Goal: Task Accomplishment & Management: Manage account settings

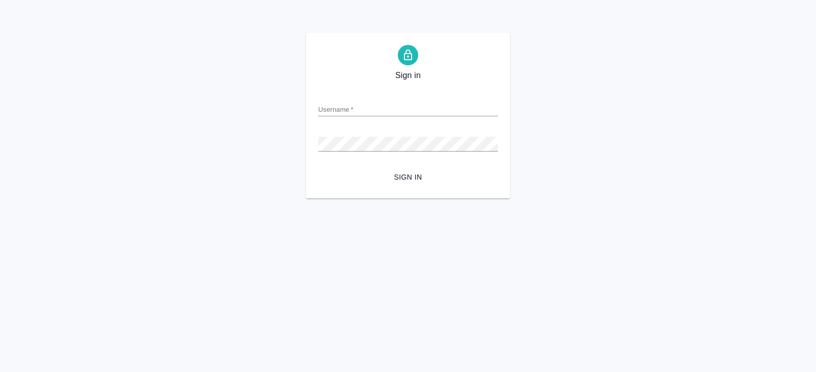
type input "[PERSON_NAME][EMAIL_ADDRESS][DOMAIN_NAME]"
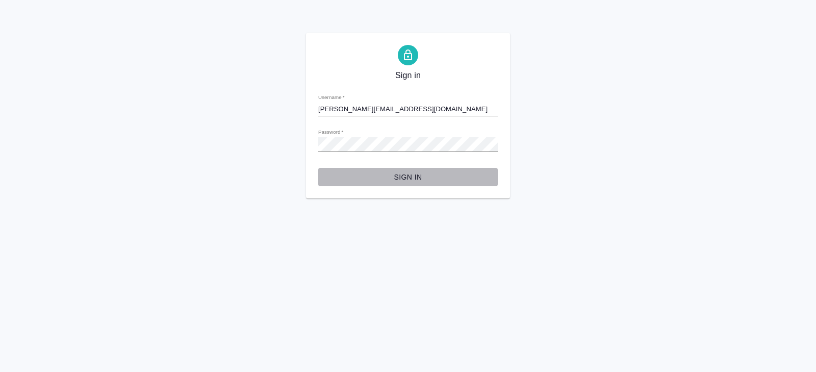
click at [417, 175] on span "Sign in" at bounding box center [407, 177] width 163 height 13
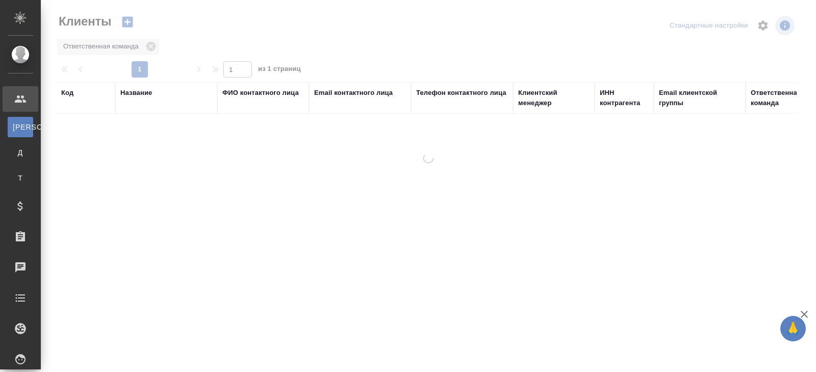
select select "RU"
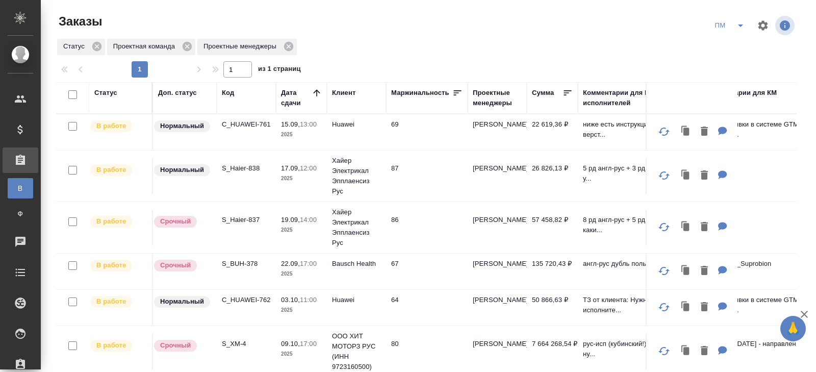
click at [739, 28] on icon "split button" at bounding box center [741, 25] width 12 height 12
click at [732, 46] on li "В работу!" at bounding box center [731, 46] width 52 height 16
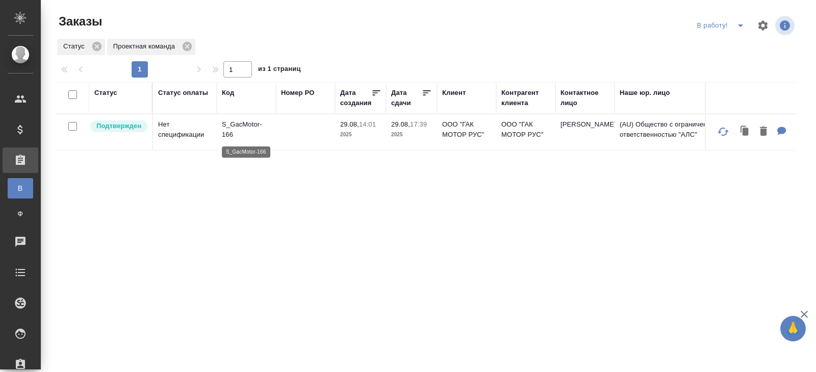
click at [223, 125] on p "S_GacMotor-166" at bounding box center [246, 129] width 49 height 20
click at [740, 23] on icon "split button" at bounding box center [741, 25] width 12 height 12
click at [729, 46] on li "ПМ" at bounding box center [722, 46] width 57 height 16
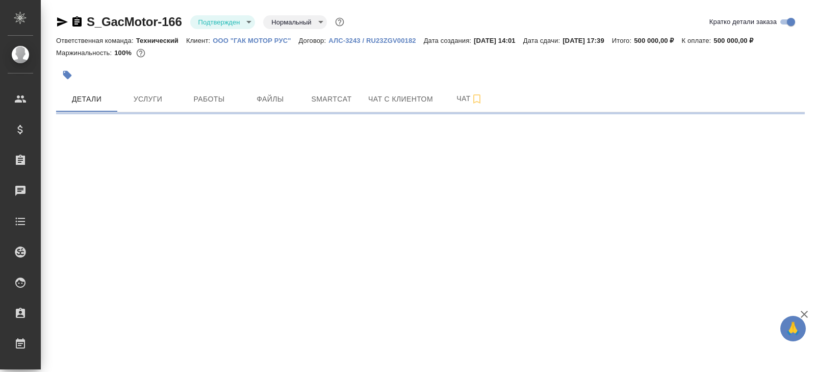
select select "RU"
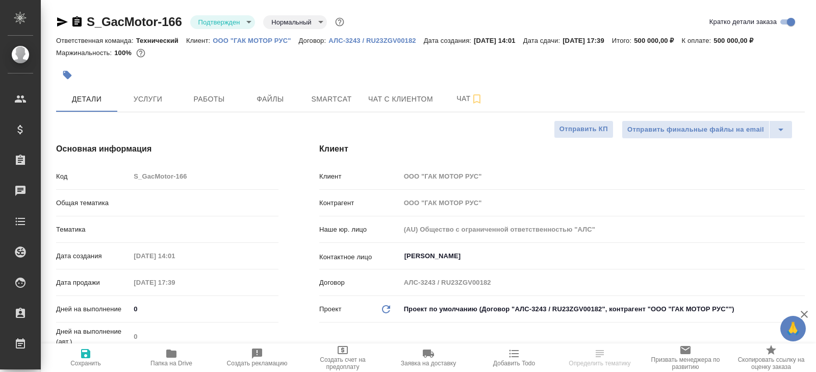
type textarea "x"
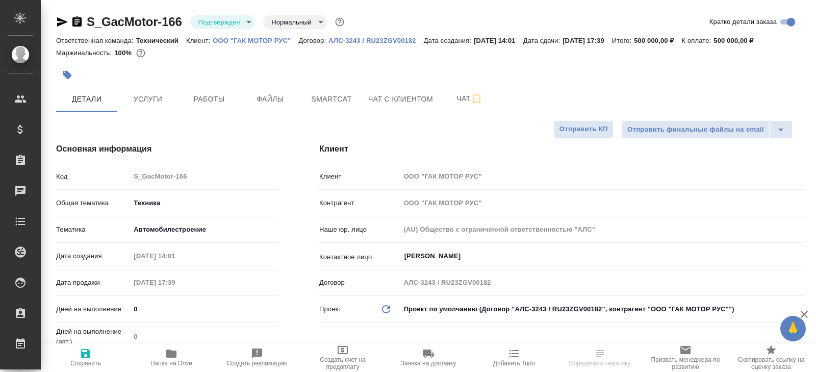
type textarea "x"
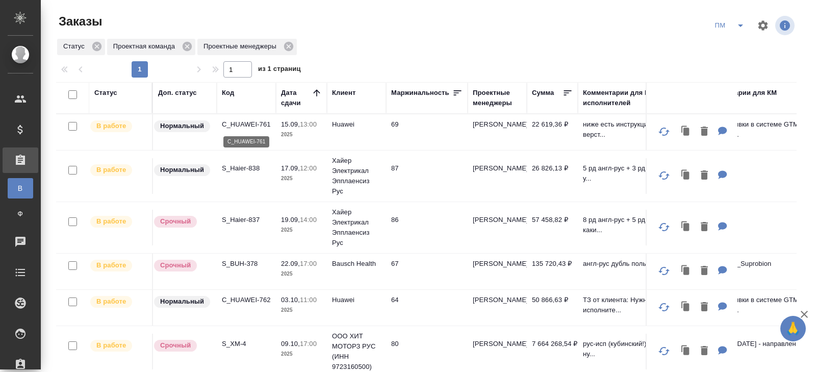
click at [241, 125] on p "C_HUAWEI-761" at bounding box center [246, 124] width 49 height 10
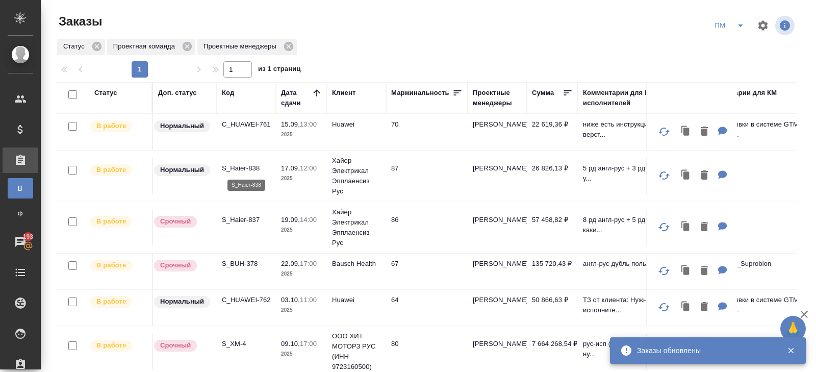
click at [232, 168] on p "S_Haier-838" at bounding box center [246, 168] width 49 height 10
click at [240, 222] on p "S_Haier-837" at bounding box center [246, 220] width 49 height 10
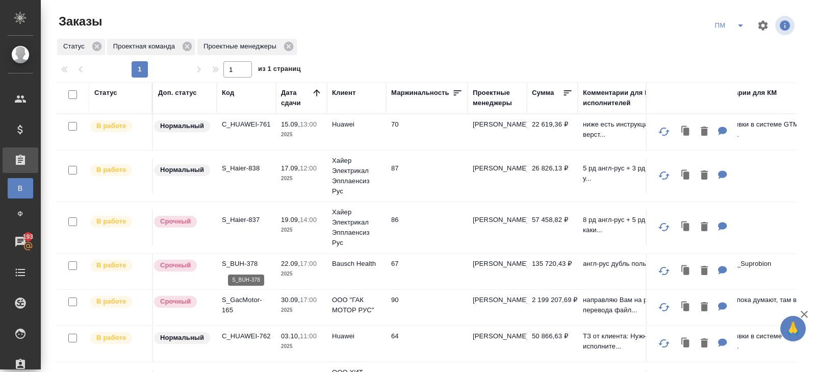
click at [242, 263] on p "S_BUH-378" at bounding box center [246, 264] width 49 height 10
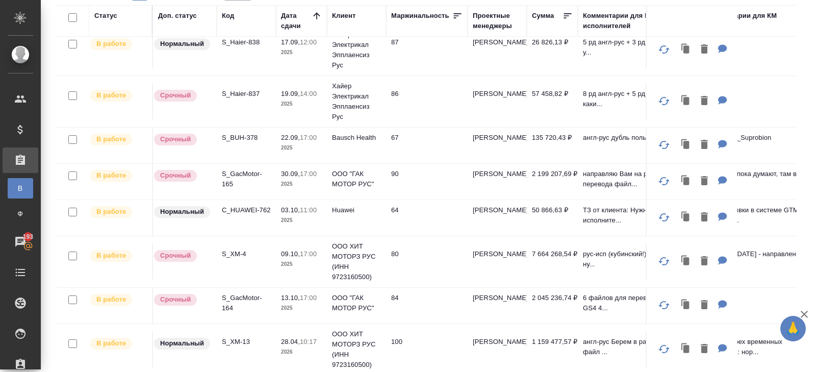
scroll to position [83, 0]
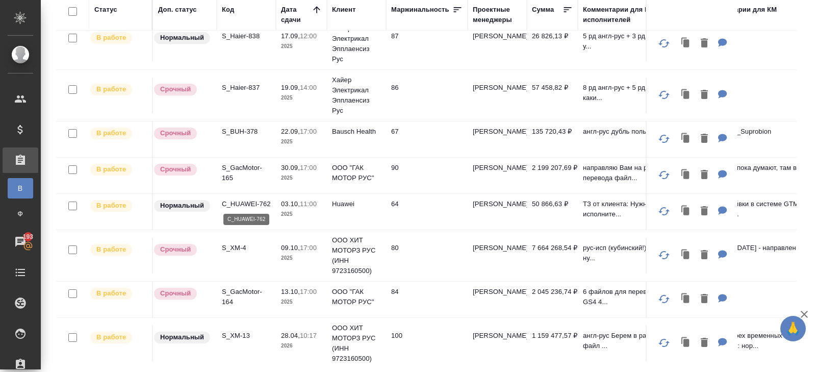
click at [234, 200] on p "C_HUAWEI-762" at bounding box center [246, 204] width 49 height 10
click at [229, 294] on p "S_GacMotor-164" at bounding box center [246, 297] width 49 height 20
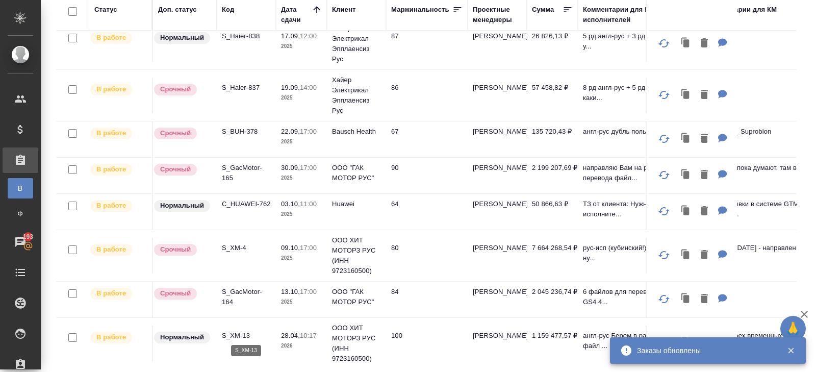
click at [233, 334] on p "S_XM-13" at bounding box center [246, 336] width 49 height 10
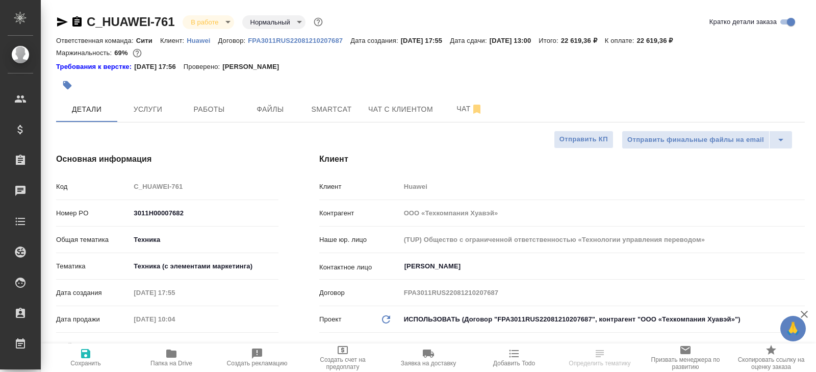
select select "RU"
click at [215, 110] on span "Работы" at bounding box center [209, 109] width 49 height 13
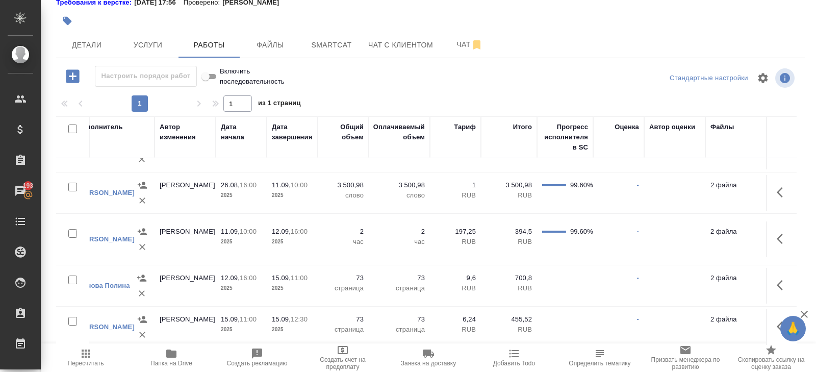
scroll to position [69, 0]
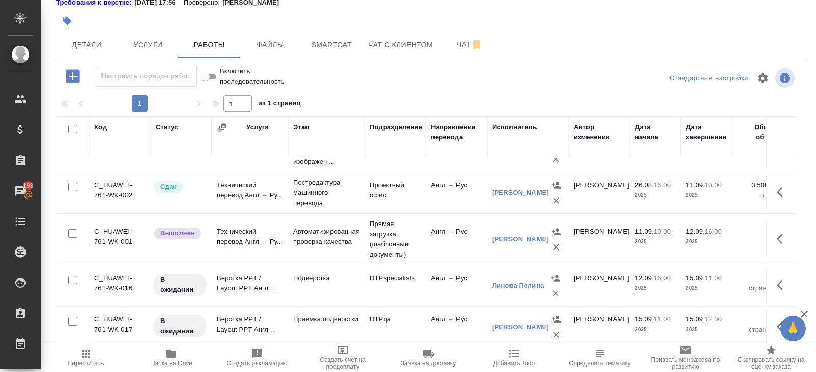
click at [780, 234] on icon "button" at bounding box center [780, 239] width 6 height 10
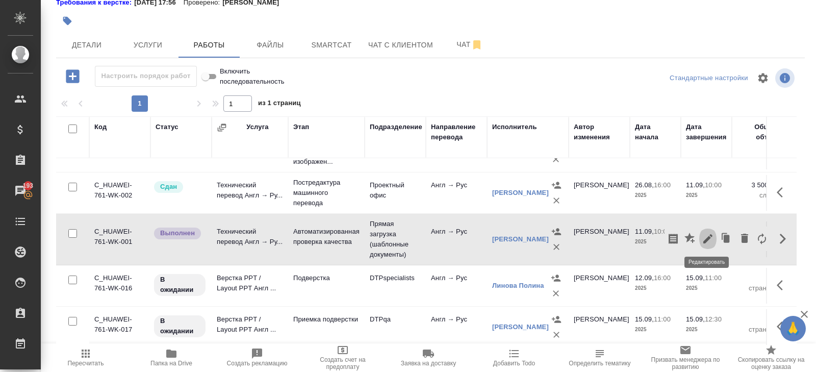
click at [707, 239] on icon "button" at bounding box center [707, 238] width 9 height 9
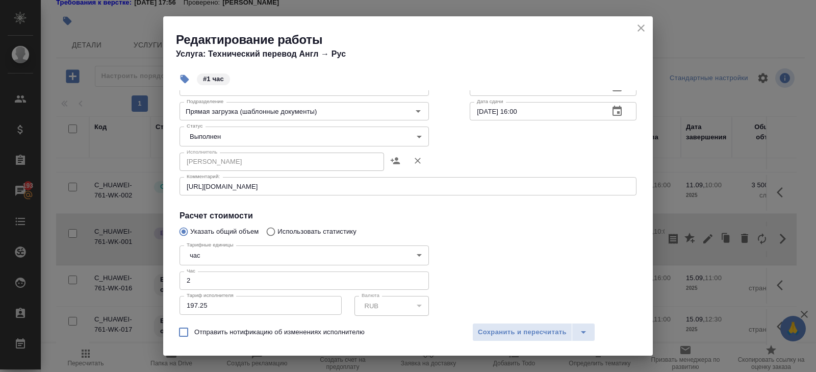
scroll to position [172, 0]
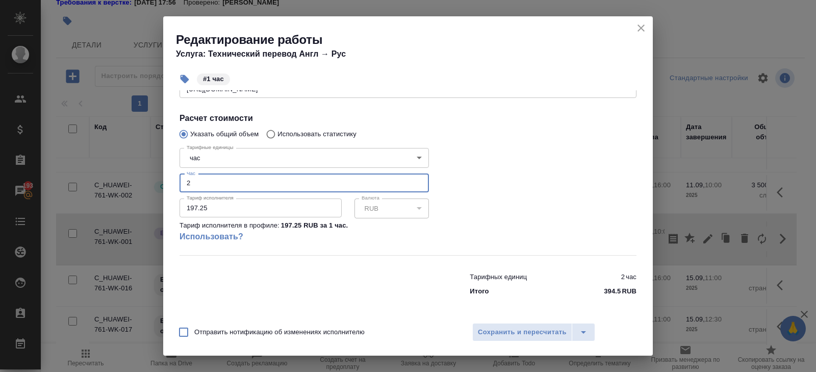
drag, startPoint x: 205, startPoint y: 186, endPoint x: 147, endPoint y: 182, distance: 57.3
click at [147, 182] on div "Редактирование работы Услуга: Технический перевод Англ → Рус #1 час Параметры Ф…" at bounding box center [408, 186] width 816 height 372
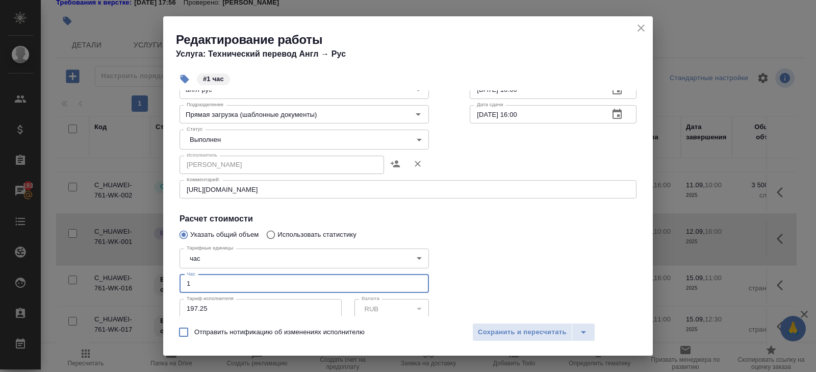
scroll to position [0, 0]
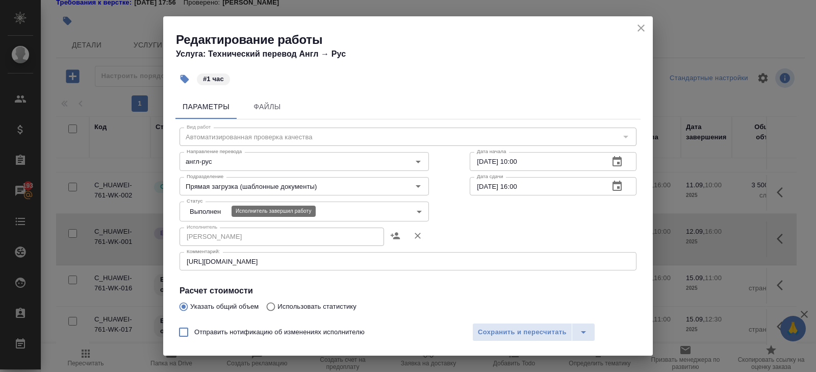
type input "1"
click at [202, 207] on body "🙏 .cls-1 fill:#fff; AWATERA Belyakova Yulia Клиенты Спецификации Заказы 193 Чат…" at bounding box center [408, 186] width 816 height 372
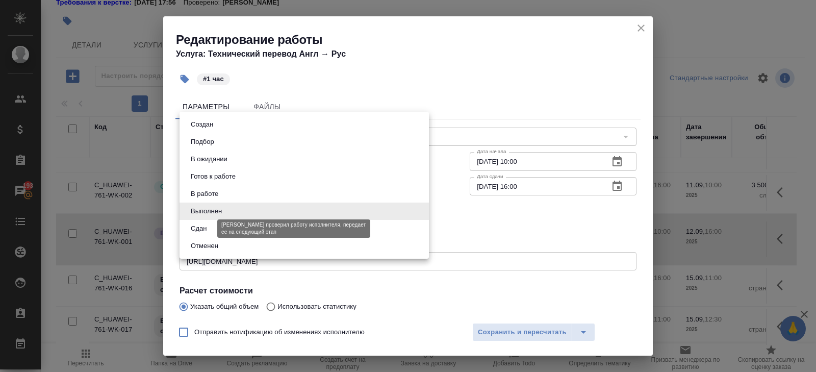
click at [202, 223] on button "Сдан" at bounding box center [199, 228] width 22 height 11
type input "closed"
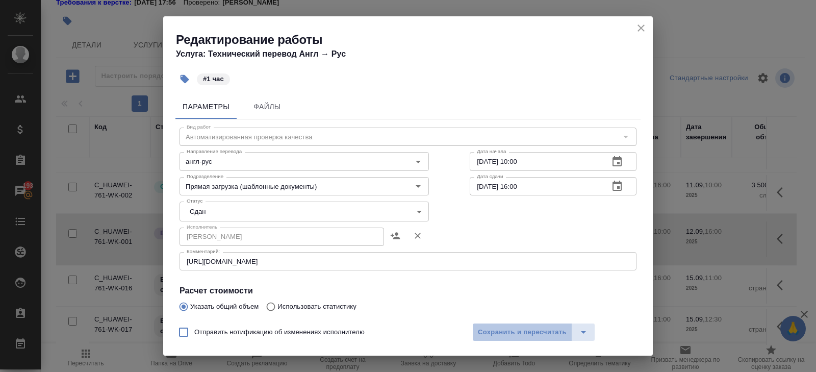
click at [524, 341] on button "Сохранить и пересчитать" at bounding box center [522, 332] width 100 height 18
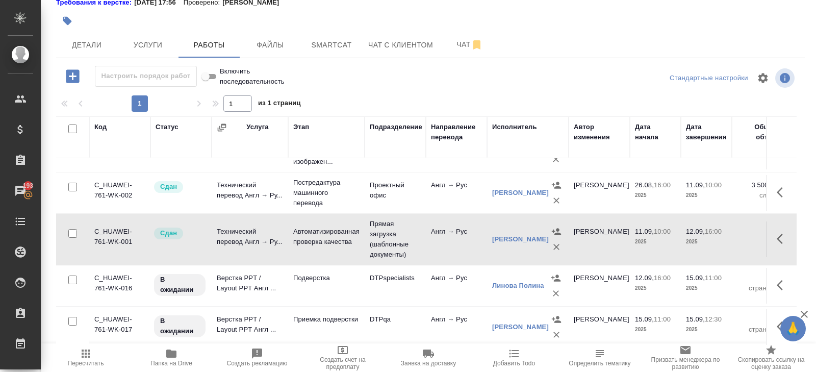
click at [784, 285] on icon "button" at bounding box center [783, 285] width 12 height 12
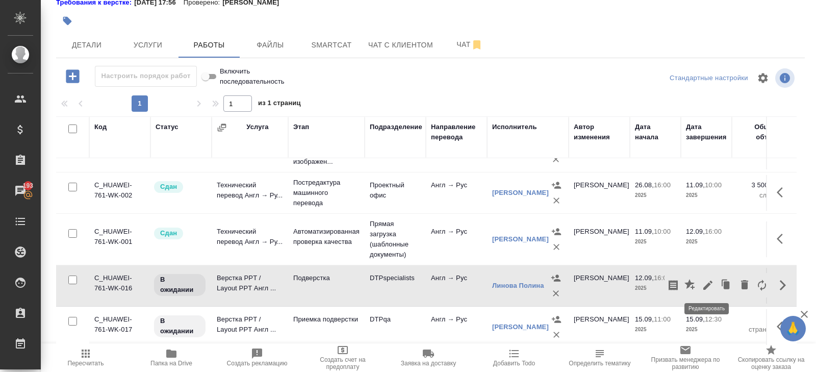
click at [711, 282] on icon "button" at bounding box center [708, 285] width 12 height 12
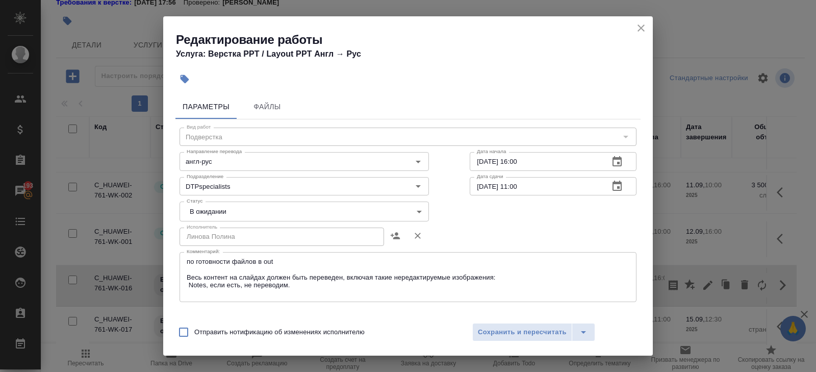
click at [287, 293] on textarea "по готовности файлов в out Весь контент на слайдах должен быть переведен, включ…" at bounding box center [408, 277] width 443 height 39
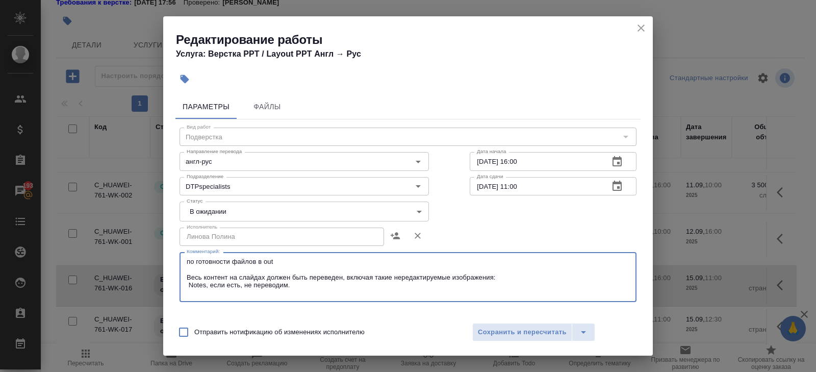
paste textarea "https://drive.awatera.com/s/oAyTPf59FdjRiae"
type textarea "по готовности файлов в out Весь контент на слайдах должен быть переведен, включ…"
click at [225, 206] on body "🙏 .cls-1 fill:#fff; AWATERA Belyakova Yulia Клиенты Спецификации Заказы 193 Чат…" at bounding box center [408, 186] width 816 height 372
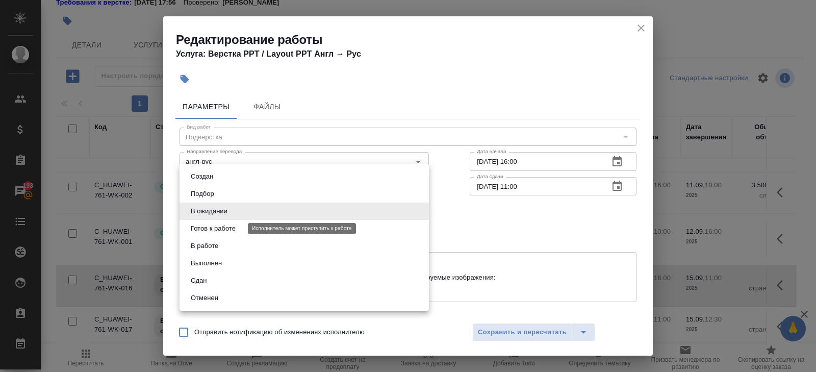
click at [220, 231] on button "Готов к работе" at bounding box center [213, 228] width 51 height 11
type input "readyForWork"
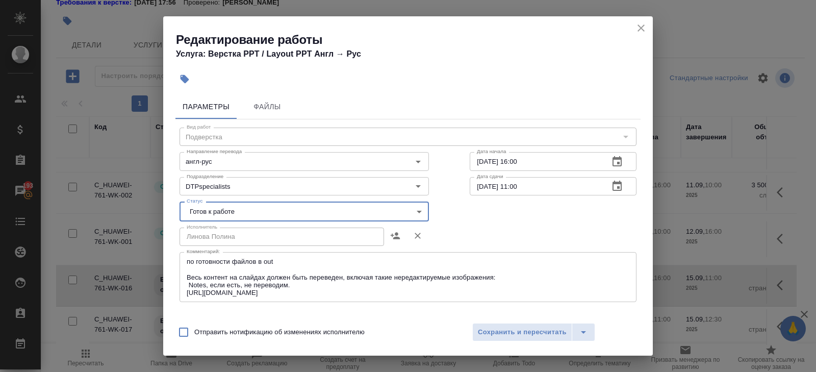
click at [493, 322] on div "Отправить нотификацию об изменениях исполнителю Сохранить и пересчитать" at bounding box center [408, 335] width 490 height 39
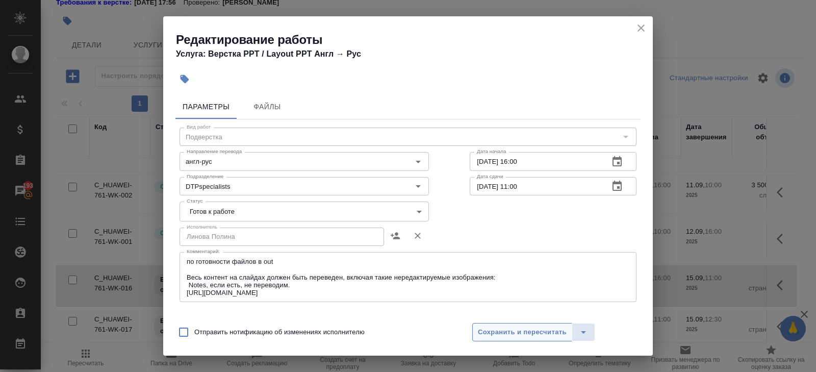
click at [495, 332] on span "Сохранить и пересчитать" at bounding box center [522, 332] width 89 height 12
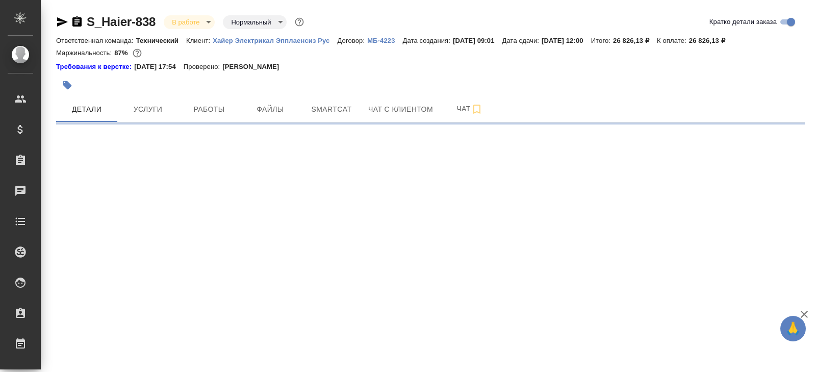
select select "RU"
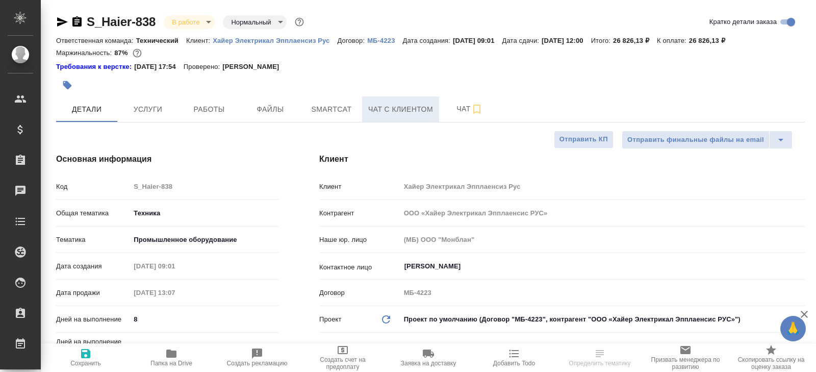
type textarea "x"
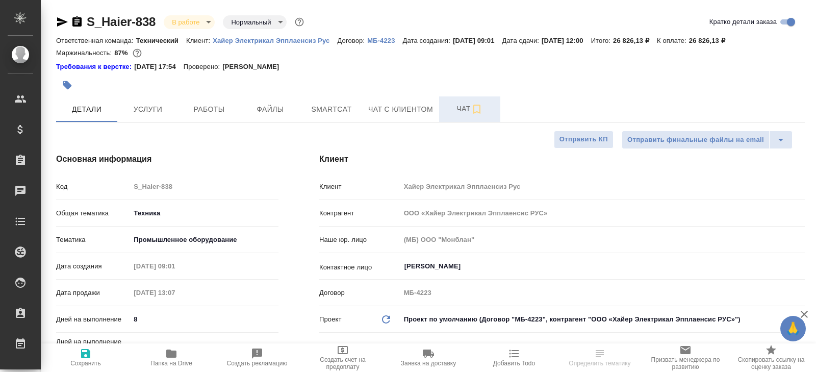
type textarea "x"
click at [461, 110] on span "Чат" at bounding box center [469, 109] width 49 height 13
type textarea "x"
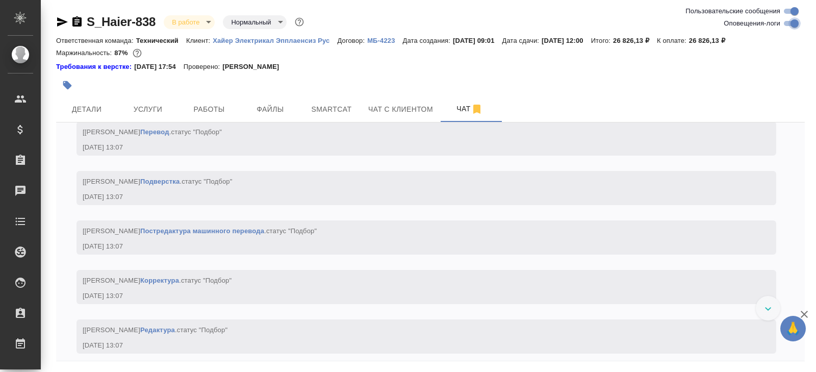
click at [792, 27] on input "Оповещения-логи" at bounding box center [794, 23] width 37 height 12
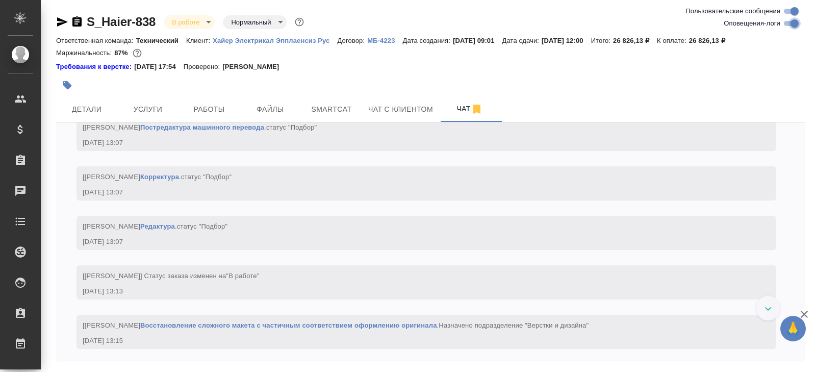
checkbox input "false"
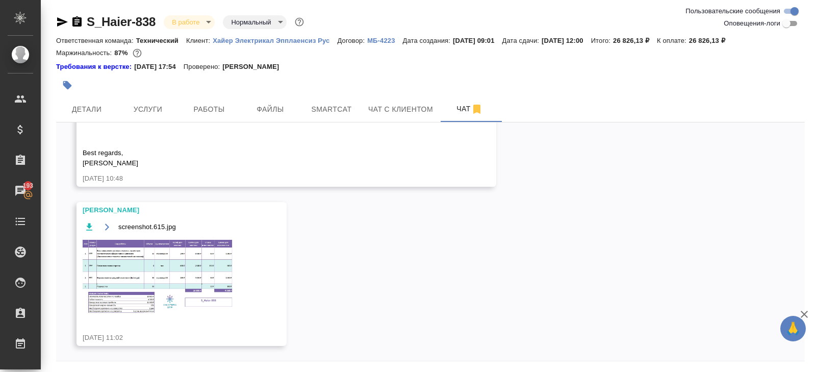
scroll to position [35, 0]
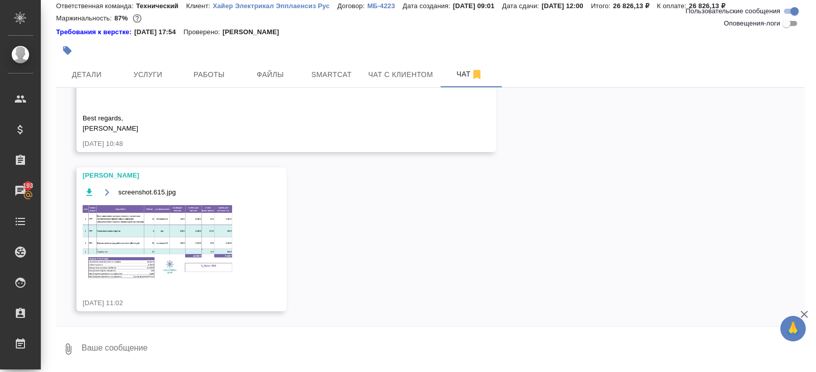
click at [198, 228] on img at bounding box center [159, 242] width 153 height 77
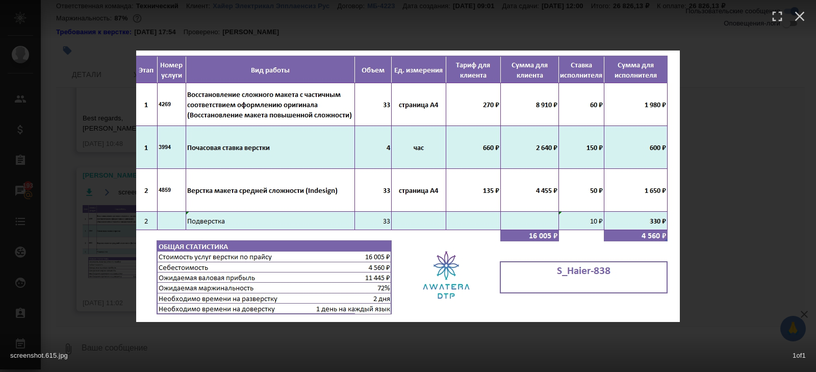
click at [299, 335] on div "screenshot.615.jpg 1 of 1" at bounding box center [408, 353] width 816 height 38
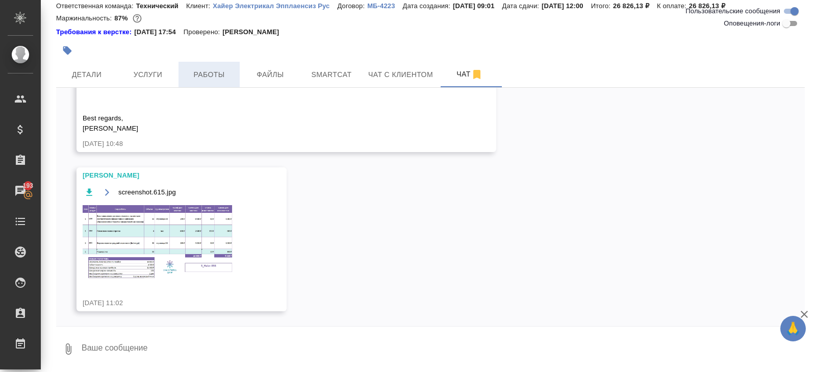
click at [208, 72] on span "Работы" at bounding box center [209, 74] width 49 height 13
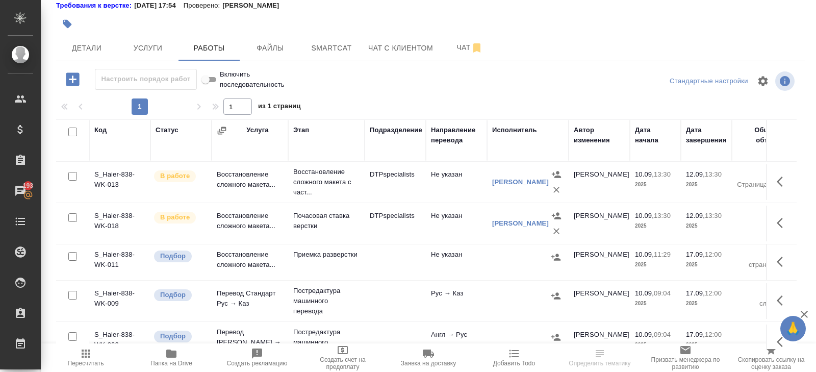
scroll to position [64, 0]
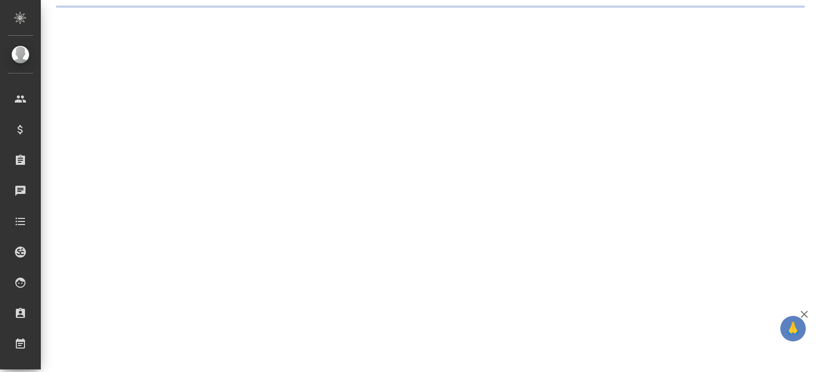
select select "RU"
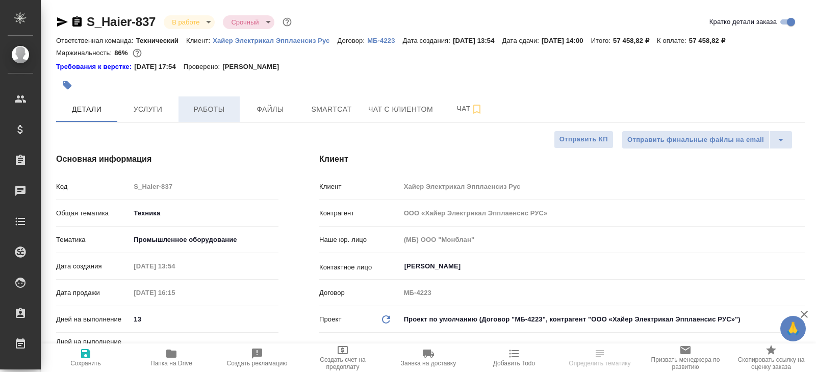
type textarea "x"
click at [216, 109] on span "Работы" at bounding box center [209, 109] width 49 height 13
type textarea "x"
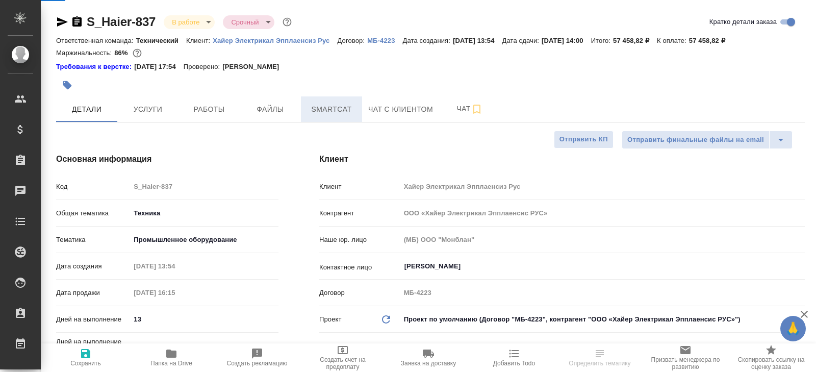
type textarea "x"
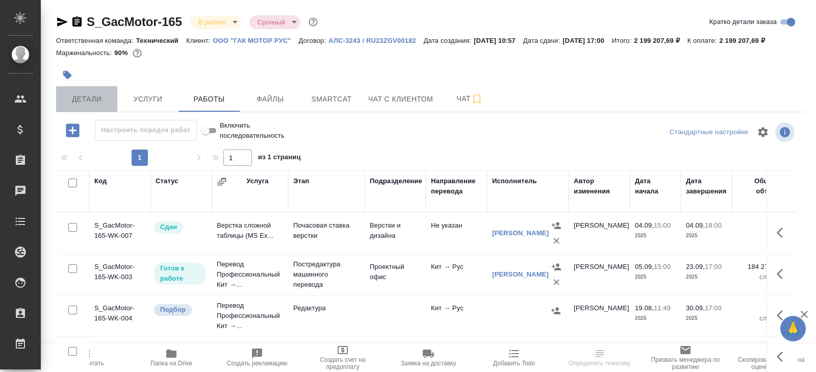
click at [105, 106] on span "Детали" at bounding box center [86, 99] width 49 height 13
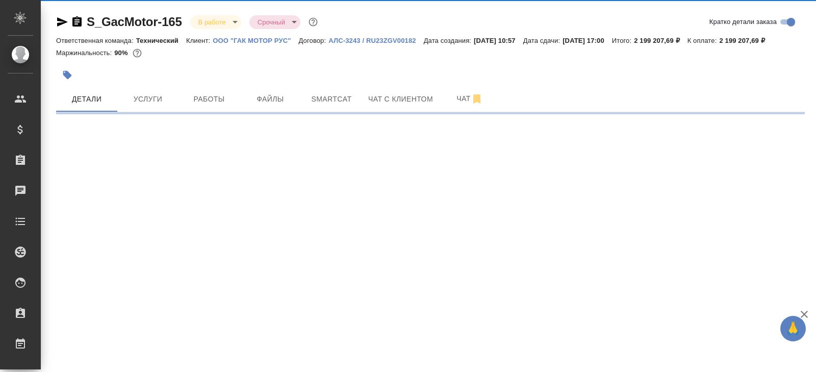
select select "RU"
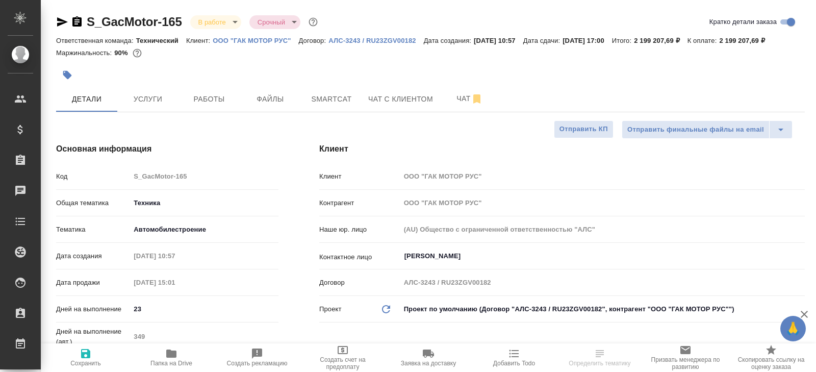
type textarea "x"
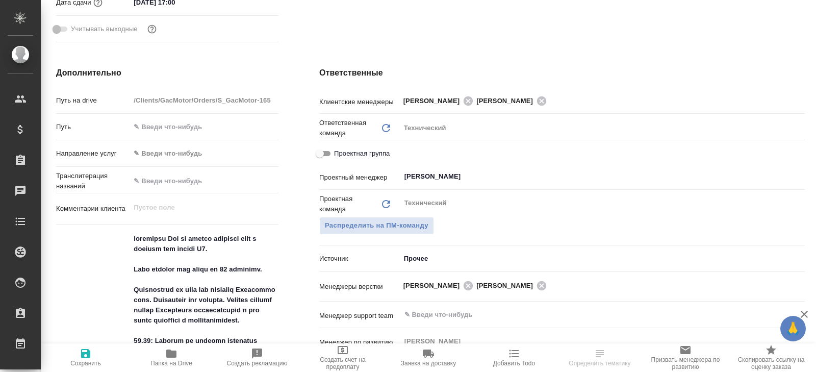
scroll to position [380, 0]
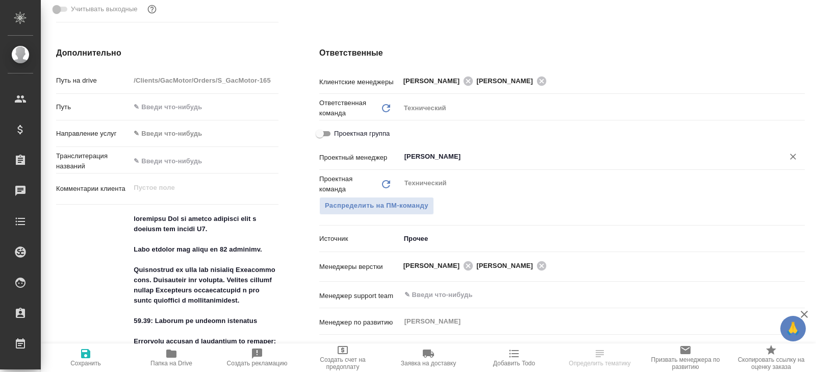
click at [425, 163] on input "Сергеева Анастасия" at bounding box center [586, 156] width 364 height 12
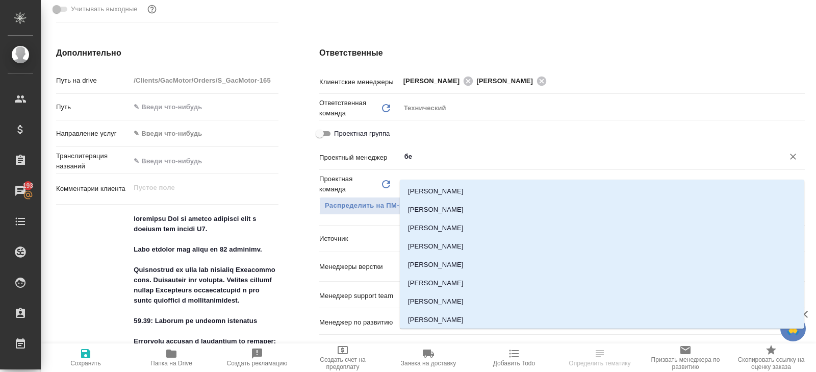
type input "бел"
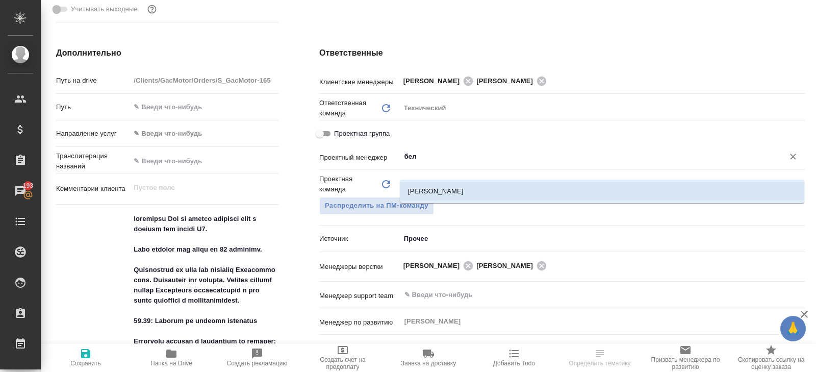
click at [431, 188] on li "[PERSON_NAME]" at bounding box center [602, 191] width 405 height 18
type textarea "x"
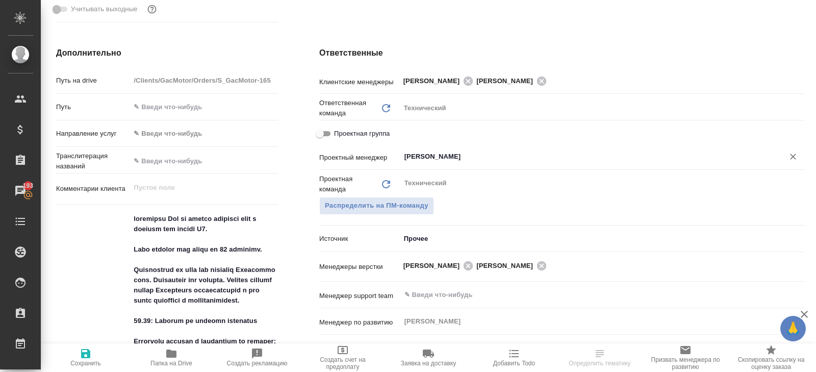
type input "[PERSON_NAME]"
click at [80, 362] on span "Сохранить" at bounding box center [85, 363] width 31 height 7
type textarea "x"
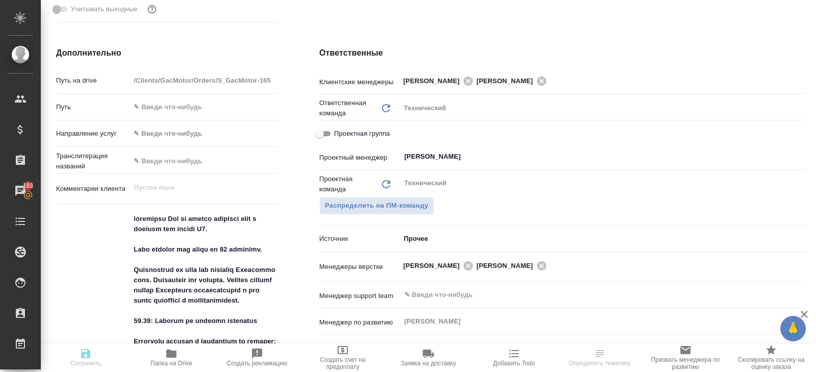
type textarea "x"
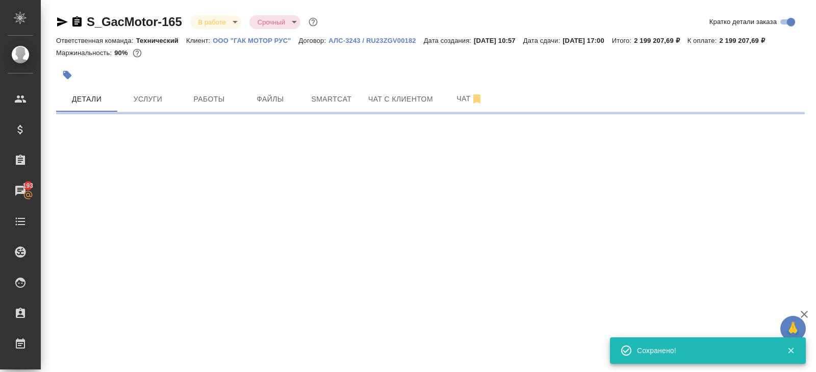
scroll to position [0, 0]
select select "RU"
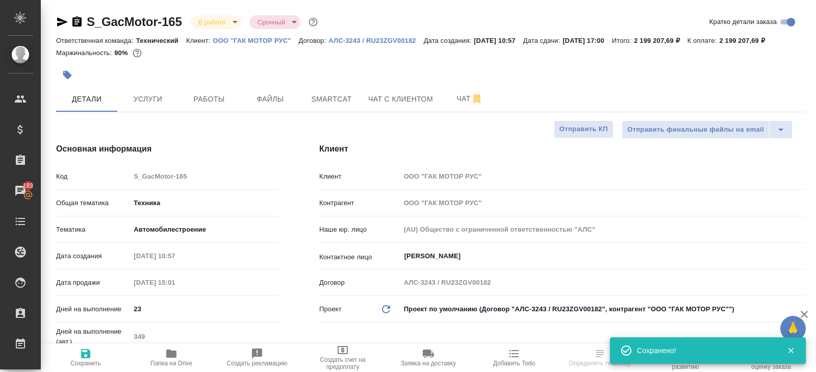
type textarea "x"
click at [207, 106] on span "Работы" at bounding box center [209, 99] width 49 height 13
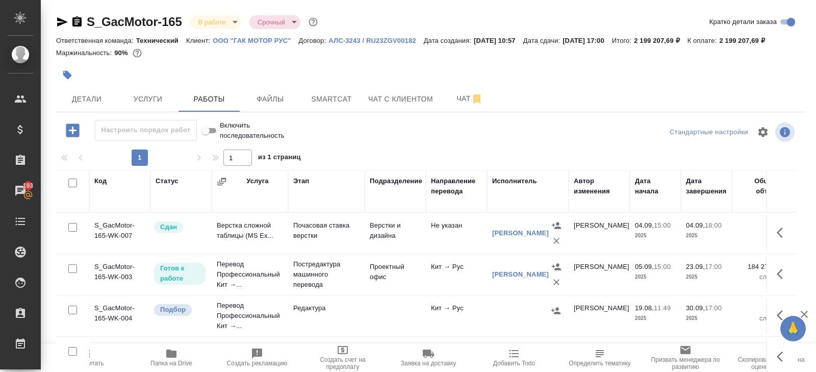
scroll to position [66, 0]
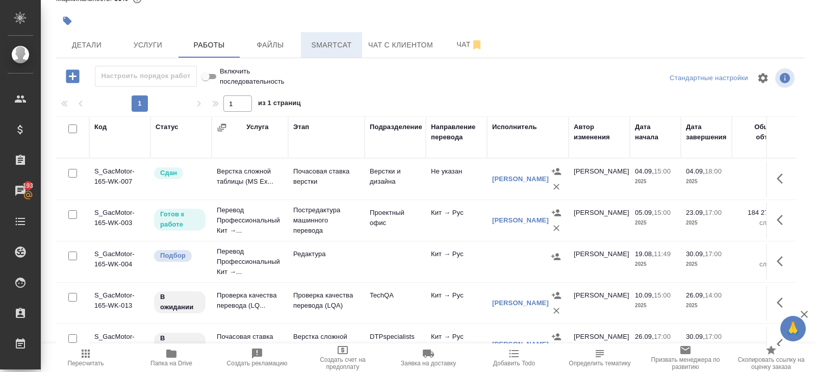
click at [333, 50] on span "Smartcat" at bounding box center [331, 45] width 49 height 13
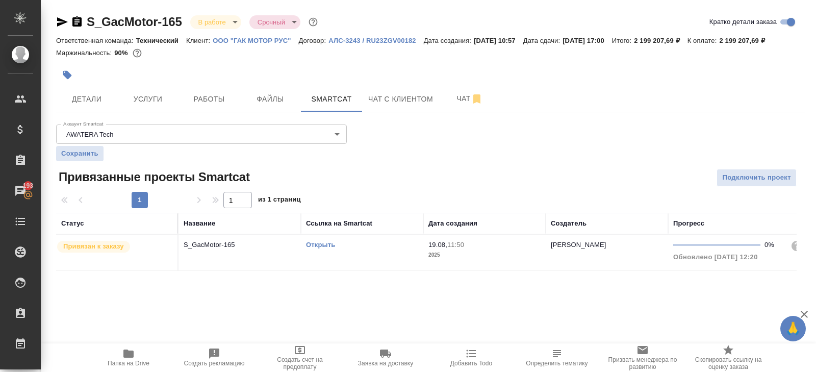
click at [312, 248] on link "Открыть" at bounding box center [320, 245] width 29 height 8
click at [215, 106] on span "Работы" at bounding box center [209, 99] width 49 height 13
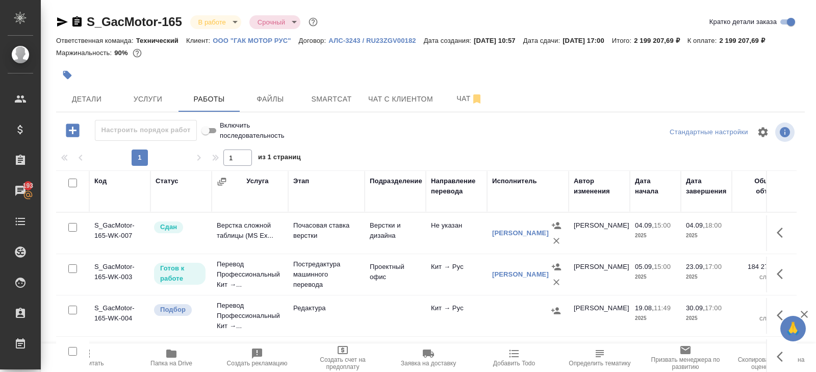
scroll to position [66, 0]
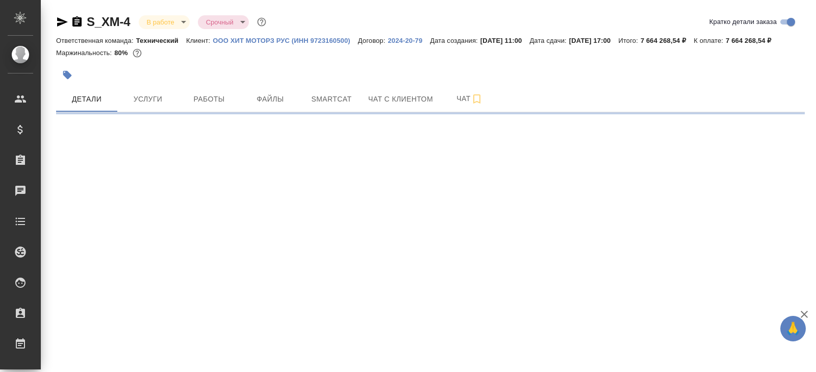
select select "RU"
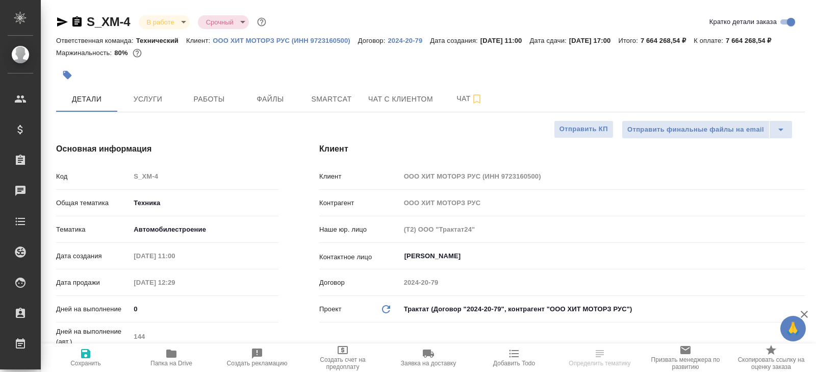
type textarea "x"
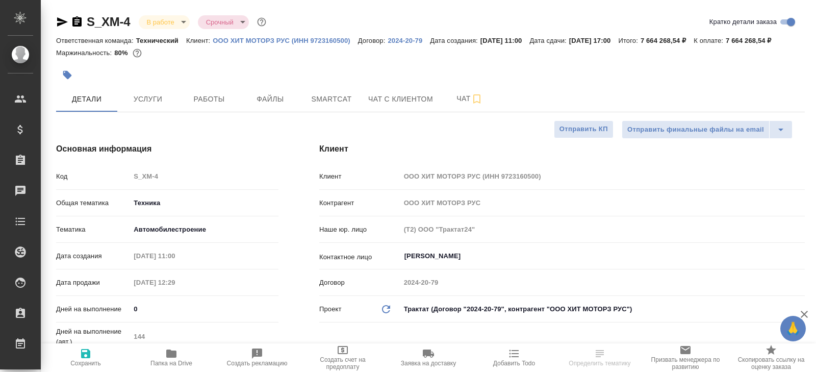
type textarea "x"
select select "RU"
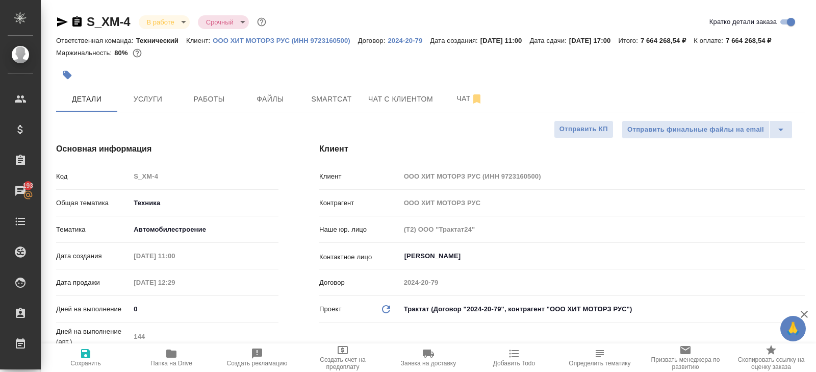
type textarea "x"
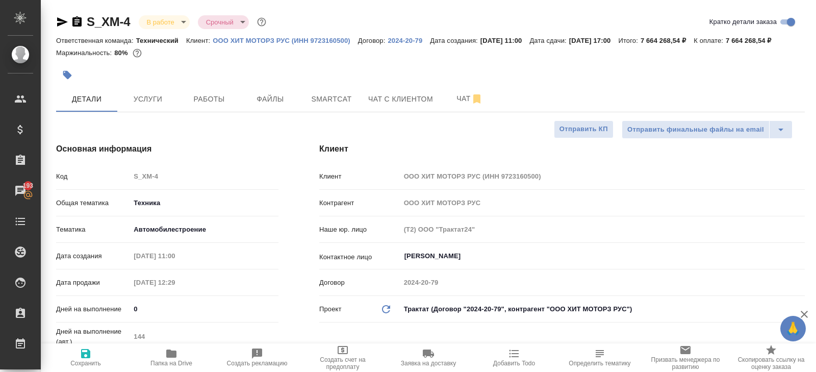
type textarea "x"
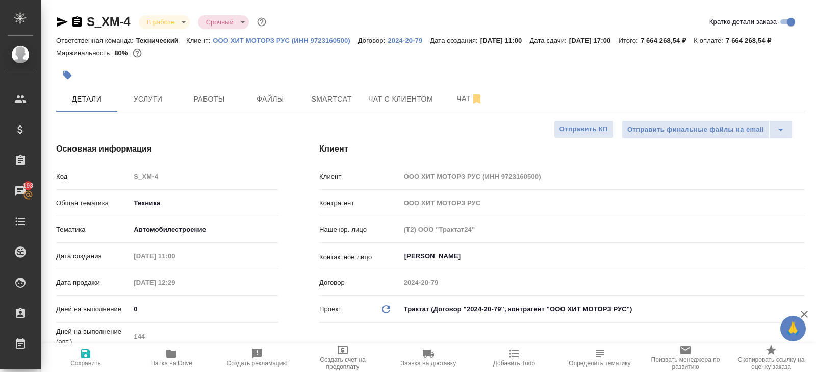
type textarea "x"
click at [208, 106] on span "Работы" at bounding box center [209, 99] width 49 height 13
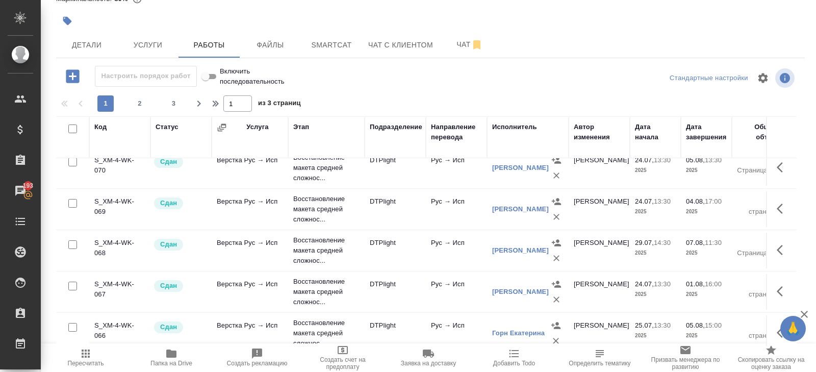
scroll to position [839, 0]
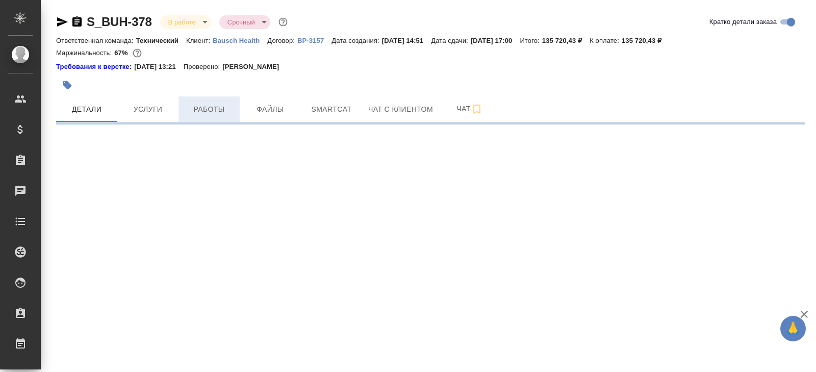
select select "RU"
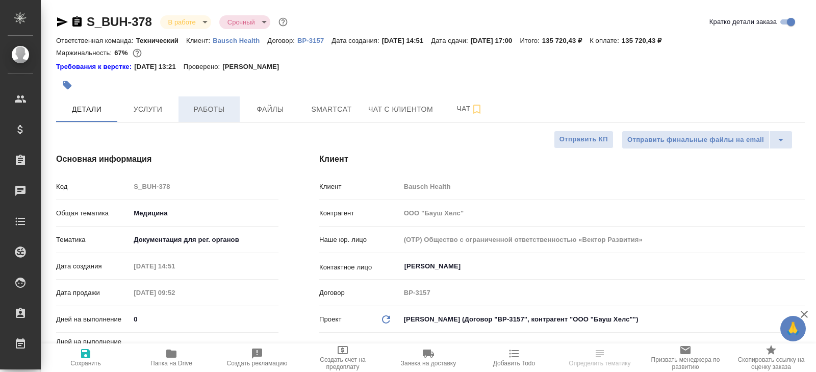
type textarea "x"
click at [215, 110] on span "Работы" at bounding box center [209, 109] width 49 height 13
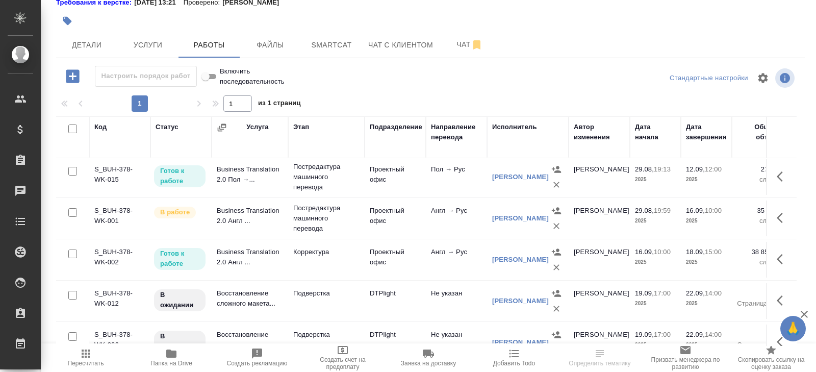
scroll to position [156, 0]
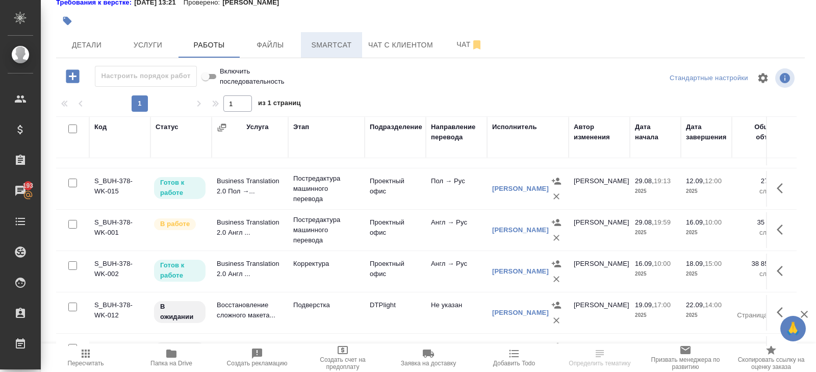
click at [331, 45] on span "Smartcat" at bounding box center [331, 45] width 49 height 13
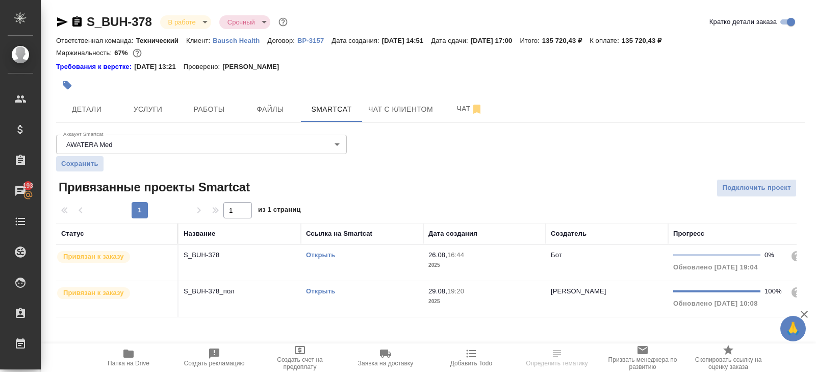
click at [316, 255] on link "Открыть" at bounding box center [320, 255] width 29 height 8
click at [200, 102] on button "Работы" at bounding box center [209, 109] width 61 height 26
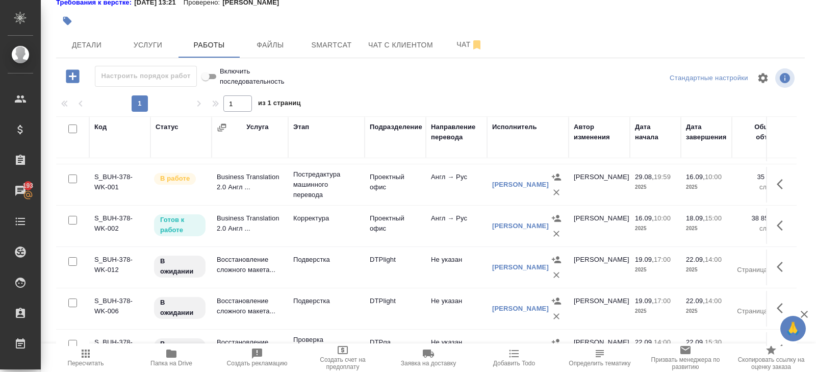
scroll to position [197, 0]
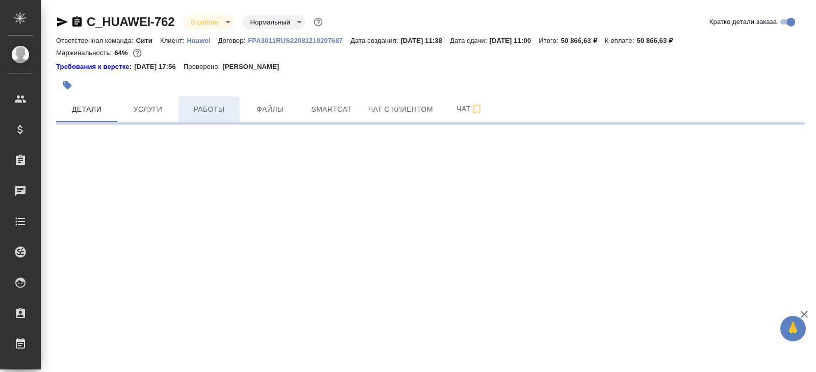
select select "RU"
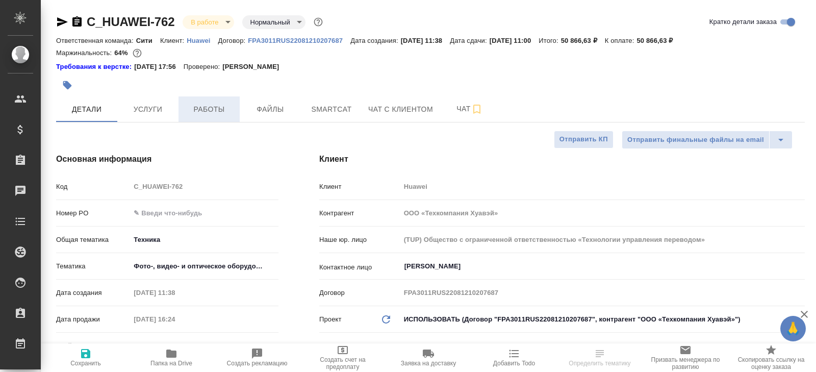
click at [224, 106] on span "Работы" at bounding box center [209, 109] width 49 height 13
type textarea "x"
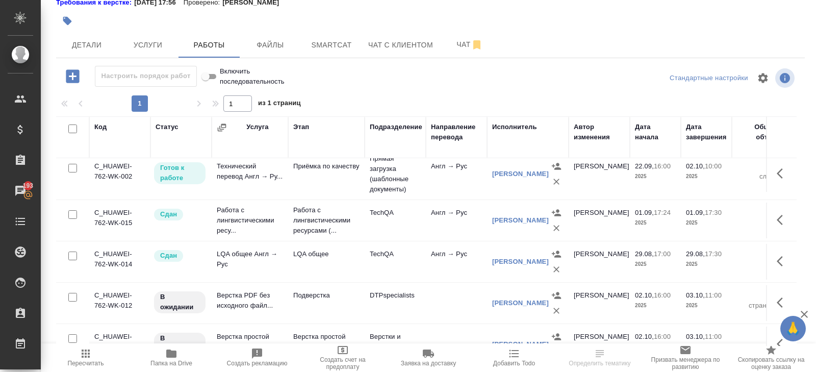
scroll to position [138, 0]
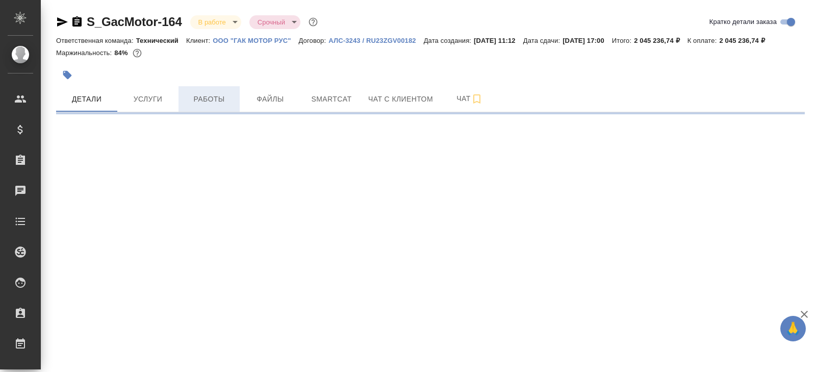
select select "RU"
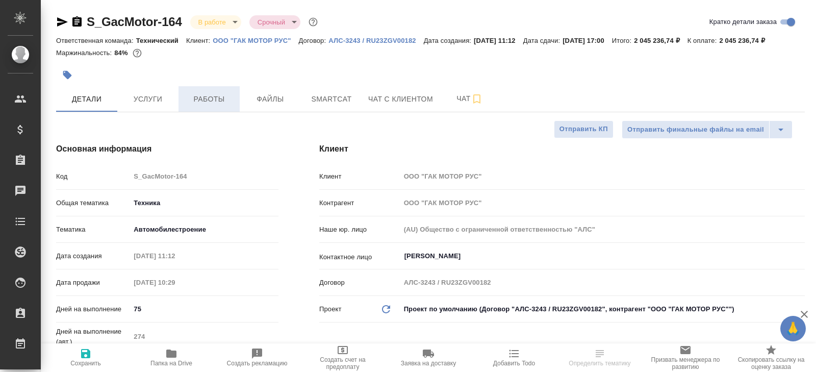
type textarea "x"
click at [215, 106] on span "Работы" at bounding box center [209, 99] width 49 height 13
type textarea "x"
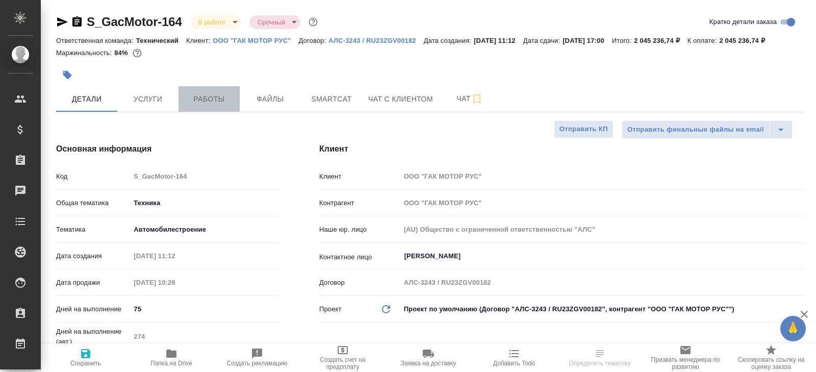
type textarea "x"
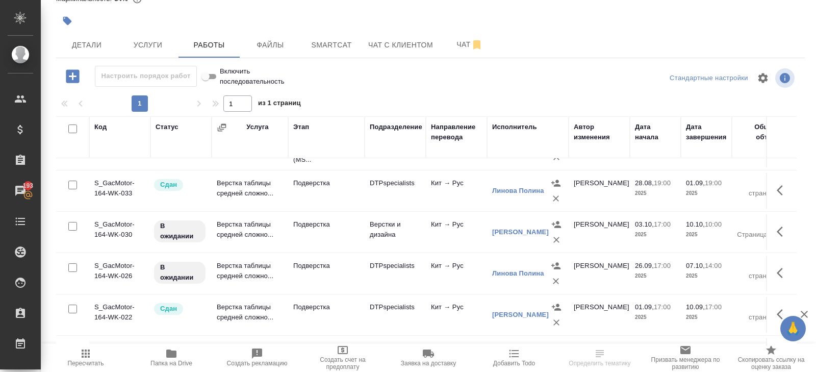
scroll to position [757, 0]
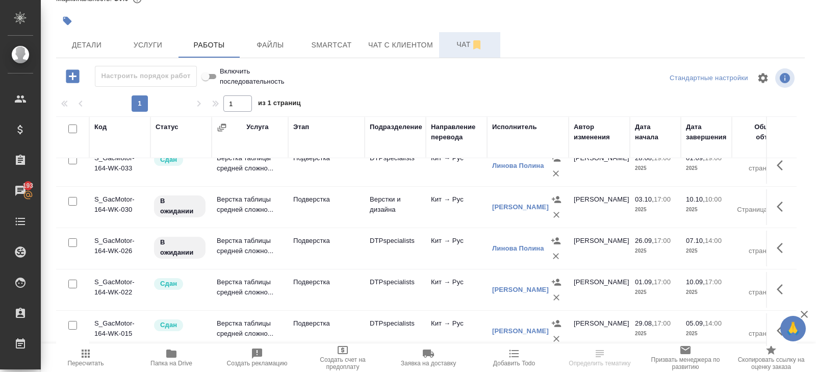
click at [465, 47] on span "Чат" at bounding box center [469, 44] width 49 height 13
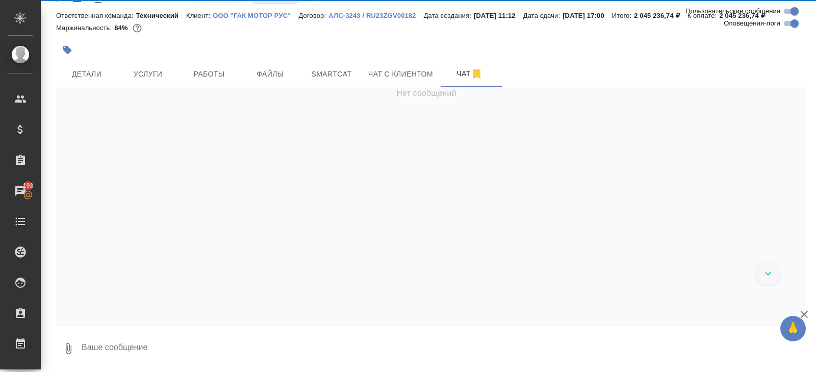
scroll to position [37, 0]
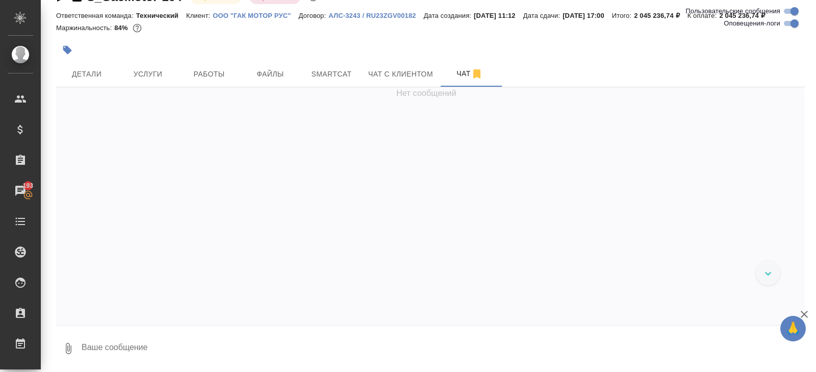
click at [790, 27] on input "Оповещения-логи" at bounding box center [794, 23] width 37 height 12
checkbox input "false"
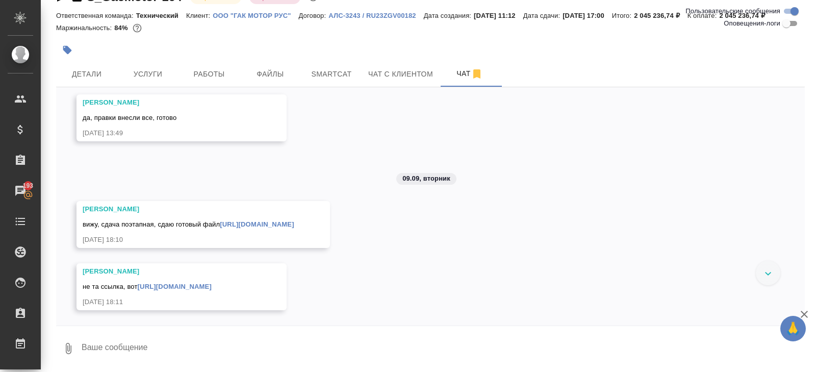
scroll to position [5378, 0]
click at [212, 286] on link "https://drive.awatera.com/f/10330550" at bounding box center [175, 287] width 74 height 8
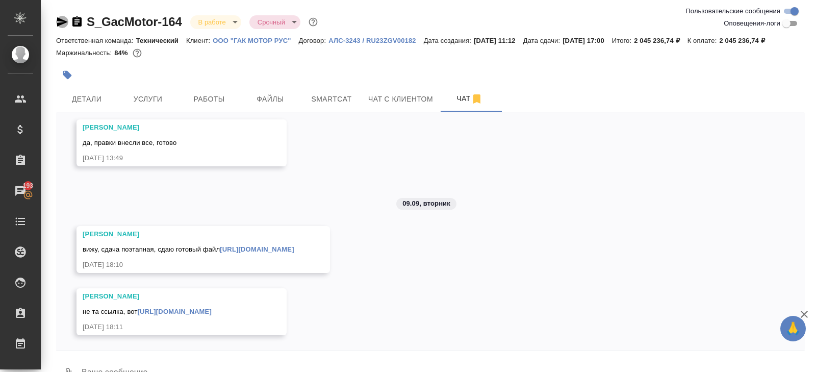
click at [58, 23] on icon "button" at bounding box center [62, 21] width 11 height 9
click at [81, 112] on button "Детали" at bounding box center [86, 99] width 61 height 26
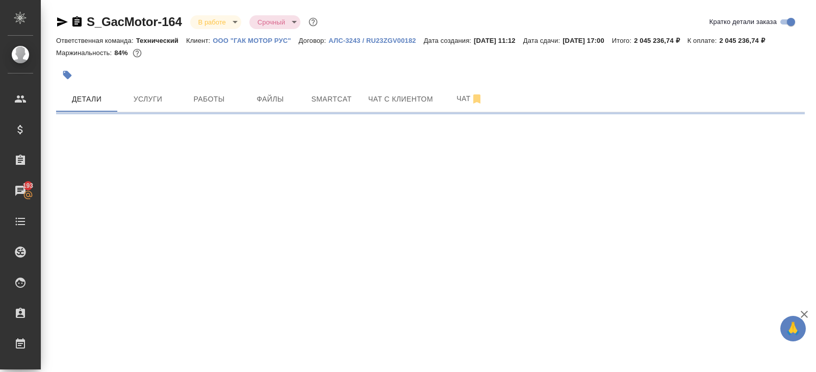
select select "RU"
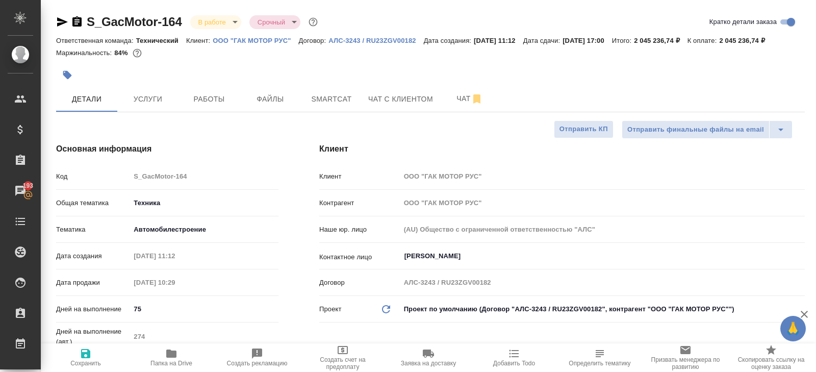
type textarea "x"
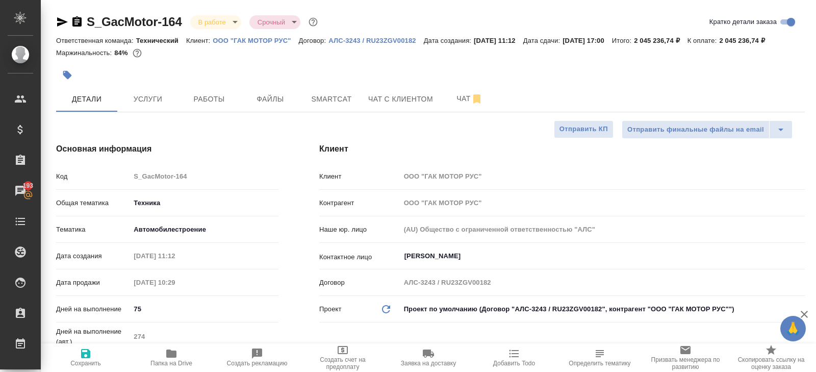
type textarea "x"
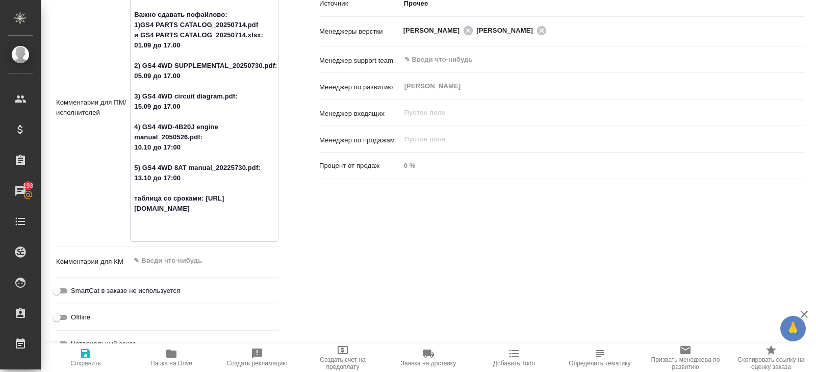
scroll to position [615, 0]
drag, startPoint x: 144, startPoint y: 230, endPoint x: 130, endPoint y: 222, distance: 15.8
click at [131, 222] on textarea "6 файлов для перевода по модели GS4 4WD Важно сдавать пофайлово: 1)GS4 PARTS CA…" at bounding box center [204, 106] width 147 height 262
type textarea "x"
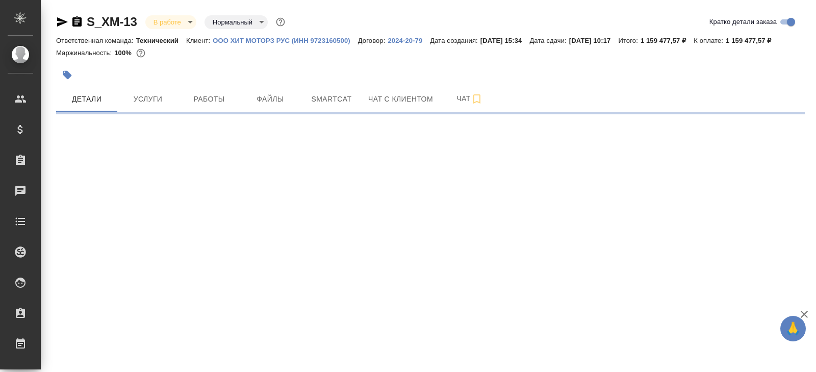
select select "RU"
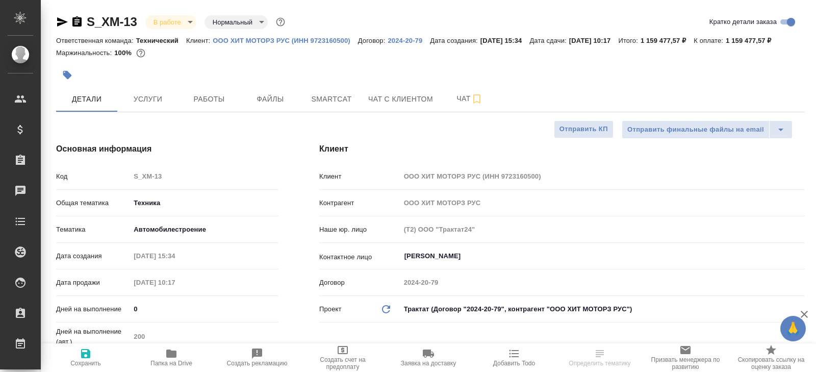
type textarea "x"
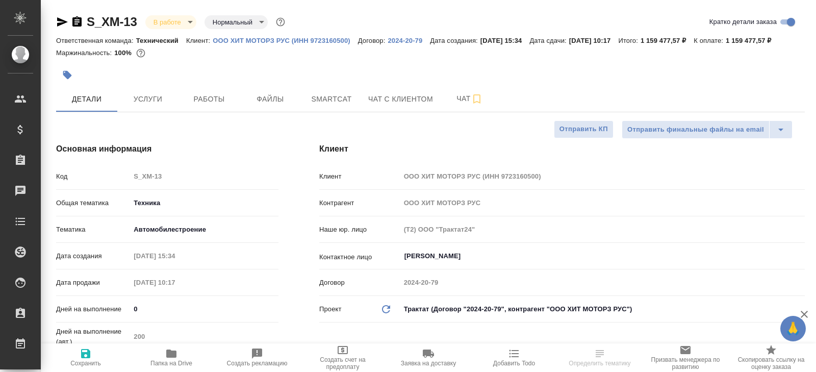
type textarea "x"
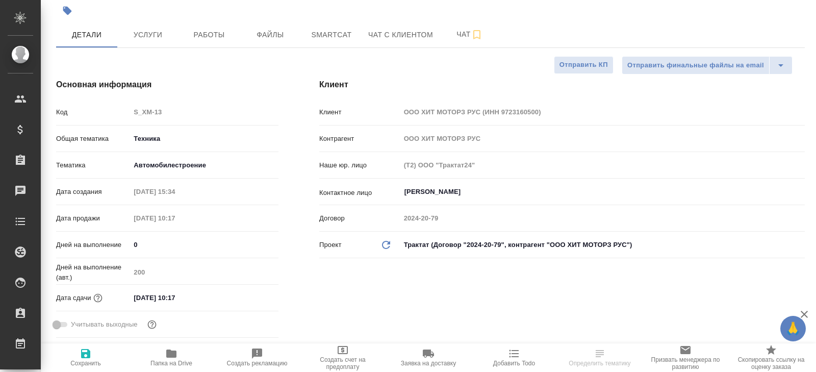
type textarea "x"
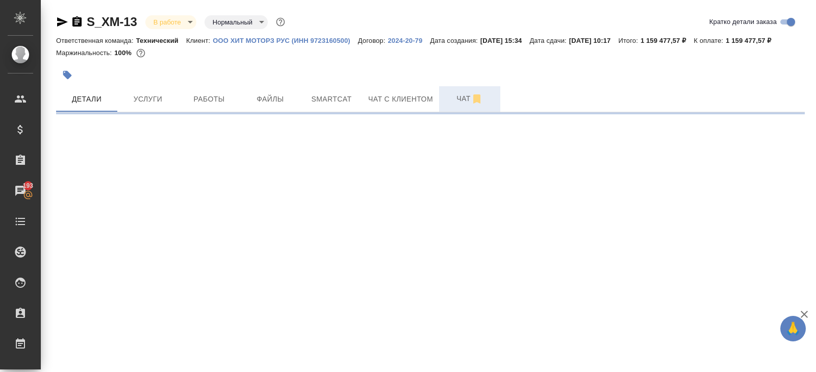
click at [475, 98] on div "S_XM-13 В работе inProgress Нормальный normal Кратко детали заказа Ответственна…" at bounding box center [431, 60] width 760 height 120
select select "RU"
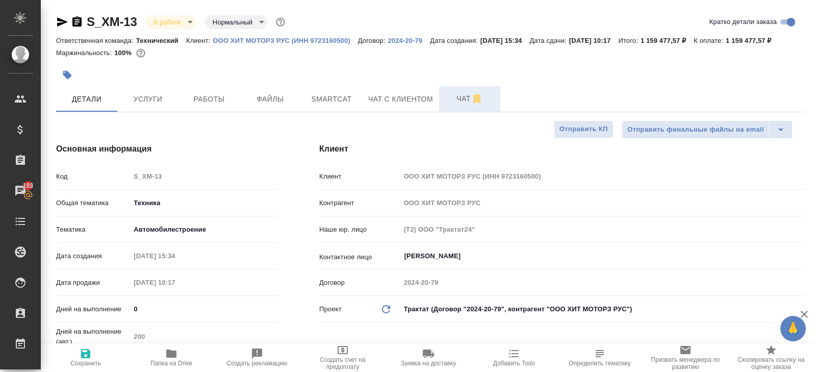
type textarea "x"
click at [474, 105] on icon "button" at bounding box center [477, 99] width 12 height 12
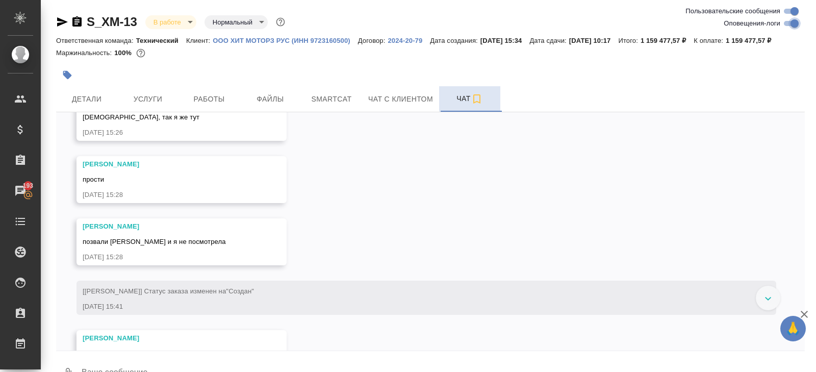
click at [796, 23] on input "Оповещения-логи" at bounding box center [794, 23] width 37 height 12
checkbox input "false"
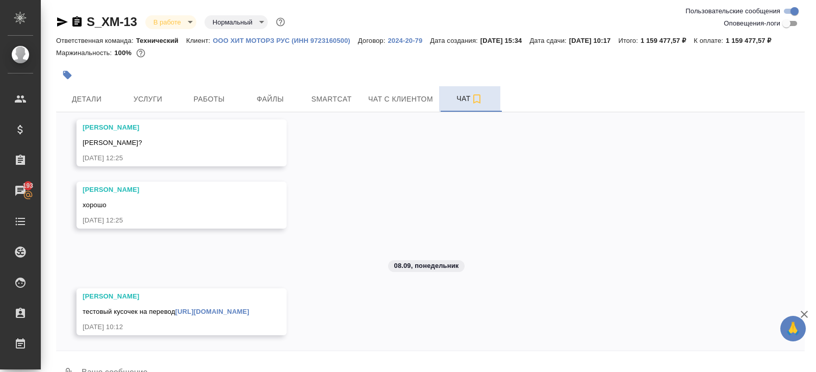
scroll to position [37, 0]
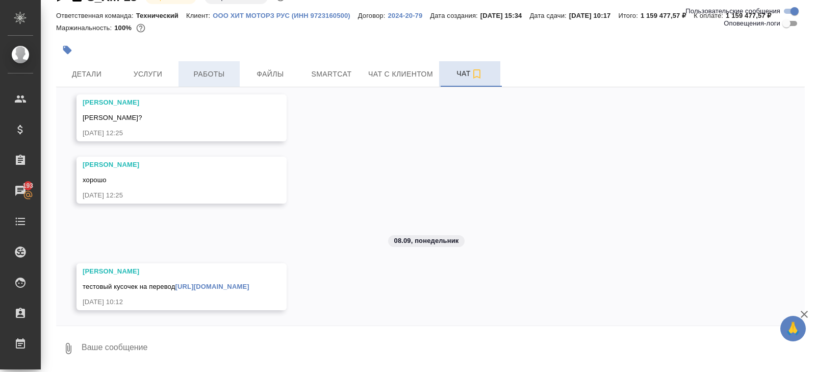
click at [206, 79] on span "Работы" at bounding box center [209, 74] width 49 height 13
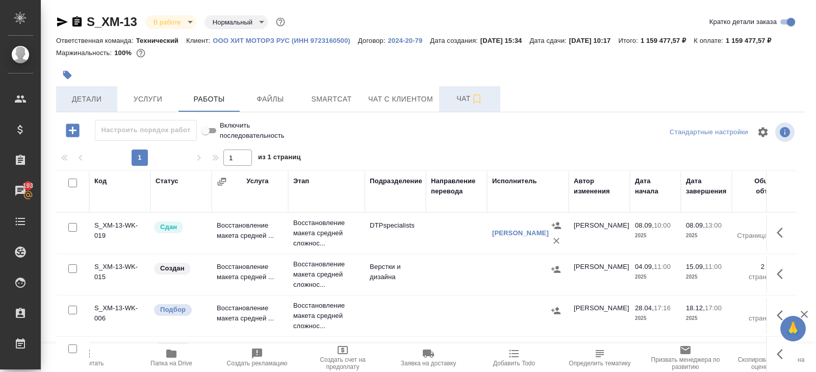
click at [90, 106] on span "Детали" at bounding box center [86, 99] width 49 height 13
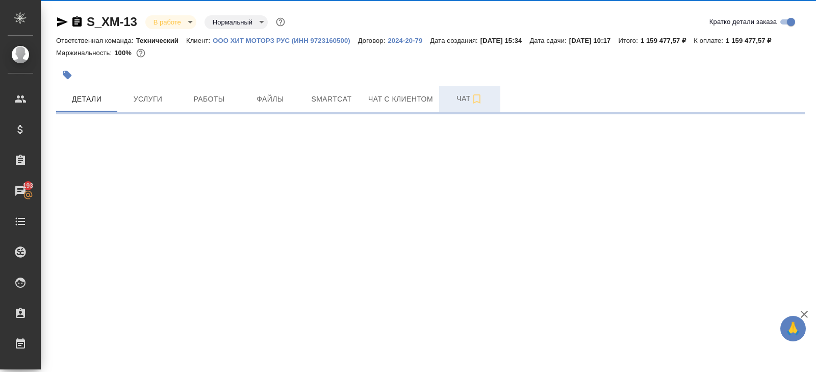
select select "RU"
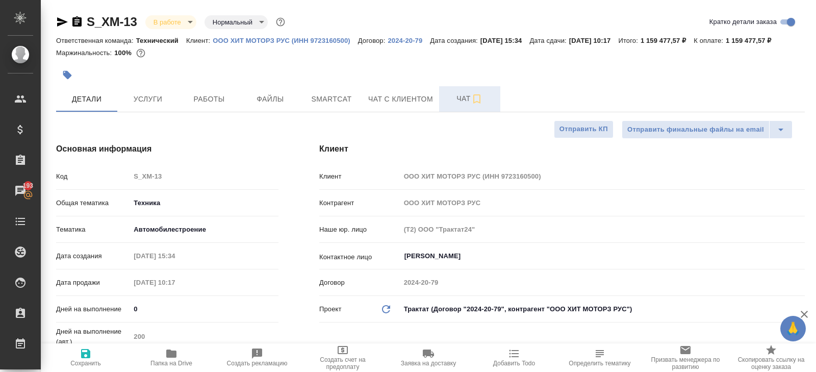
type textarea "x"
click at [454, 105] on span "Чат" at bounding box center [469, 98] width 49 height 13
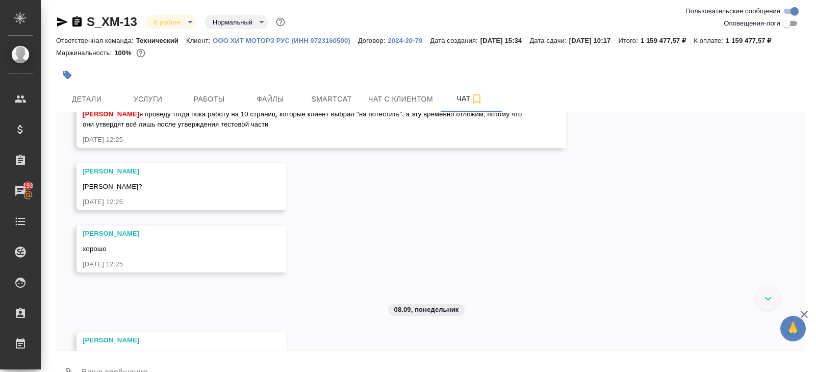
scroll to position [978, 0]
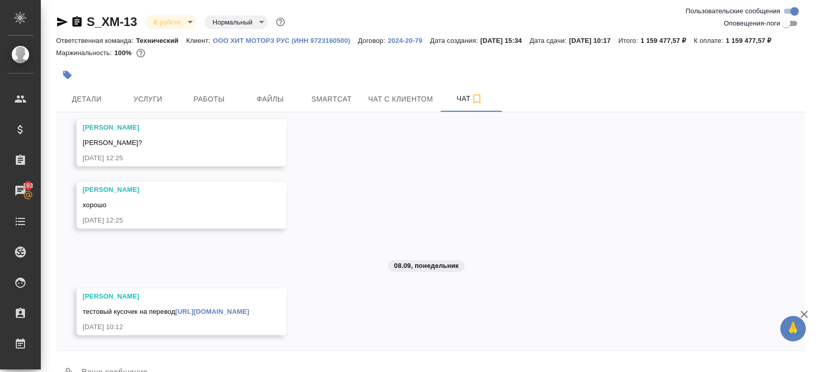
click at [61, 19] on icon "button" at bounding box center [62, 21] width 11 height 9
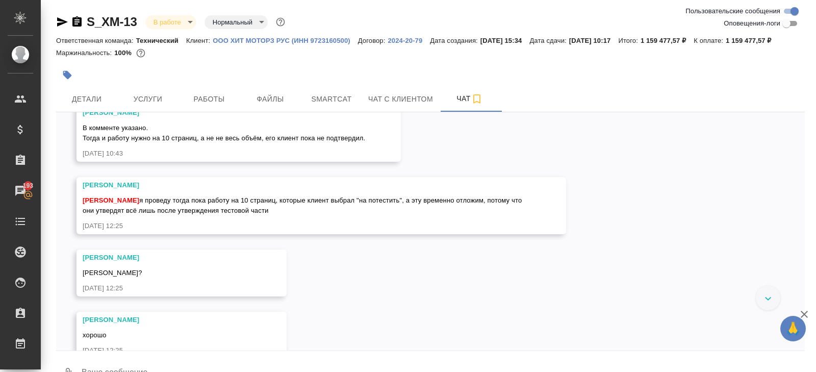
scroll to position [825, 0]
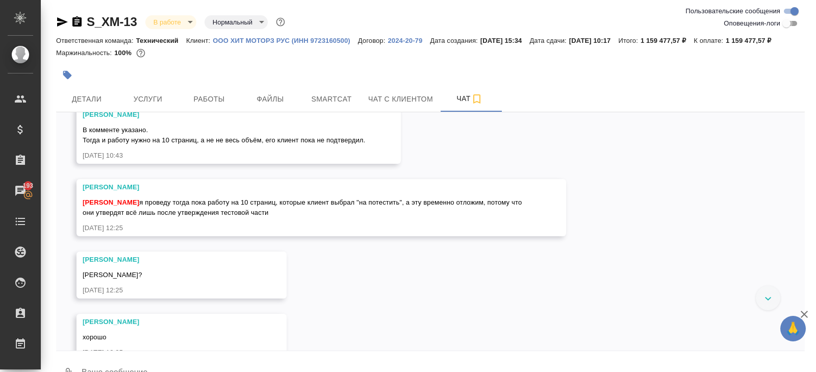
click at [784, 25] on input "Оповещения-логи" at bounding box center [786, 23] width 37 height 12
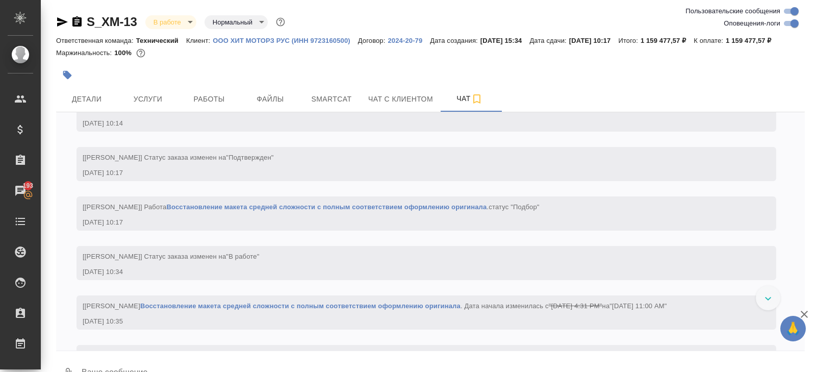
scroll to position [2186, 0]
click at [58, 23] on icon "button" at bounding box center [62, 21] width 11 height 9
click at [789, 21] on input "Оповещения-логи" at bounding box center [794, 23] width 37 height 12
checkbox input "false"
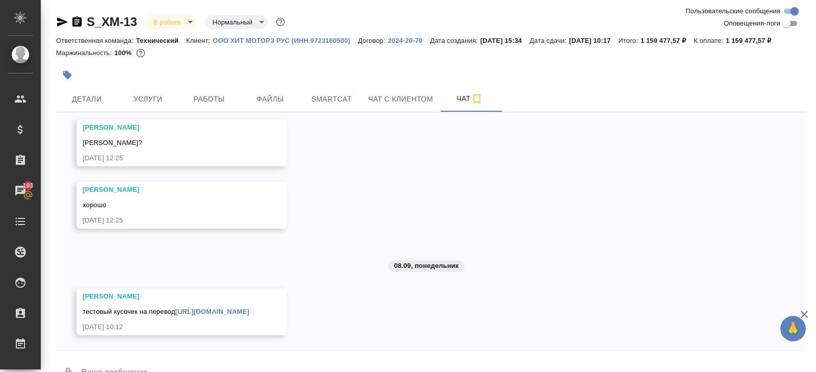
scroll to position [978, 0]
click at [105, 106] on span "Детали" at bounding box center [86, 99] width 49 height 13
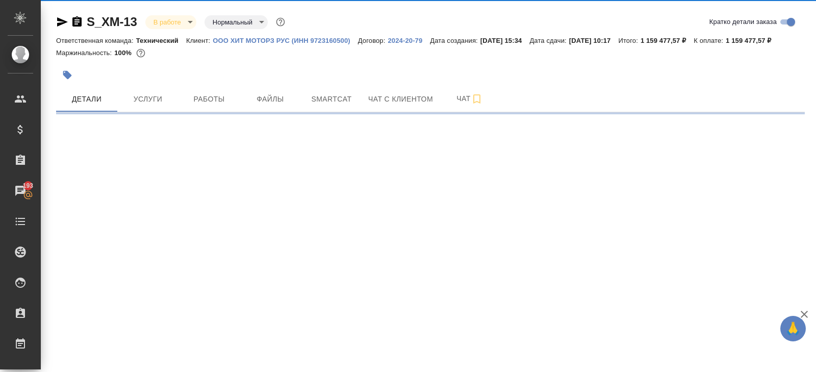
select select "RU"
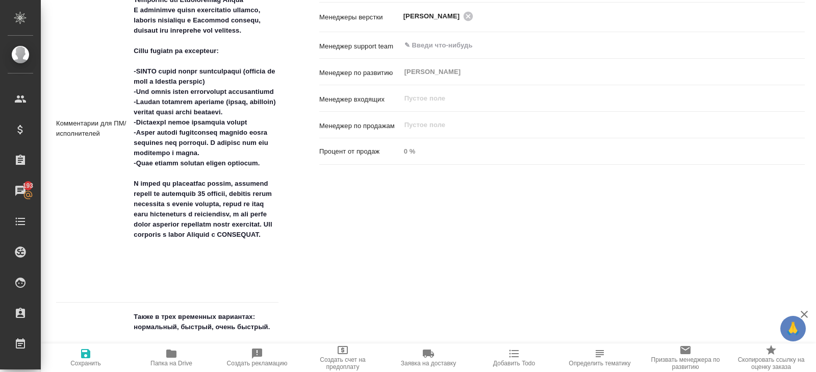
scroll to position [607, 0]
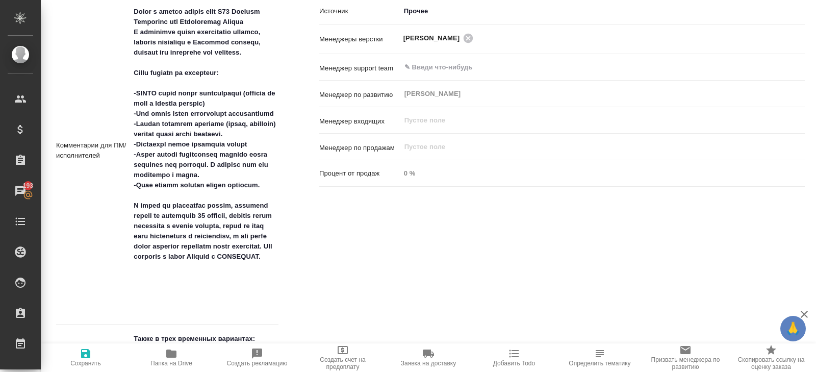
click at [174, 358] on icon "button" at bounding box center [171, 353] width 12 height 12
type textarea "x"
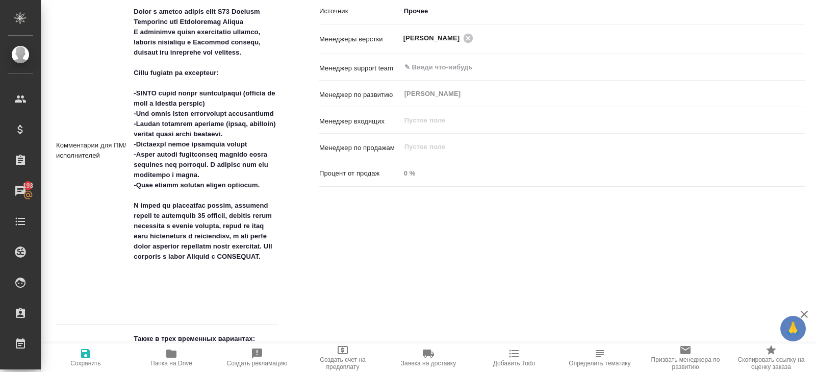
type textarea "x"
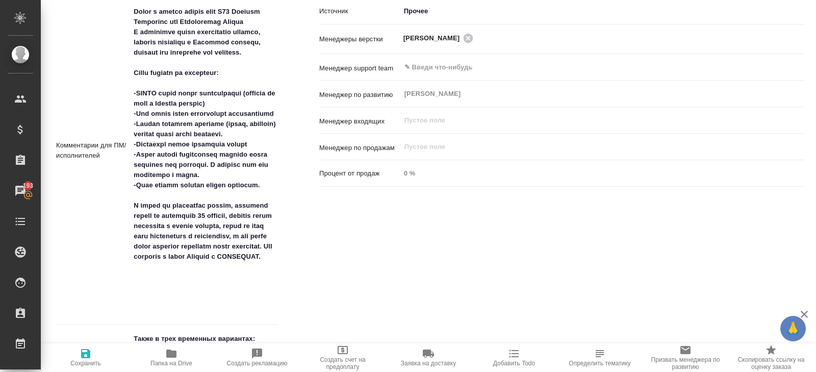
type textarea "x"
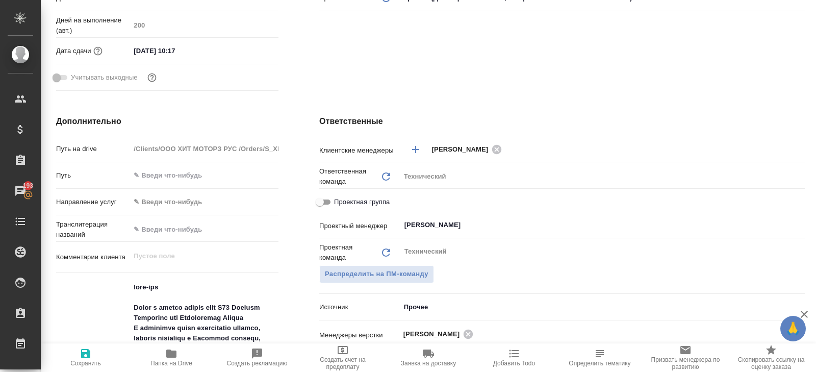
scroll to position [0, 0]
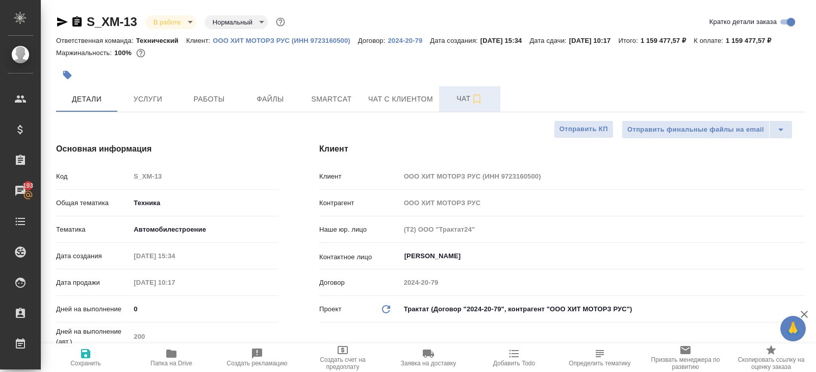
click at [467, 105] on span "Чат" at bounding box center [469, 98] width 49 height 13
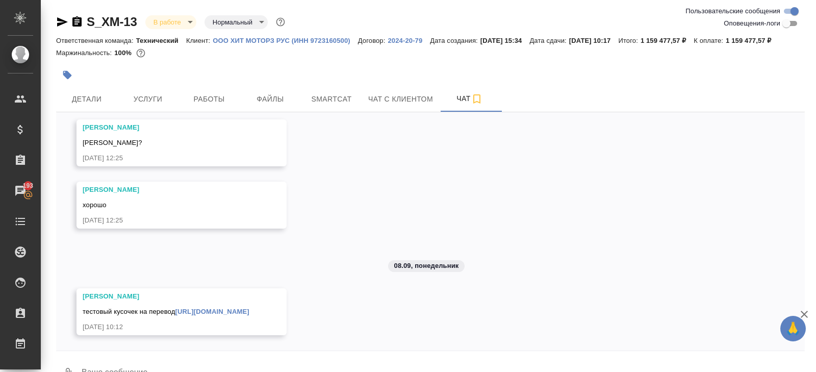
scroll to position [978, 0]
click at [175, 314] on link "https://drive.awatera.com/apps/files/files/10312224?dir=/Shares/%D0%9E%D0%9E%D0…" at bounding box center [212, 312] width 74 height 8
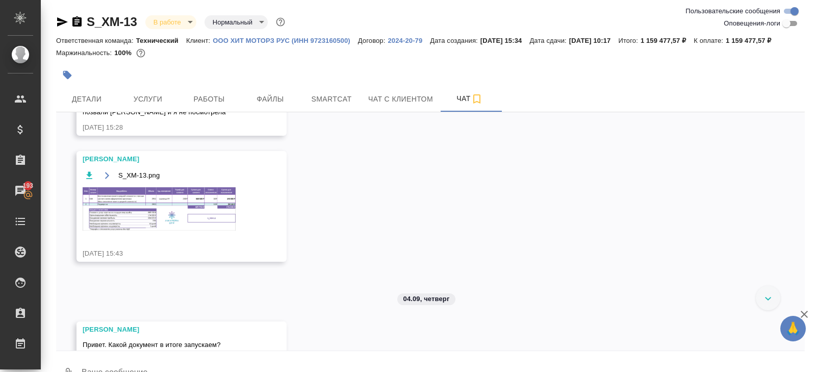
scroll to position [544, 0]
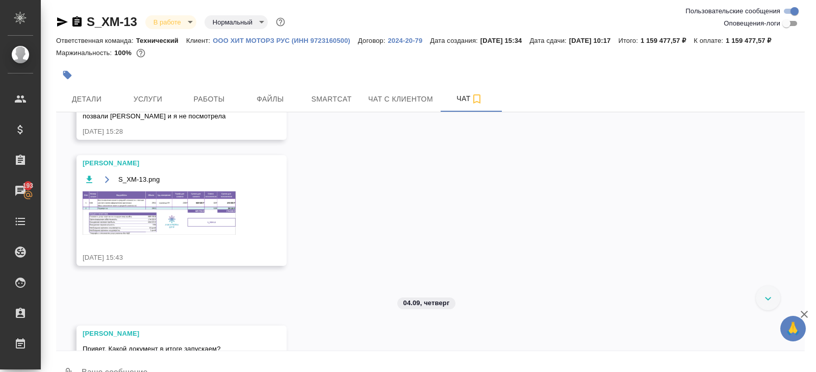
click at [133, 231] on img at bounding box center [159, 212] width 153 height 43
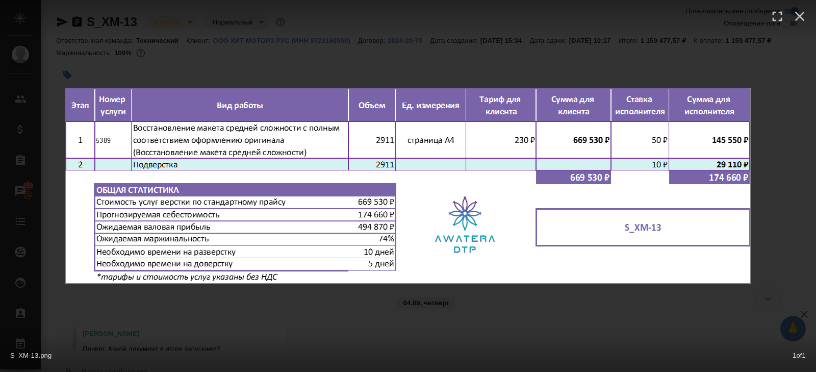
click at [188, 309] on div "S_XM-13.png 1 of 1" at bounding box center [408, 186] width 816 height 372
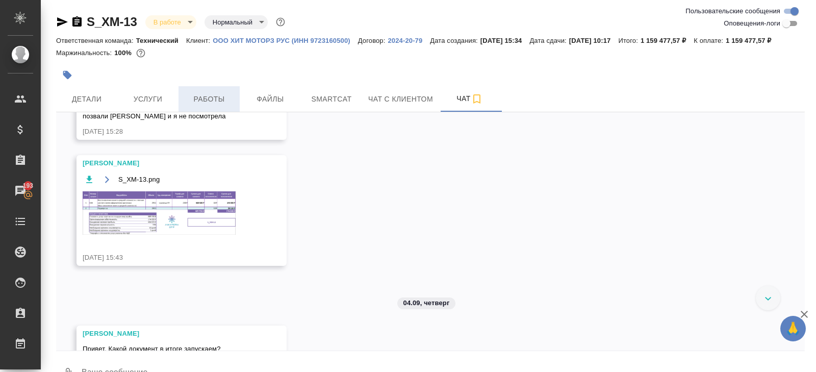
click at [209, 106] on span "Работы" at bounding box center [209, 99] width 49 height 13
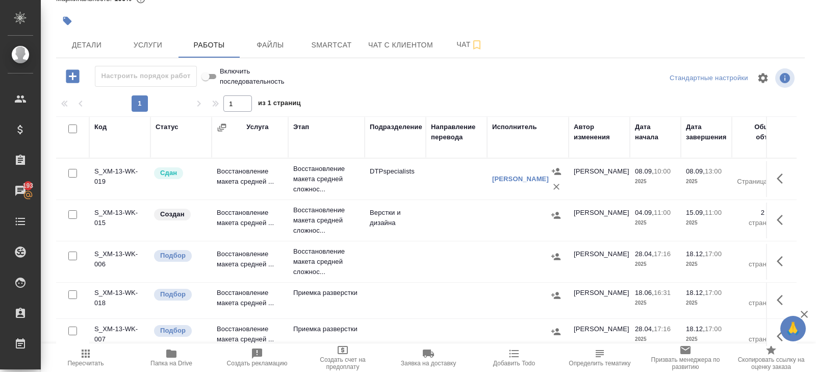
click at [73, 214] on input "checkbox" at bounding box center [72, 214] width 9 height 9
checkbox input "true"
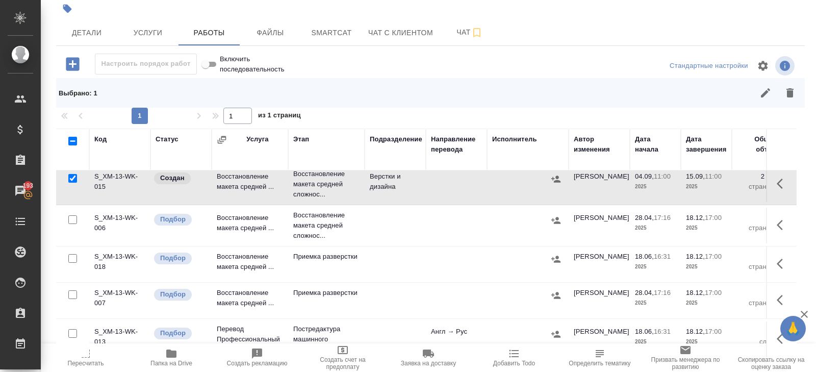
scroll to position [64, 0]
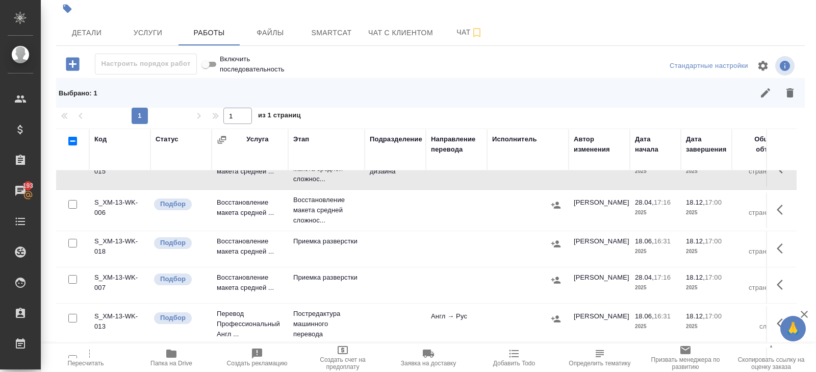
drag, startPoint x: 73, startPoint y: 217, endPoint x: 73, endPoint y: 226, distance: 8.7
click at [73, 209] on input "checkbox" at bounding box center [72, 204] width 9 height 9
checkbox input "true"
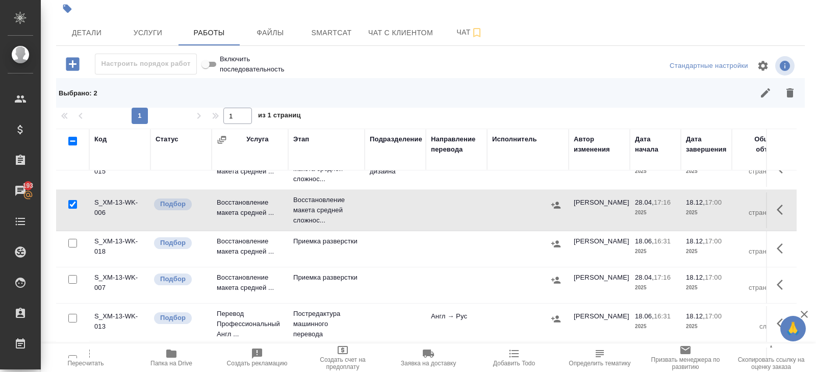
click at [72, 247] on input "checkbox" at bounding box center [72, 243] width 9 height 9
checkbox input "true"
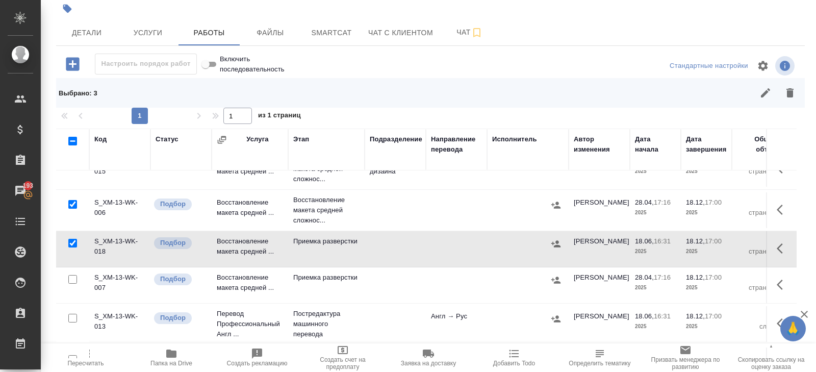
click at [71, 284] on input "checkbox" at bounding box center [72, 279] width 9 height 9
checkbox input "true"
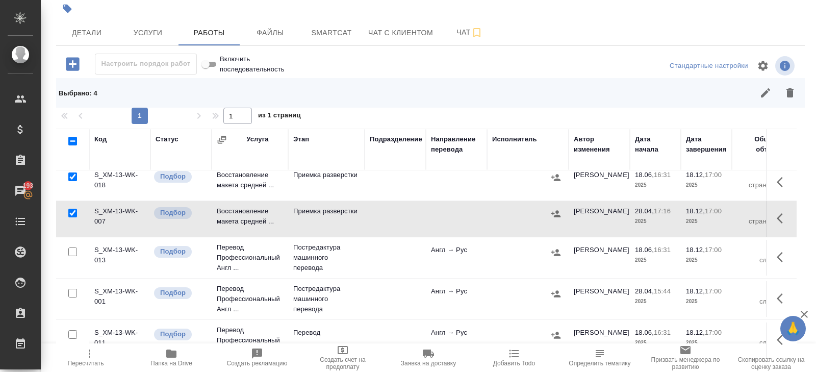
scroll to position [159, 0]
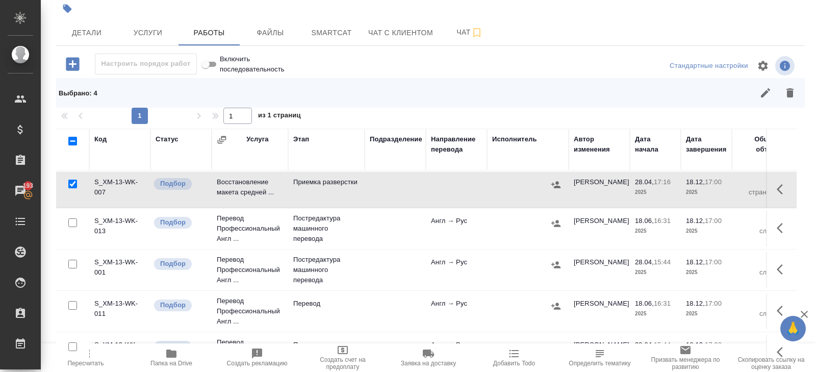
click at [72, 268] on input "checkbox" at bounding box center [72, 264] width 9 height 9
checkbox input "true"
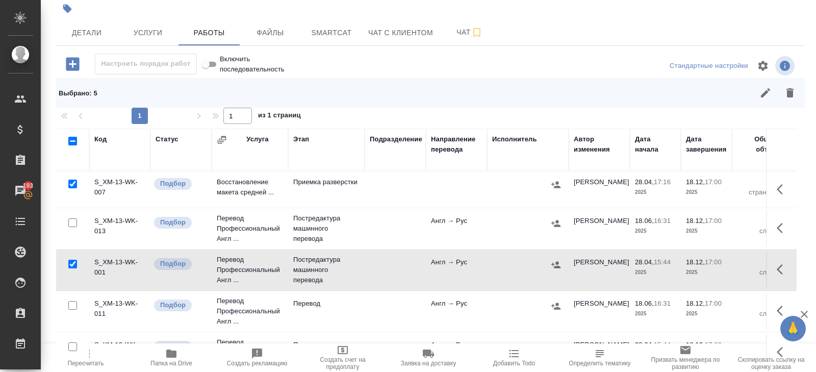
click at [72, 310] on input "checkbox" at bounding box center [72, 305] width 9 height 9
checkbox input "true"
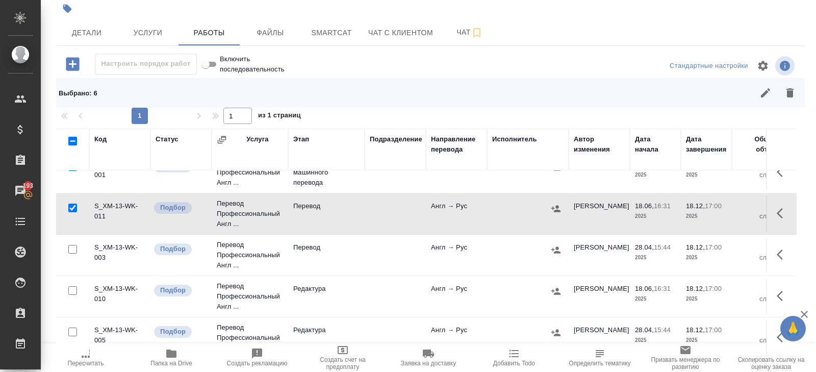
scroll to position [264, 0]
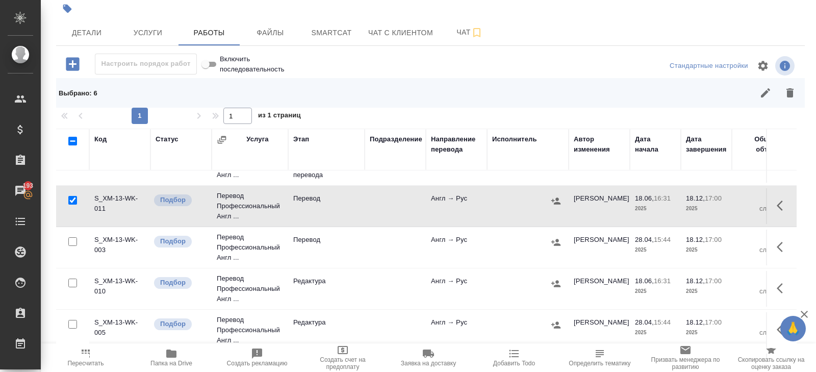
click at [73, 246] on input "checkbox" at bounding box center [72, 241] width 9 height 9
checkbox input "true"
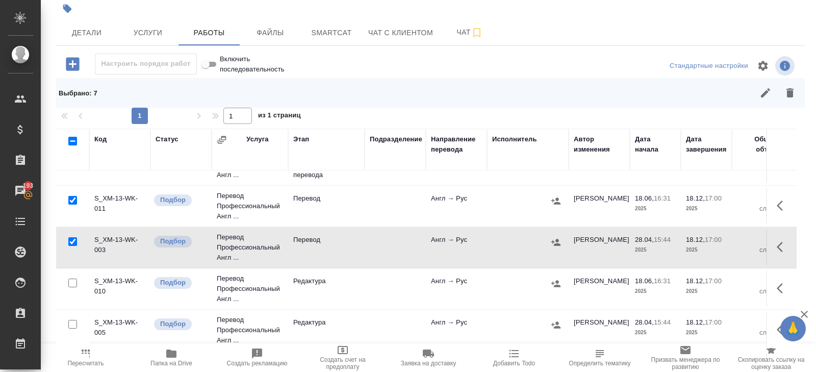
click at [73, 287] on input "checkbox" at bounding box center [72, 283] width 9 height 9
checkbox input "true"
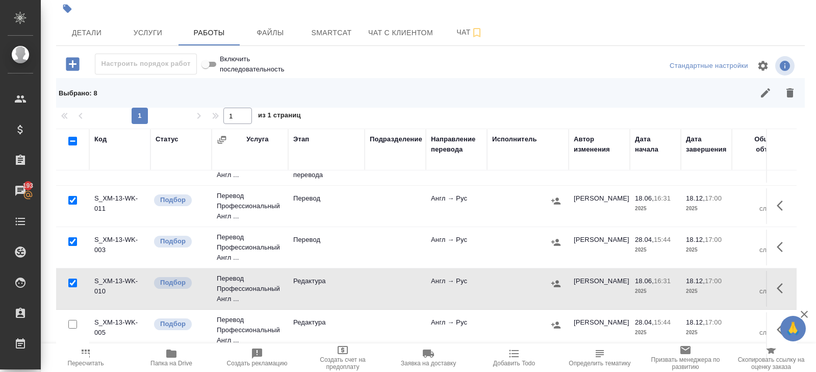
click at [73, 329] on input "checkbox" at bounding box center [72, 324] width 9 height 9
checkbox input "true"
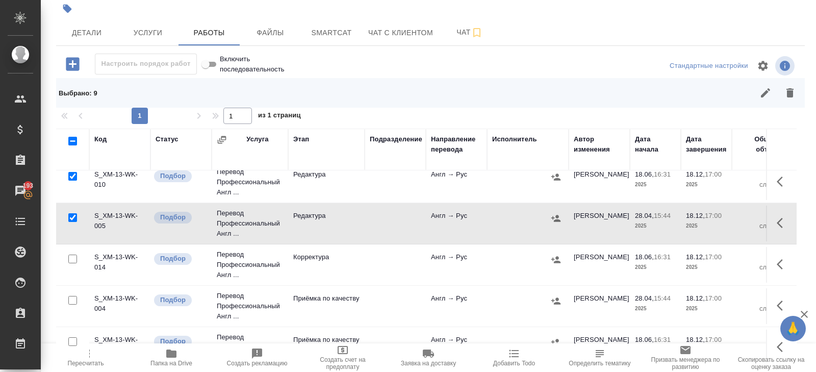
scroll to position [415, 0]
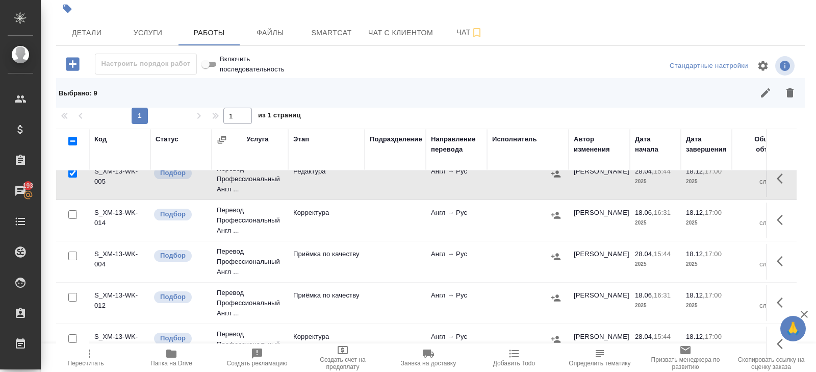
drag, startPoint x: 73, startPoint y: 224, endPoint x: 73, endPoint y: 240, distance: 15.8
click at [73, 219] on input "checkbox" at bounding box center [72, 214] width 9 height 9
checkbox input "true"
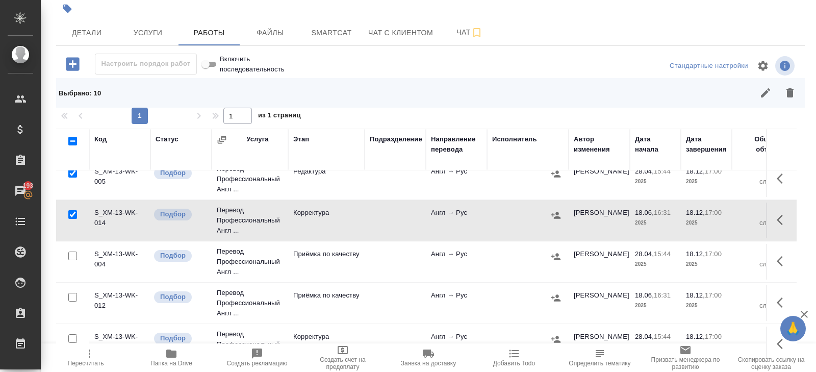
click at [72, 260] on input "checkbox" at bounding box center [72, 256] width 9 height 9
checkbox input "true"
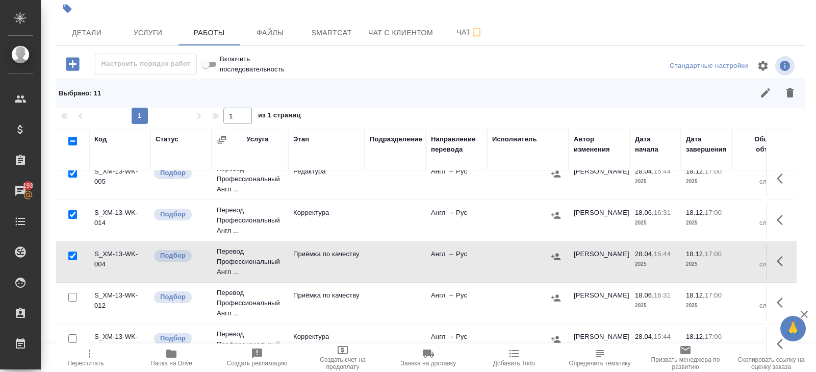
click at [72, 301] on input "checkbox" at bounding box center [72, 297] width 9 height 9
checkbox input "true"
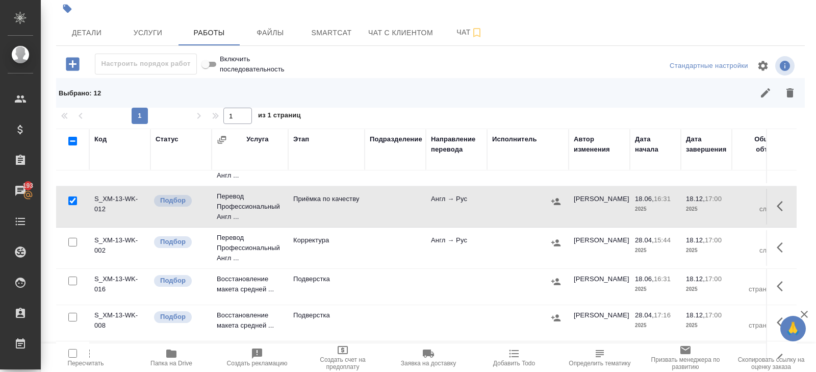
scroll to position [518, 0]
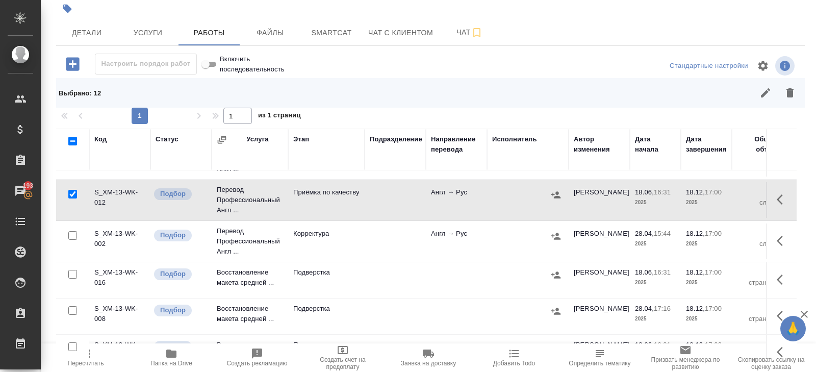
click at [72, 240] on input "checkbox" at bounding box center [72, 235] width 9 height 9
checkbox input "true"
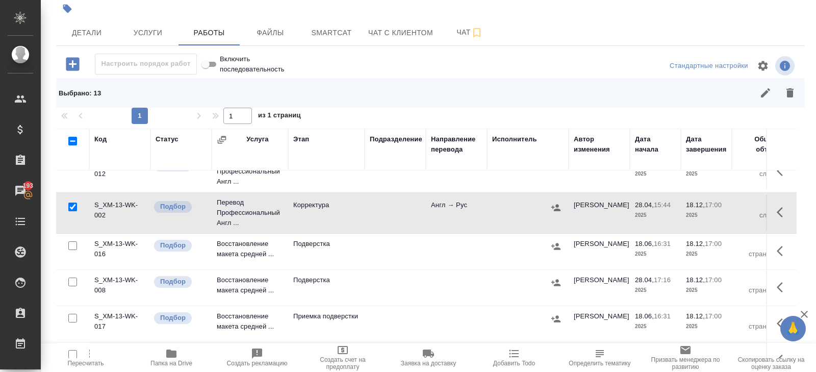
scroll to position [562, 0]
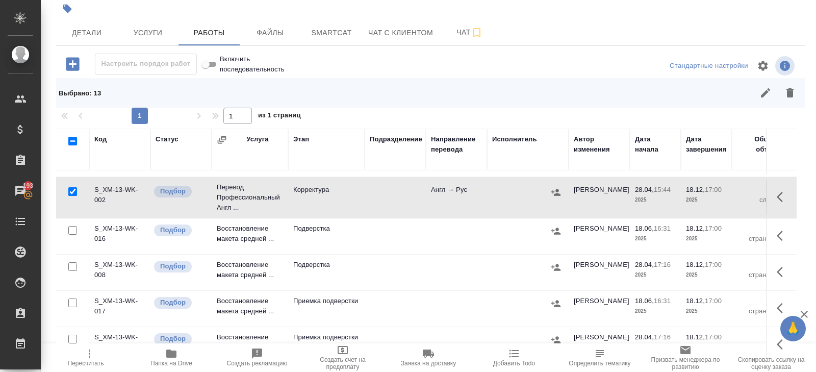
click at [72, 271] on input "checkbox" at bounding box center [72, 266] width 9 height 9
checkbox input "true"
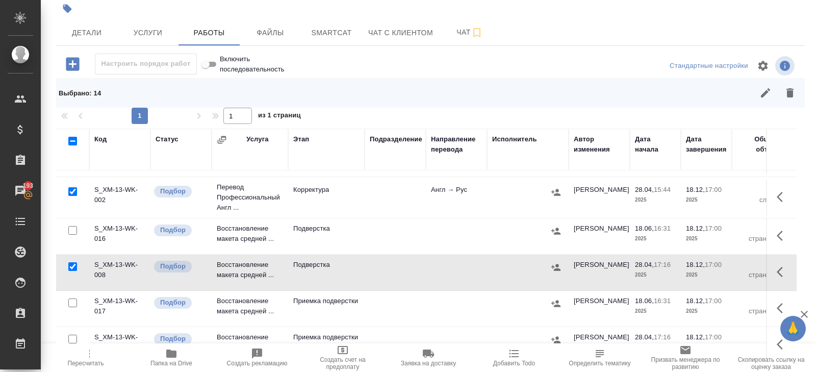
click at [73, 307] on input "checkbox" at bounding box center [72, 302] width 9 height 9
checkbox input "true"
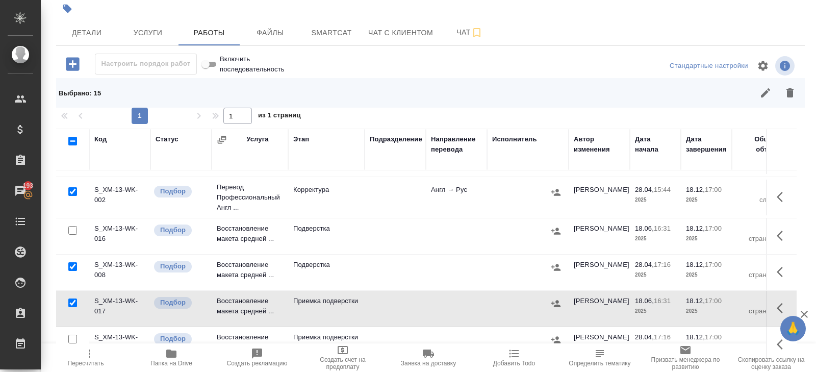
scroll to position [91, 0]
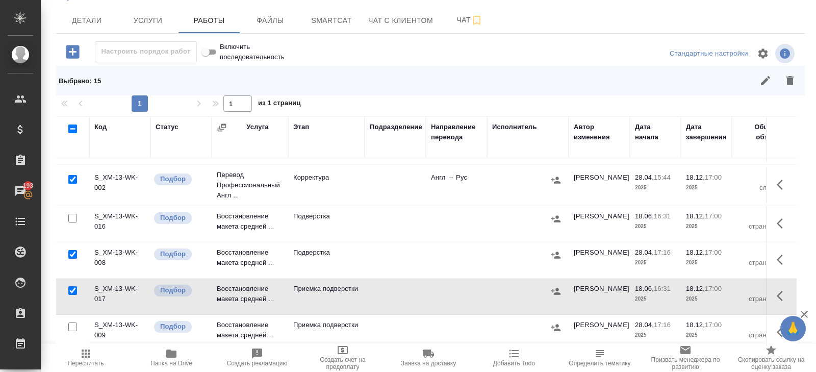
click at [71, 322] on input "checkbox" at bounding box center [72, 326] width 9 height 9
checkbox input "true"
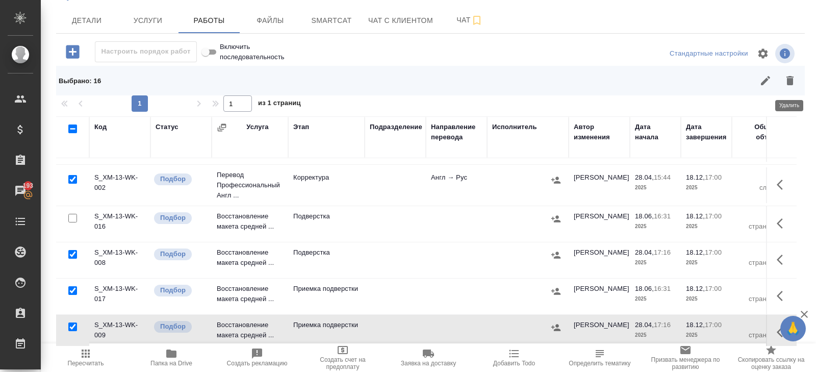
click at [796, 75] on icon "button" at bounding box center [790, 80] width 12 height 12
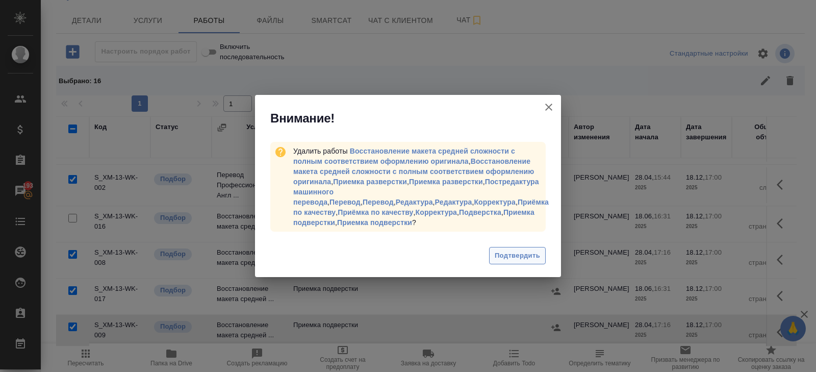
click at [510, 252] on span "Подтвердить" at bounding box center [517, 256] width 45 height 12
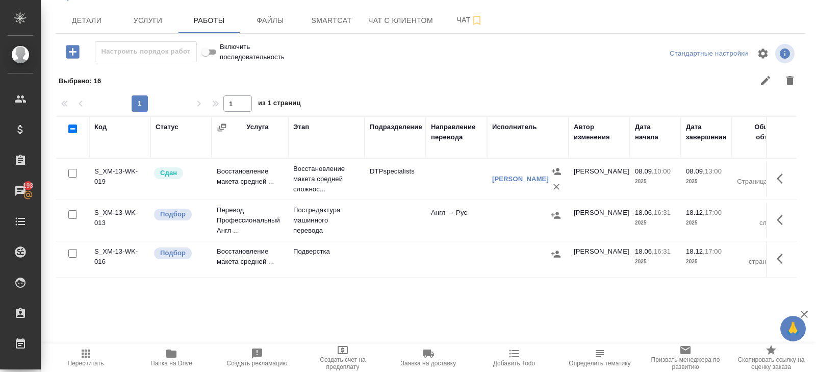
scroll to position [0, 0]
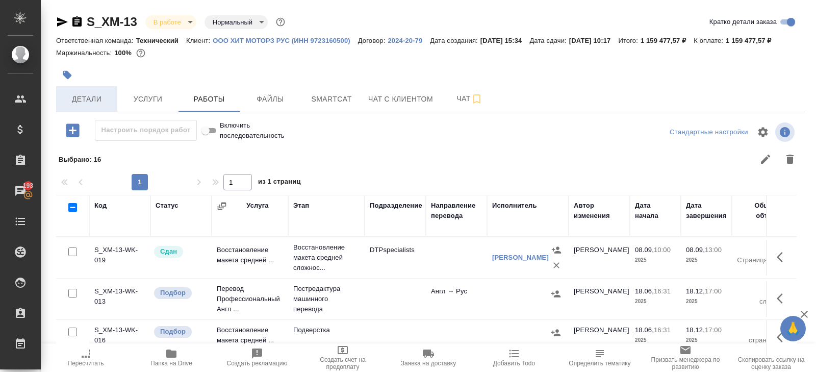
click at [91, 100] on button "Детали" at bounding box center [86, 99] width 61 height 26
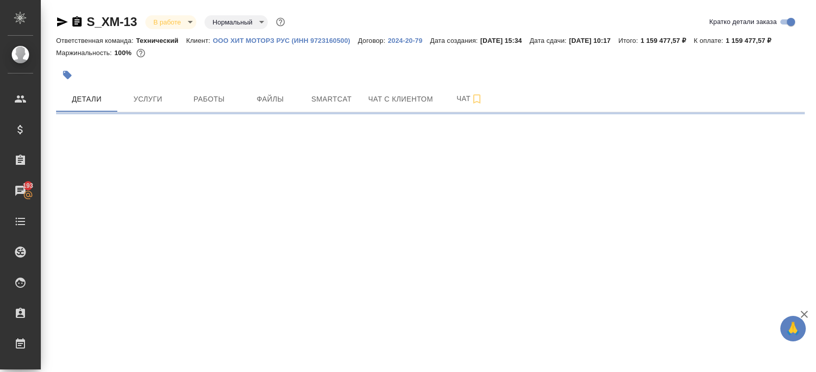
select select "RU"
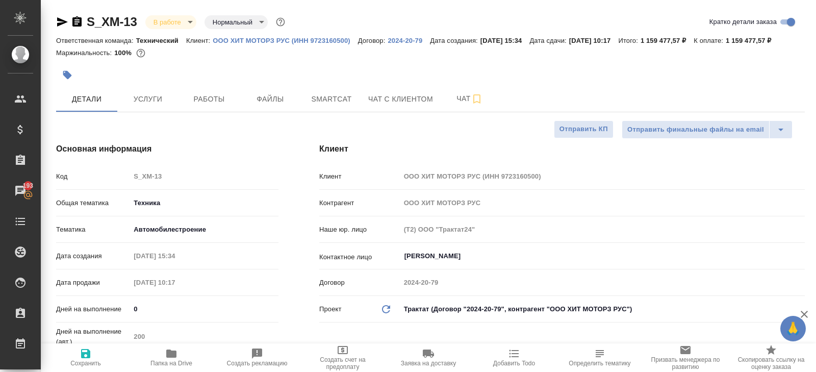
click at [59, 23] on icon "button" at bounding box center [62, 21] width 11 height 9
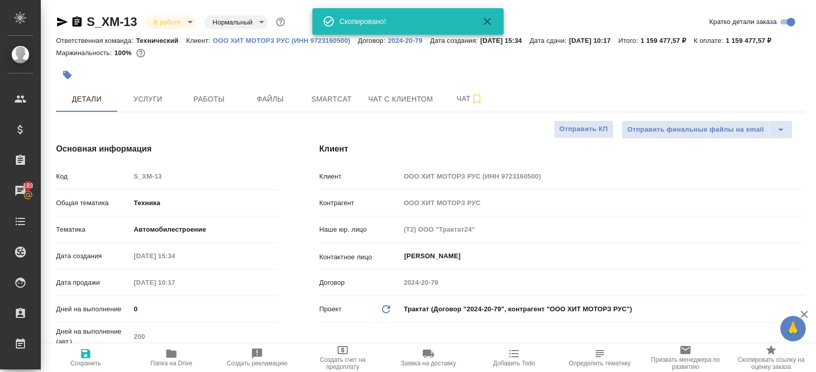
type textarea "x"
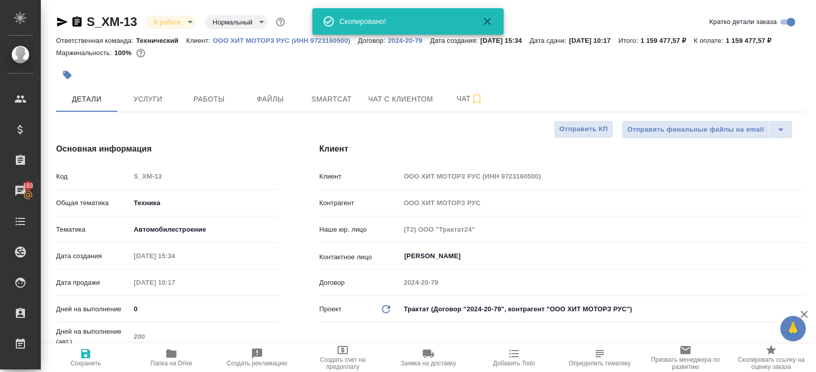
type textarea "x"
click at [80, 19] on icon "button" at bounding box center [76, 21] width 9 height 10
type textarea "x"
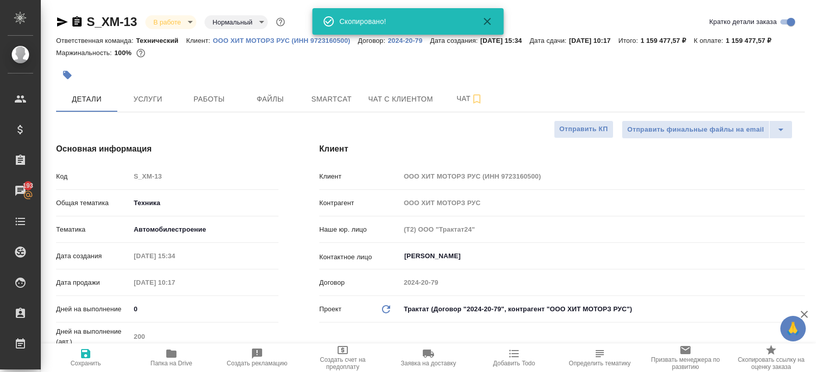
type textarea "x"
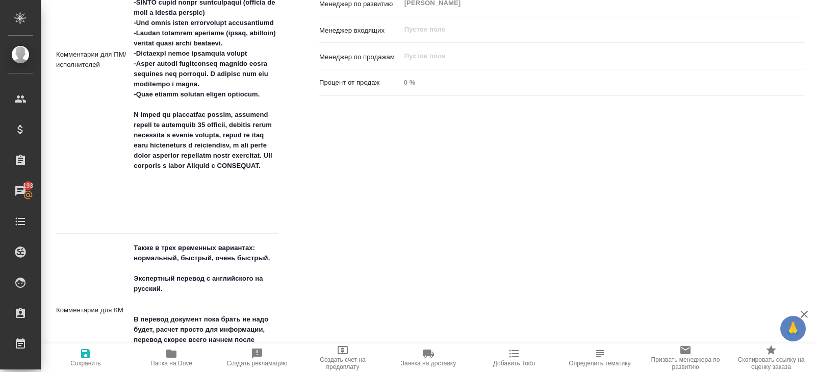
scroll to position [713, 0]
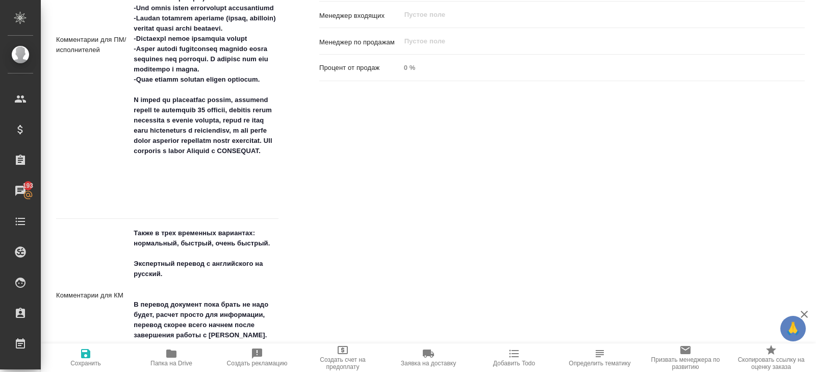
type textarea "x"
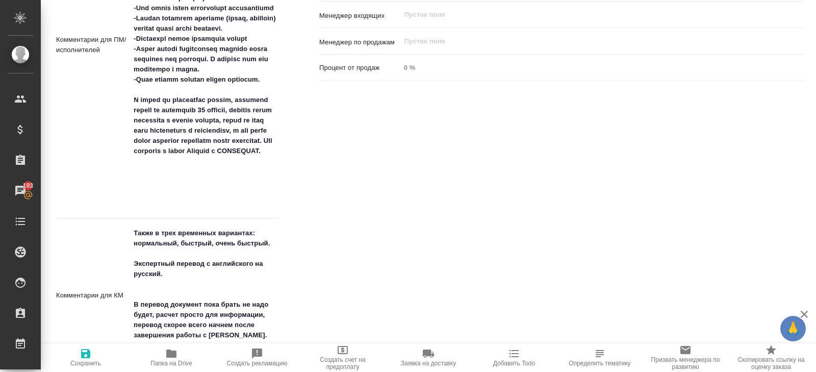
type textarea "x"
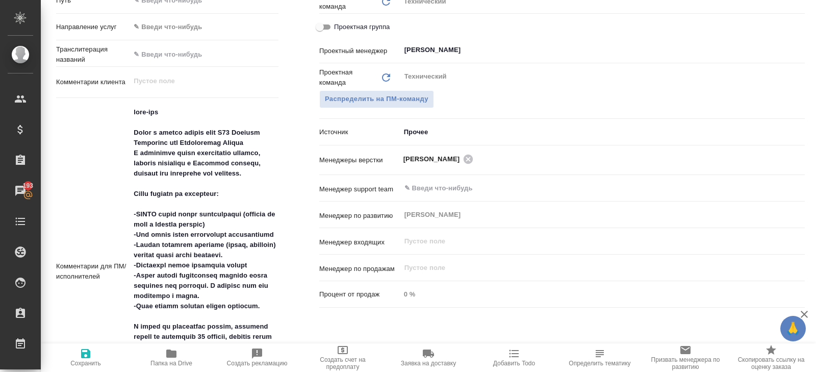
scroll to position [0, 0]
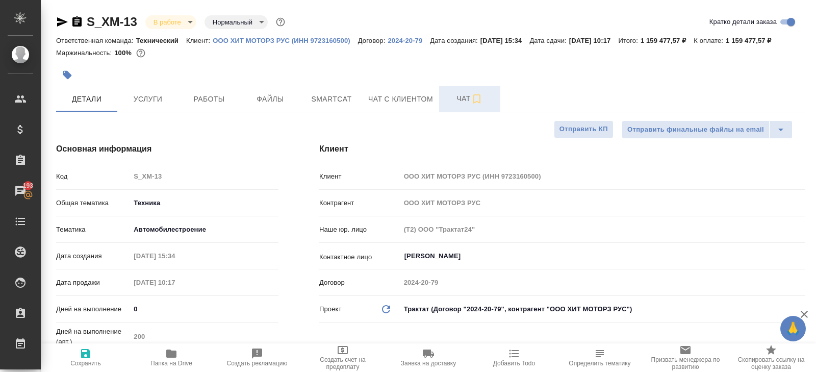
click at [460, 105] on span "Чат" at bounding box center [469, 98] width 49 height 13
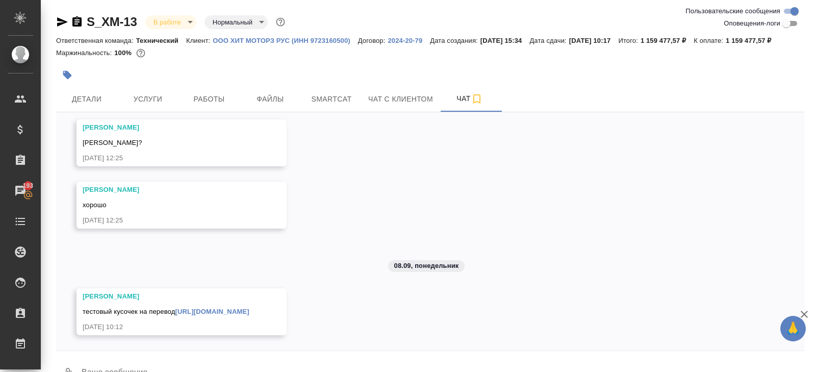
scroll to position [978, 0]
click at [334, 106] on span "Smartcat" at bounding box center [331, 99] width 49 height 13
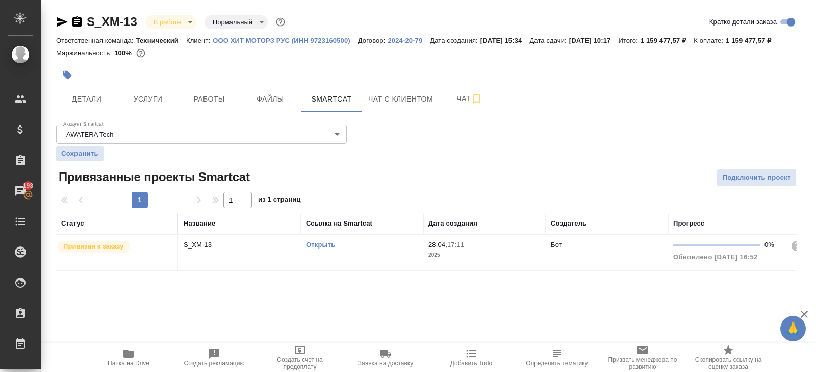
click at [323, 248] on link "Открыть" at bounding box center [320, 245] width 29 height 8
click at [207, 106] on span "Работы" at bounding box center [209, 99] width 49 height 13
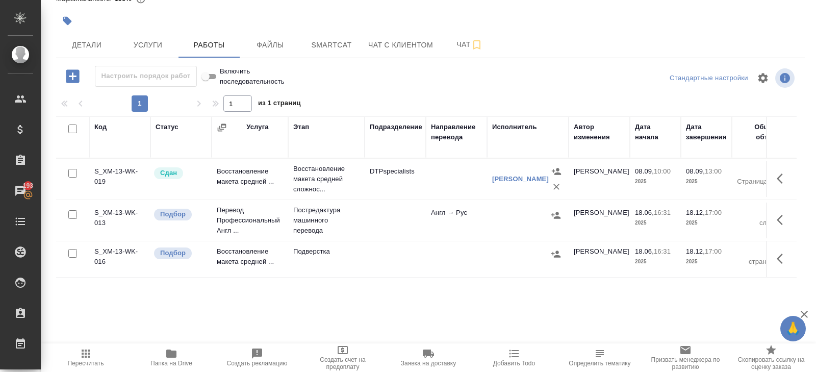
scroll to position [66, 0]
click at [777, 256] on icon "button" at bounding box center [783, 259] width 12 height 12
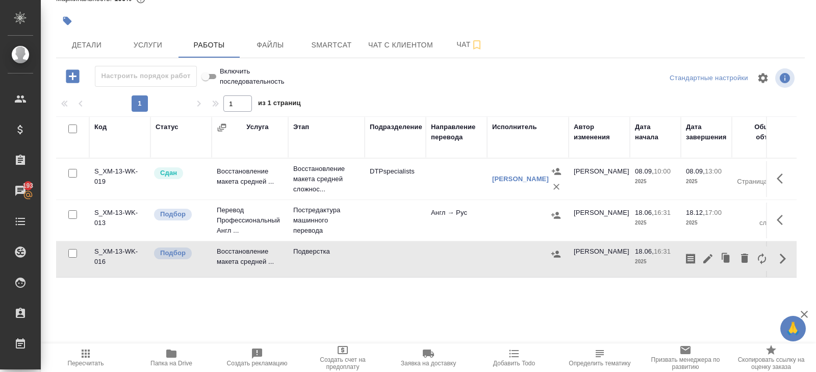
click at [778, 214] on icon "button" at bounding box center [783, 220] width 12 height 12
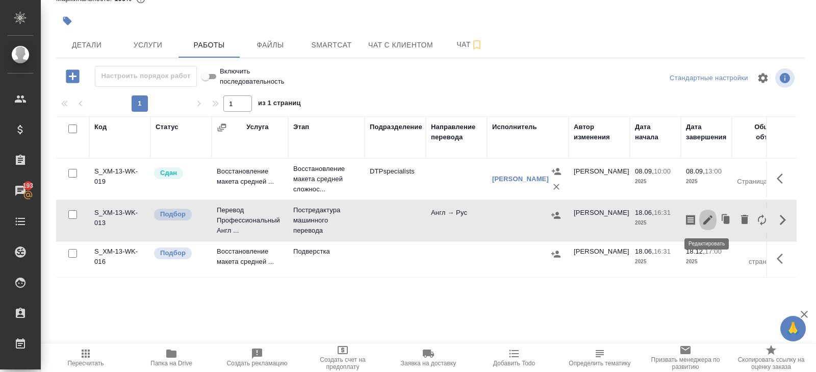
click at [705, 224] on icon "button" at bounding box center [708, 220] width 12 height 12
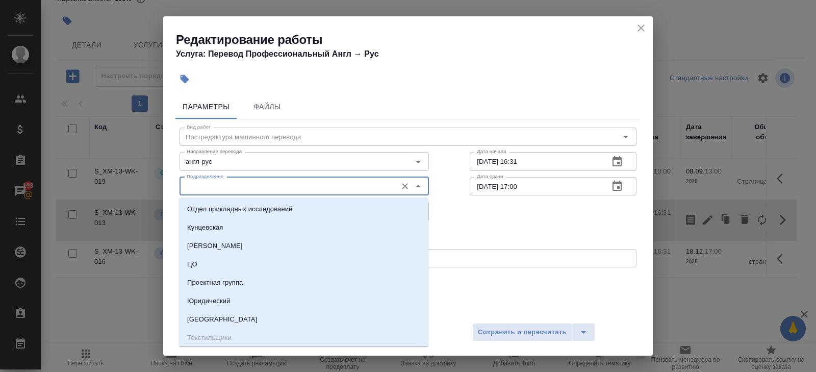
click at [233, 191] on input "Подразделение" at bounding box center [287, 186] width 209 height 12
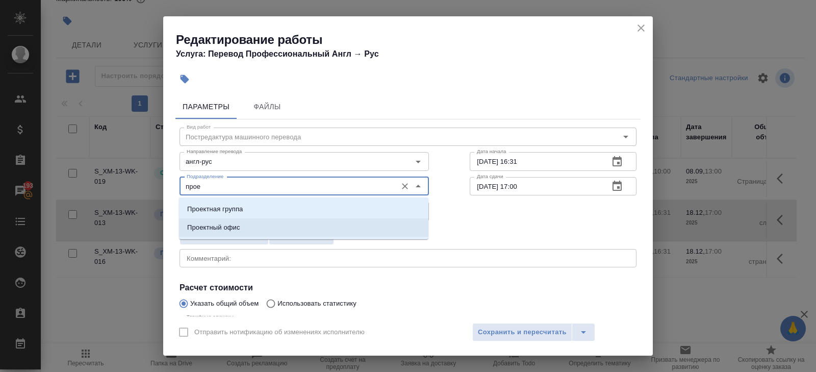
click at [208, 229] on p "Проектный офис" at bounding box center [213, 227] width 53 height 10
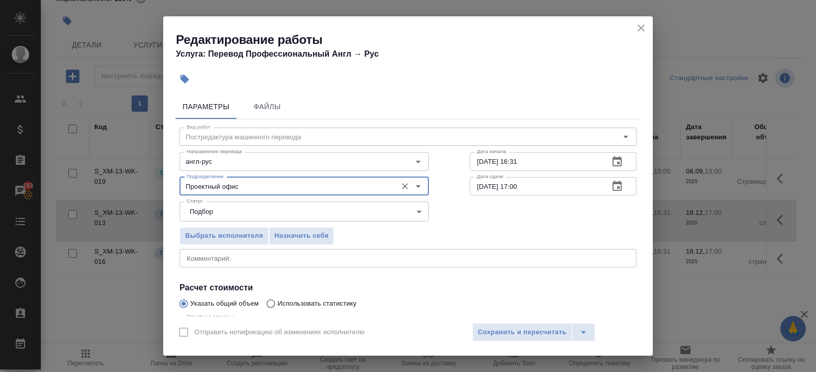
scroll to position [108, 0]
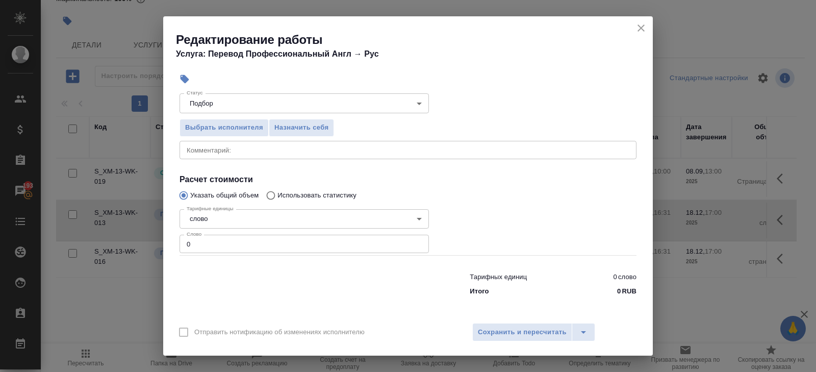
type input "Проектный офис"
drag, startPoint x: 203, startPoint y: 249, endPoint x: 93, endPoint y: 244, distance: 109.8
click at [93, 244] on div "Редактирование работы Услуга: Перевод Профессиональный Англ → Рус Параметры Фай…" at bounding box center [408, 186] width 816 height 372
type input "2022.5"
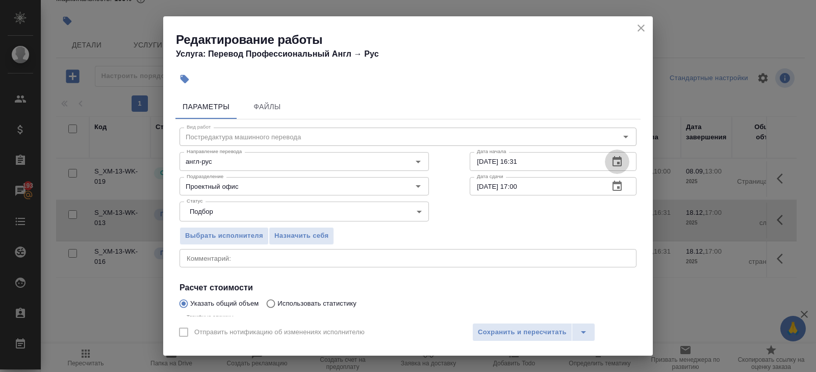
click at [618, 166] on icon "button" at bounding box center [617, 161] width 9 height 10
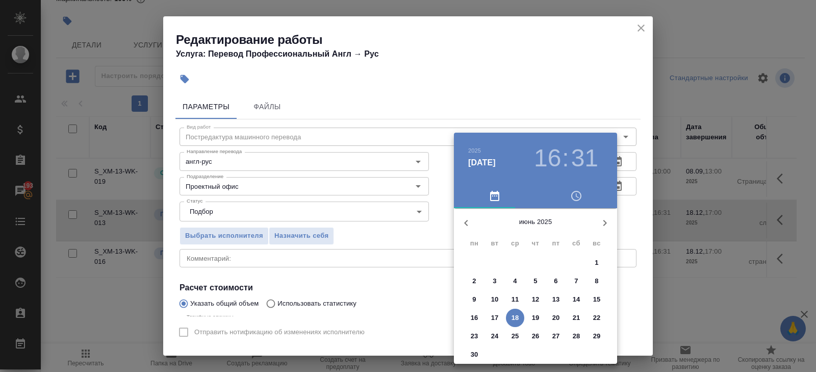
click at [604, 230] on button "button" at bounding box center [605, 223] width 24 height 24
click at [557, 281] on p "12" at bounding box center [556, 281] width 8 height 10
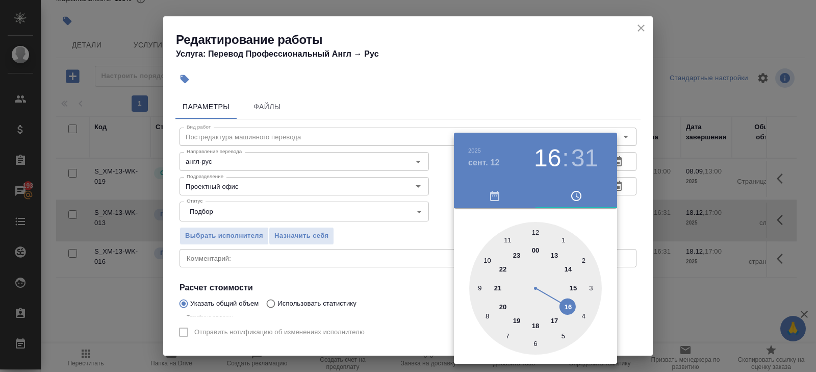
click at [509, 237] on div at bounding box center [535, 288] width 133 height 133
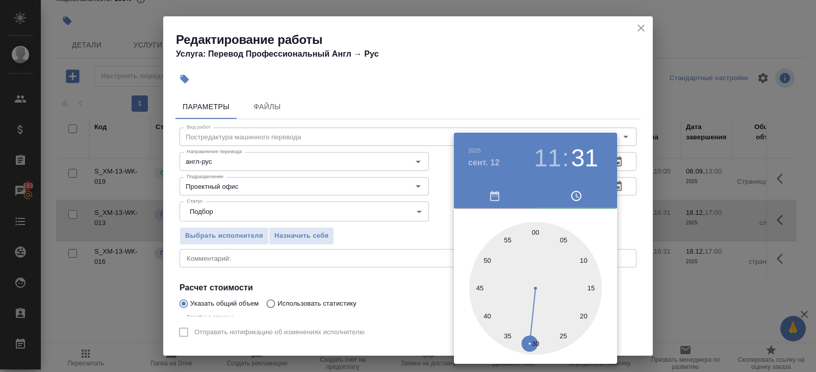
type input "12.09.2025 11:00"
click at [536, 230] on div at bounding box center [535, 288] width 133 height 133
click at [581, 89] on div at bounding box center [408, 186] width 816 height 372
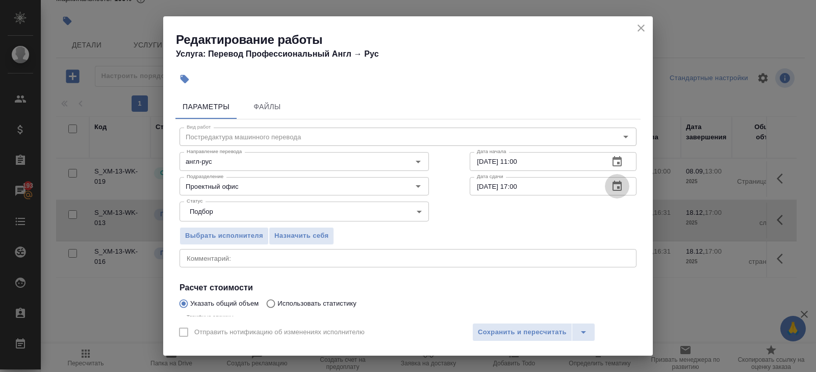
click at [618, 190] on icon "button" at bounding box center [617, 186] width 9 height 10
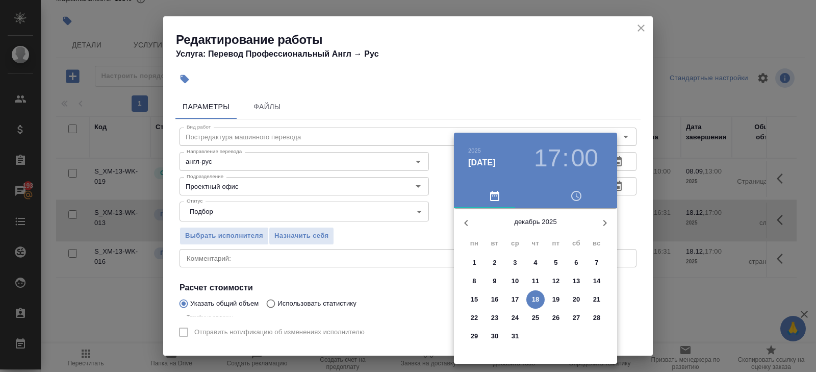
click at [471, 226] on icon "button" at bounding box center [466, 223] width 12 height 12
click at [605, 223] on icon "button" at bounding box center [605, 223] width 12 height 12
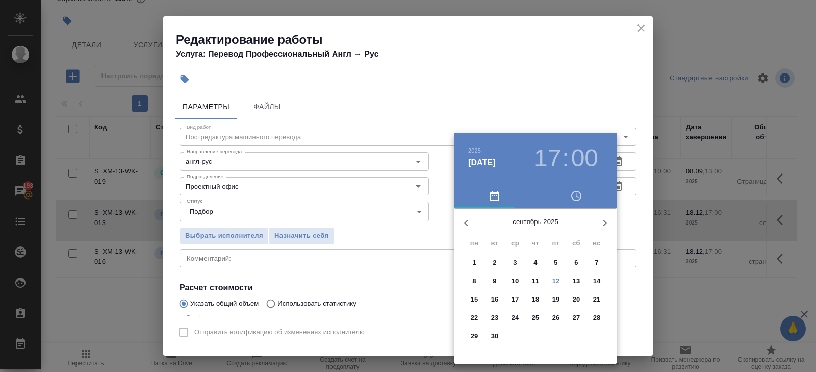
click at [496, 299] on p "16" at bounding box center [495, 299] width 8 height 10
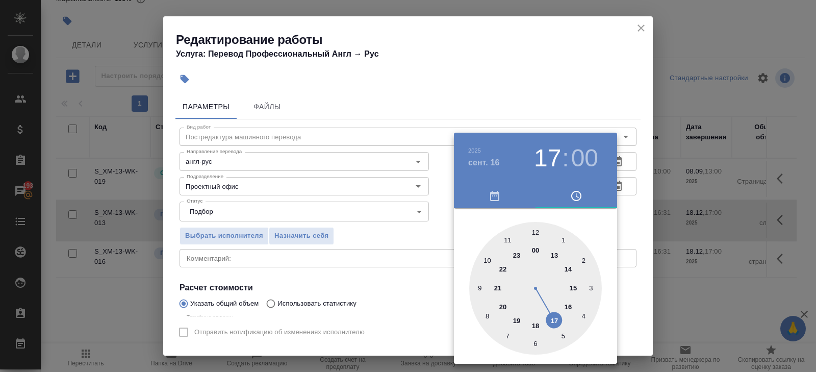
click at [551, 118] on div at bounding box center [408, 186] width 816 height 372
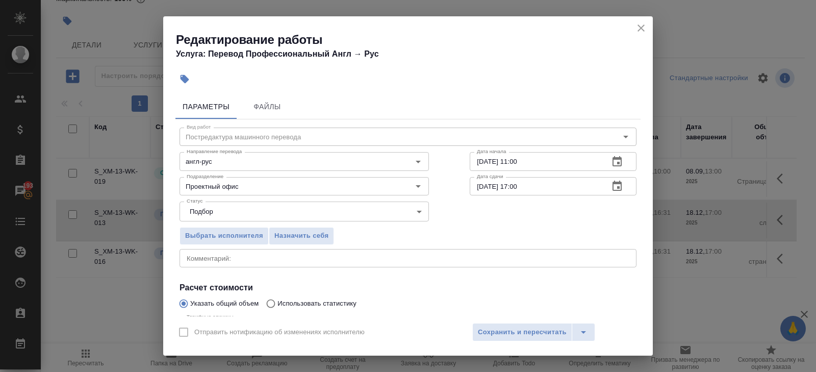
click at [615, 189] on icon "button" at bounding box center [617, 186] width 12 height 12
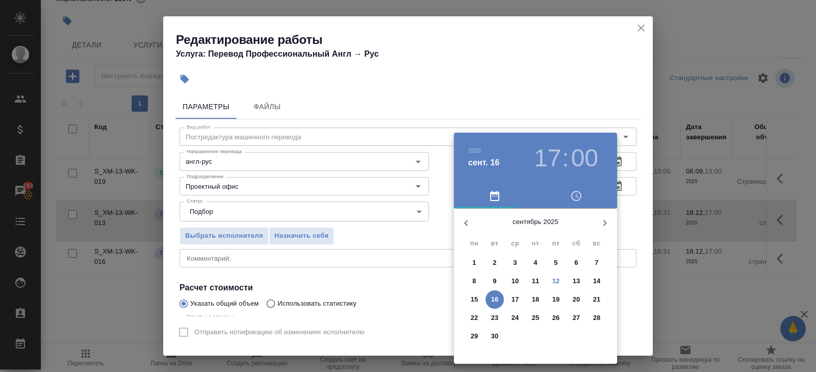
click at [495, 299] on p "16" at bounding box center [495, 299] width 8 height 10
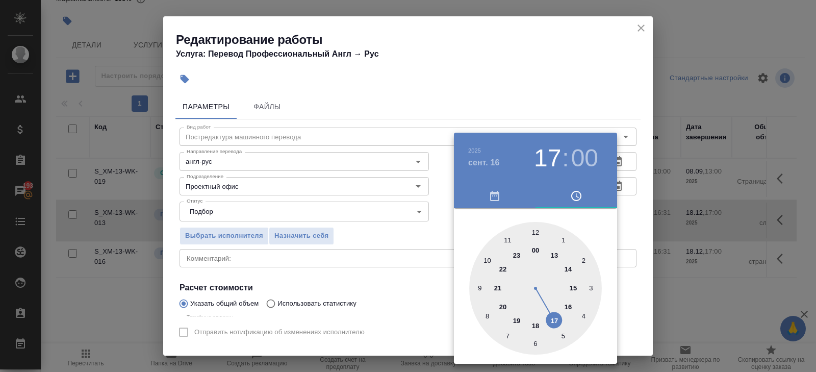
click at [487, 256] on div at bounding box center [535, 288] width 133 height 133
type input "16.09.2025 10:00"
click at [397, 264] on div at bounding box center [408, 186] width 816 height 372
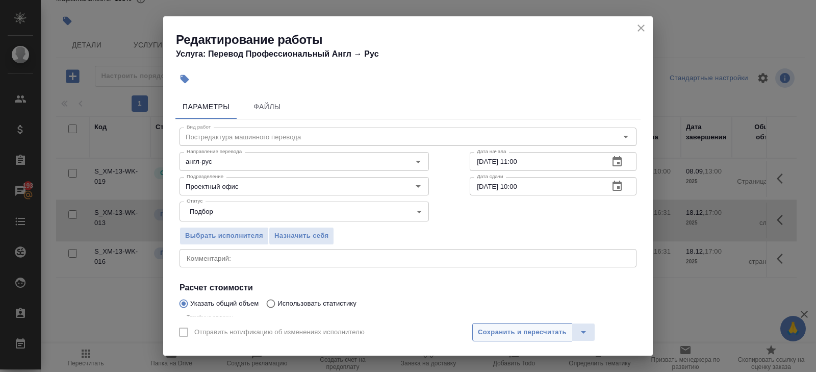
click at [491, 331] on span "Сохранить и пересчитать" at bounding box center [522, 332] width 89 height 12
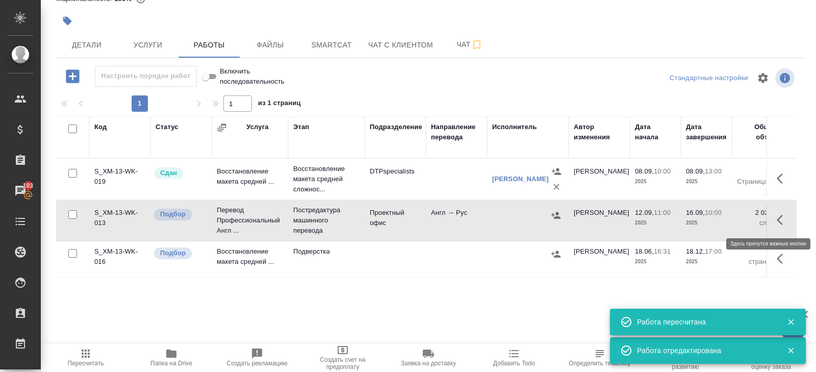
click at [780, 215] on icon "button" at bounding box center [783, 220] width 12 height 12
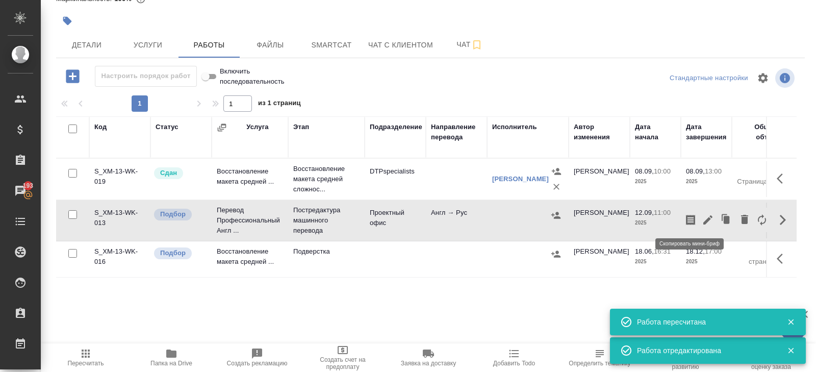
click at [688, 222] on icon "button" at bounding box center [690, 220] width 9 height 10
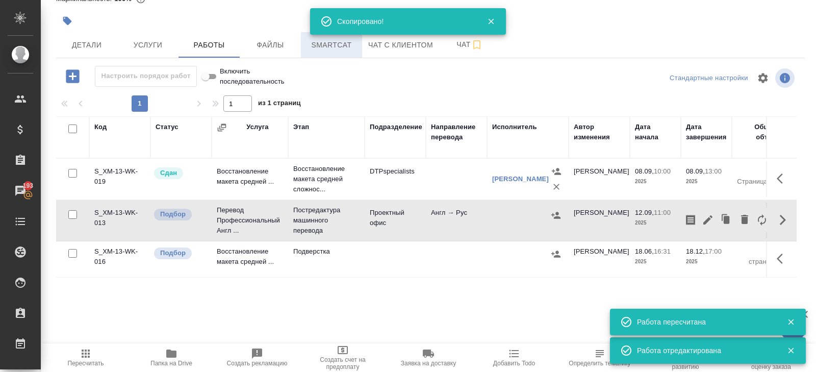
click at [330, 43] on span "Smartcat" at bounding box center [331, 45] width 49 height 13
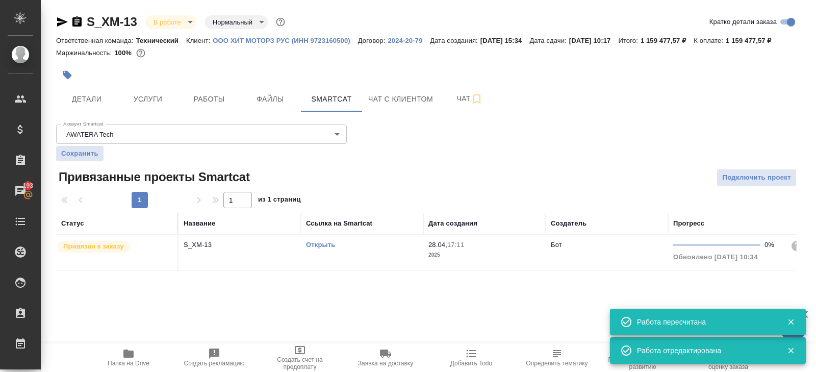
click at [364, 250] on div "Открыть" at bounding box center [362, 245] width 112 height 10
click at [228, 106] on span "Работы" at bounding box center [209, 99] width 49 height 13
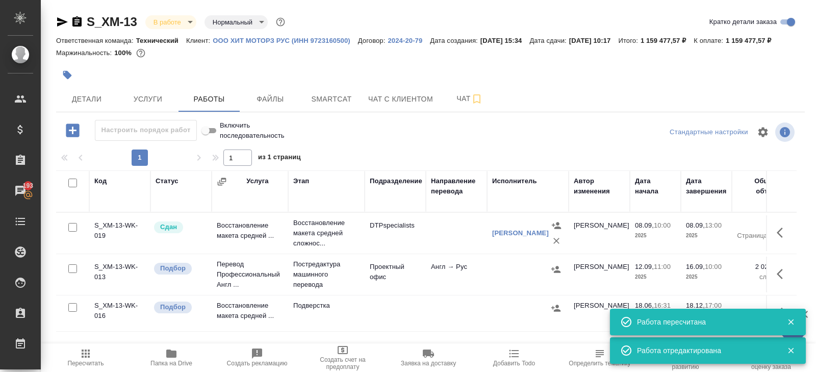
scroll to position [66, 0]
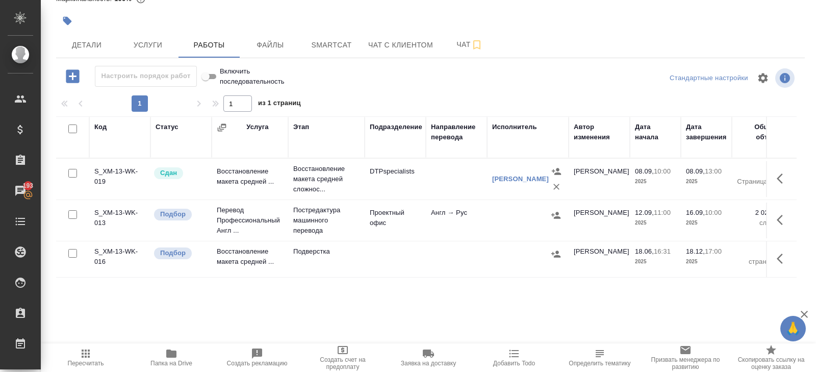
click at [779, 257] on icon "button" at bounding box center [783, 259] width 12 height 12
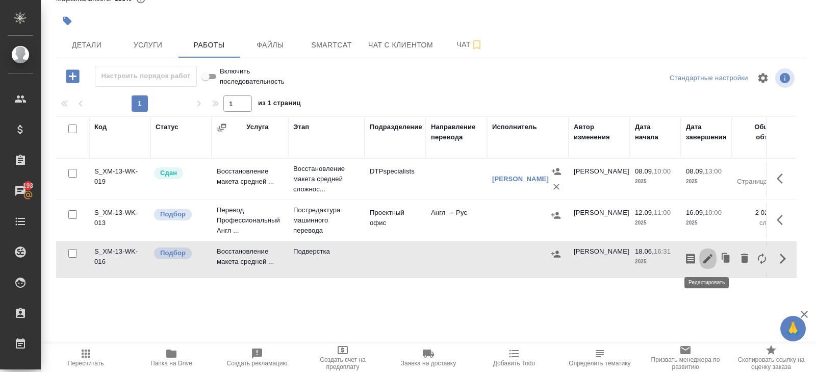
click at [709, 262] on icon "button" at bounding box center [708, 259] width 12 height 12
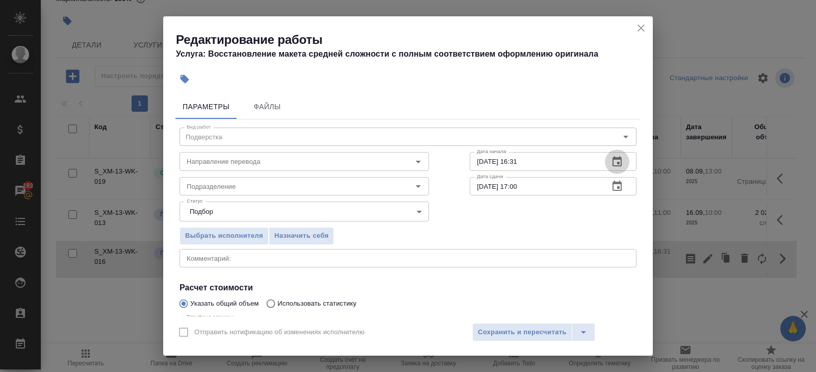
click at [618, 161] on icon "button" at bounding box center [617, 161] width 9 height 10
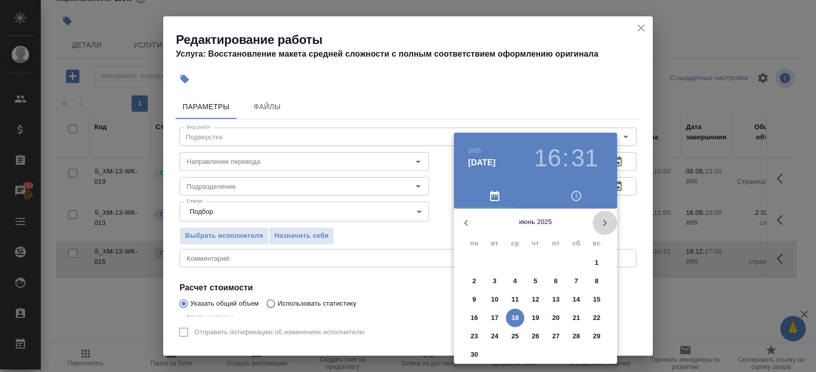
click at [602, 225] on icon "button" at bounding box center [605, 223] width 12 height 12
click at [492, 303] on p "16" at bounding box center [495, 299] width 8 height 10
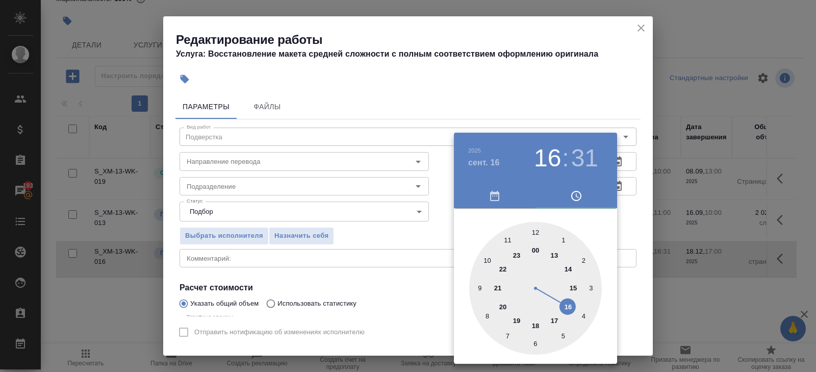
click at [489, 264] on div at bounding box center [535, 288] width 133 height 133
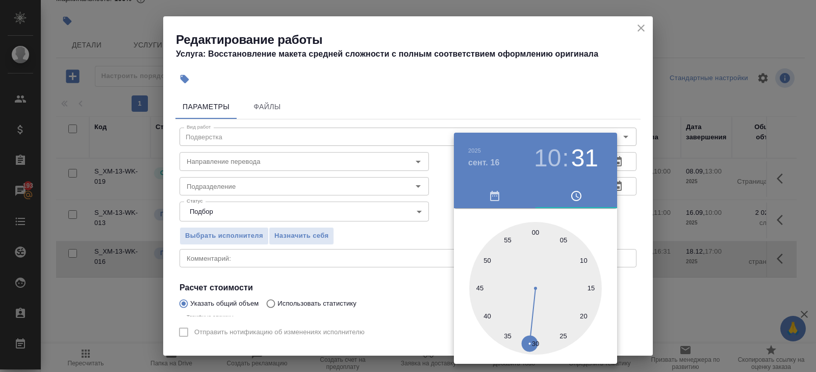
type input "16.09.2025 10:00"
click at [534, 233] on div at bounding box center [535, 288] width 133 height 133
click at [569, 121] on div at bounding box center [408, 186] width 816 height 372
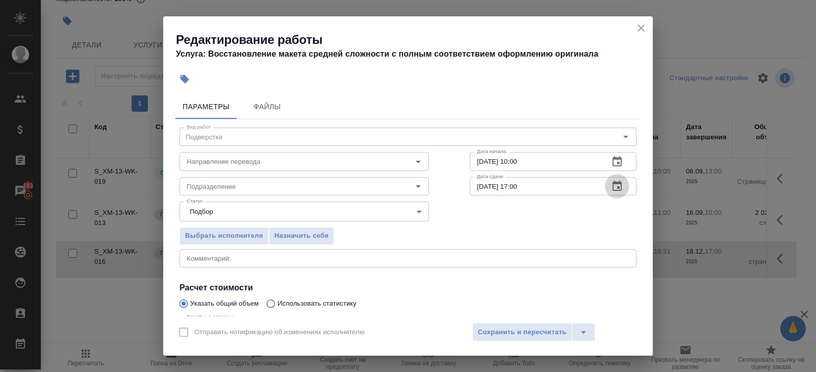
click at [612, 182] on icon "button" at bounding box center [617, 186] width 12 height 12
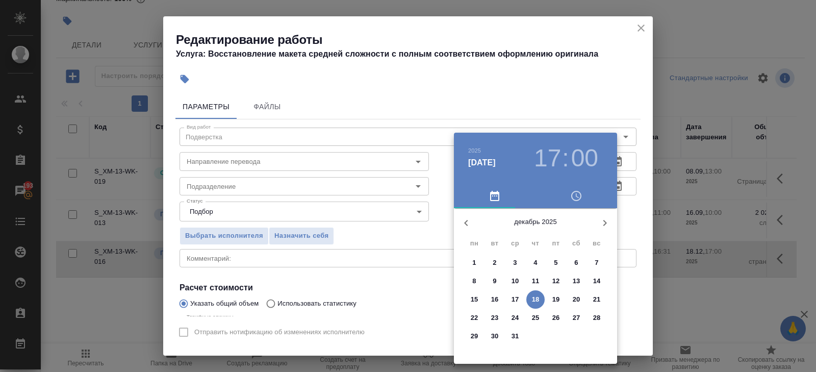
click at [470, 223] on icon "button" at bounding box center [466, 223] width 12 height 12
click at [498, 298] on span "16" at bounding box center [495, 299] width 18 height 10
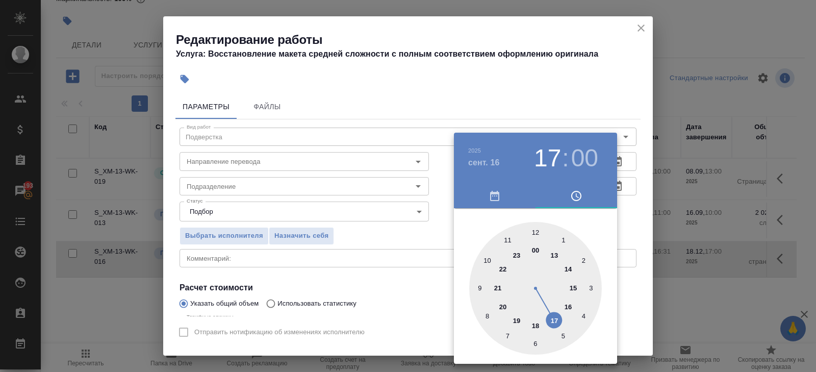
type input "16.09.2025 13:00"
click at [555, 259] on div at bounding box center [535, 288] width 133 height 133
click at [366, 257] on div at bounding box center [408, 186] width 816 height 372
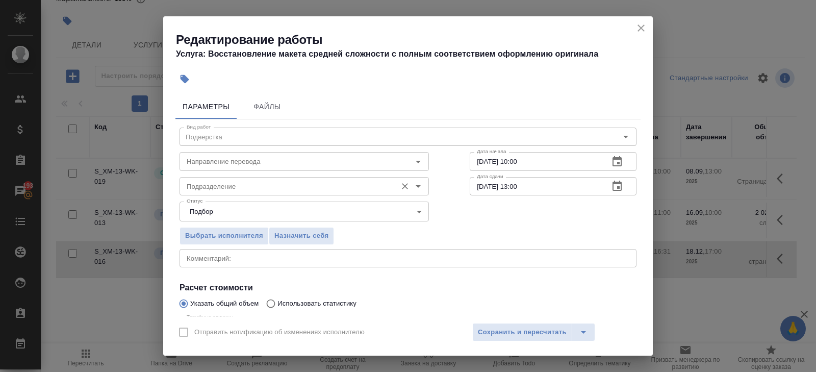
click at [230, 193] on div "Подразделение" at bounding box center [304, 186] width 249 height 18
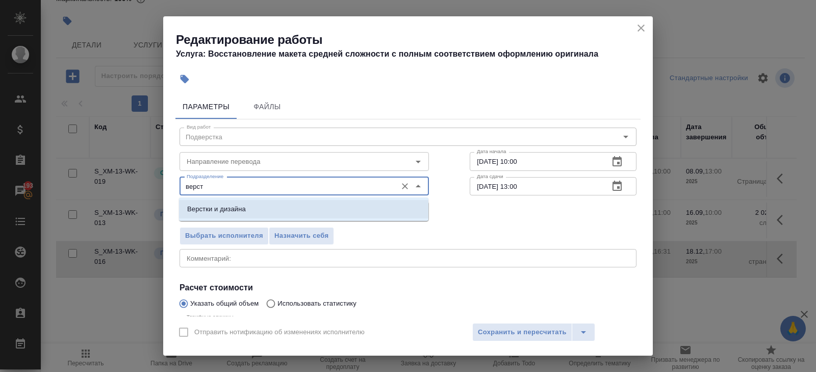
click at [232, 214] on li "Верстки и дизайна" at bounding box center [303, 209] width 249 height 18
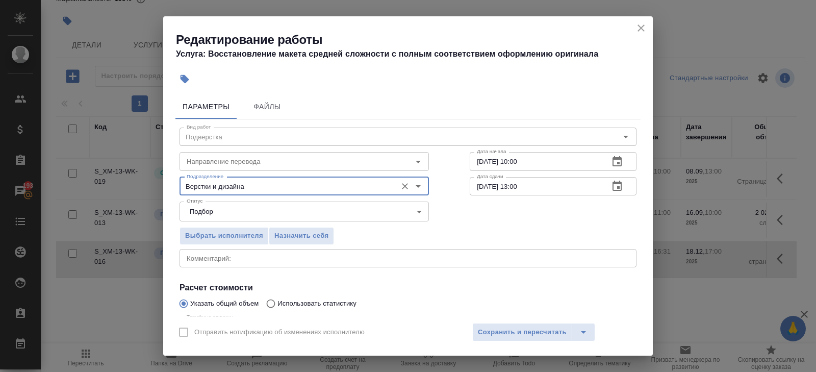
scroll to position [108, 0]
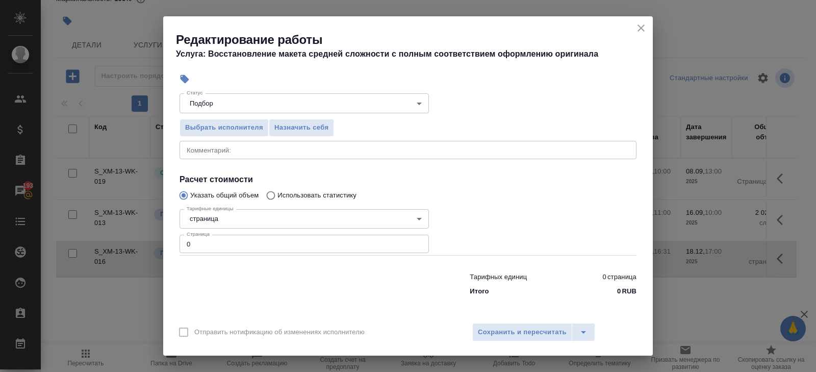
type input "Верстки и дизайна"
click at [214, 244] on input "0" at bounding box center [304, 244] width 249 height 18
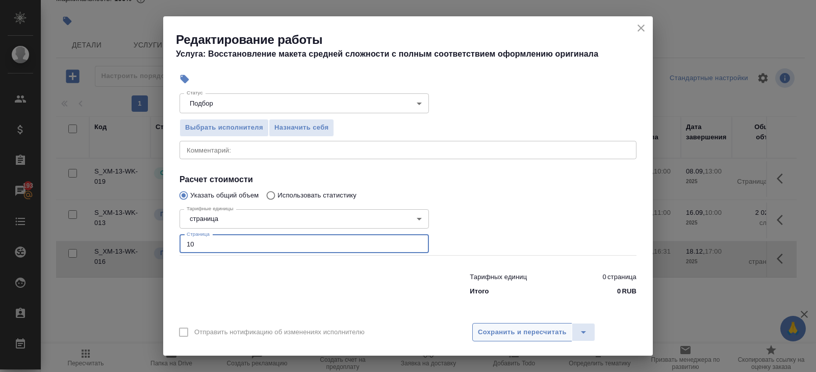
type input "10"
click at [505, 337] on span "Сохранить и пересчитать" at bounding box center [522, 332] width 89 height 12
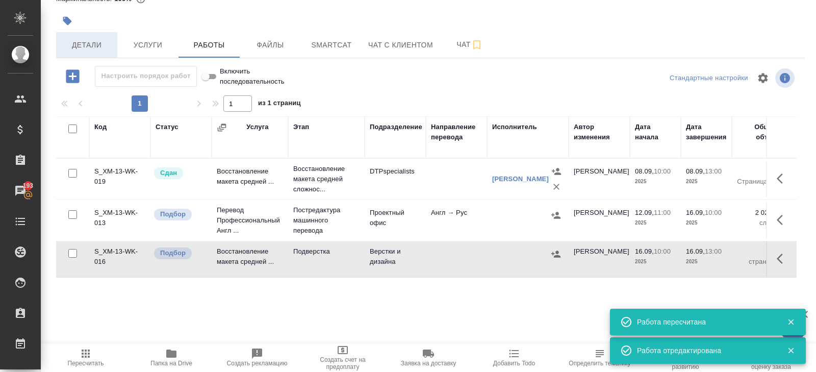
click at [96, 53] on button "Детали" at bounding box center [86, 45] width 61 height 26
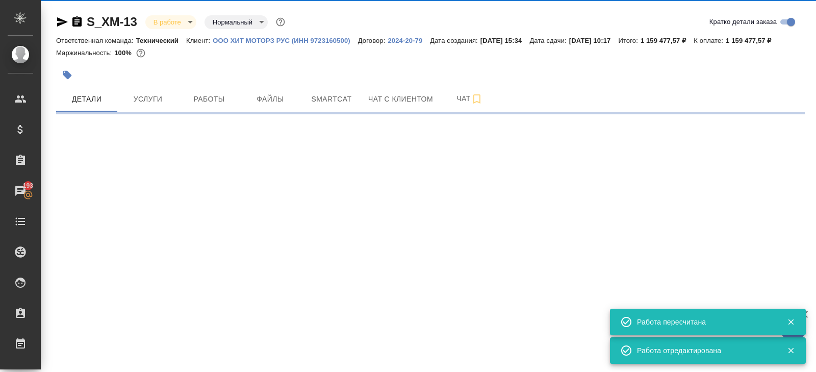
select select "RU"
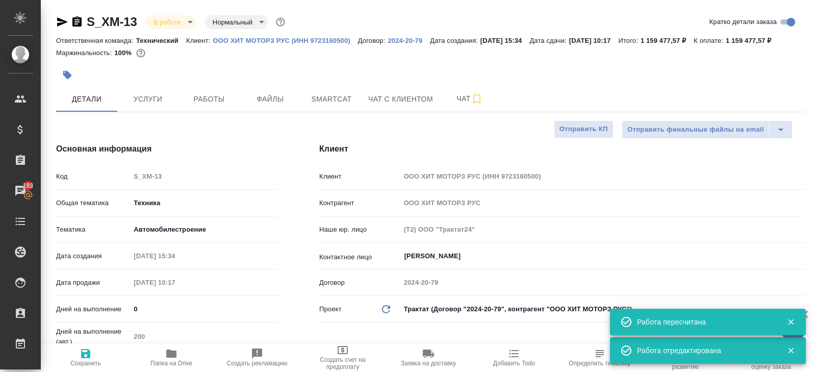
type textarea "x"
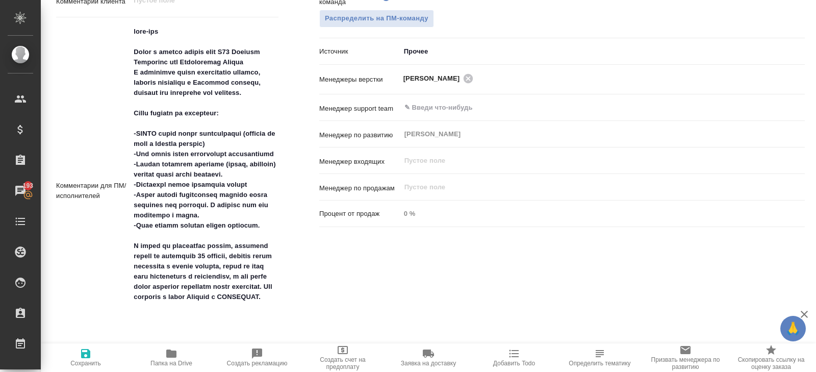
scroll to position [566, 0]
type textarea "x"
drag, startPoint x: 136, startPoint y: 63, endPoint x: 280, endPoint y: 260, distance: 243.9
click at [280, 260] on div "Дополнительно Путь на drive /Clients/ООО ХИТ МОТОРЗ РУС /Orders/S_XM-13 Путь На…" at bounding box center [167, 237] width 263 height 794
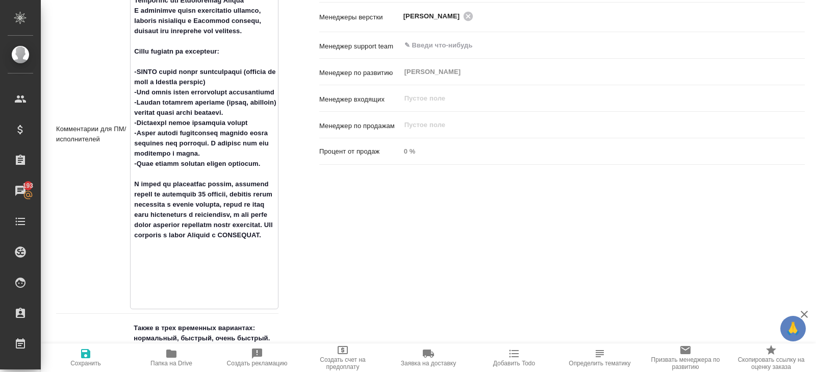
scroll to position [630, 0]
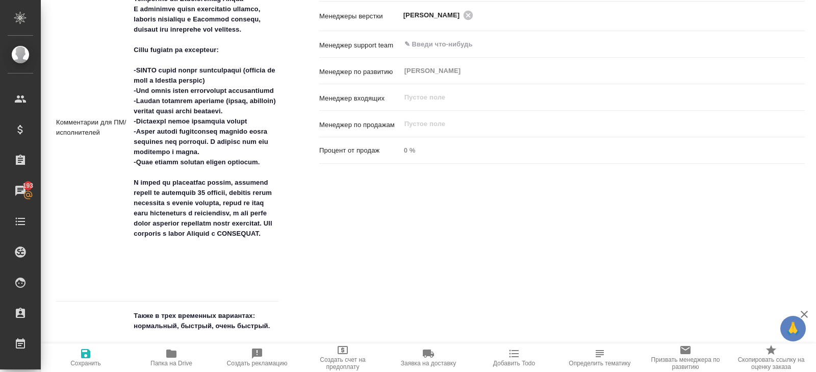
type textarea "x"
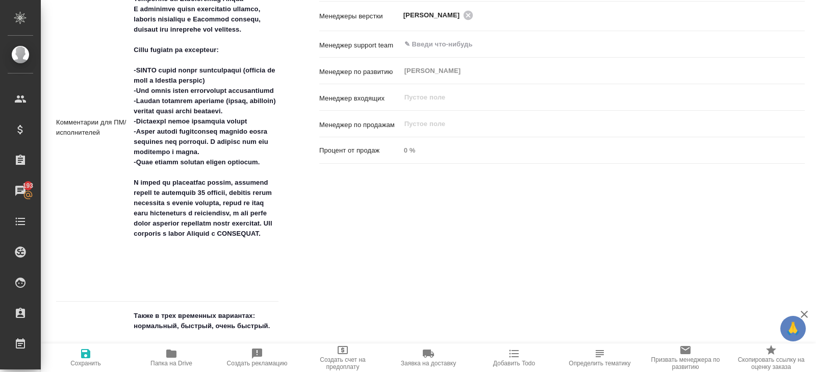
type textarea "x"
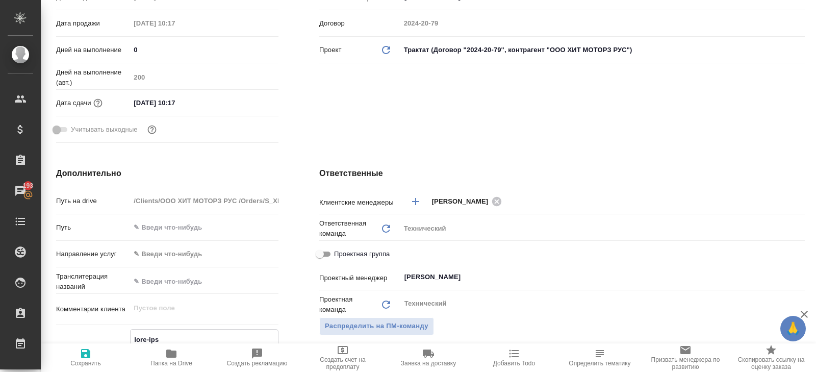
scroll to position [0, 0]
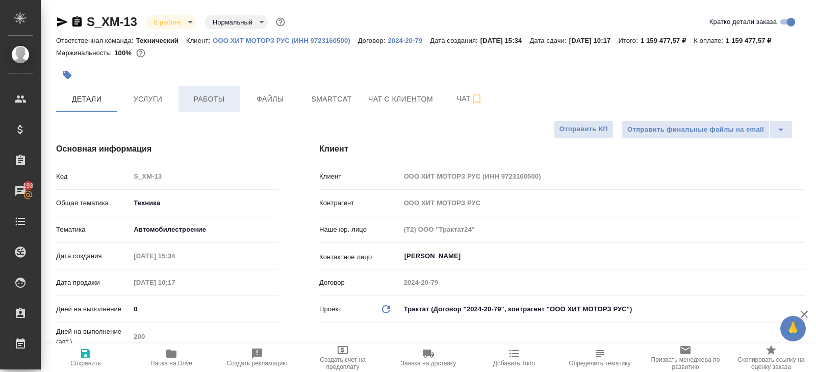
type textarea "x"
click at [203, 106] on span "Работы" at bounding box center [209, 99] width 49 height 13
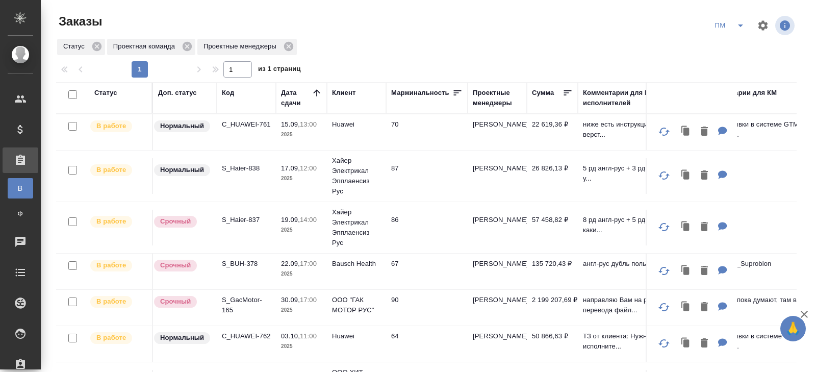
click at [739, 26] on icon "split button" at bounding box center [741, 25] width 12 height 12
click at [724, 63] on li "начислить" at bounding box center [731, 62] width 52 height 16
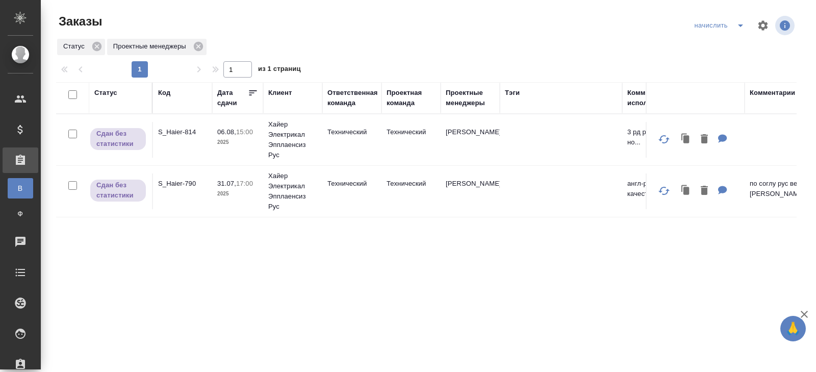
click at [740, 32] on button "split button" at bounding box center [741, 25] width 20 height 16
click at [736, 49] on li "В работу!" at bounding box center [721, 46] width 60 height 16
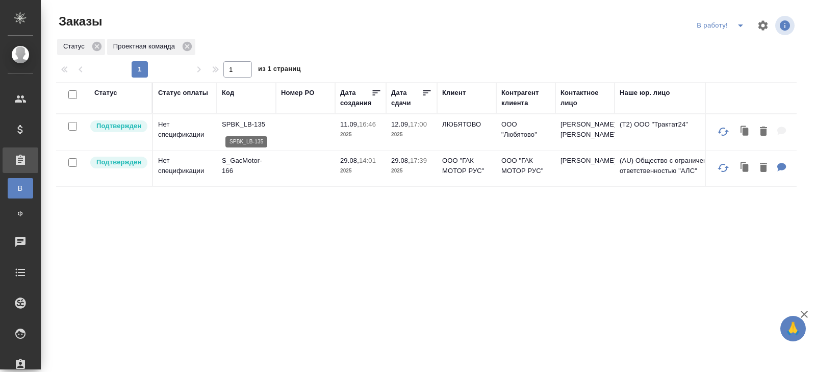
click at [226, 123] on p "SPBK_LB-135" at bounding box center [246, 124] width 49 height 10
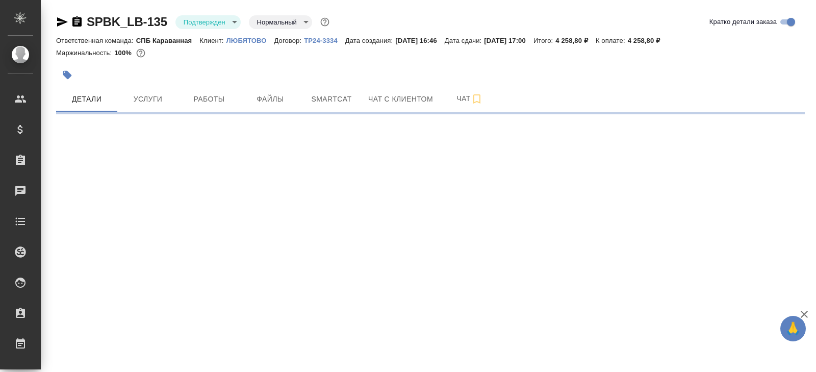
select select "RU"
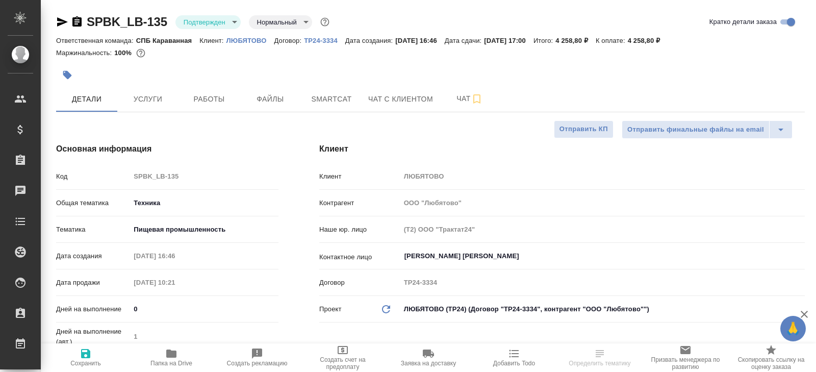
type textarea "x"
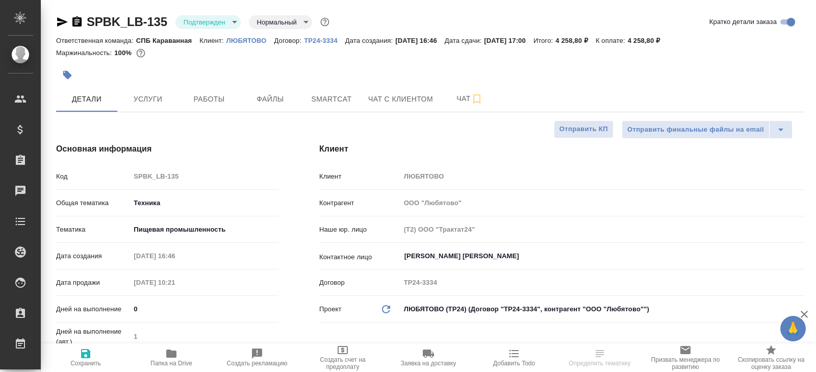
type textarea "x"
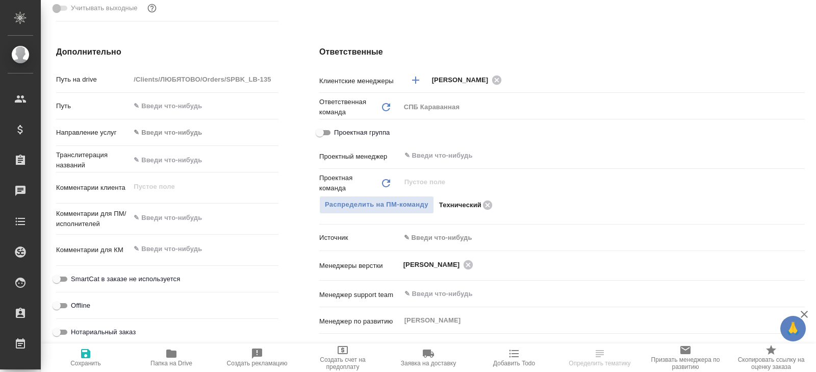
scroll to position [487, 0]
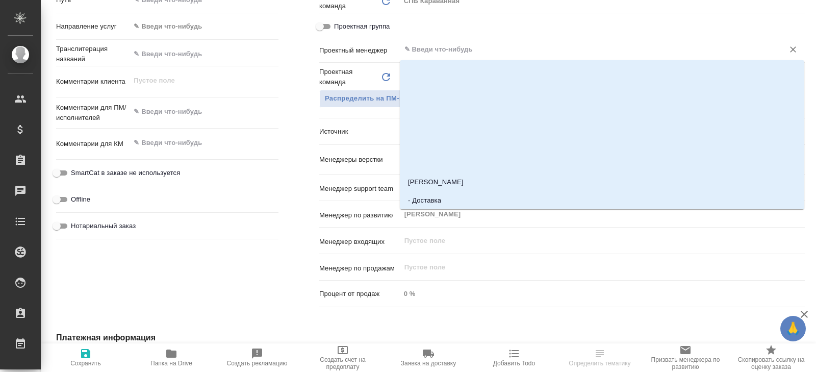
click at [445, 51] on input "text" at bounding box center [586, 49] width 364 height 12
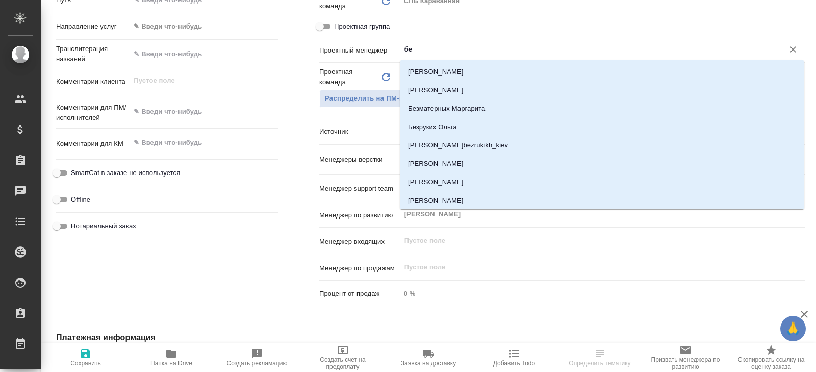
type input "бел"
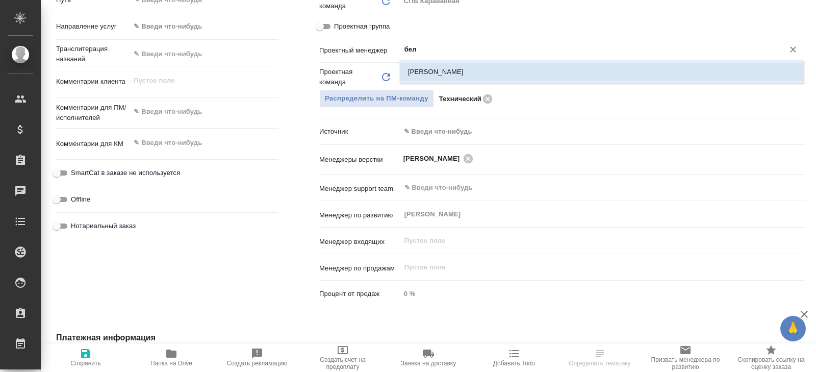
click at [438, 83] on ul "[PERSON_NAME]" at bounding box center [602, 80] width 405 height 18
click at [438, 81] on ul "[PERSON_NAME]" at bounding box center [602, 80] width 405 height 18
click at [426, 69] on li "[PERSON_NAME]" at bounding box center [602, 72] width 405 height 18
type textarea "x"
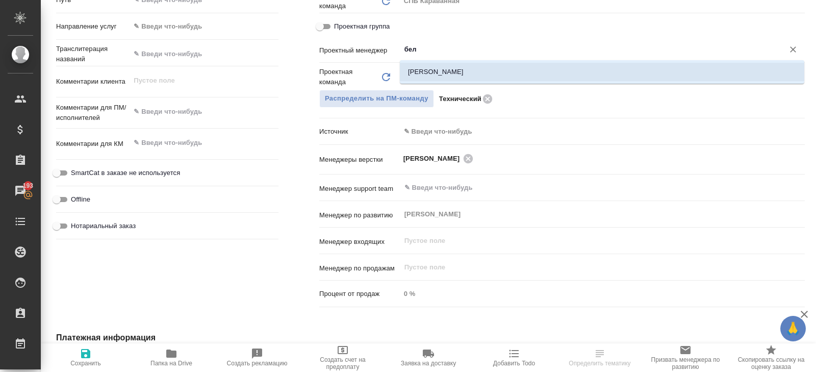
type textarea "x"
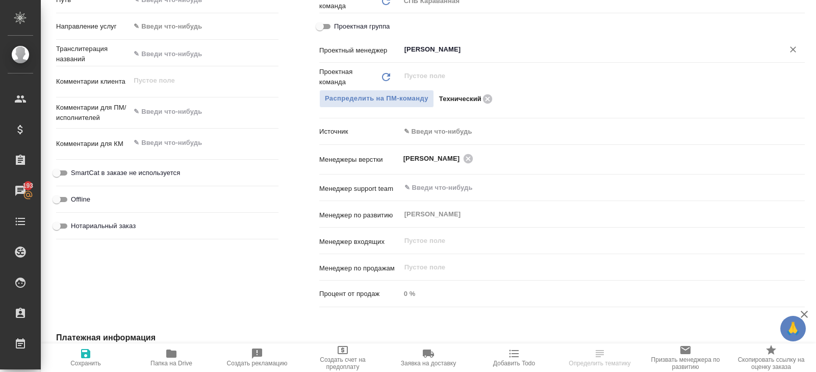
type input "[PERSON_NAME]"
click at [87, 351] on icon "button" at bounding box center [85, 353] width 9 height 9
type textarea "x"
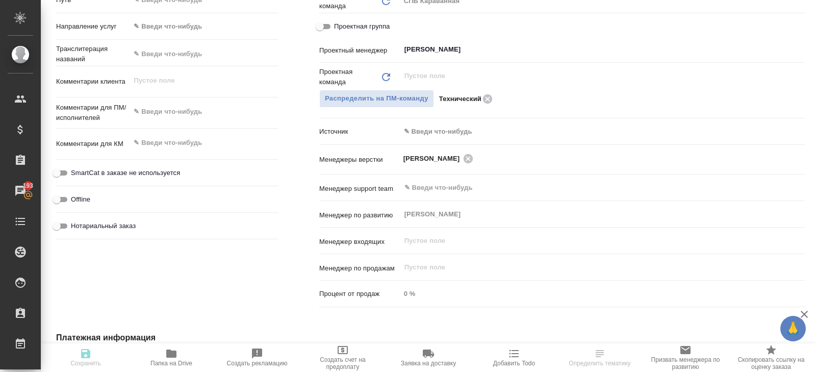
type textarea "x"
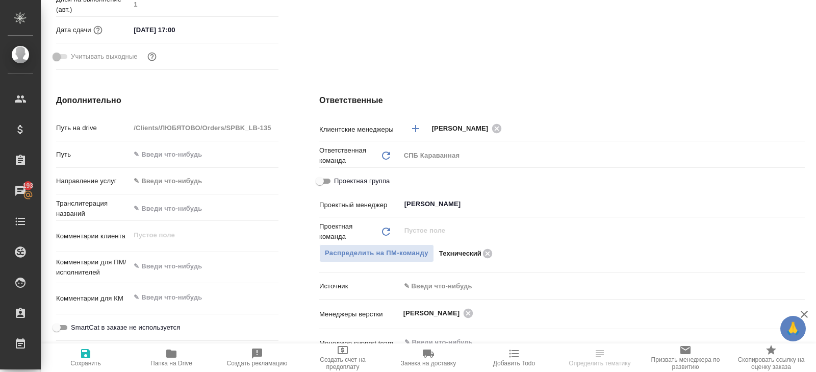
scroll to position [0, 0]
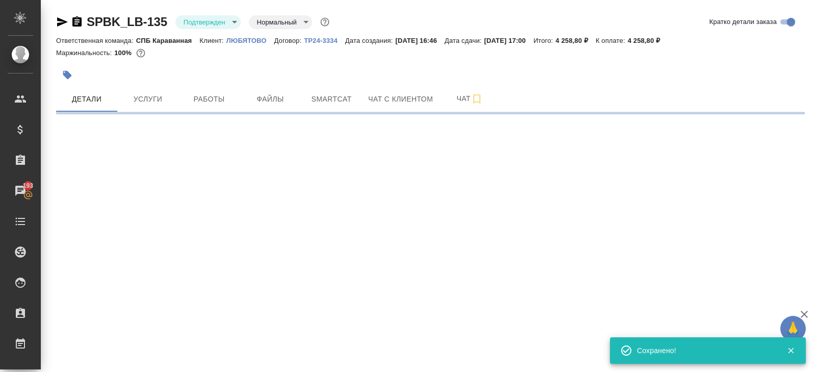
select select "RU"
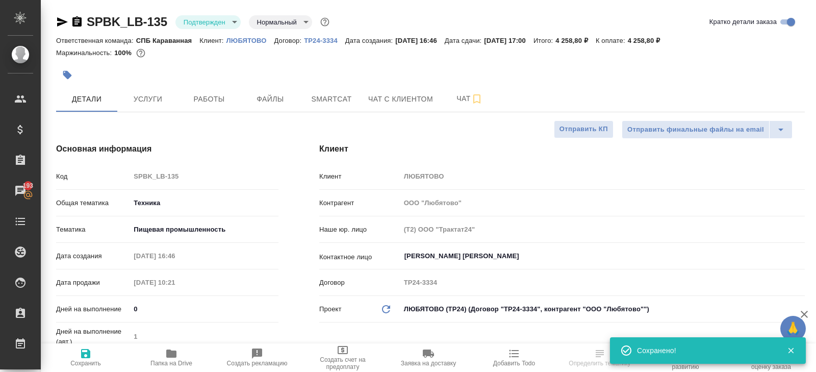
click at [196, 26] on body "🙏 .cls-1 fill:#fff; AWATERA Belyakova Yulia Клиенты Спецификации Заказы 193 Чат…" at bounding box center [408, 186] width 816 height 372
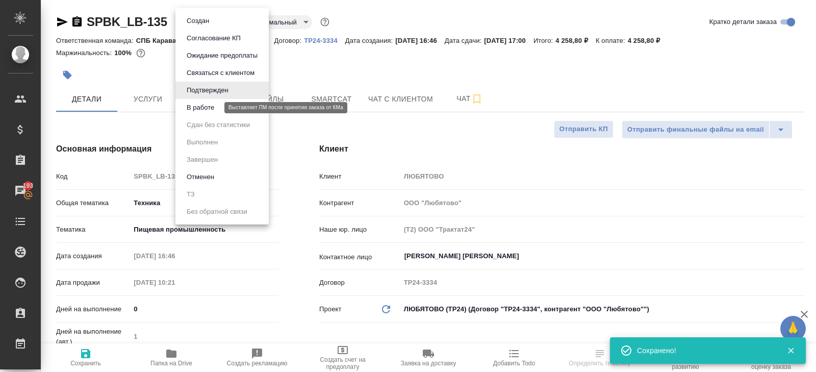
click at [196, 105] on button "В работе" at bounding box center [201, 107] width 34 height 11
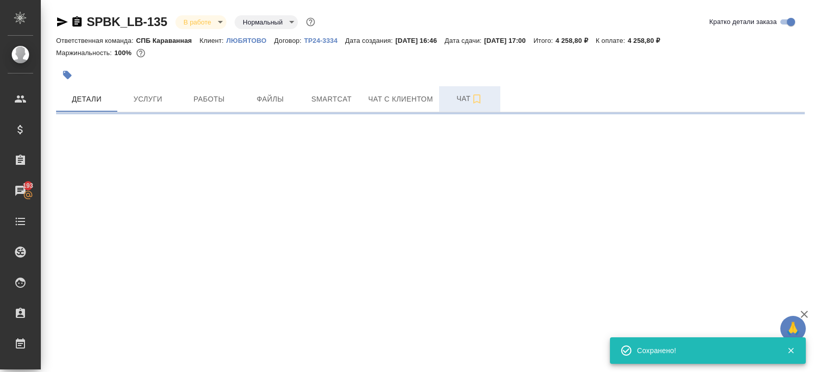
select select "RU"
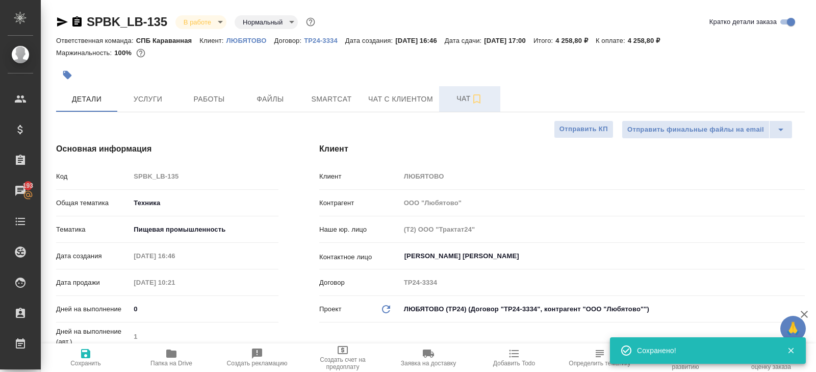
type textarea "x"
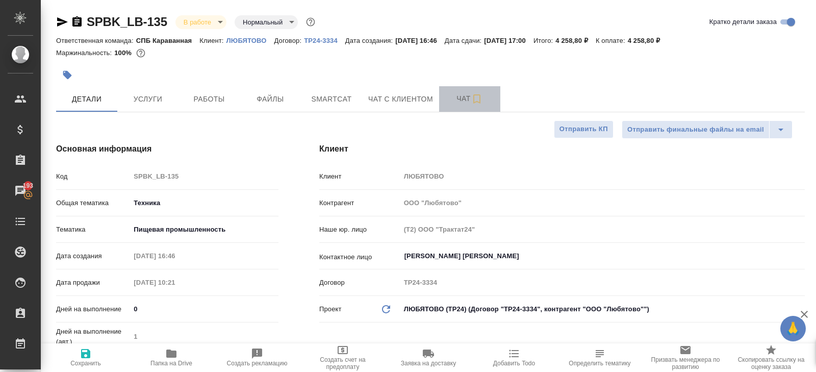
click at [456, 94] on span "Чат" at bounding box center [469, 98] width 49 height 13
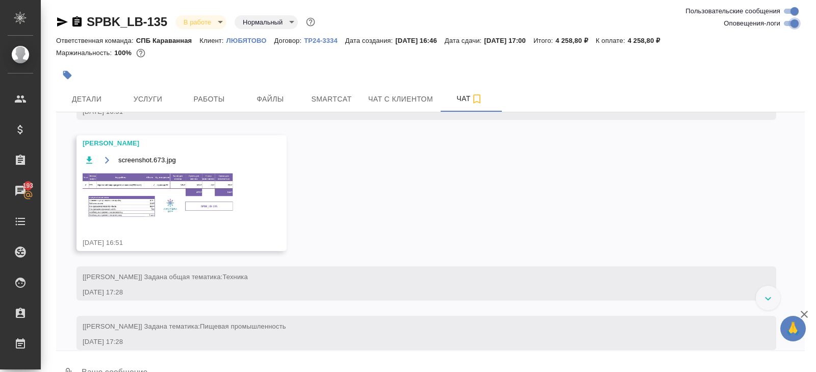
click at [786, 22] on input "Оповещения-логи" at bounding box center [794, 23] width 37 height 12
checkbox input "false"
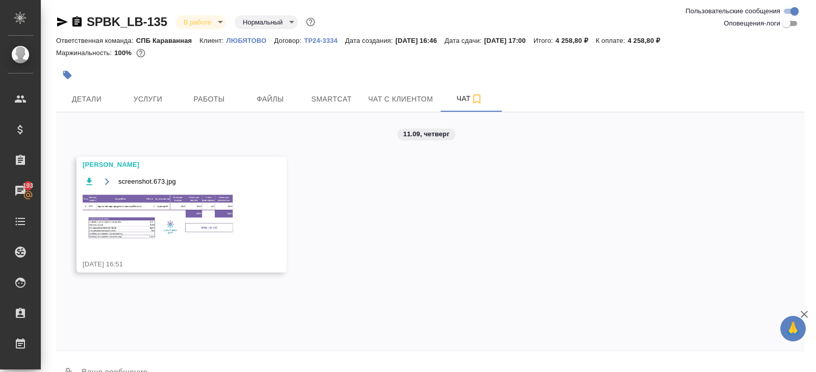
click at [199, 210] on img at bounding box center [159, 217] width 153 height 48
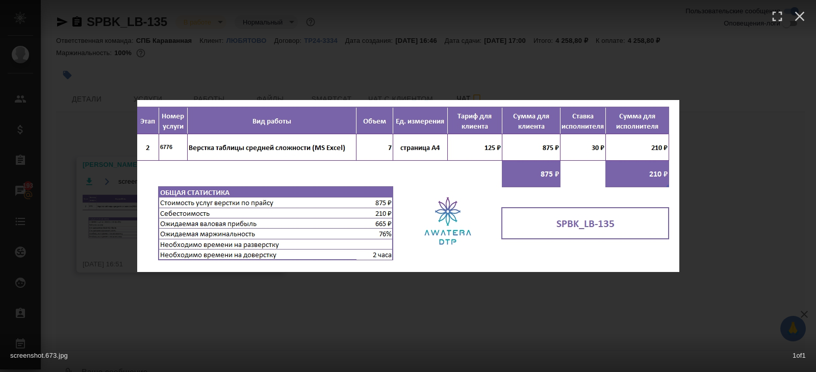
click at [214, 321] on div "screenshot.673.jpg 1 of 1" at bounding box center [408, 186] width 816 height 372
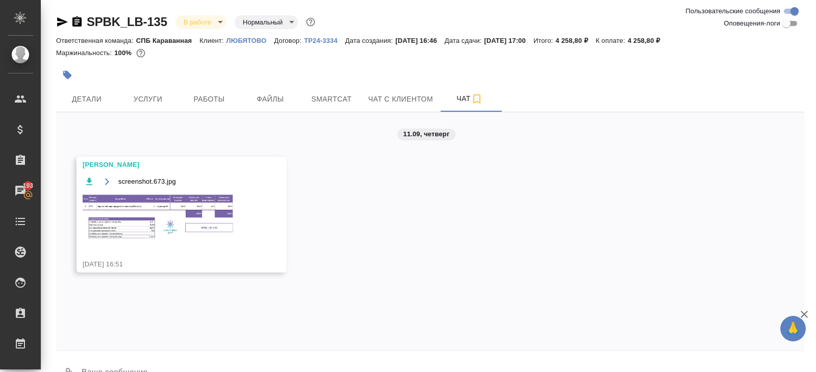
click at [202, 112] on hr at bounding box center [430, 112] width 749 height 1
click at [204, 98] on span "Работы" at bounding box center [209, 99] width 49 height 13
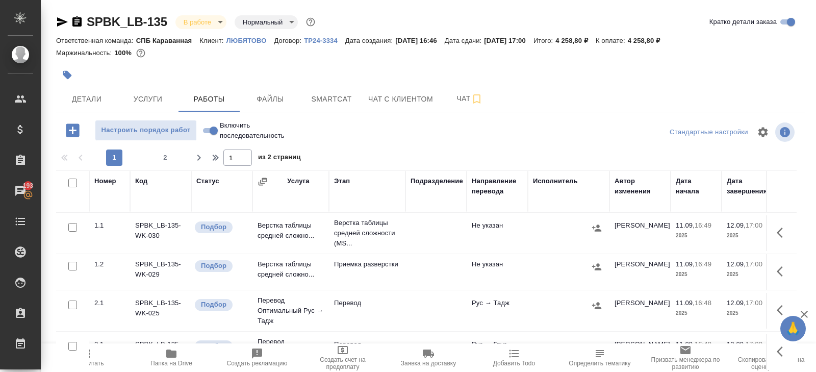
scroll to position [54, 0]
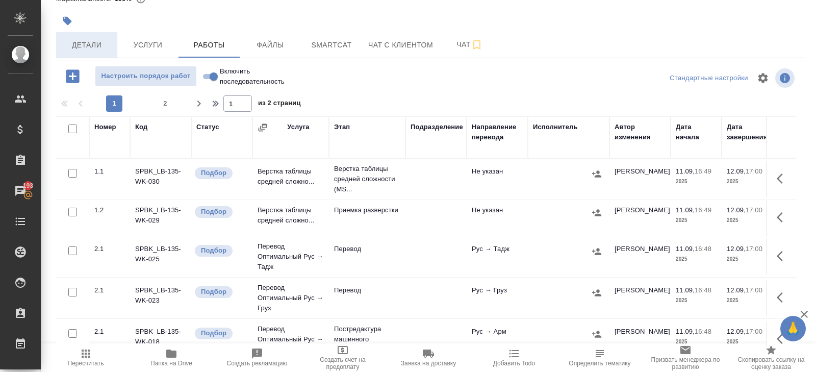
click at [92, 46] on span "Детали" at bounding box center [86, 45] width 49 height 13
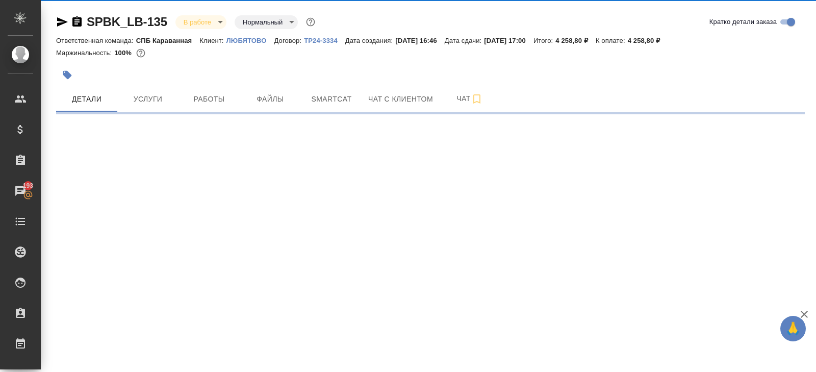
select select "RU"
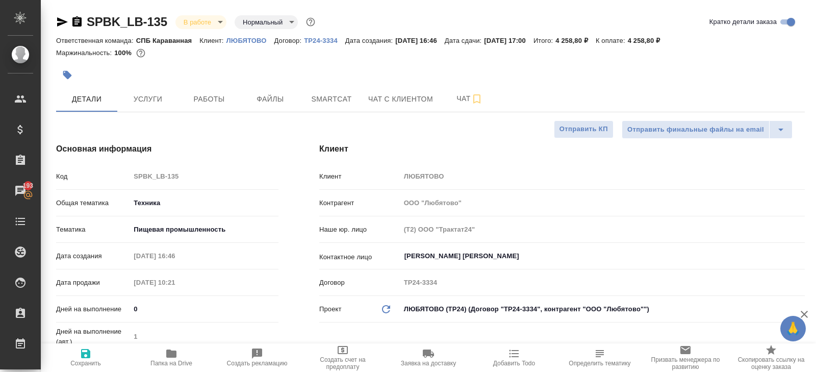
type textarea "x"
click at [221, 95] on span "Работы" at bounding box center [209, 99] width 49 height 13
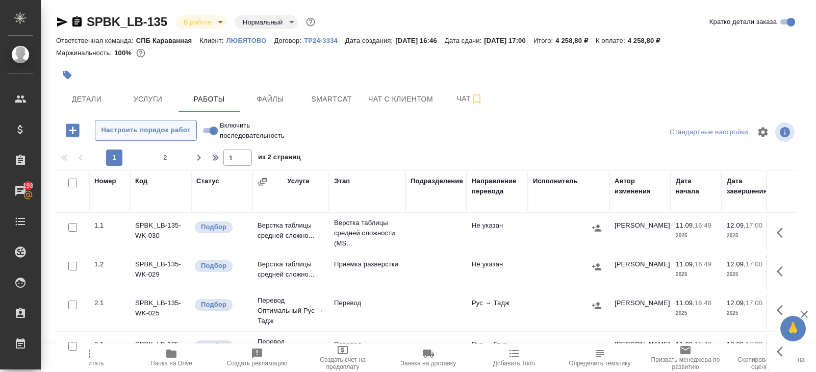
scroll to position [54, 0]
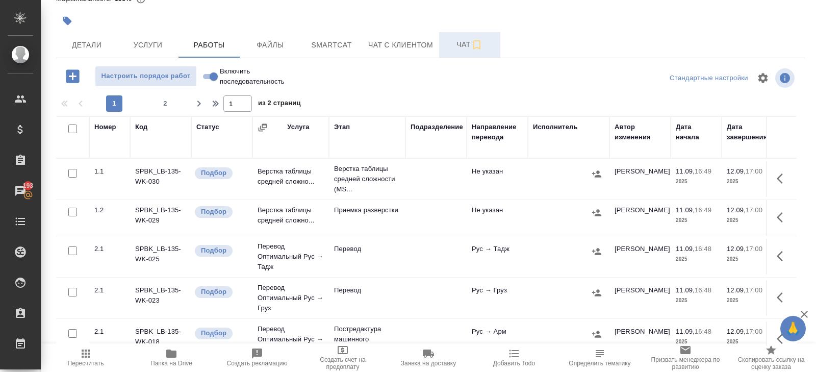
click at [481, 32] on button "Чат" at bounding box center [469, 45] width 61 height 26
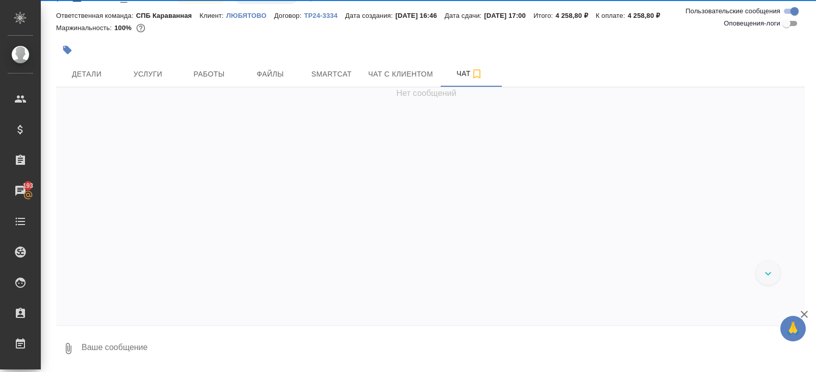
scroll to position [24, 0]
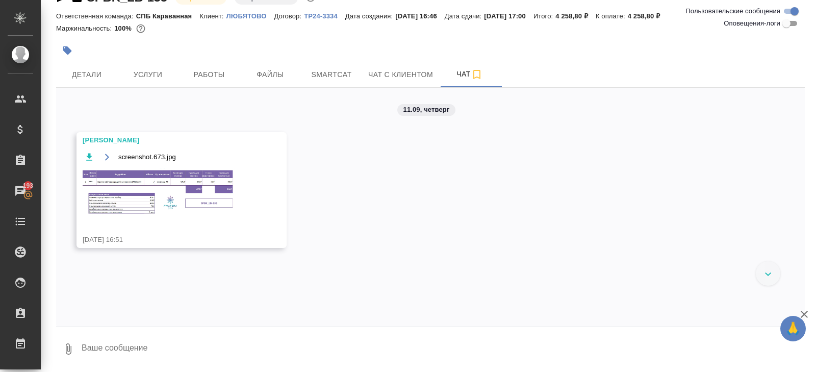
click at [199, 194] on img at bounding box center [159, 192] width 153 height 48
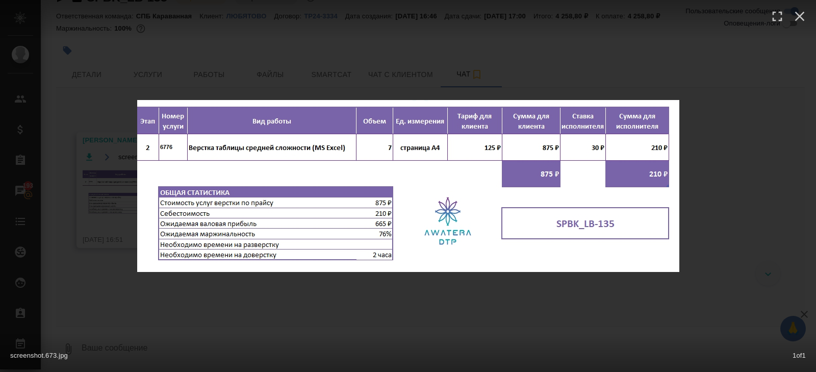
click at [221, 299] on div "screenshot.673.jpg 1 of 1" at bounding box center [408, 186] width 816 height 372
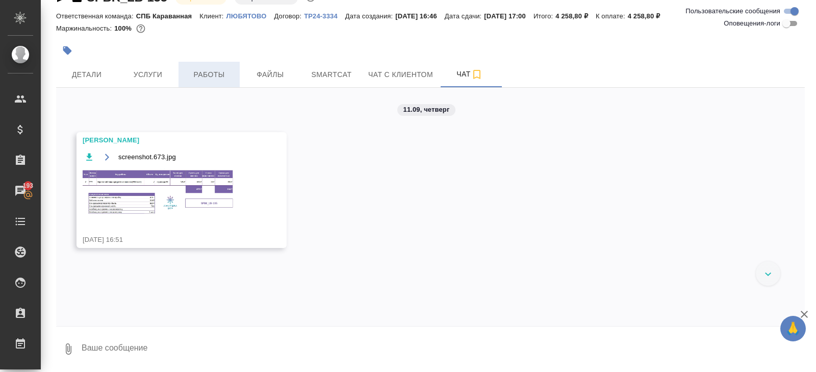
click at [206, 79] on span "Работы" at bounding box center [209, 74] width 49 height 13
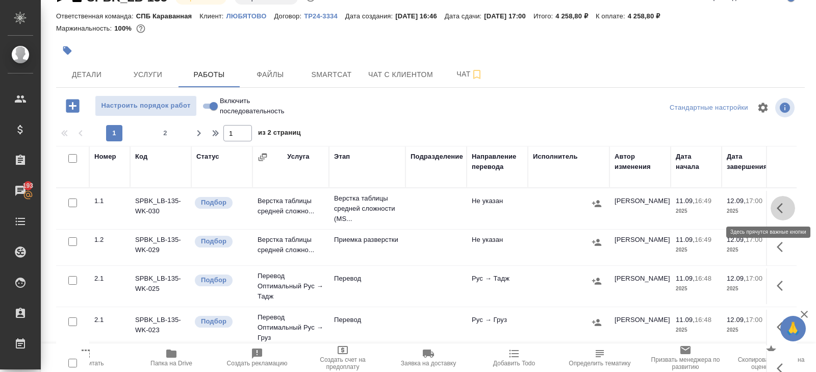
click at [782, 210] on icon "button" at bounding box center [783, 208] width 12 height 12
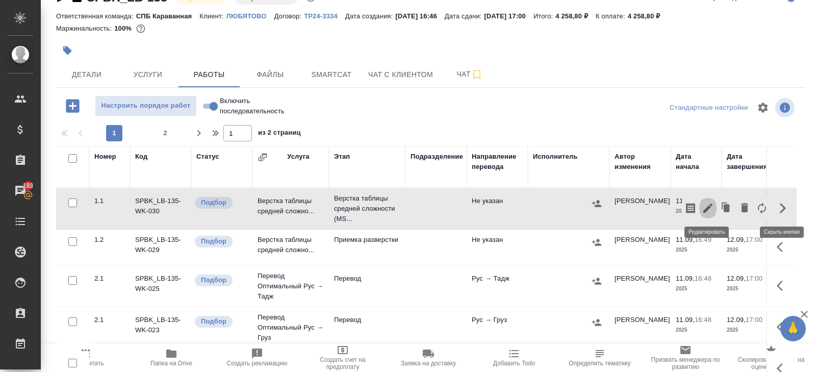
click at [707, 207] on icon "button" at bounding box center [707, 208] width 9 height 9
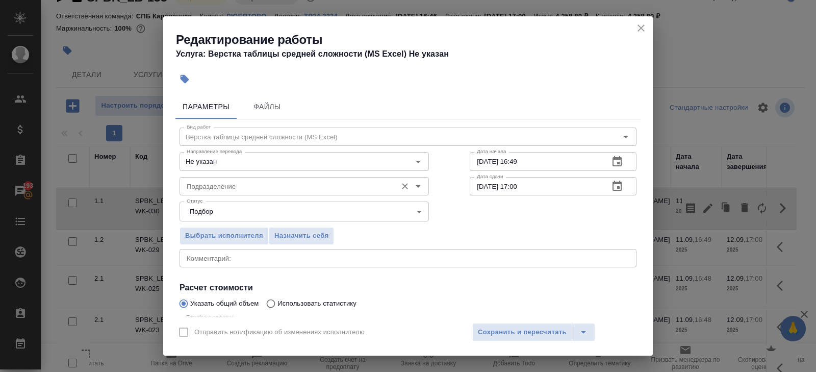
click at [228, 187] on input "Подразделение" at bounding box center [287, 186] width 209 height 12
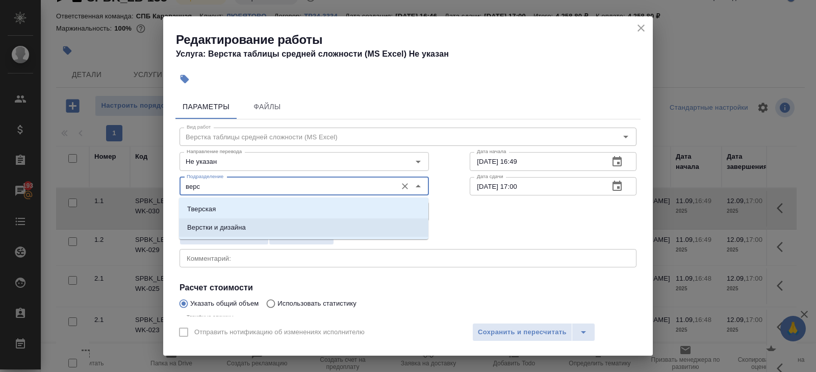
click at [226, 224] on p "Верстки и дизайна" at bounding box center [216, 227] width 59 height 10
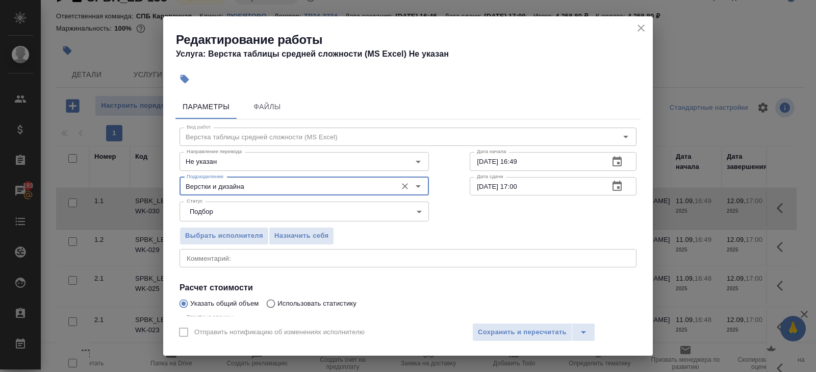
scroll to position [108, 0]
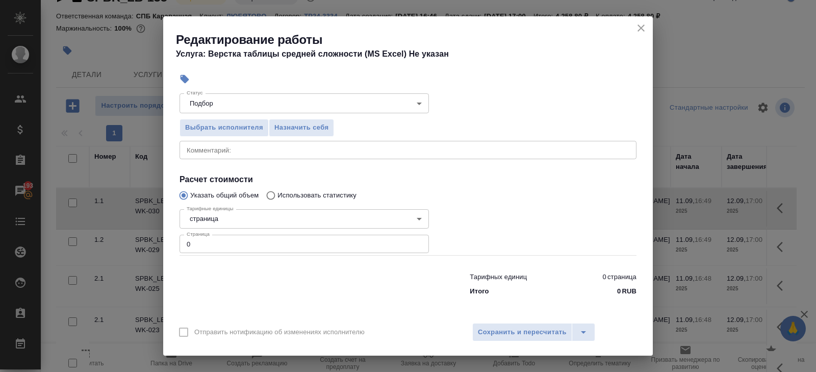
type input "Верстки и дизайна"
click at [207, 244] on input "0" at bounding box center [304, 244] width 249 height 18
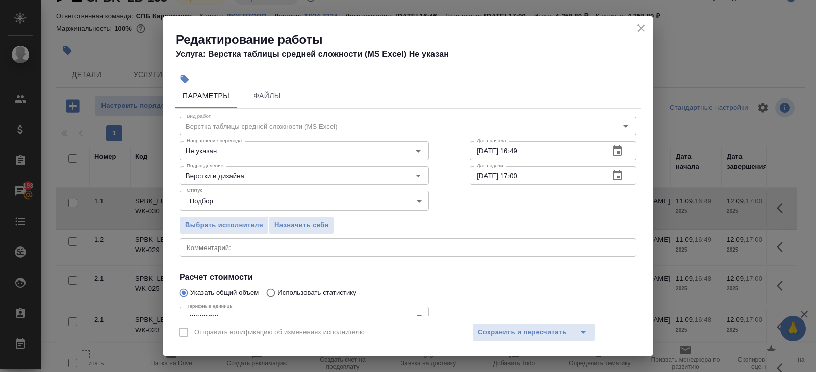
scroll to position [0, 0]
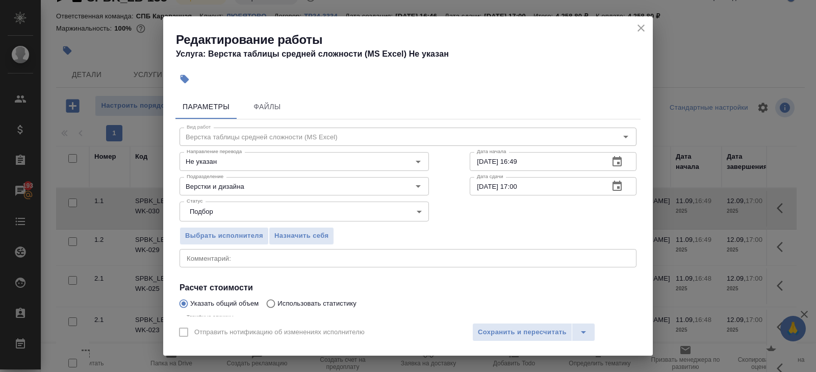
type input "7"
click at [620, 163] on icon "button" at bounding box center [617, 162] width 12 height 12
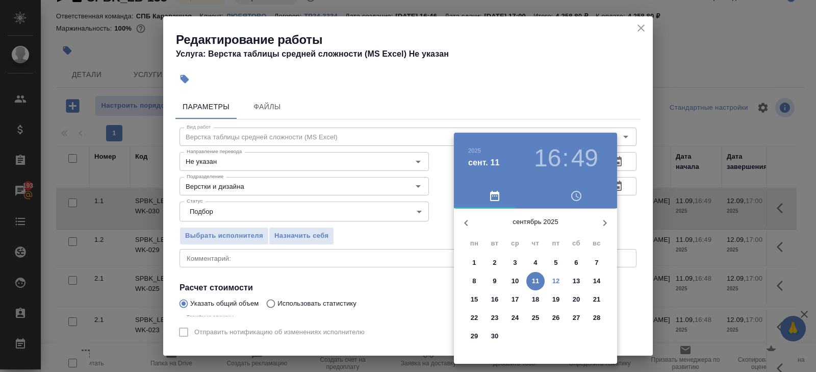
click at [555, 279] on p "12" at bounding box center [556, 281] width 8 height 10
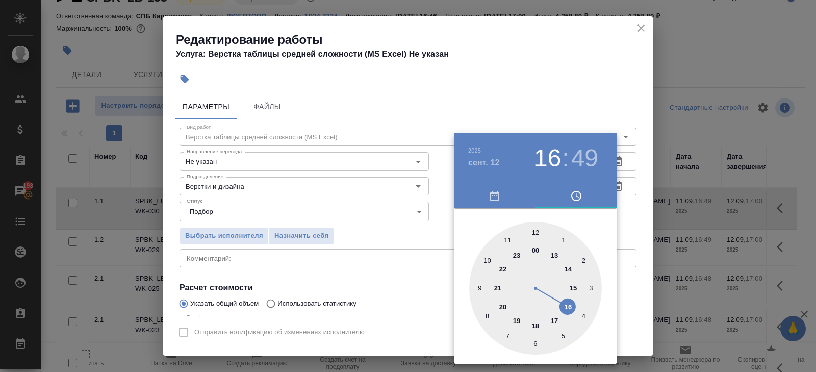
click at [575, 285] on div at bounding box center [535, 288] width 133 height 133
click at [536, 233] on div at bounding box center [535, 288] width 133 height 133
type input "12.09.2025 15:00"
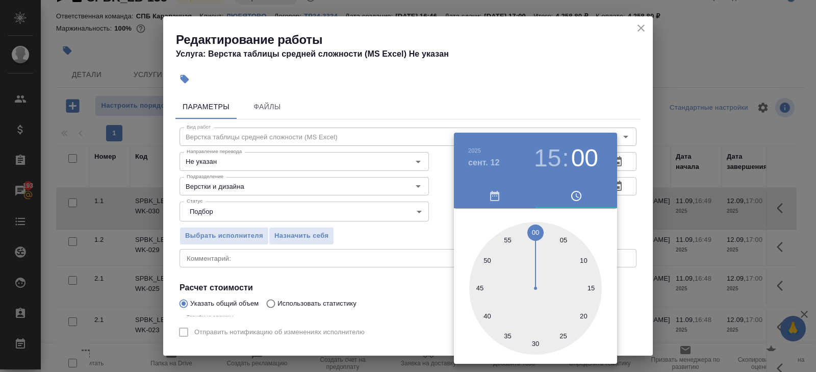
click at [415, 251] on div at bounding box center [408, 186] width 816 height 372
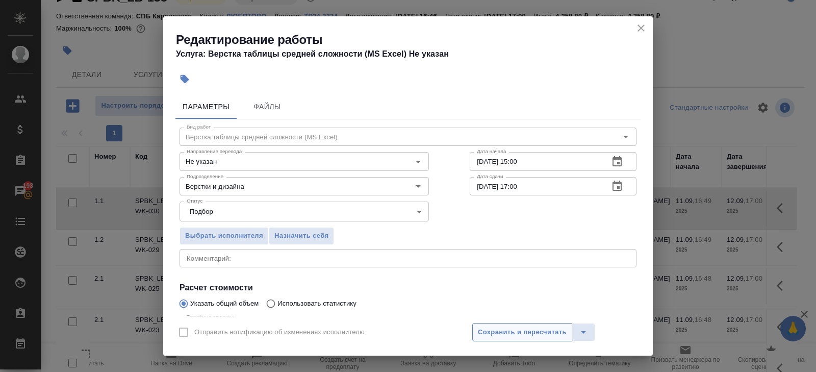
click at [502, 326] on span "Сохранить и пересчитать" at bounding box center [522, 332] width 89 height 12
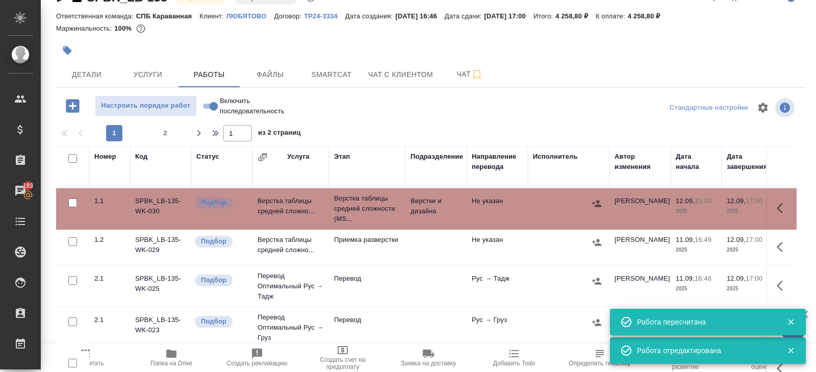
click at [73, 159] on input "checkbox" at bounding box center [72, 158] width 9 height 9
checkbox input "true"
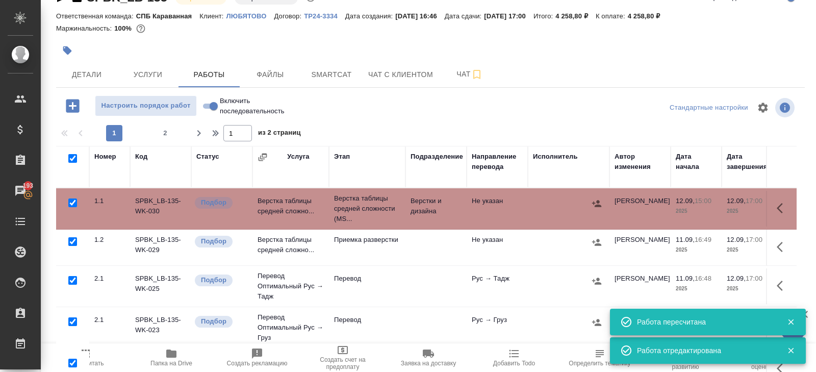
checkbox input "true"
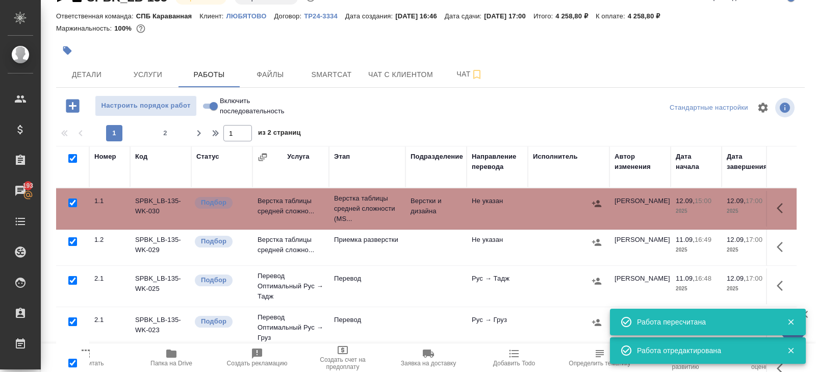
checkbox input "true"
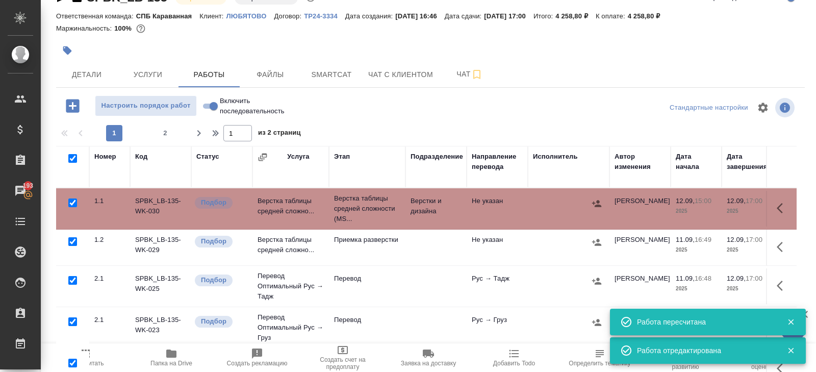
checkbox input "true"
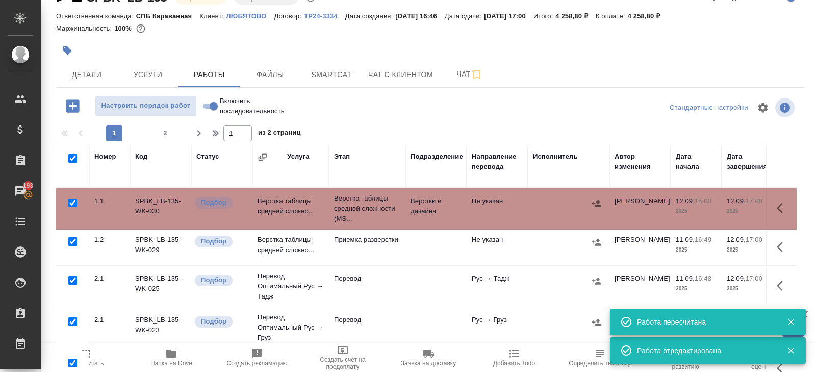
checkbox input "true"
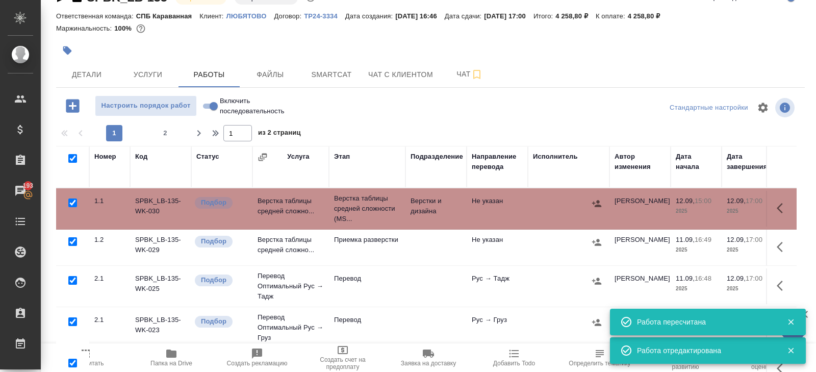
checkbox input "true"
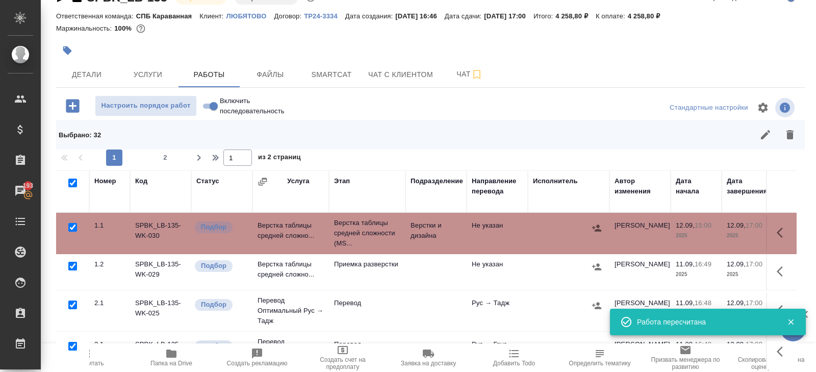
drag, startPoint x: 72, startPoint y: 222, endPoint x: 72, endPoint y: 247, distance: 25.0
click at [72, 223] on input "checkbox" at bounding box center [72, 227] width 9 height 9
checkbox input "false"
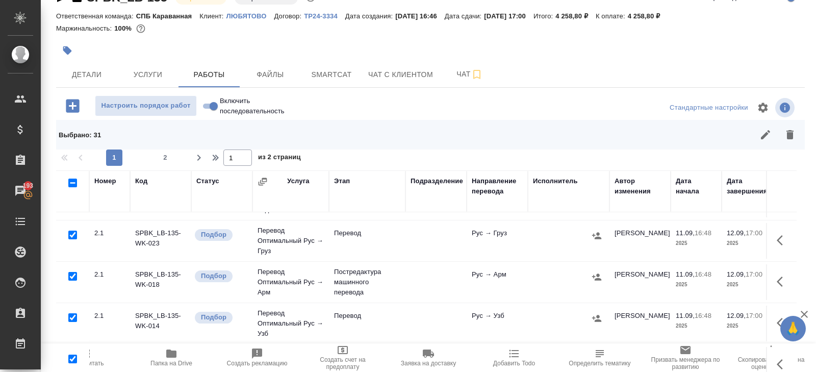
scroll to position [115, 0]
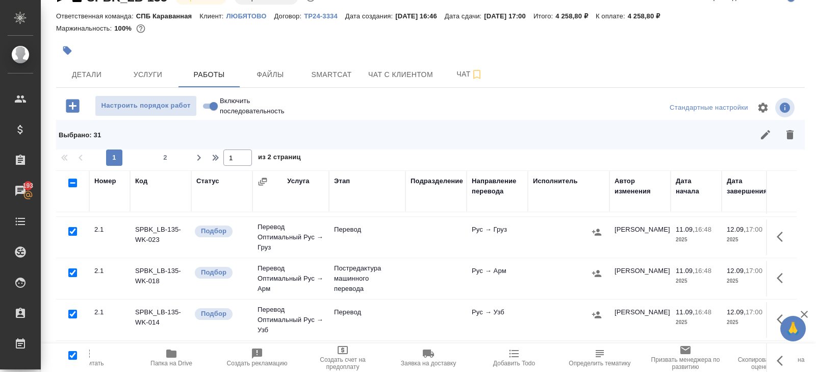
click at [72, 271] on input "checkbox" at bounding box center [72, 272] width 9 height 9
checkbox input "false"
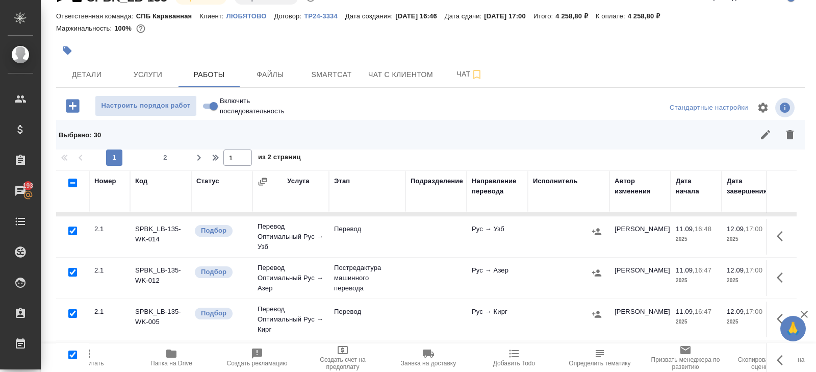
scroll to position [207, 0]
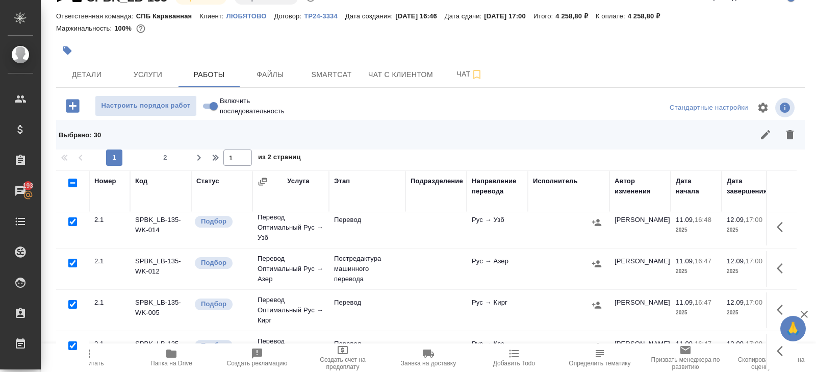
click at [73, 260] on input "checkbox" at bounding box center [72, 263] width 9 height 9
checkbox input "false"
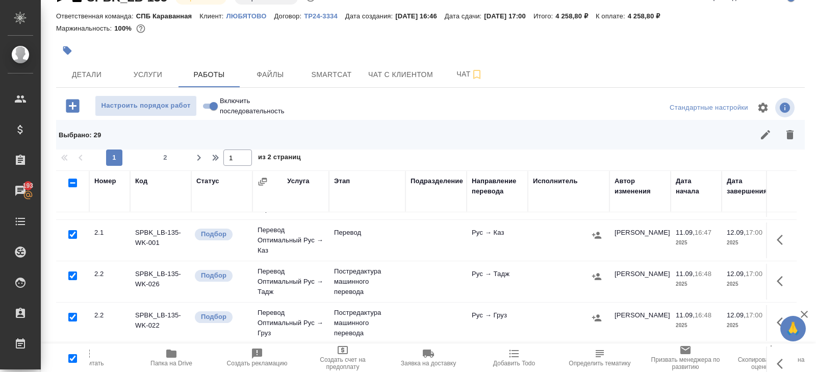
scroll to position [321, 0]
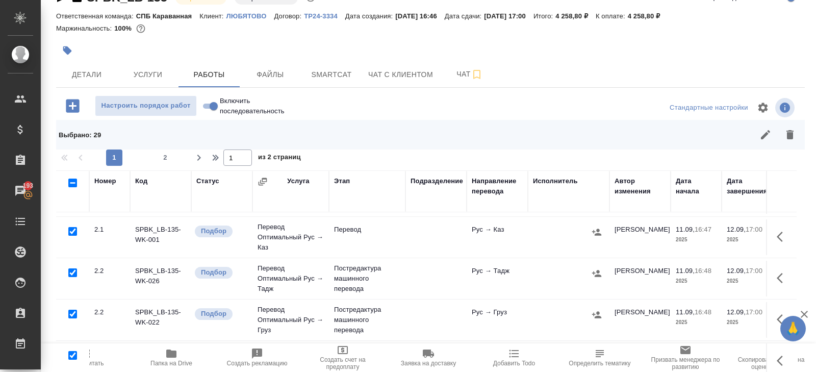
click at [73, 270] on input "checkbox" at bounding box center [72, 272] width 9 height 9
checkbox input "false"
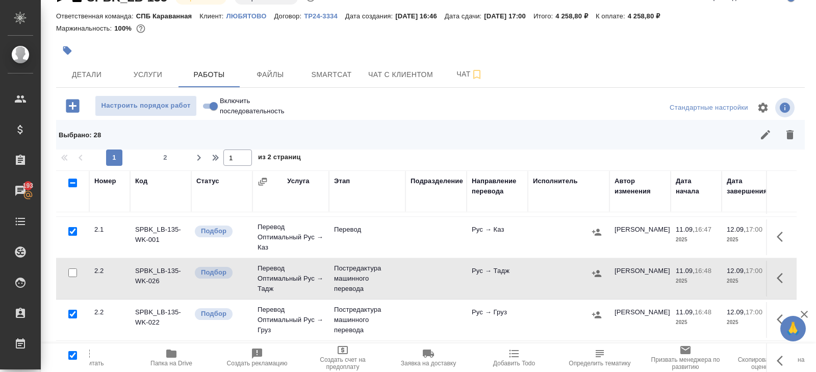
click at [73, 310] on input "checkbox" at bounding box center [72, 314] width 9 height 9
checkbox input "false"
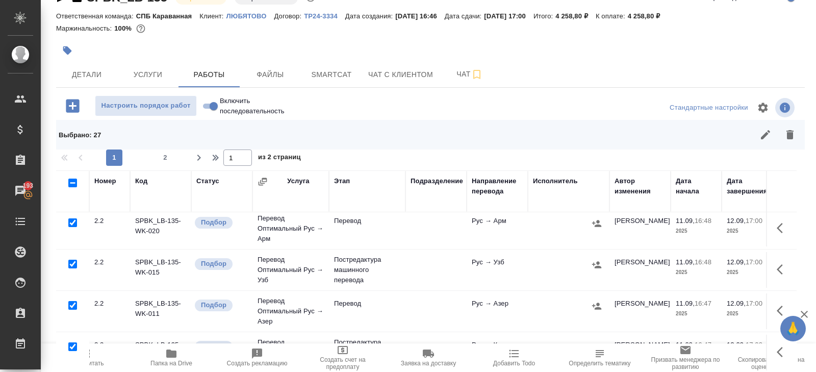
scroll to position [458, 0]
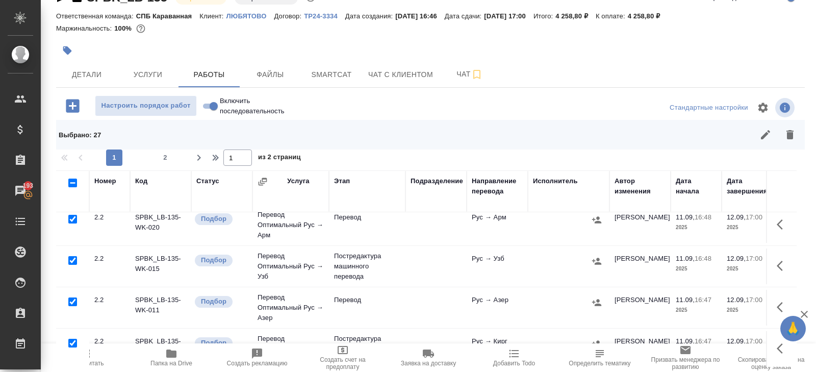
click at [72, 256] on input "checkbox" at bounding box center [72, 260] width 9 height 9
checkbox input "false"
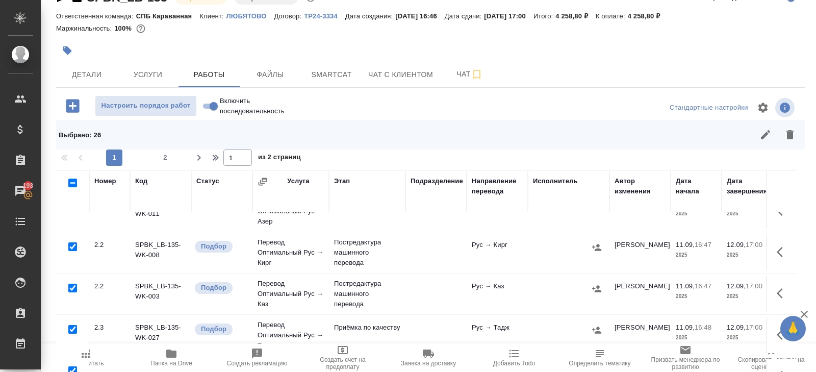
click at [72, 242] on input "checkbox" at bounding box center [72, 246] width 9 height 9
checkbox input "false"
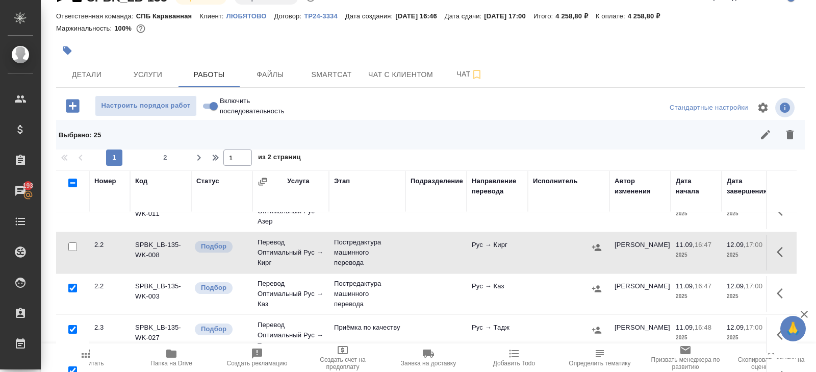
click at [72, 284] on input "checkbox" at bounding box center [72, 288] width 9 height 9
checkbox input "false"
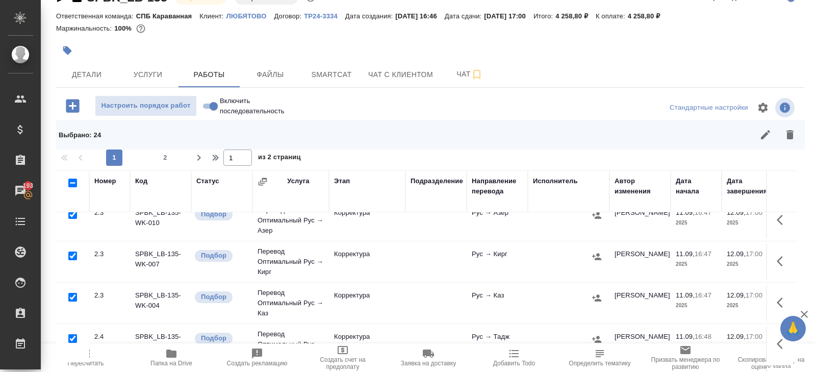
scroll to position [78, 0]
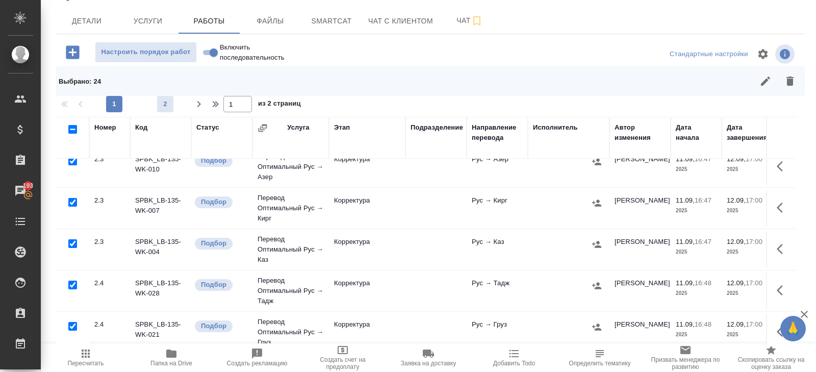
click at [162, 100] on span "2" at bounding box center [165, 104] width 16 height 10
type input "2"
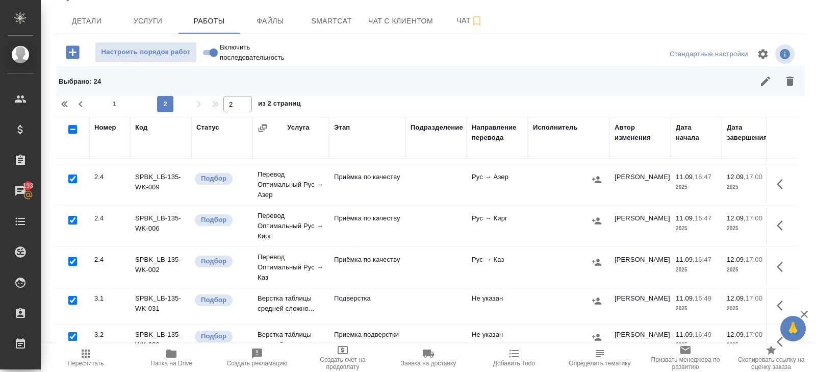
scroll to position [89, 0]
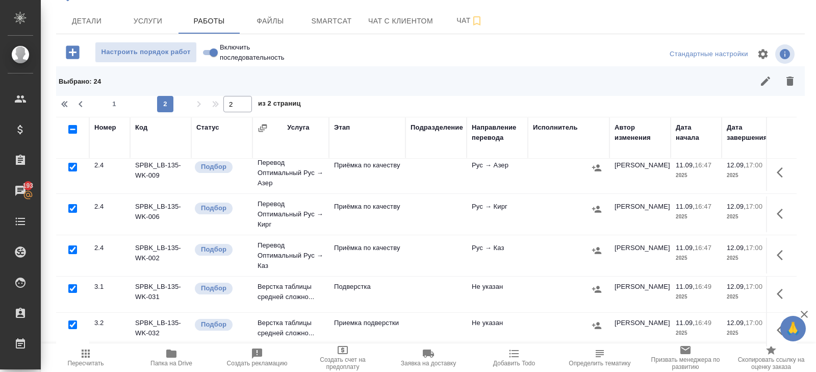
click at [787, 84] on icon "button" at bounding box center [790, 81] width 12 height 12
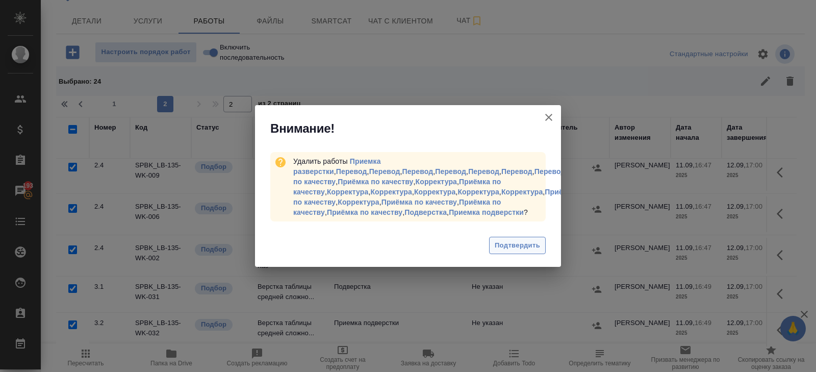
click at [508, 243] on button "Подтвердить" at bounding box center [517, 246] width 57 height 18
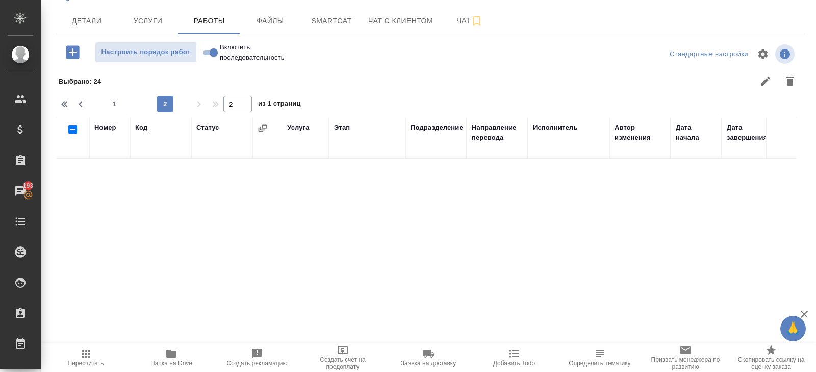
scroll to position [0, 0]
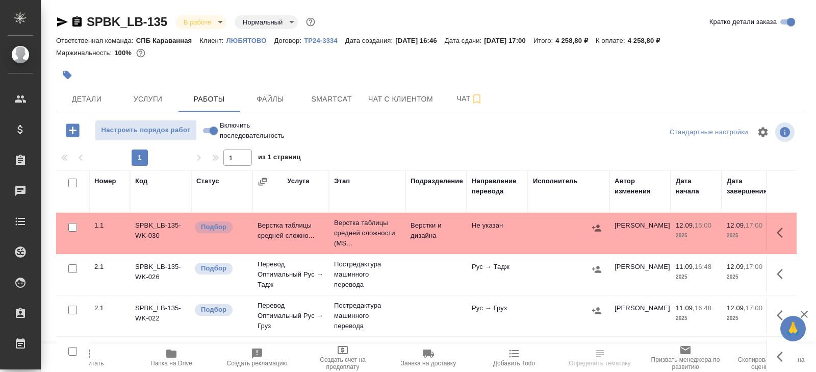
scroll to position [54, 0]
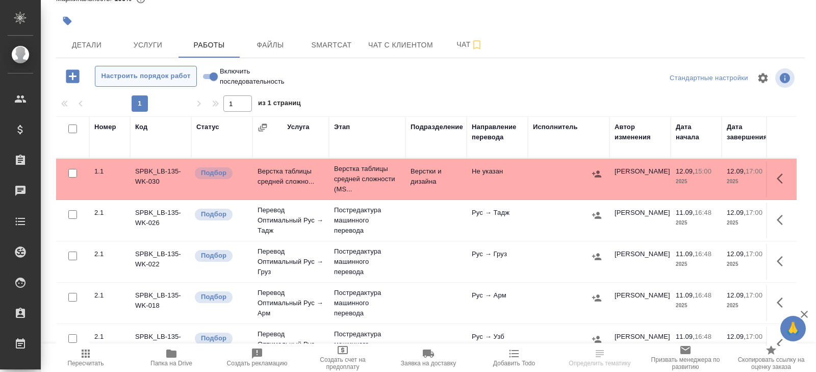
click at [158, 78] on span "Настроить порядок работ" at bounding box center [145, 76] width 91 height 12
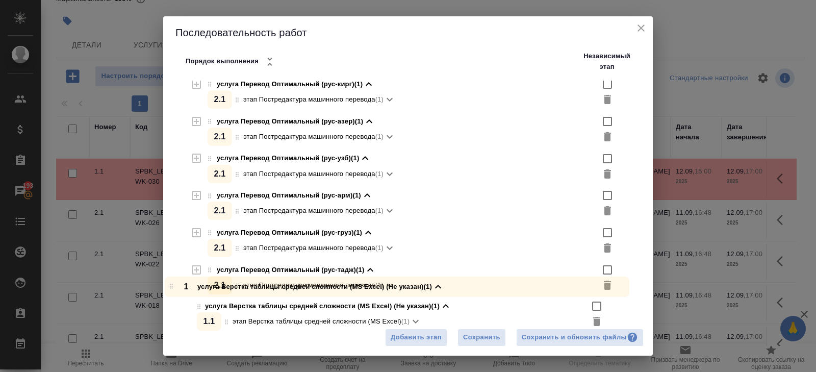
scroll to position [145, 0]
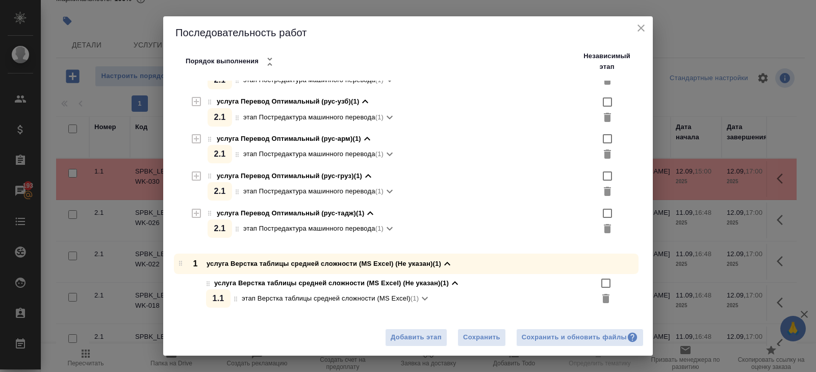
drag, startPoint x: 184, startPoint y: 92, endPoint x: 184, endPoint y: 266, distance: 174.5
click at [184, 266] on div "1 услуга Верстка таблицы средней сложности (MS Excel) (Не указан) (1) услуга Ве…" at bounding box center [412, 117] width 482 height 363
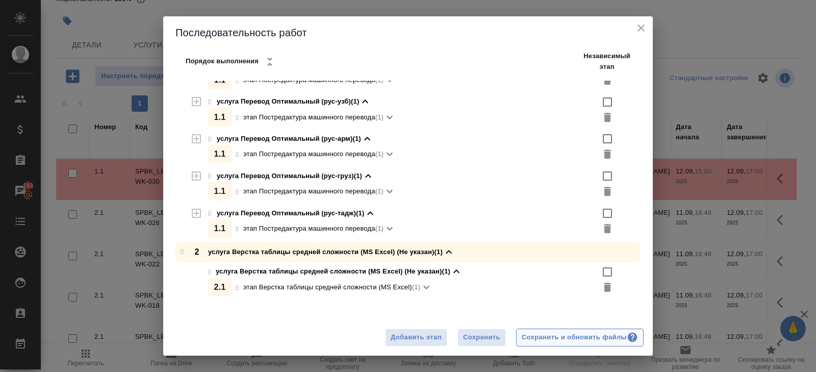
click at [537, 334] on div "Сохранить и обновить файлы" at bounding box center [580, 338] width 116 height 12
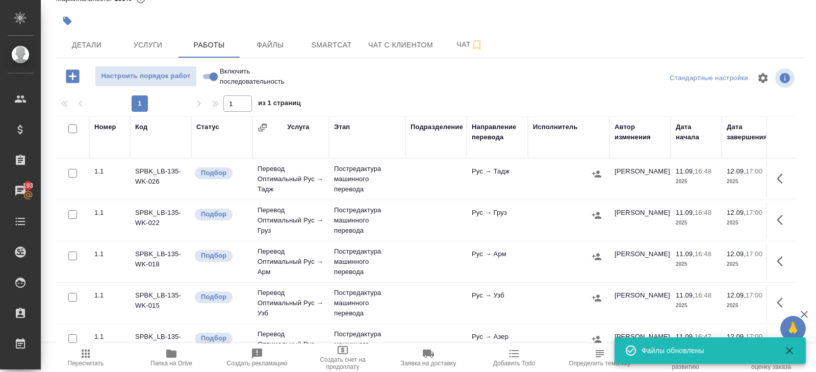
click at [70, 129] on input "checkbox" at bounding box center [72, 128] width 9 height 9
checkbox input "true"
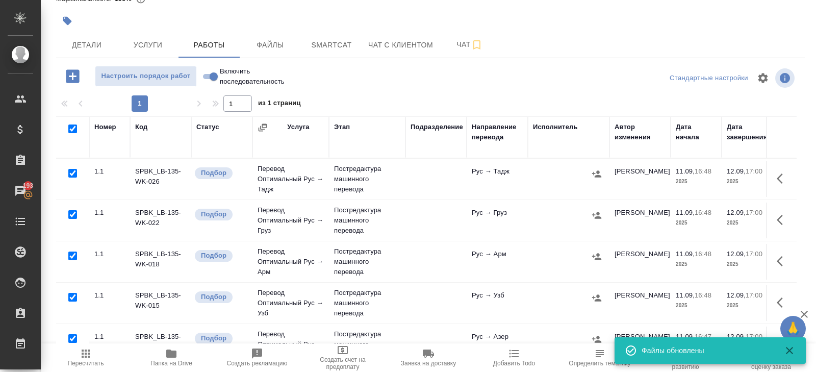
checkbox input "true"
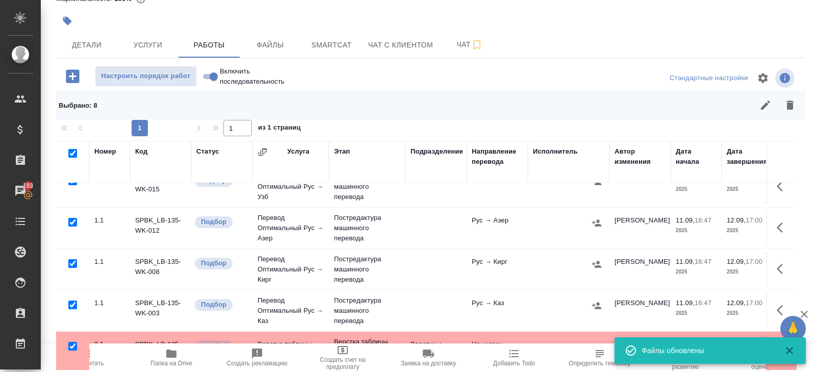
scroll to position [78, 0]
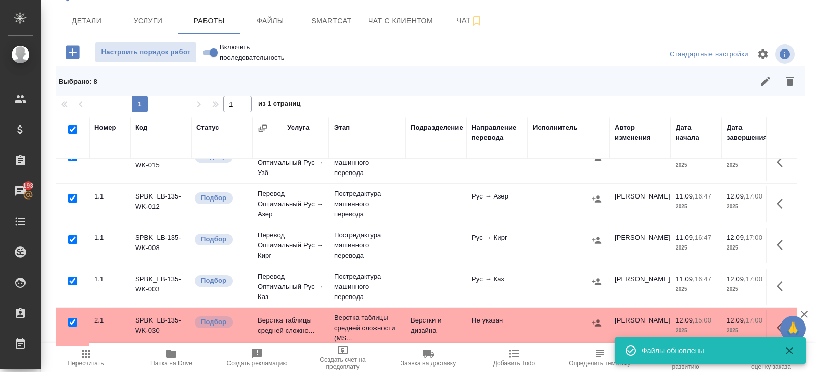
click at [72, 319] on input "checkbox" at bounding box center [72, 322] width 9 height 9
checkbox input "false"
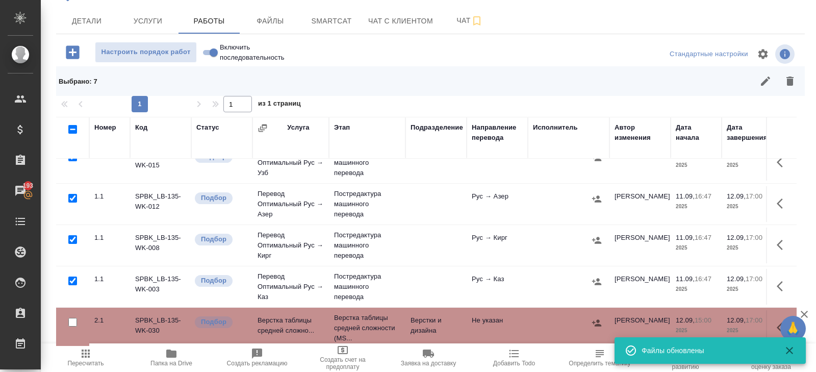
scroll to position [0, 0]
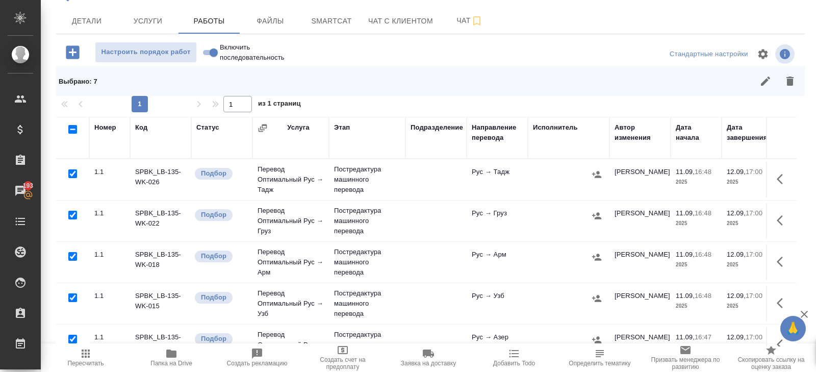
click at [761, 89] on button "button" at bounding box center [765, 81] width 24 height 24
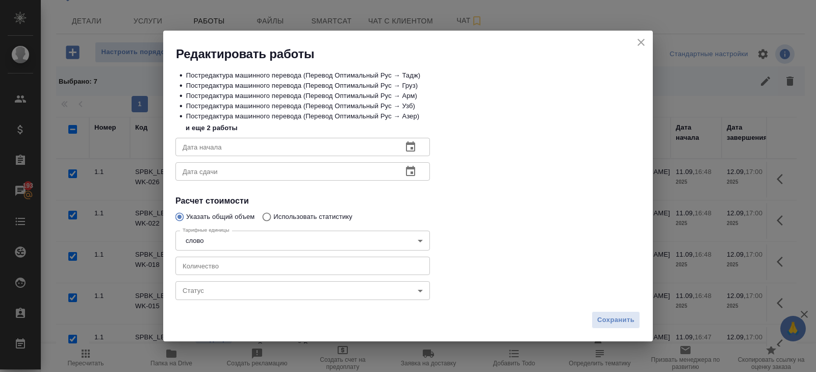
click at [412, 149] on icon "button" at bounding box center [410, 146] width 9 height 10
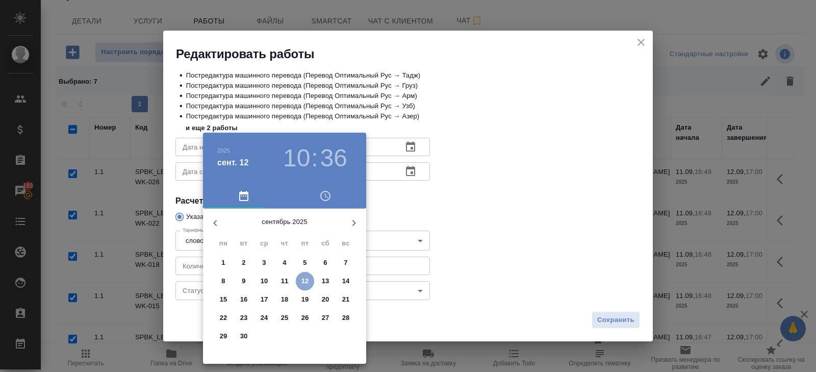
click at [303, 282] on p "12" at bounding box center [305, 281] width 8 height 10
type input "12.09.2025 10:36"
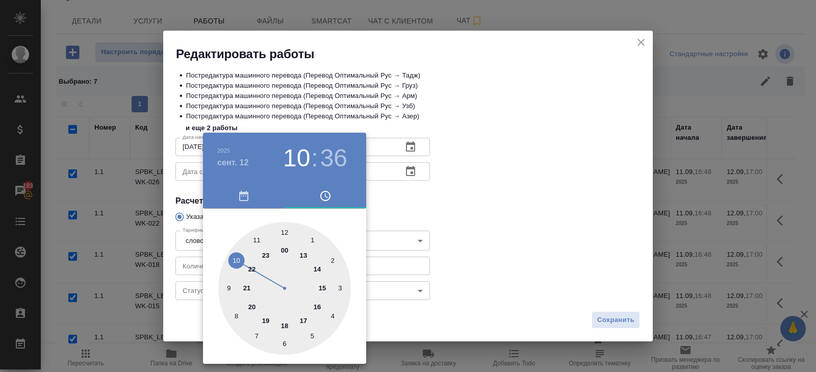
drag, startPoint x: 414, startPoint y: 268, endPoint x: 414, endPoint y: 263, distance: 5.6
click at [414, 268] on div at bounding box center [408, 186] width 816 height 372
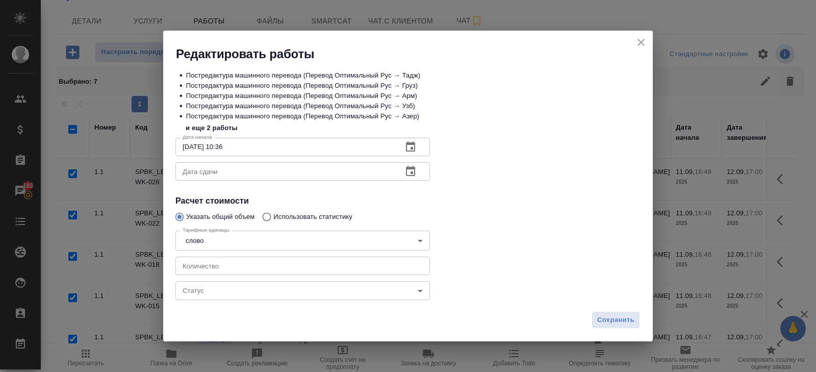
click at [410, 167] on icon "button" at bounding box center [410, 171] width 9 height 10
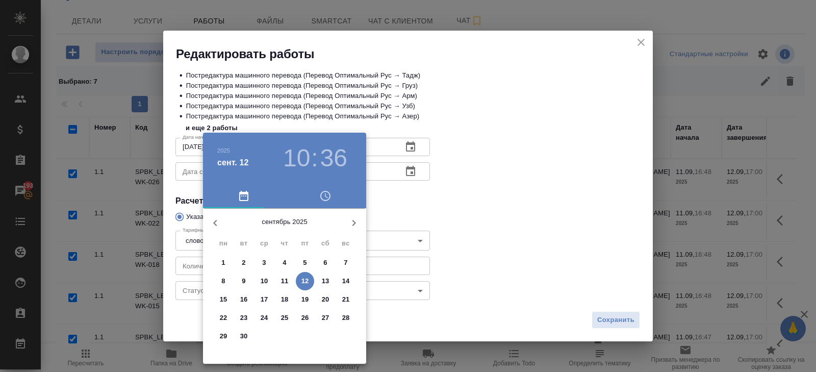
click at [304, 285] on p "12" at bounding box center [305, 281] width 8 height 10
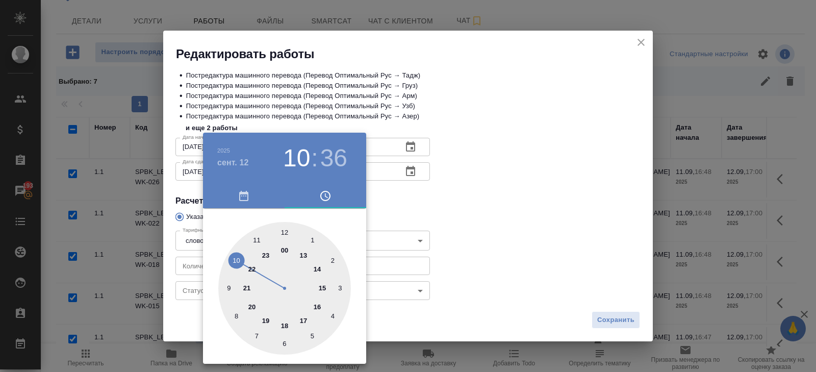
click at [315, 268] on div at bounding box center [284, 288] width 133 height 133
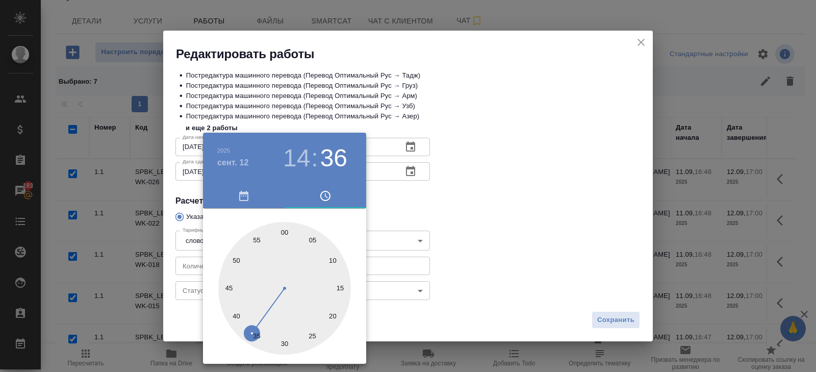
type input "12.09.2025 14:00"
click at [286, 232] on div at bounding box center [284, 288] width 133 height 133
click at [408, 195] on div at bounding box center [408, 186] width 816 height 372
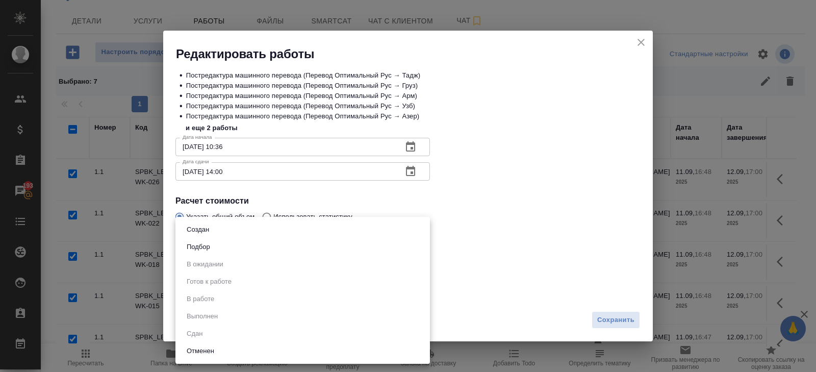
click at [212, 289] on body "🙏 .cls-1 fill:#fff; AWATERA Belyakova Yulia Клиенты Спецификации Заказы 193 Чат…" at bounding box center [408, 186] width 816 height 372
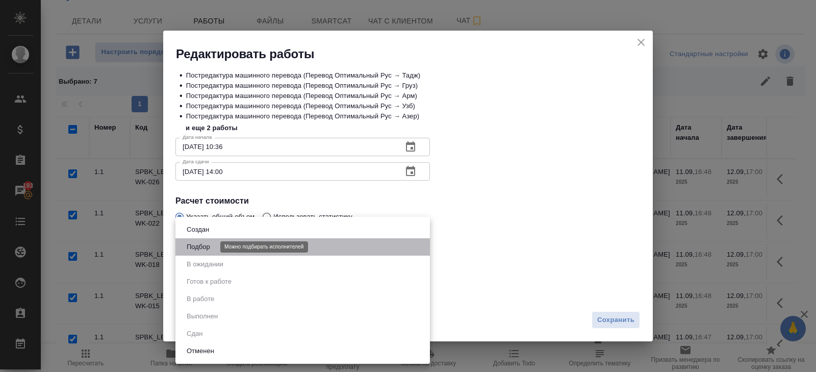
click at [198, 248] on button "Подбор" at bounding box center [199, 246] width 30 height 11
type input "recruiting"
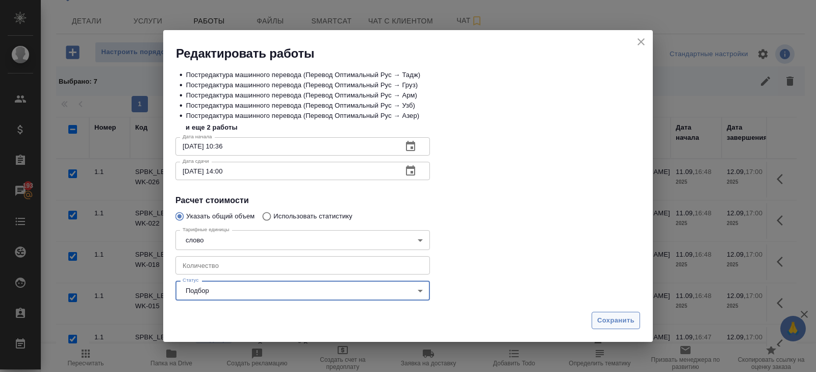
click at [627, 317] on span "Сохранить" at bounding box center [615, 321] width 37 height 12
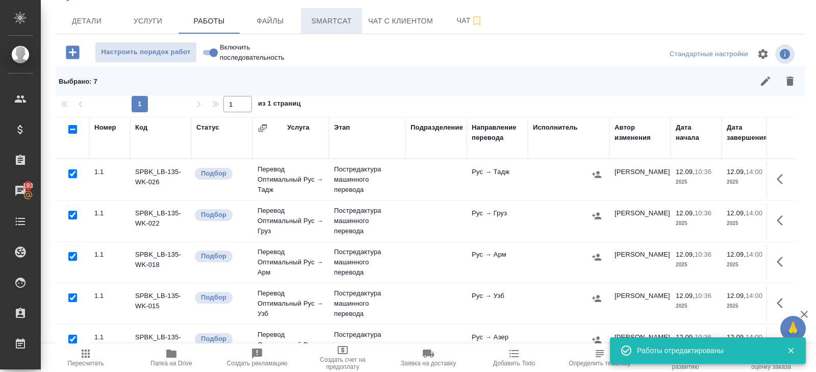
click at [330, 27] on button "Smartcat" at bounding box center [331, 21] width 61 height 26
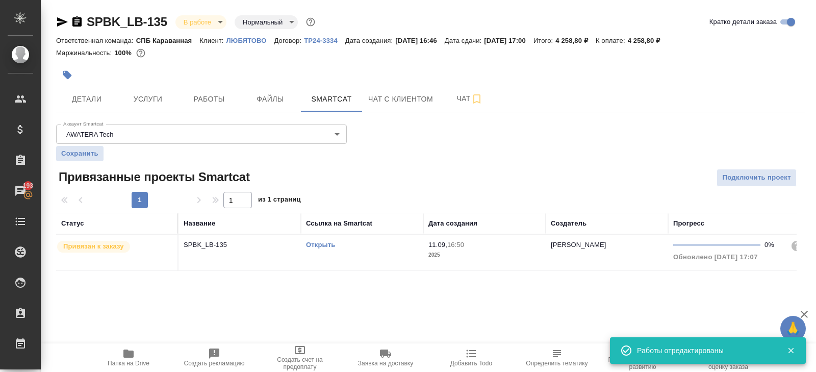
click at [320, 244] on link "Открыть" at bounding box center [320, 245] width 29 height 8
click at [222, 106] on button "Работы" at bounding box center [209, 99] width 61 height 26
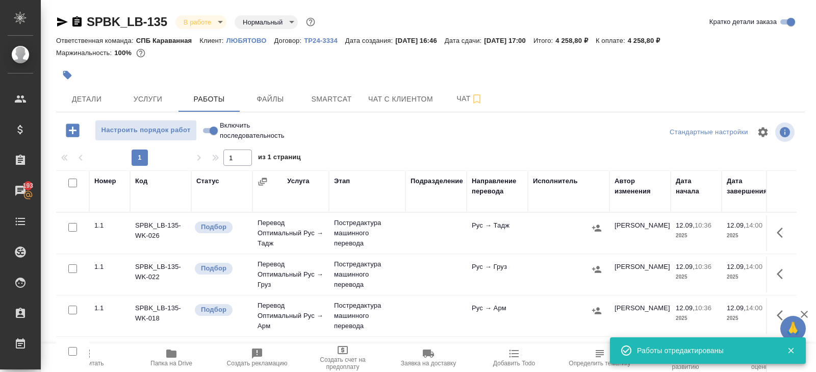
scroll to position [54, 0]
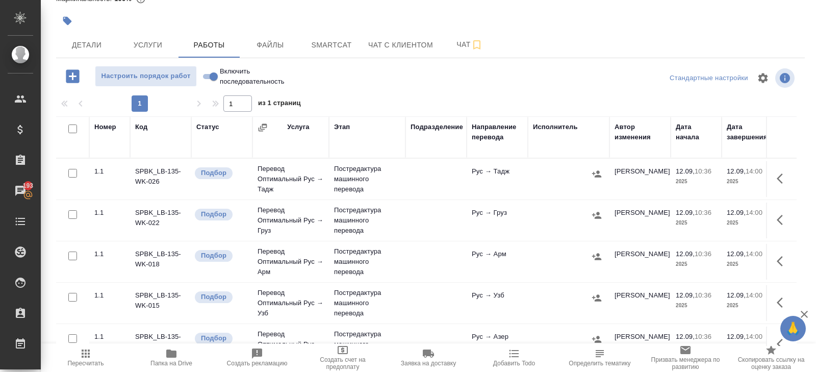
click at [782, 178] on icon "button" at bounding box center [783, 178] width 12 height 12
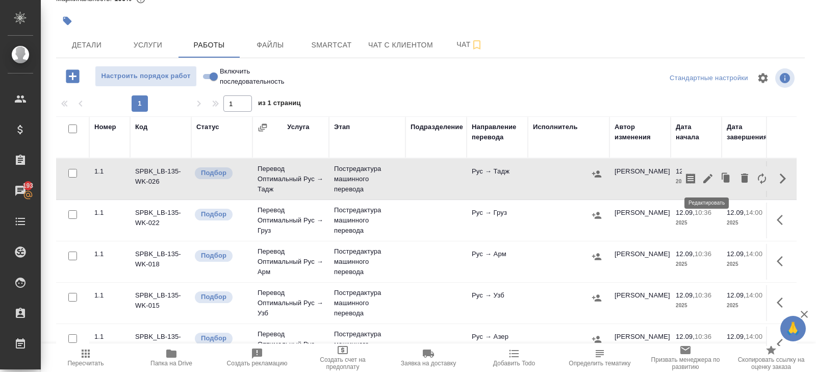
click at [704, 175] on icon "button" at bounding box center [708, 178] width 12 height 12
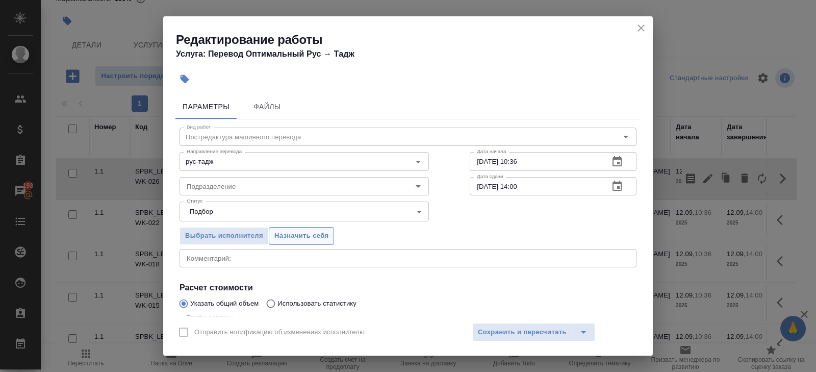
scroll to position [108, 0]
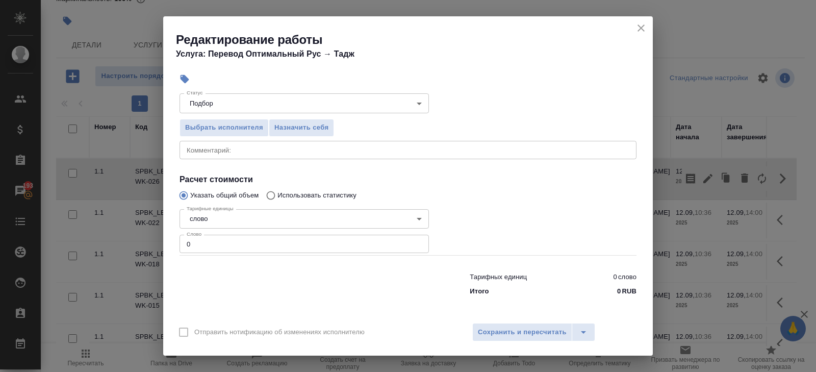
click at [216, 244] on input "0" at bounding box center [304, 244] width 249 height 18
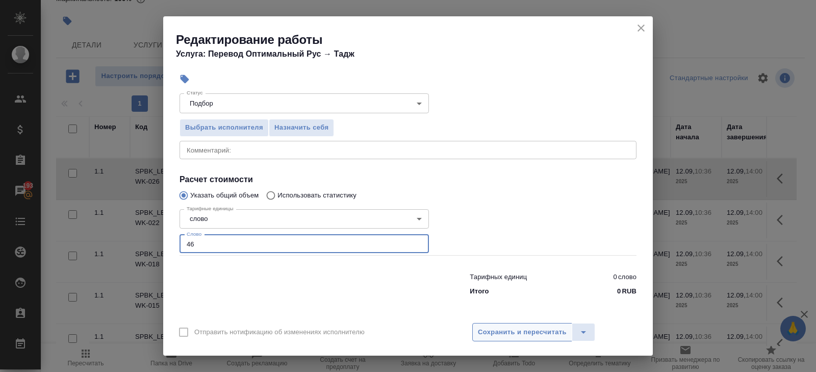
type input "46"
click at [489, 330] on span "Сохранить и пересчитать" at bounding box center [522, 332] width 89 height 12
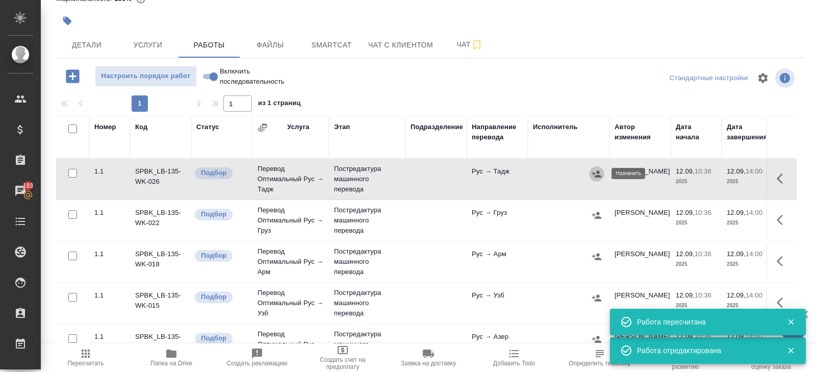
click at [594, 172] on icon "button" at bounding box center [596, 173] width 9 height 7
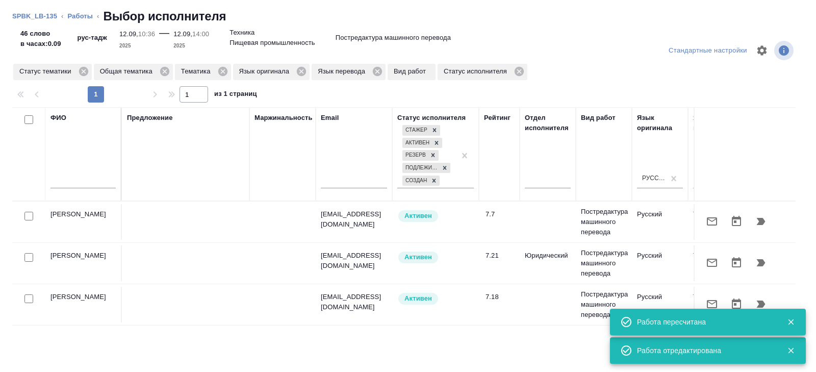
click at [713, 222] on icon "button" at bounding box center [712, 221] width 12 height 12
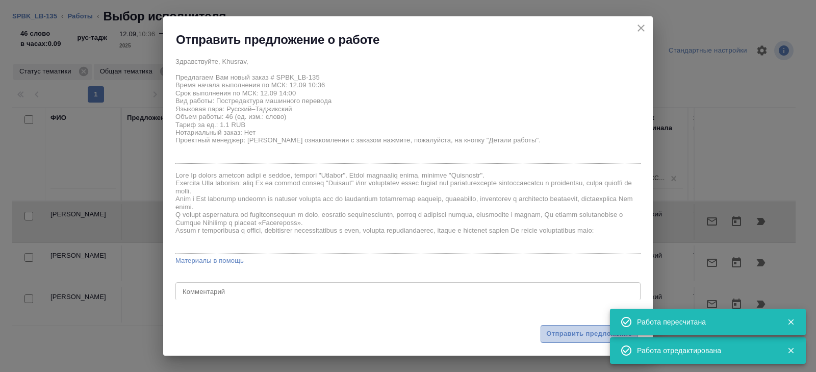
click at [556, 333] on span "Отправить предложение" at bounding box center [589, 334] width 86 height 12
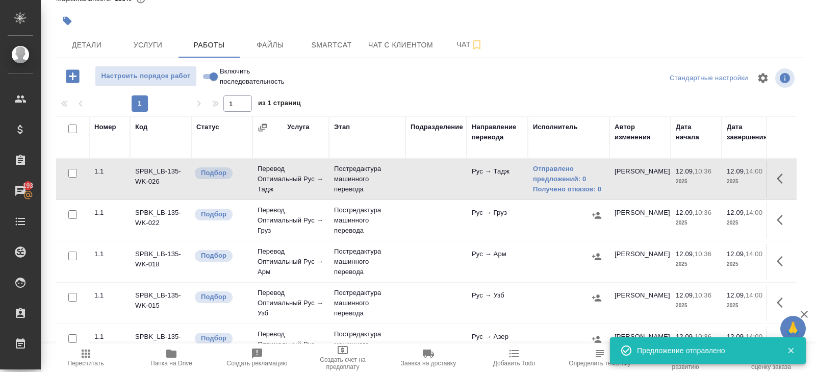
scroll to position [21, 0]
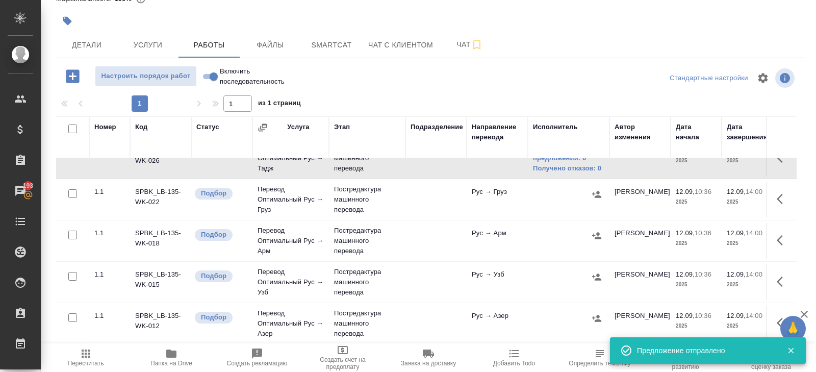
click at [772, 196] on button "button" at bounding box center [783, 199] width 24 height 24
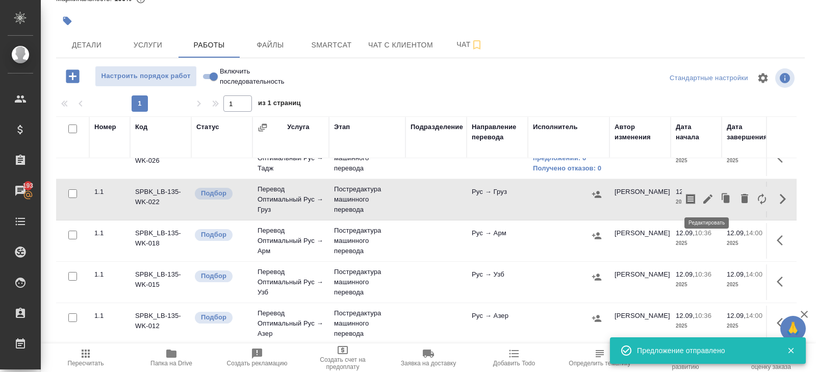
click at [712, 196] on icon "button" at bounding box center [708, 199] width 12 height 12
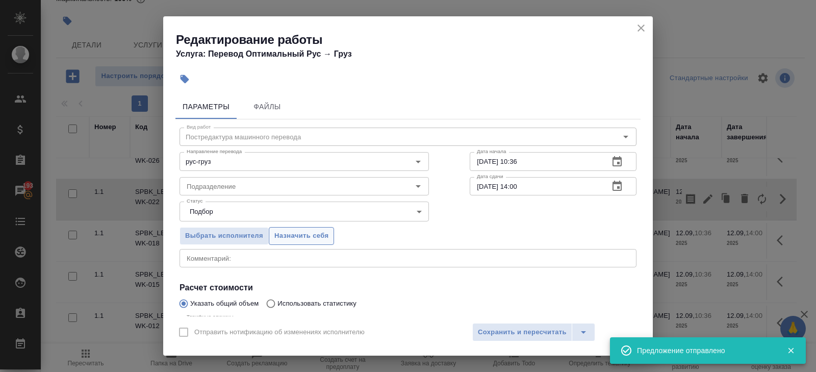
scroll to position [108, 0]
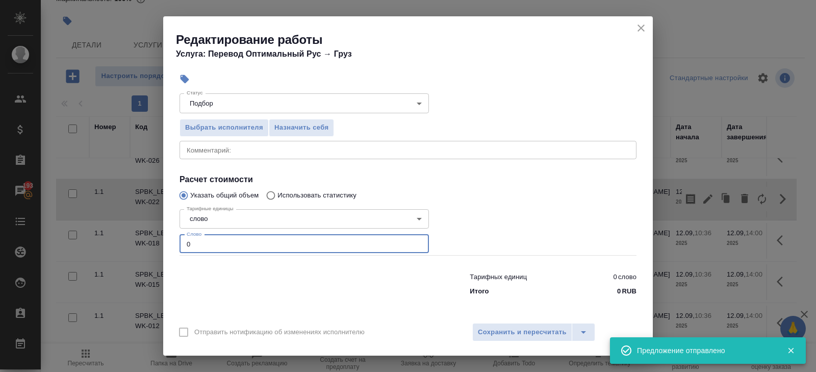
drag, startPoint x: 220, startPoint y: 244, endPoint x: 81, endPoint y: 237, distance: 140.0
click at [95, 240] on div "Редактирование работы Услуга: Перевод Оптимальный Рус → Груз Параметры Файлы Ви…" at bounding box center [408, 186] width 816 height 372
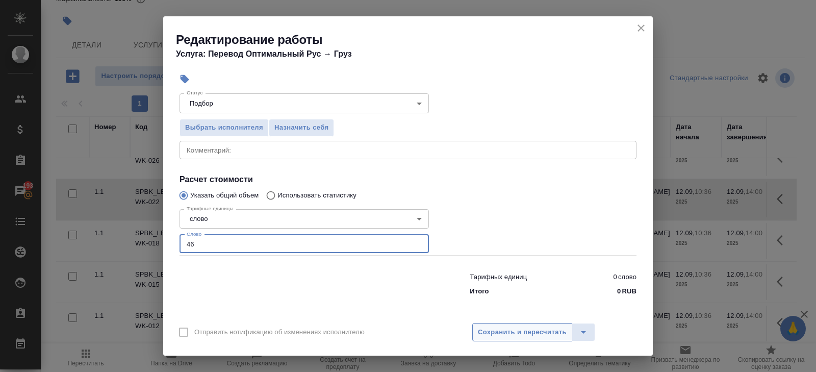
type input "46"
click at [510, 325] on button "Сохранить и пересчитать" at bounding box center [522, 332] width 100 height 18
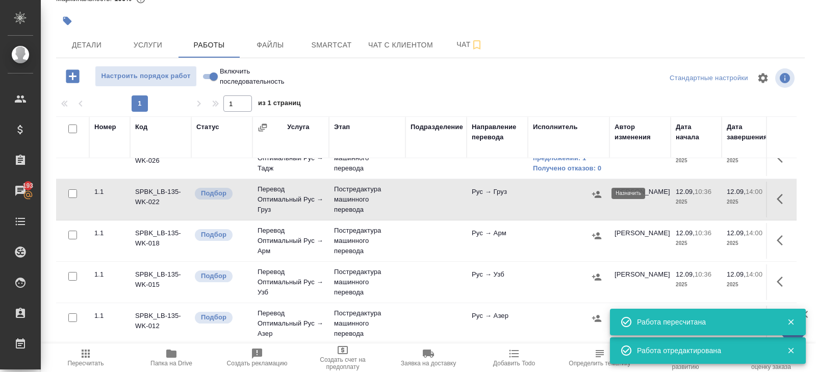
click at [598, 195] on icon "button" at bounding box center [596, 194] width 9 height 7
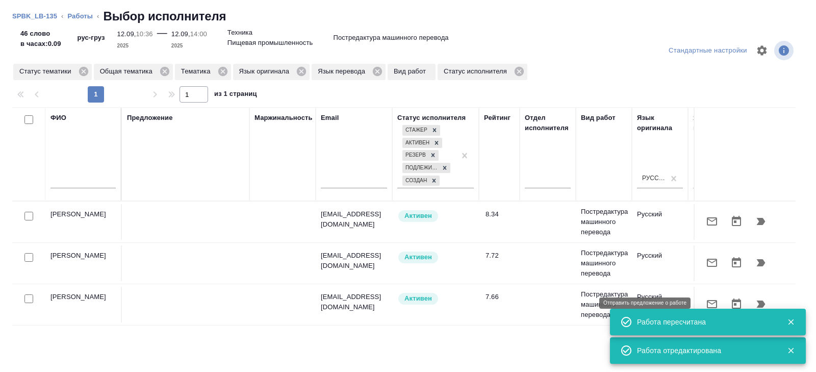
click at [713, 310] on div "Работа пересчитана" at bounding box center [708, 322] width 196 height 27
click at [713, 306] on icon "button" at bounding box center [712, 304] width 10 height 8
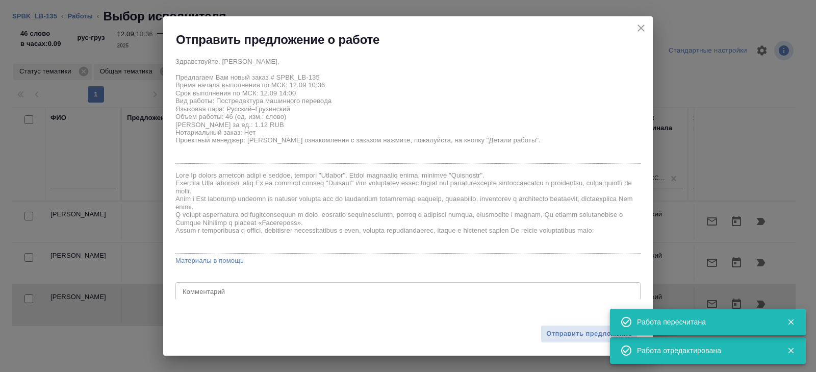
click at [570, 325] on div "Отправить предложение" at bounding box center [408, 327] width 490 height 56
click at [572, 331] on span "Отправить предложение" at bounding box center [589, 334] width 86 height 12
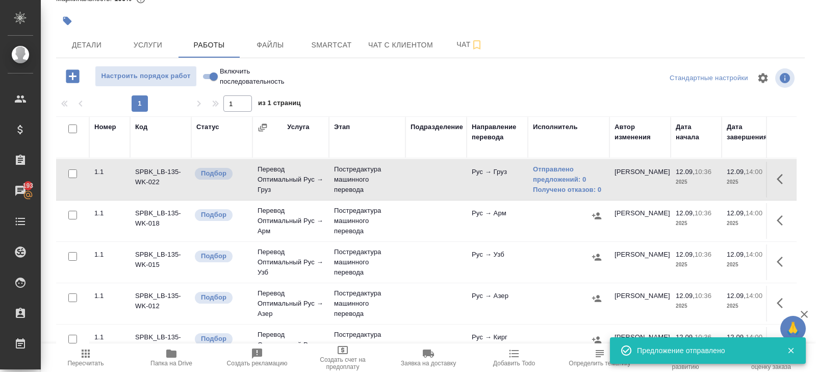
scroll to position [56, 0]
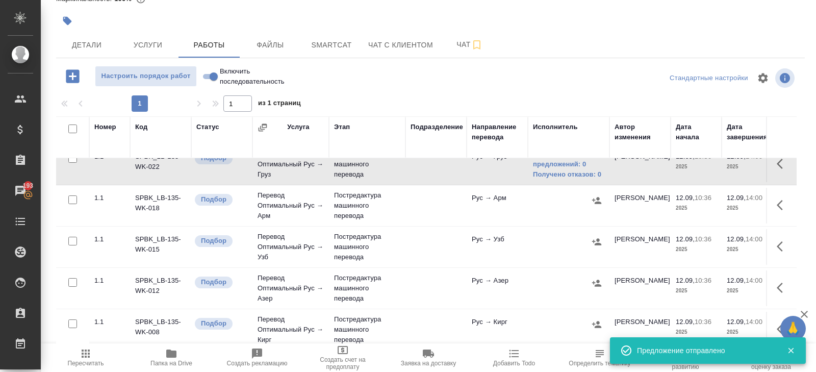
click at [783, 199] on icon "button" at bounding box center [783, 205] width 12 height 12
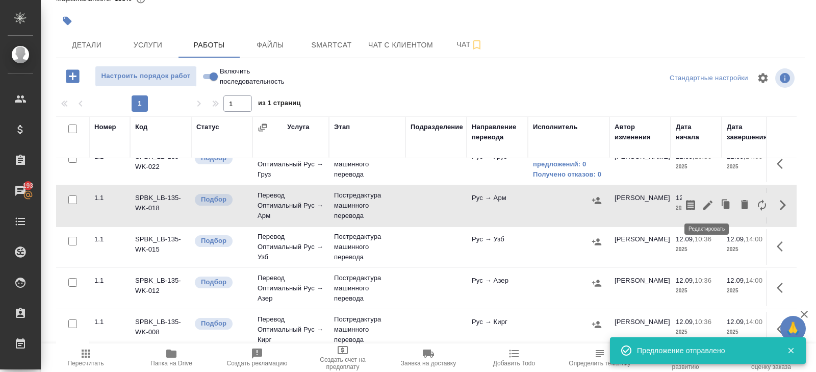
click at [704, 201] on icon "button" at bounding box center [708, 205] width 12 height 12
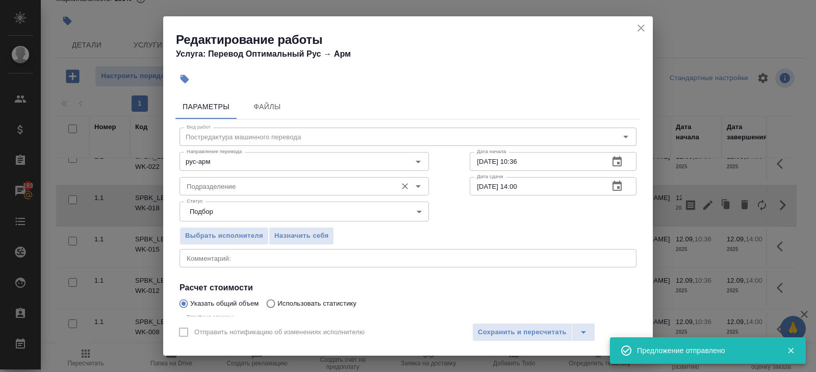
click at [209, 192] on input "Подразделение" at bounding box center [287, 186] width 209 height 12
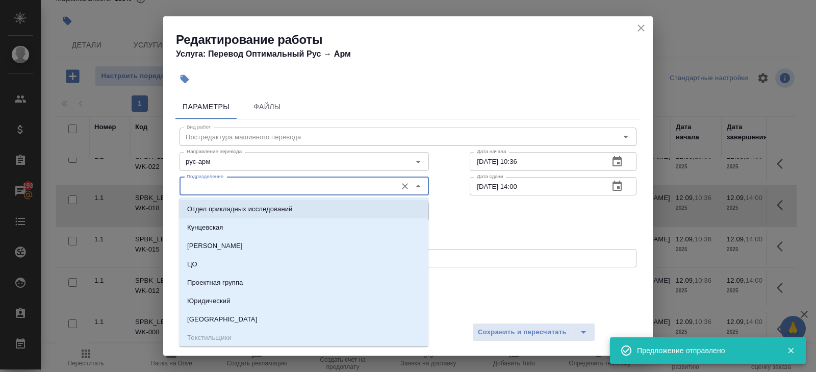
click at [465, 229] on div "Выбрать исполнителя Назначить себя" at bounding box center [408, 234] width 498 height 62
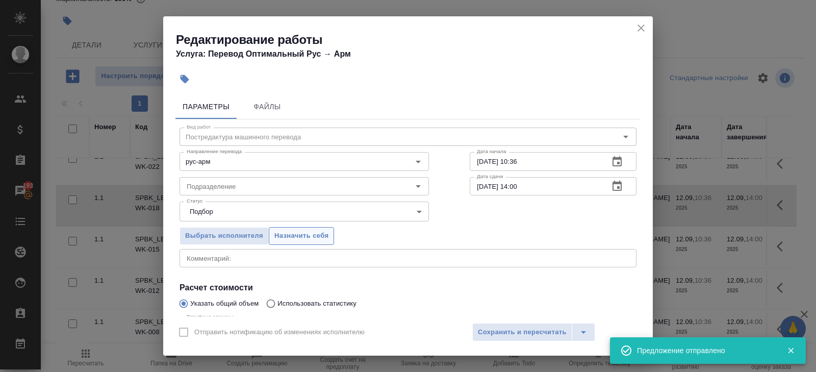
scroll to position [108, 0]
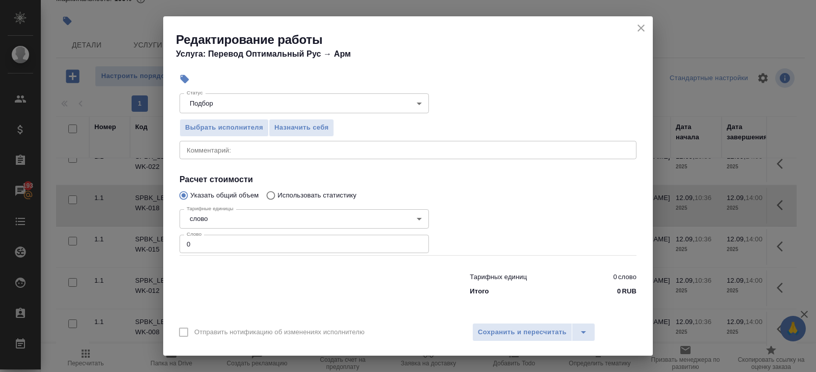
click at [200, 241] on input "0" at bounding box center [304, 244] width 249 height 18
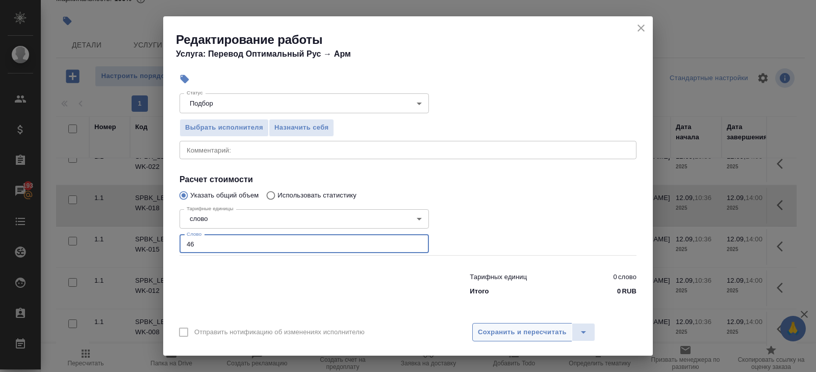
type input "46"
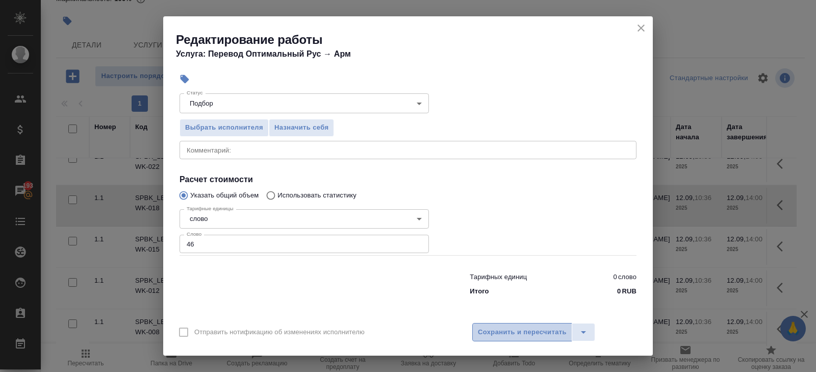
click at [512, 330] on span "Сохранить и пересчитать" at bounding box center [522, 332] width 89 height 12
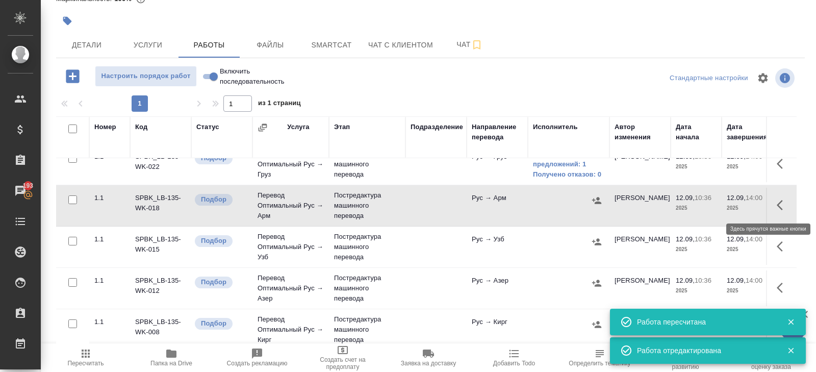
click at [776, 204] on button "button" at bounding box center [783, 205] width 24 height 24
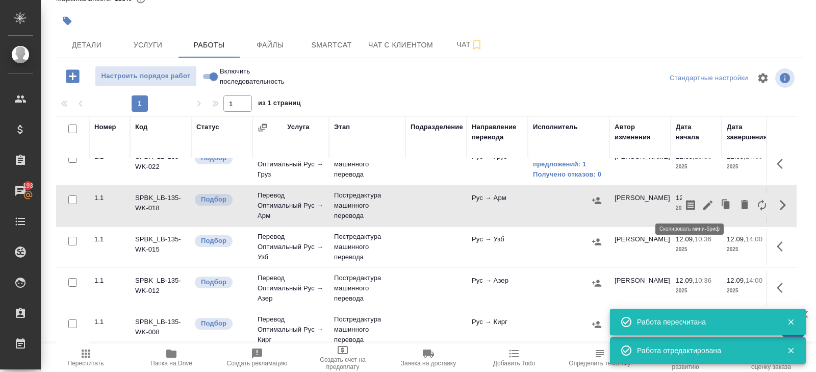
click at [694, 204] on icon "button" at bounding box center [690, 205] width 9 height 10
click at [781, 247] on icon "button" at bounding box center [780, 246] width 6 height 10
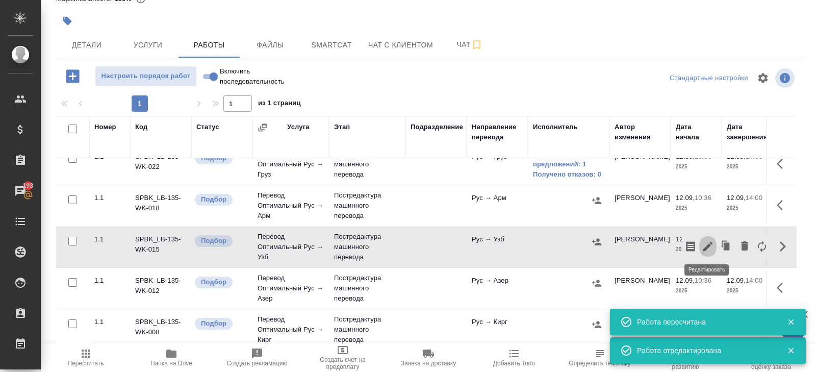
click at [711, 248] on icon "button" at bounding box center [708, 246] width 12 height 12
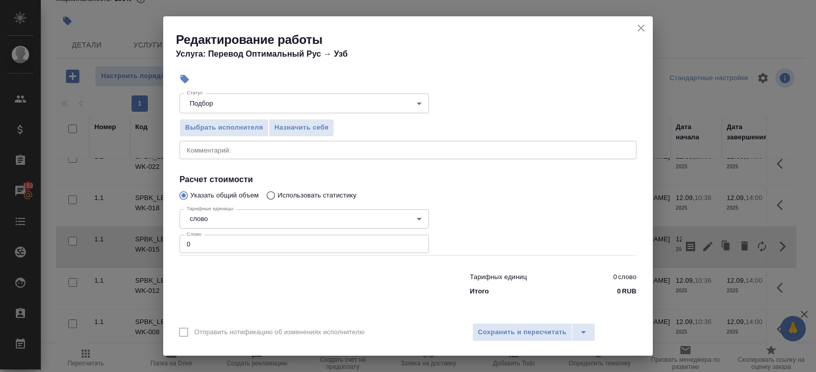
click at [206, 244] on input "0" at bounding box center [304, 244] width 249 height 18
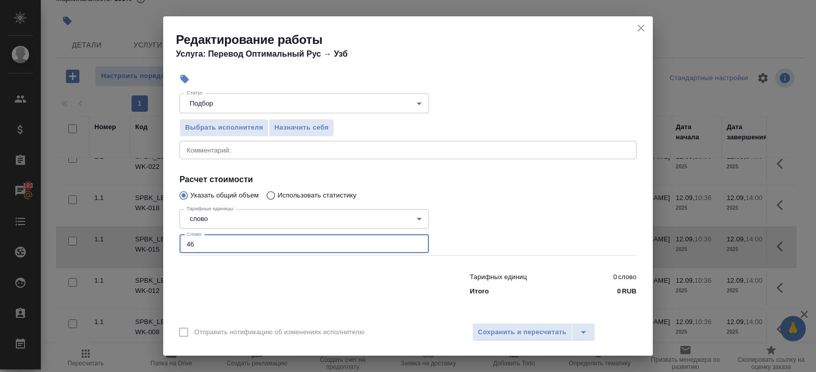
type input "46"
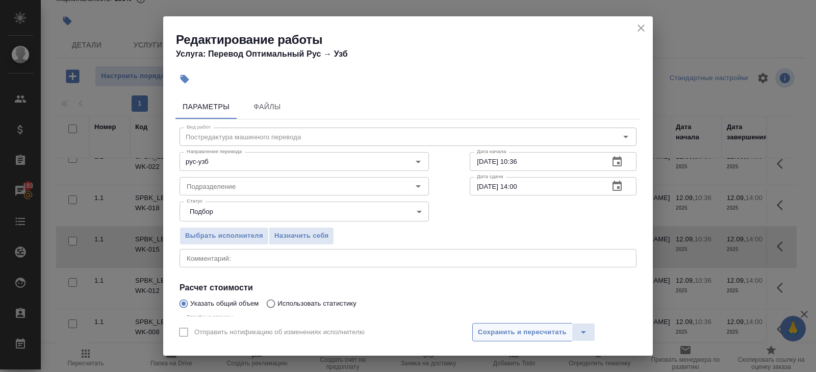
click at [514, 334] on span "Сохранить и пересчитать" at bounding box center [522, 332] width 89 height 12
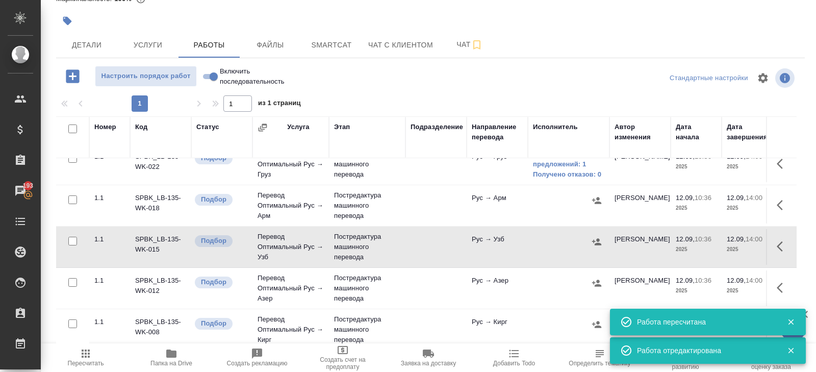
click at [592, 241] on icon "button" at bounding box center [597, 242] width 10 height 10
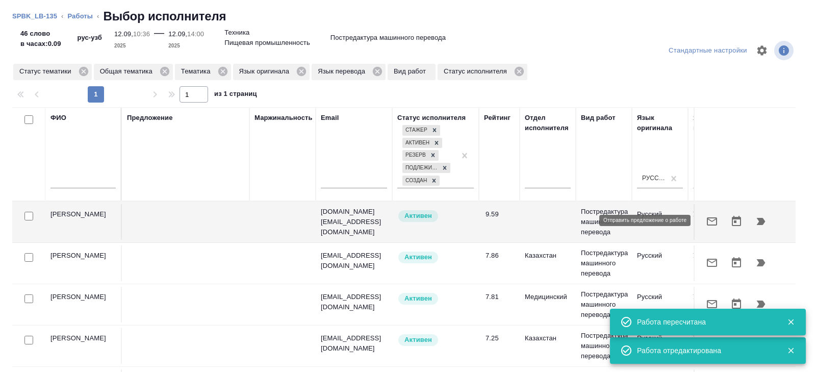
click at [711, 220] on icon "button" at bounding box center [712, 221] width 12 height 12
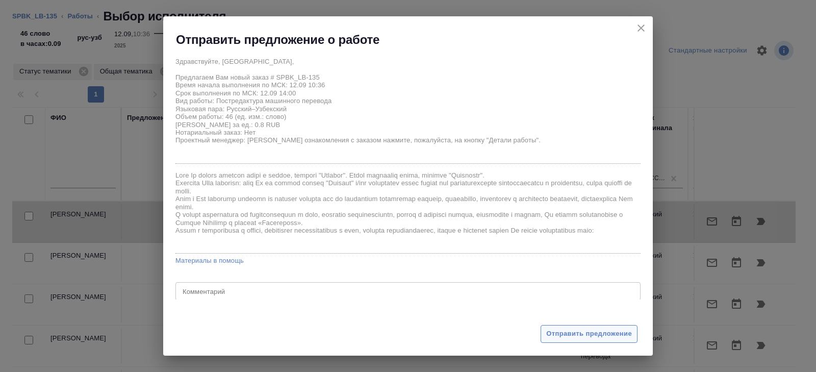
click at [552, 331] on span "Отправить предложение" at bounding box center [589, 334] width 86 height 12
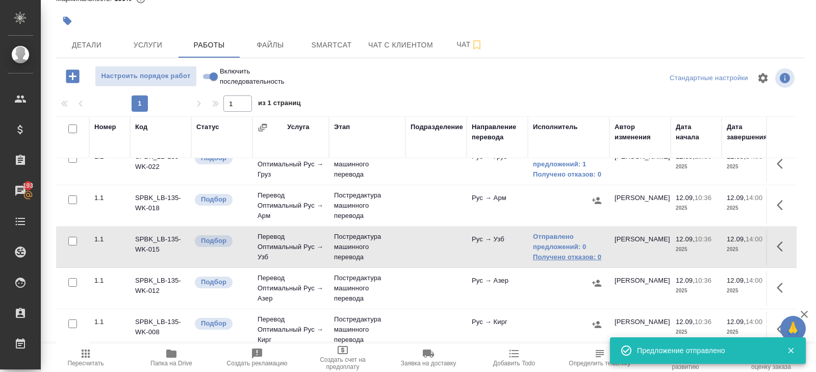
scroll to position [71, 0]
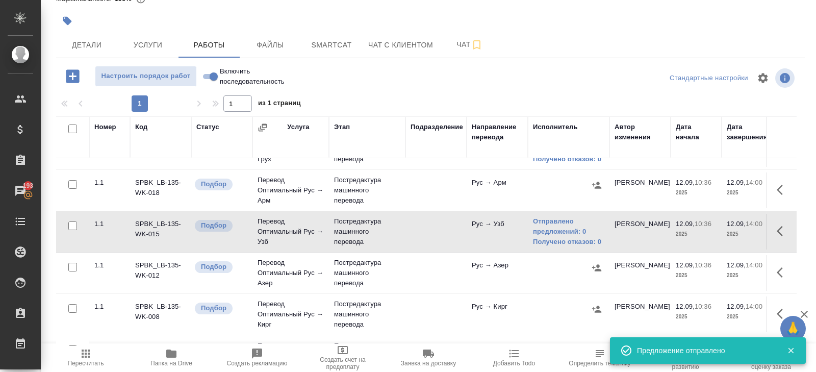
click at [778, 268] on icon "button" at bounding box center [783, 272] width 12 height 12
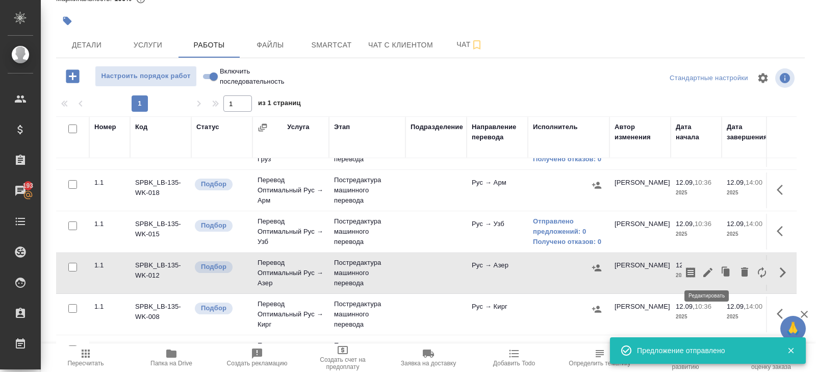
click at [711, 272] on icon "button" at bounding box center [708, 272] width 12 height 12
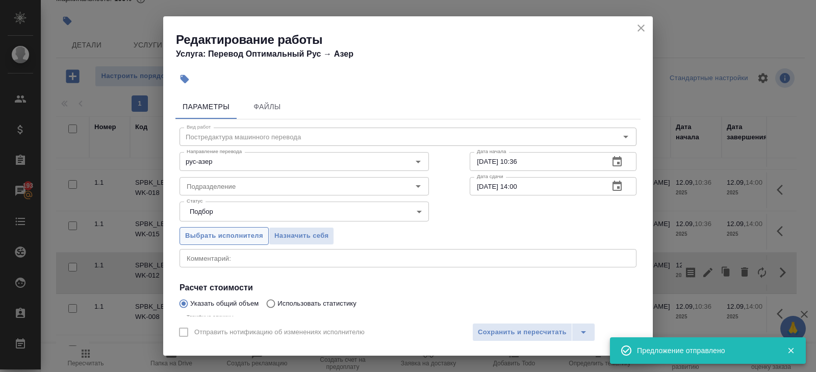
scroll to position [108, 0]
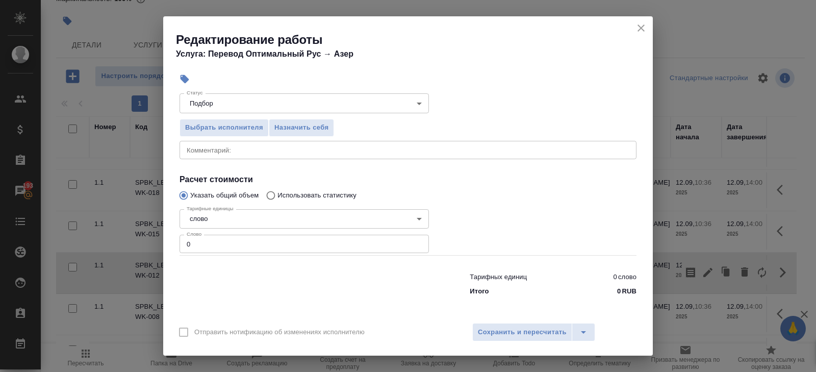
click at [216, 240] on input "0" at bounding box center [304, 244] width 249 height 18
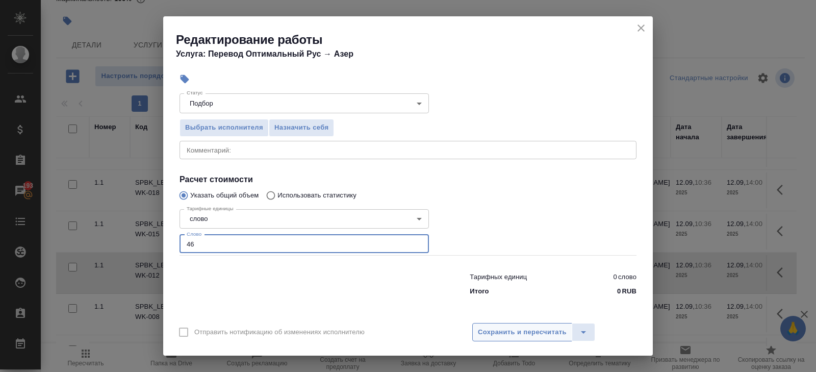
type input "46"
click at [540, 339] on button "Сохранить и пересчитать" at bounding box center [522, 332] width 100 height 18
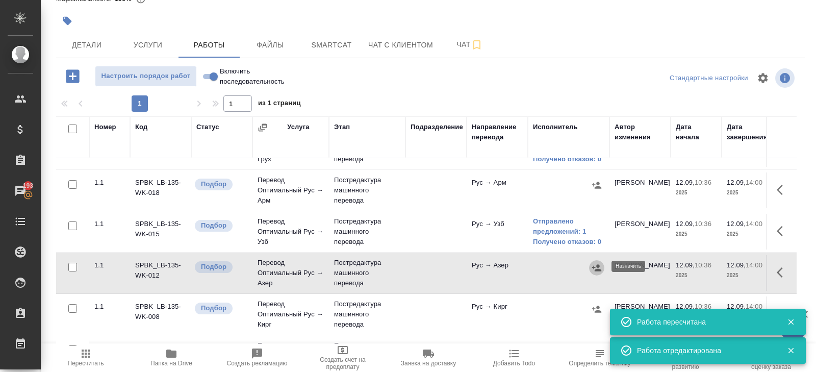
click at [595, 267] on icon "button" at bounding box center [597, 268] width 10 height 10
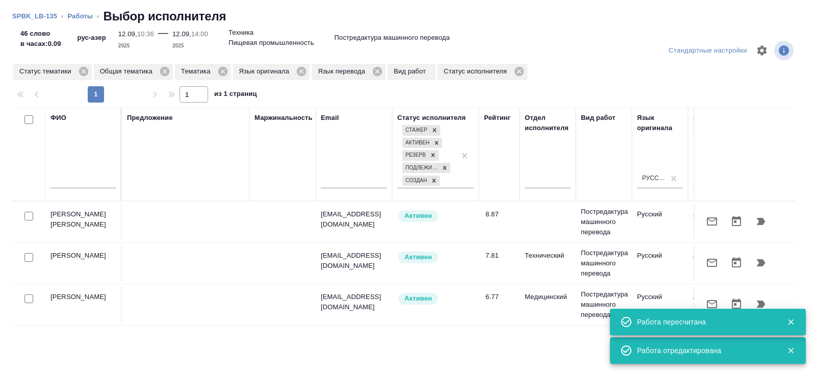
click at [719, 221] on button "button" at bounding box center [712, 221] width 24 height 24
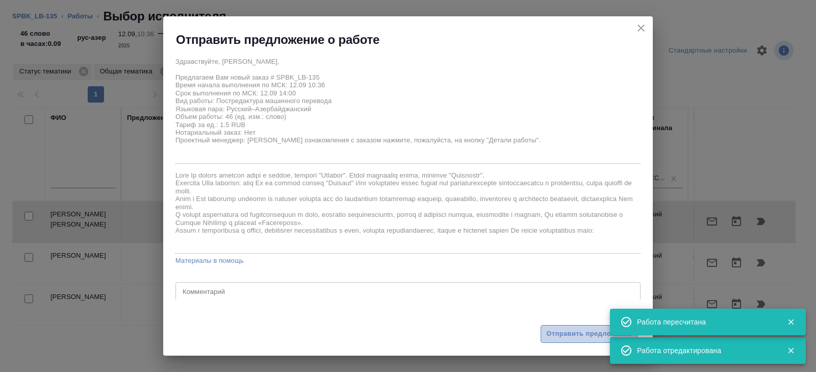
click at [581, 329] on span "Отправить предложение" at bounding box center [589, 334] width 86 height 12
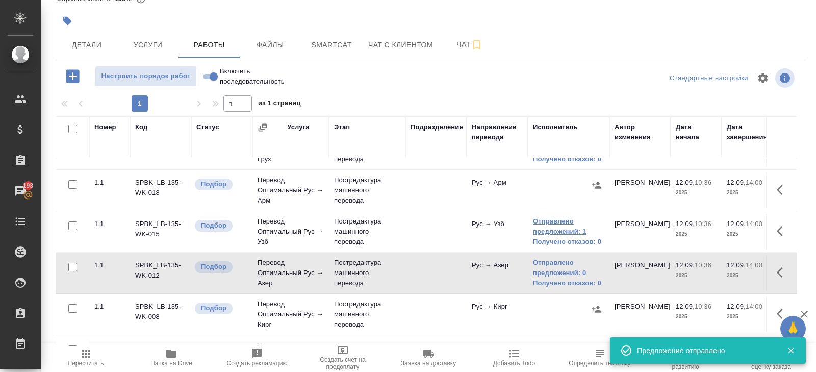
click at [556, 231] on link "Отправлено предложений: 1" at bounding box center [568, 226] width 71 height 20
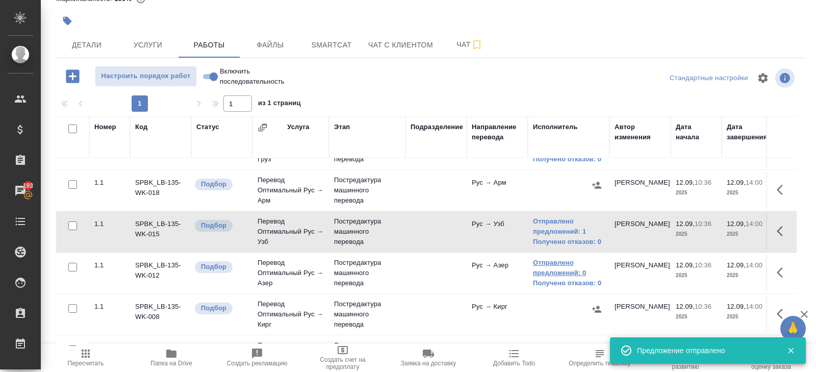
click at [560, 267] on link "Отправлено предложений: 0" at bounding box center [568, 268] width 71 height 20
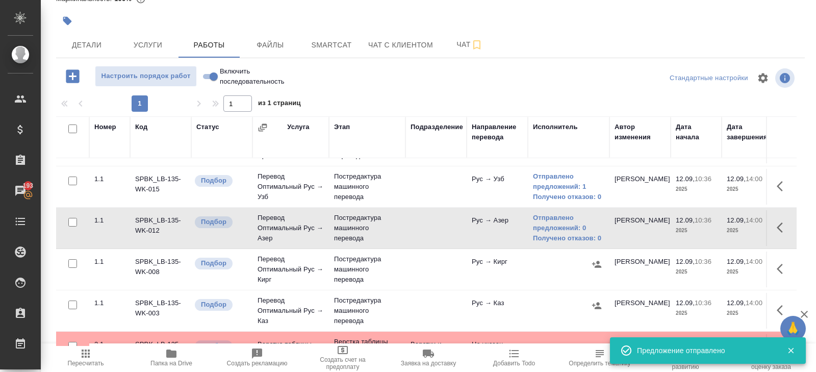
scroll to position [141, 0]
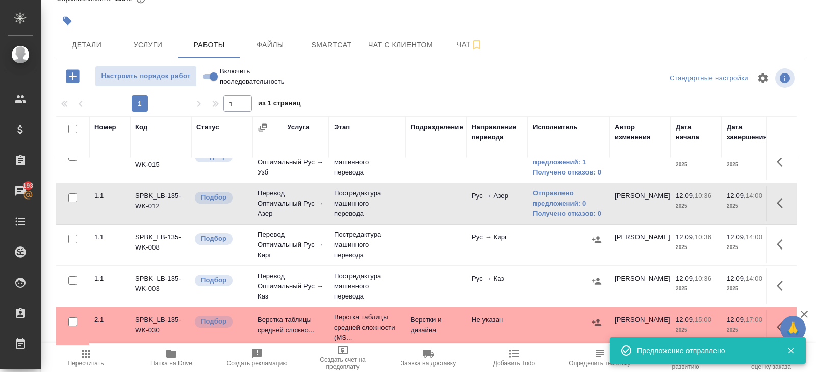
click at [778, 245] on icon "button" at bounding box center [783, 244] width 12 height 12
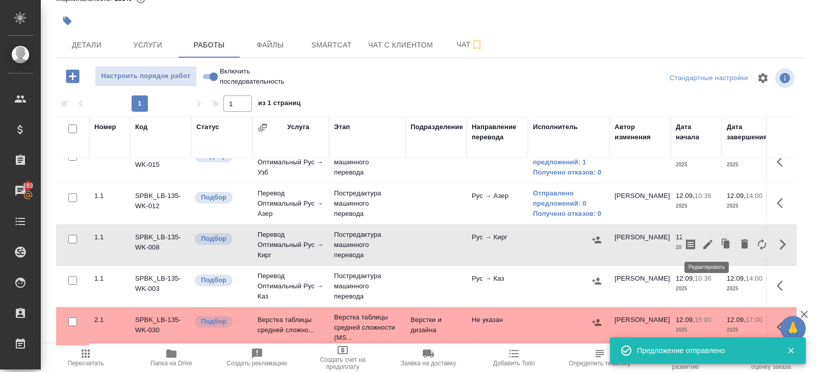
click at [710, 244] on icon "button" at bounding box center [708, 244] width 12 height 12
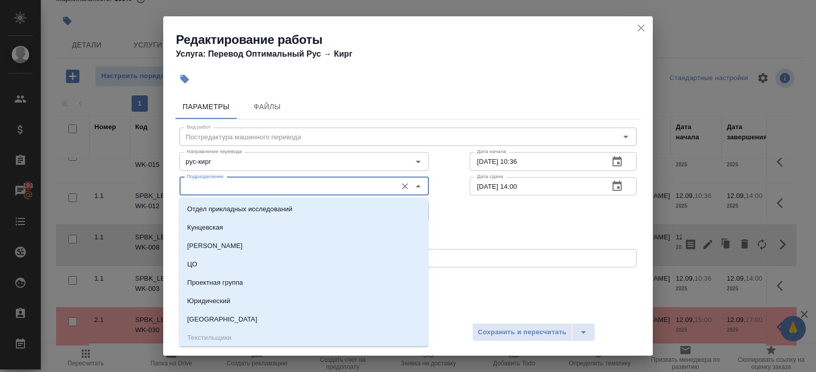
click at [261, 189] on input "Подразделение" at bounding box center [287, 186] width 209 height 12
click at [423, 205] on li "Отдел прикладных исследований" at bounding box center [303, 209] width 249 height 18
type input "Отдел прикладных исследований"
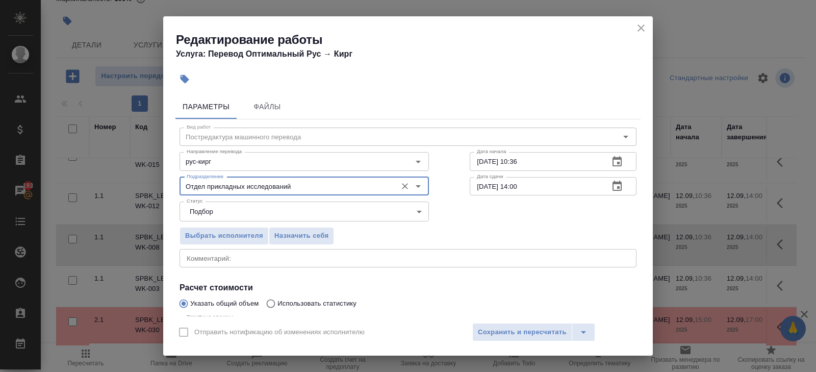
click at [403, 187] on icon "Очистить" at bounding box center [405, 186] width 10 height 10
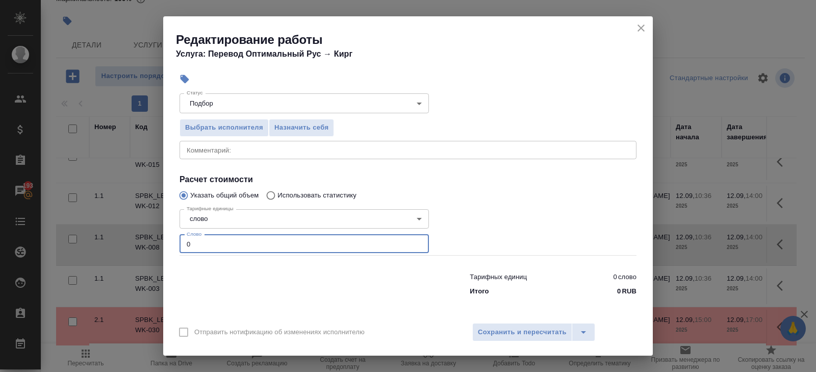
click at [220, 244] on input "0" at bounding box center [304, 244] width 249 height 18
type input "46"
click at [508, 327] on span "Сохранить и пересчитать" at bounding box center [522, 332] width 89 height 12
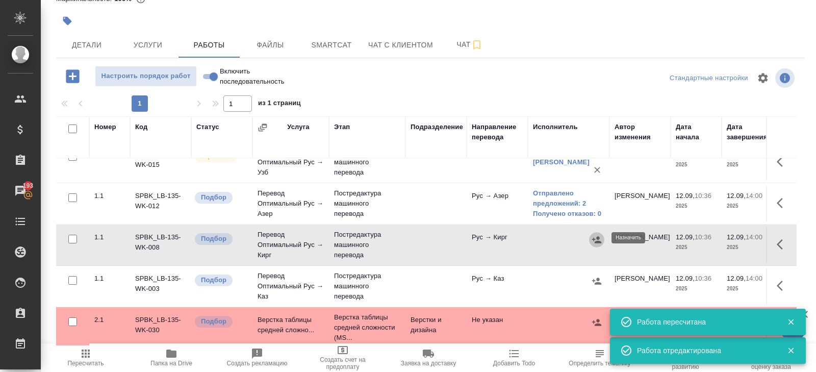
click at [595, 236] on icon "button" at bounding box center [597, 240] width 10 height 10
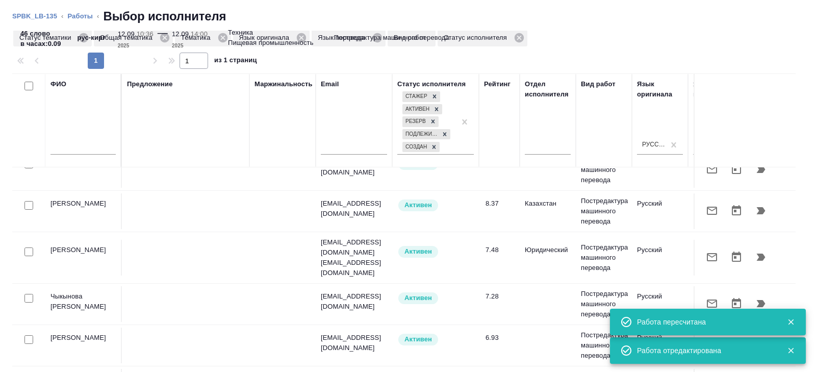
scroll to position [60, 0]
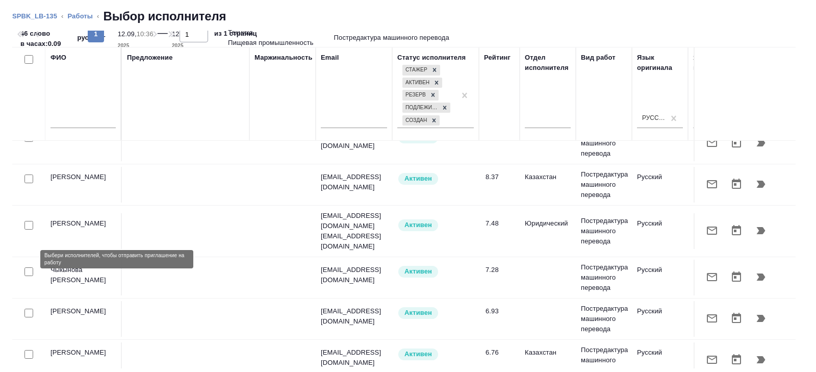
click at [30, 267] on input "checkbox" at bounding box center [28, 271] width 9 height 9
checkbox input "true"
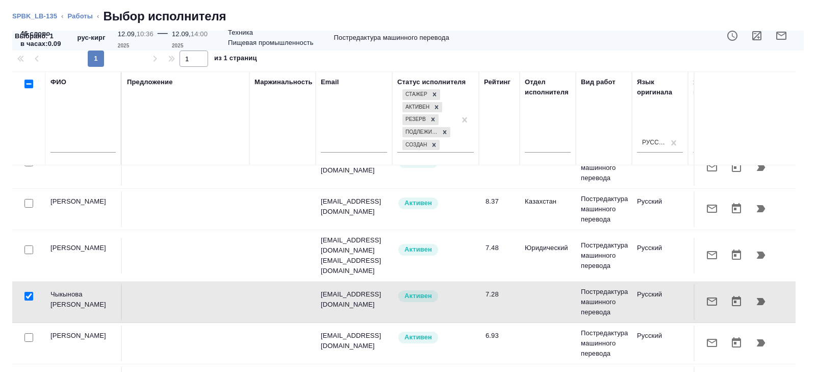
scroll to position [85, 0]
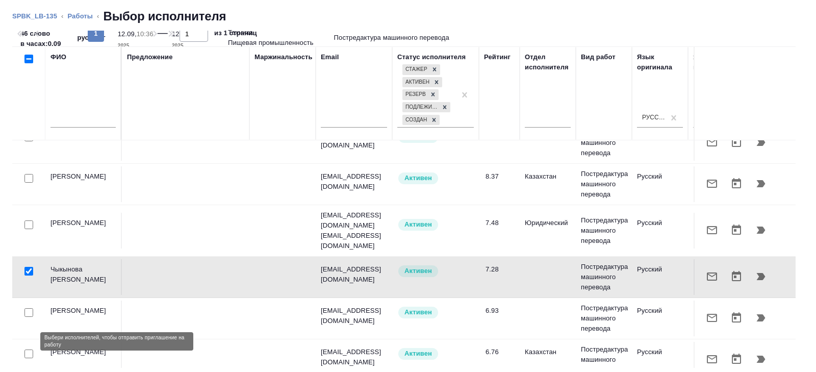
click at [27, 349] on input "checkbox" at bounding box center [28, 353] width 9 height 9
checkbox input "true"
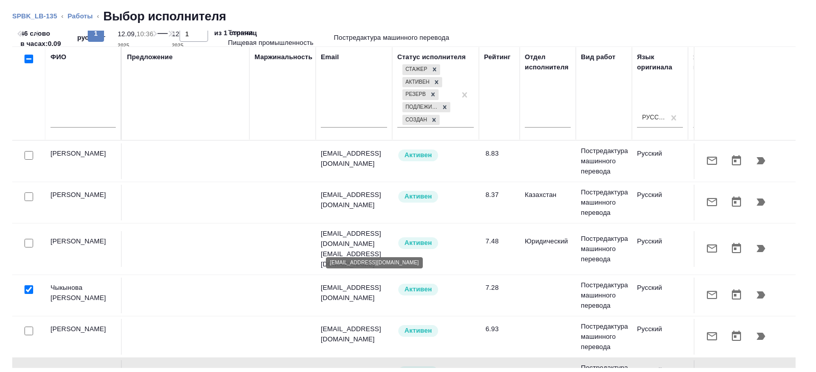
scroll to position [0, 0]
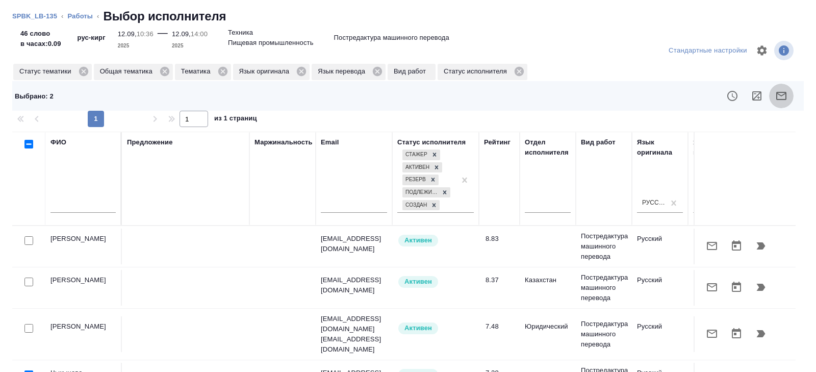
click at [787, 97] on icon "button" at bounding box center [781, 96] width 12 height 12
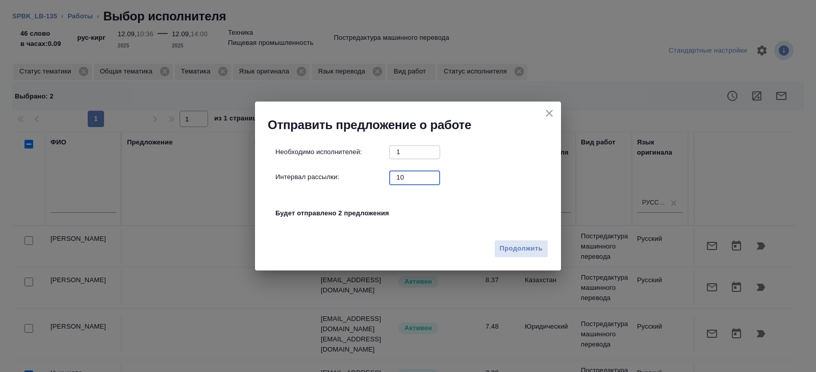
drag, startPoint x: 407, startPoint y: 179, endPoint x: 344, endPoint y: 170, distance: 63.3
click at [344, 170] on div "Необходимо исполнителей: 1 ​ Интервал рассылки: 10 ​ Будет отправлено 2 предлож…" at bounding box center [411, 187] width 273 height 85
type input "0"
click at [500, 243] on span "Продолжить" at bounding box center [521, 249] width 43 height 12
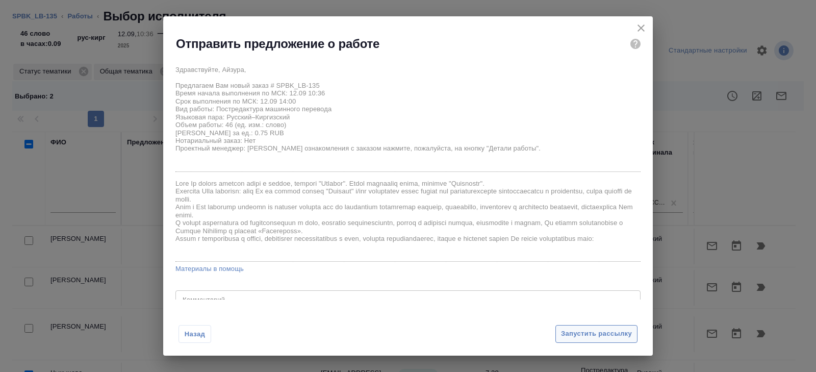
click at [575, 334] on span "Запустить рассылку" at bounding box center [596, 334] width 71 height 12
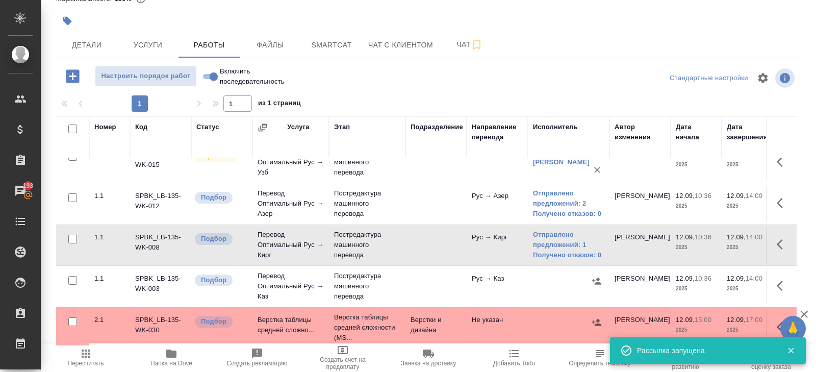
click at [777, 282] on icon "button" at bounding box center [783, 286] width 12 height 12
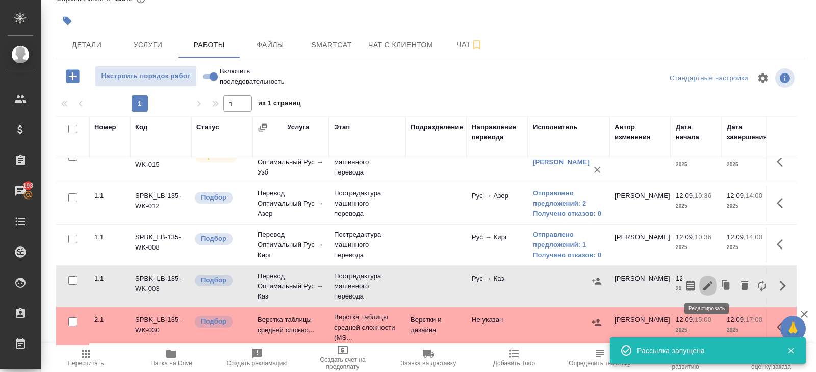
click at [712, 286] on icon "button" at bounding box center [708, 286] width 12 height 12
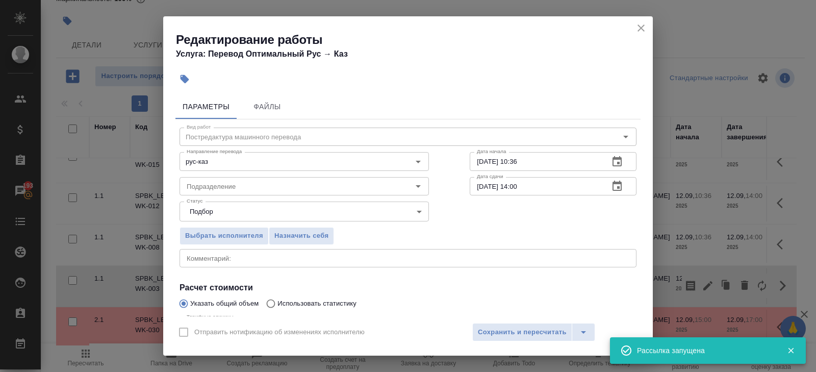
click at [213, 206] on body "🙏 .cls-1 fill:#fff; AWATERA Belyakova Yulia Клиенты Спецификации Заказы 193 Чат…" at bounding box center [408, 186] width 816 height 372
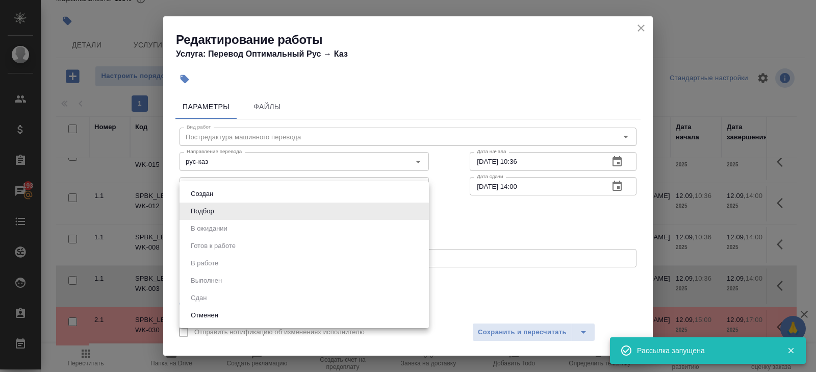
click at [176, 208] on div at bounding box center [408, 186] width 816 height 372
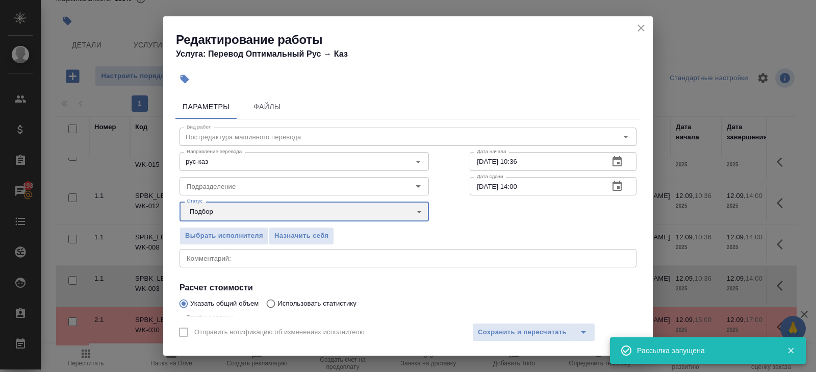
scroll to position [108, 0]
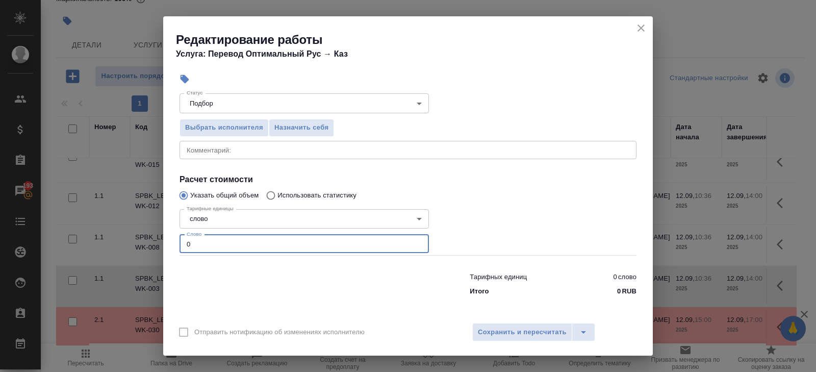
drag, startPoint x: 211, startPoint y: 242, endPoint x: 79, endPoint y: 242, distance: 131.6
click at [79, 242] on div "Редактирование работы Услуга: Перевод Оптимальный Рус → Каз Параметры Файлы Вид…" at bounding box center [408, 186] width 816 height 372
type input "46"
click at [500, 322] on div "Отправить нотификацию об изменениях исполнителю Сохранить и пересчитать" at bounding box center [408, 335] width 490 height 39
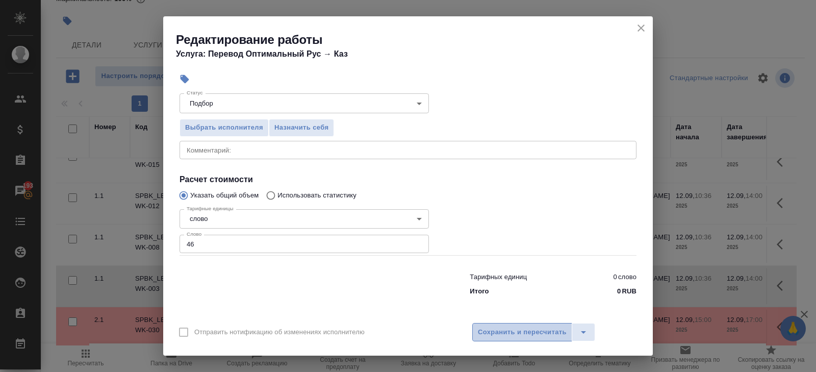
click at [501, 328] on span "Сохранить и пересчитать" at bounding box center [522, 332] width 89 height 12
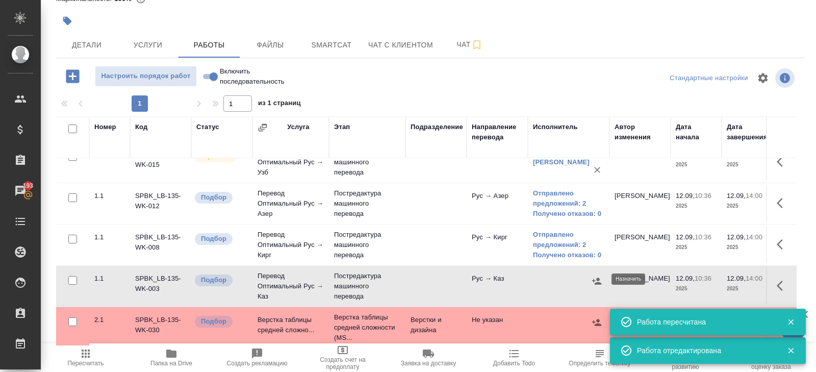
click at [595, 278] on icon "button" at bounding box center [597, 281] width 10 height 10
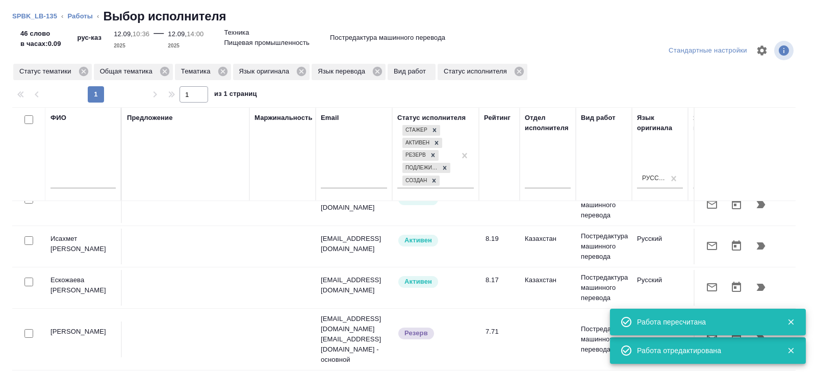
scroll to position [62, 0]
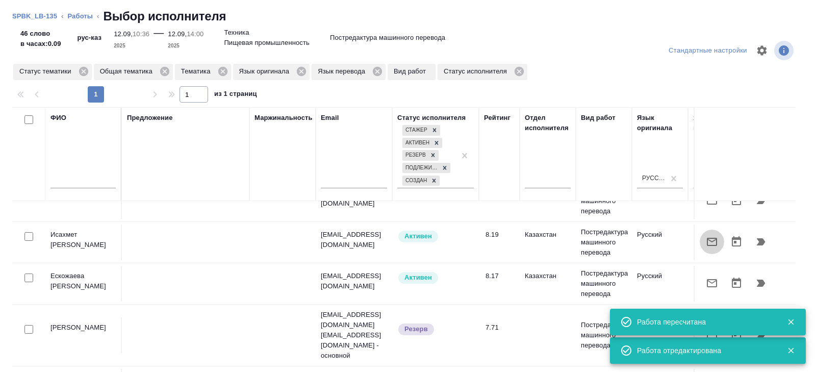
click at [706, 242] on icon "button" at bounding box center [712, 242] width 12 height 12
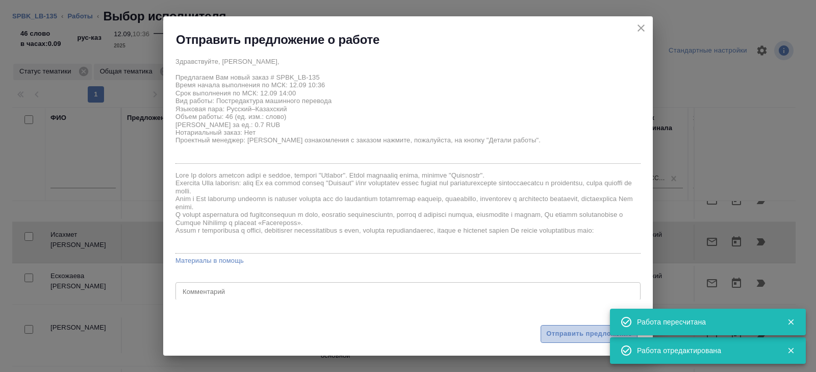
click at [565, 336] on span "Отправить предложение" at bounding box center [589, 334] width 86 height 12
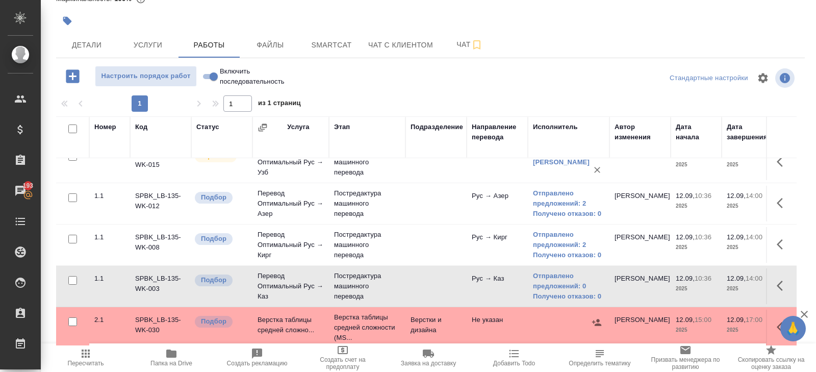
click at [89, 356] on icon "button" at bounding box center [86, 353] width 8 height 8
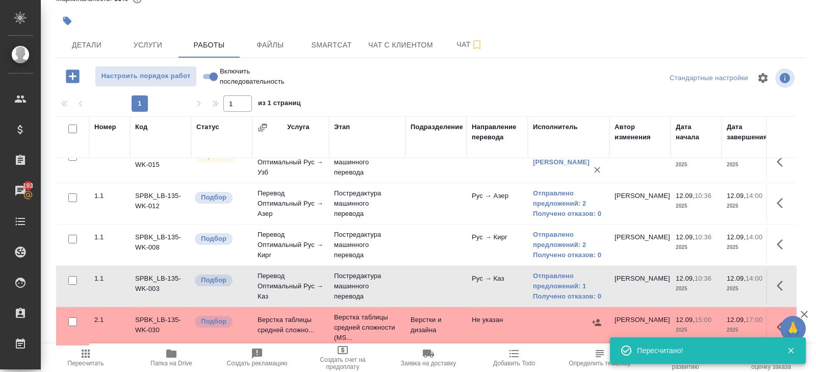
scroll to position [0, 0]
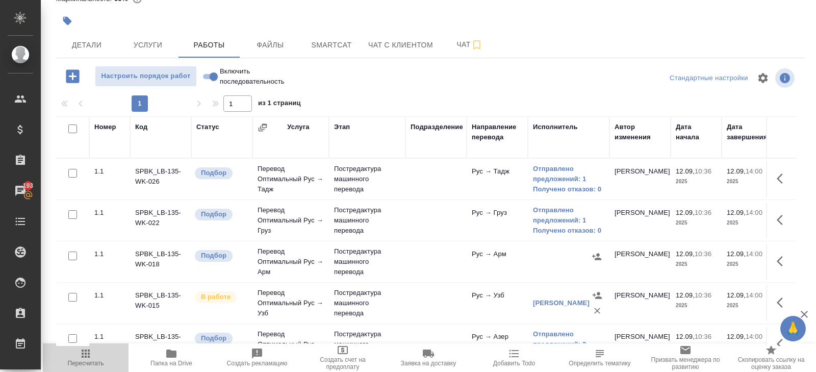
click at [95, 354] on span "Пересчитать" at bounding box center [85, 356] width 73 height 19
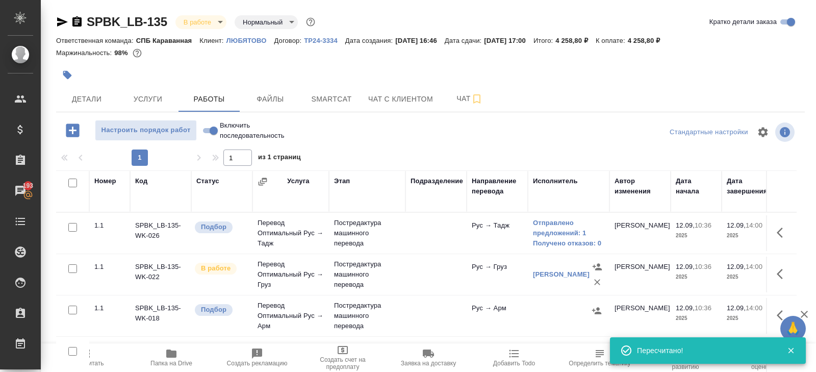
scroll to position [54, 0]
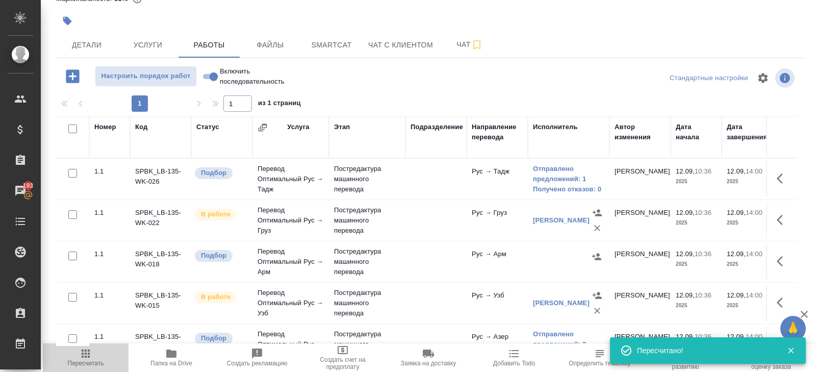
click at [99, 360] on span "Пересчитать" at bounding box center [86, 363] width 36 height 7
click at [83, 359] on icon "button" at bounding box center [86, 353] width 12 height 12
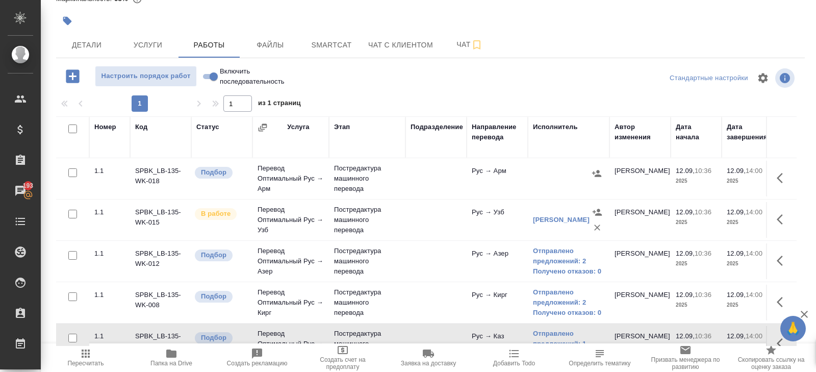
scroll to position [89, 0]
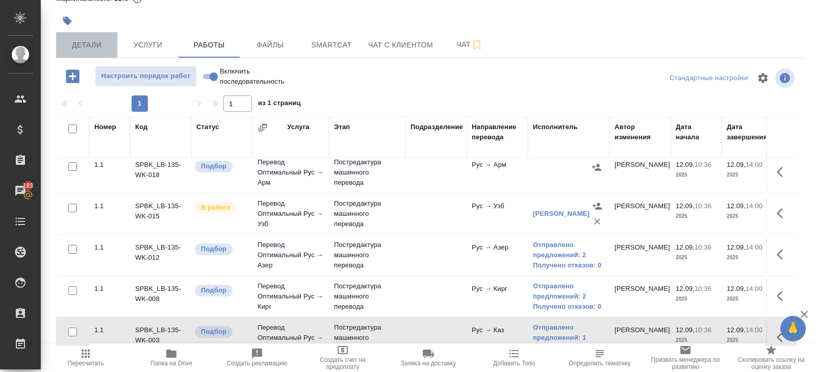
click at [98, 41] on span "Детали" at bounding box center [86, 45] width 49 height 13
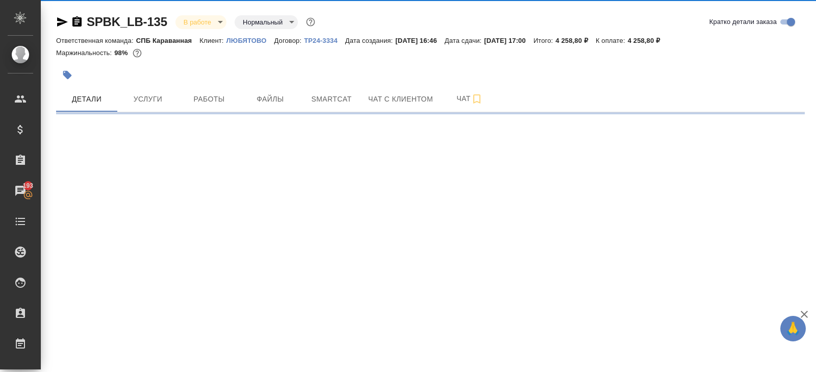
select select "RU"
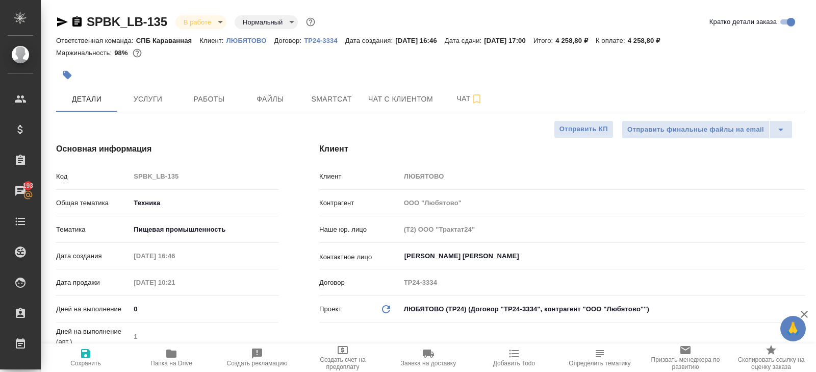
type textarea "x"
click at [150, 95] on span "Услуги" at bounding box center [147, 99] width 49 height 13
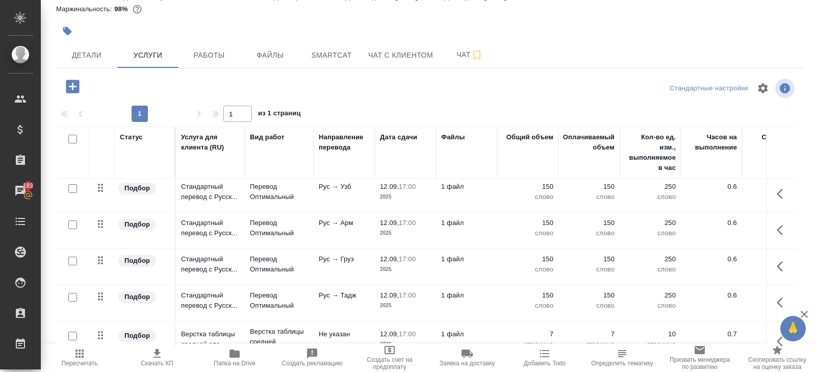
scroll to position [125, 0]
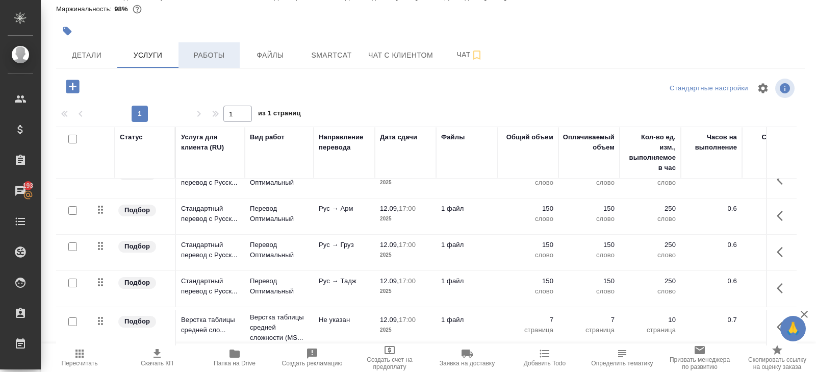
click at [213, 64] on button "Работы" at bounding box center [209, 55] width 61 height 26
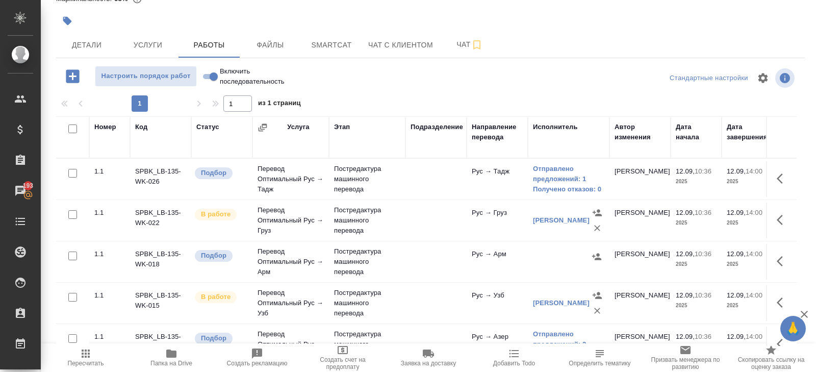
click at [82, 353] on icon "button" at bounding box center [86, 353] width 8 height 8
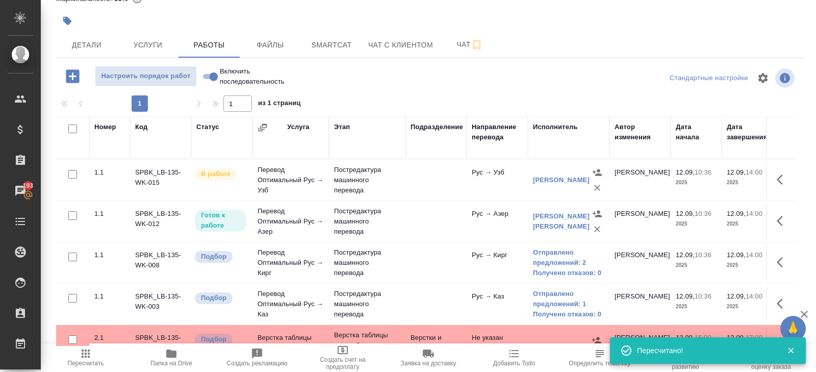
scroll to position [141, 0]
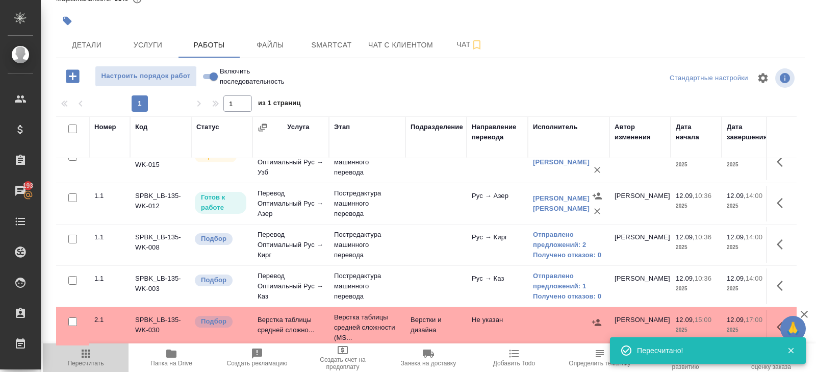
click at [78, 353] on span "Пересчитать" at bounding box center [85, 356] width 73 height 19
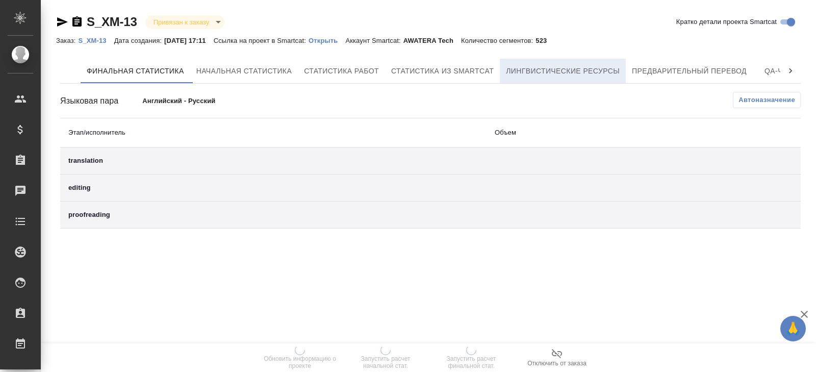
click at [577, 64] on button "Лингвистические ресурсы" at bounding box center [563, 71] width 126 height 24
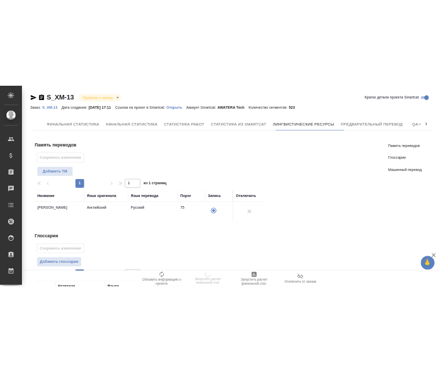
scroll to position [236, 0]
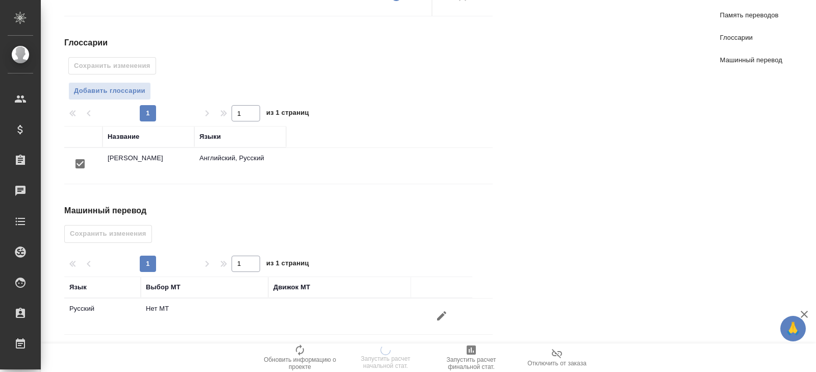
click at [435, 309] on button "button" at bounding box center [442, 316] width 24 height 24
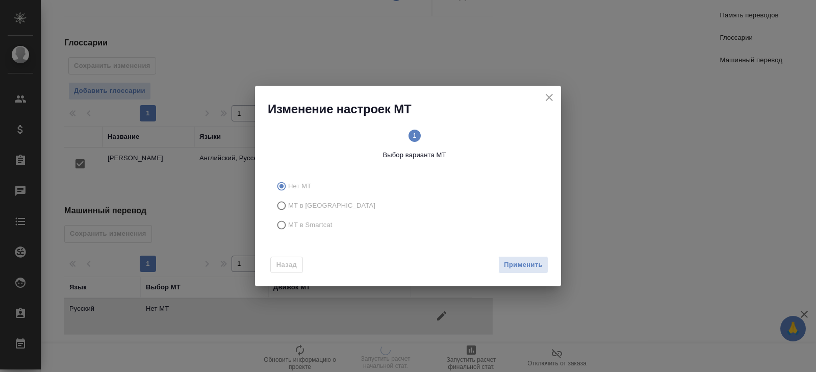
click at [309, 220] on span "МТ в Smartcat" at bounding box center [310, 225] width 44 height 10
click at [288, 220] on input "МТ в Smartcat" at bounding box center [280, 224] width 16 height 19
radio input "true"
click at [521, 262] on span "Вперед" at bounding box center [530, 265] width 26 height 12
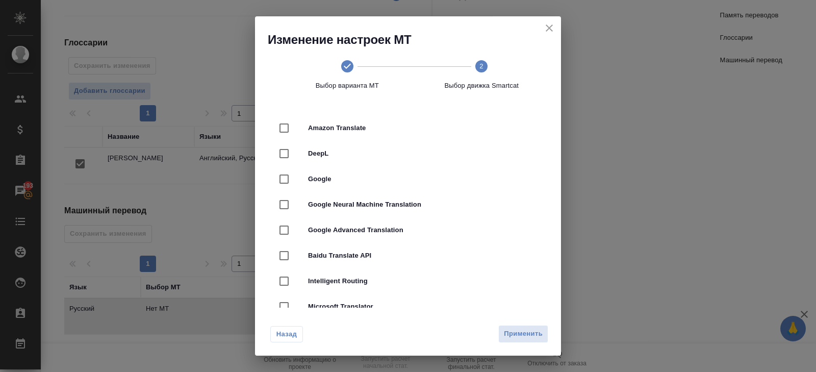
click at [325, 154] on span "DeepL" at bounding box center [422, 153] width 229 height 10
checkbox input "true"
click at [525, 336] on span "Применить" at bounding box center [523, 334] width 39 height 12
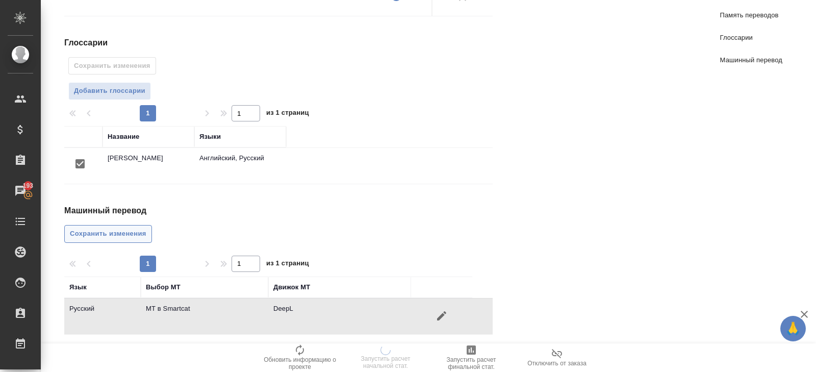
click at [124, 228] on span "Сохранить изменения" at bounding box center [108, 234] width 77 height 12
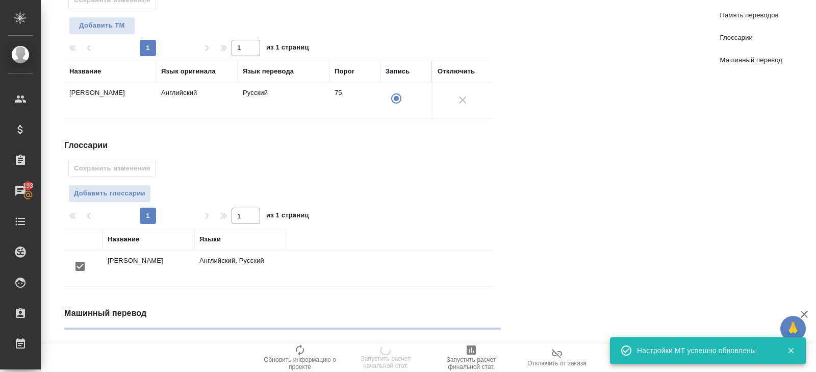
scroll to position [0, 0]
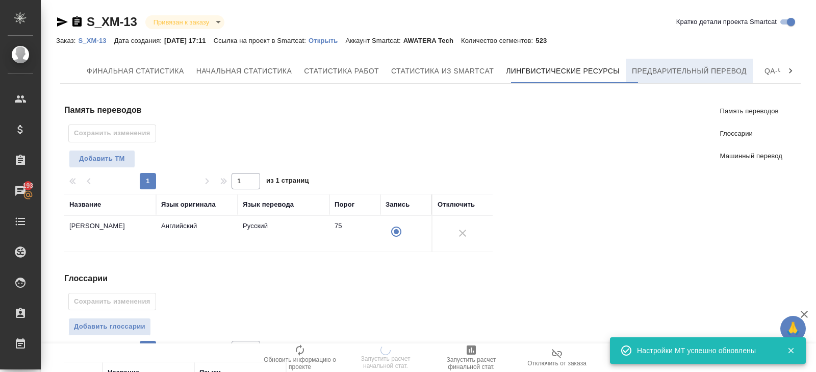
click at [669, 76] on span "Предварительный перевод" at bounding box center [689, 71] width 115 height 13
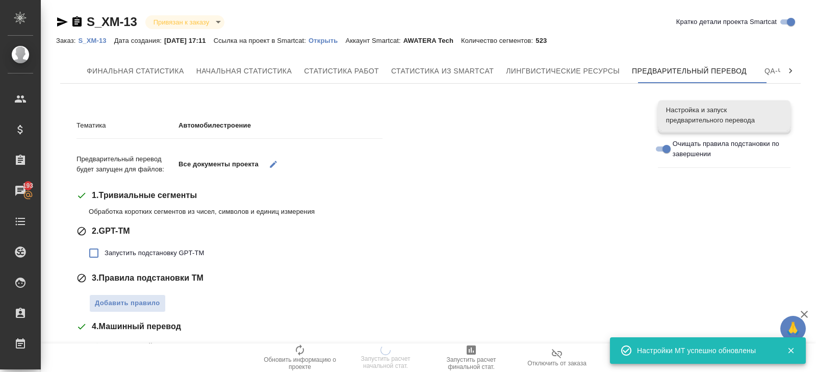
click at [118, 250] on span "Запустить подстановку GPT-TM" at bounding box center [154, 253] width 99 height 10
click at [105, 250] on input "Запустить подстановку GPT-TM" at bounding box center [93, 252] width 21 height 21
checkbox input "true"
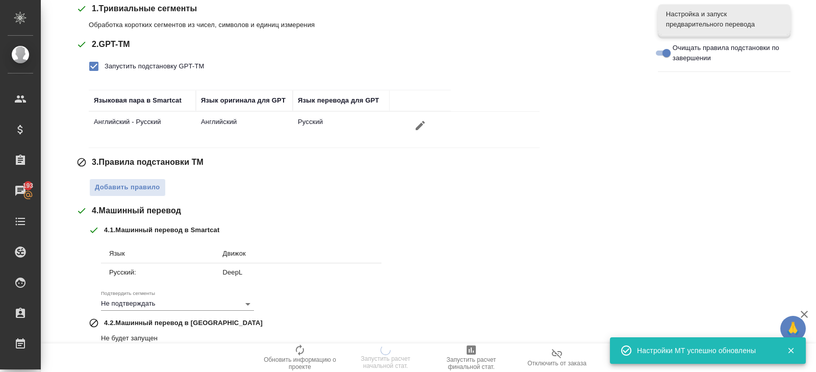
scroll to position [190, 0]
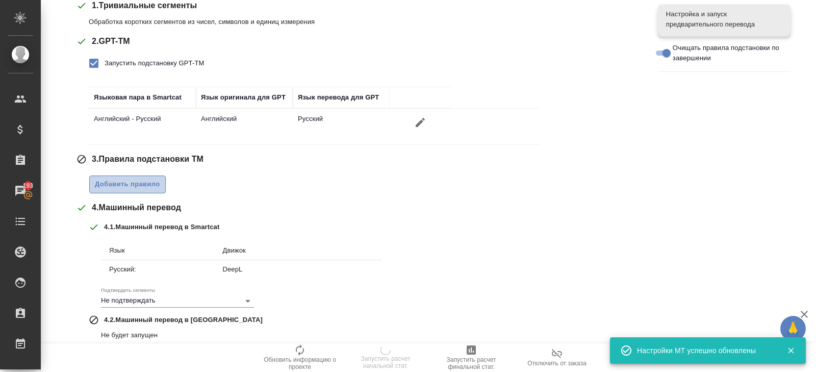
click at [128, 187] on span "Добавить правило" at bounding box center [127, 185] width 65 height 12
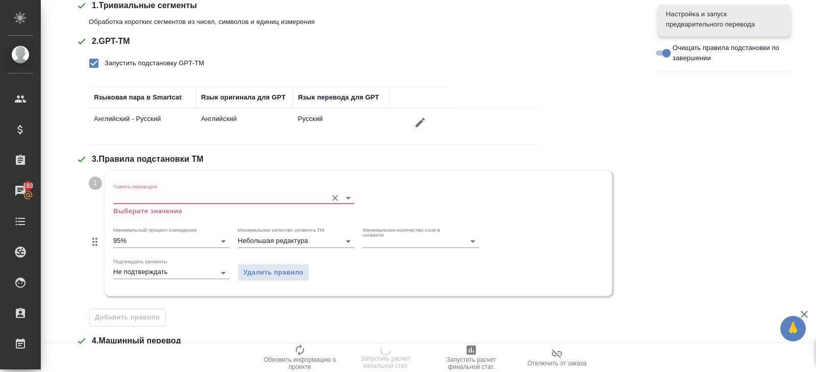
click at [131, 197] on input "Память переводов" at bounding box center [217, 197] width 209 height 12
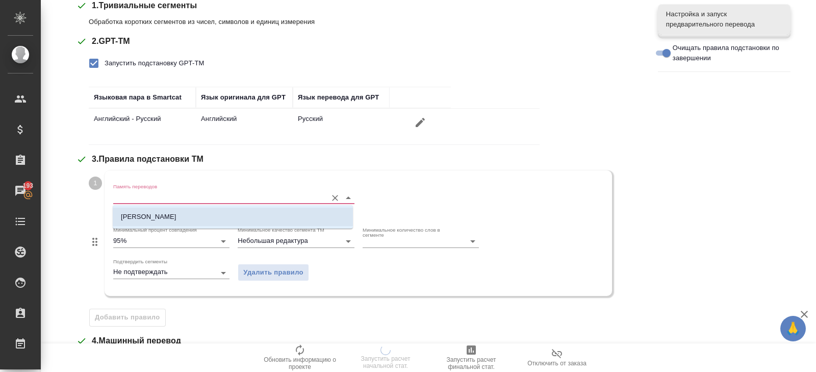
click at [131, 218] on p "[PERSON_NAME]" at bounding box center [149, 217] width 56 height 10
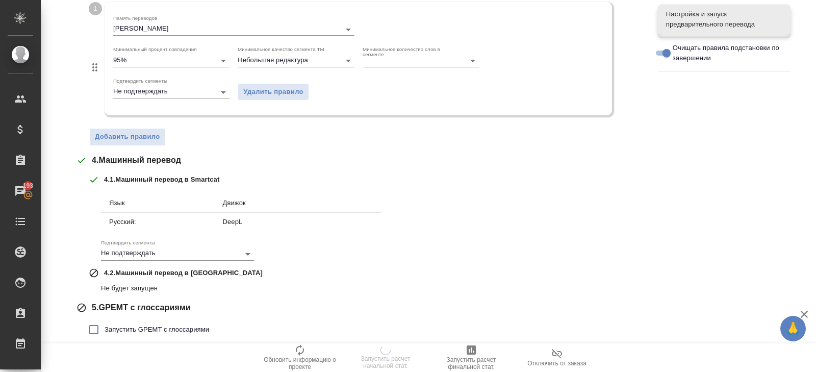
scroll to position [392, 0]
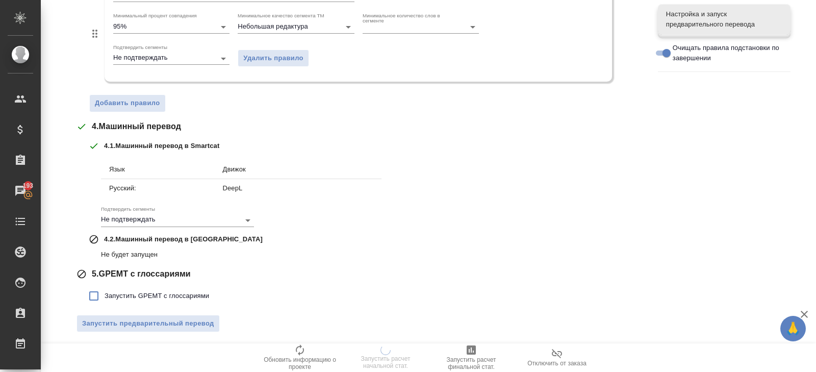
click at [125, 282] on div "5 . GPEMT с глоссариями Запустить GPEMT с глоссариями" at bounding box center [360, 287] width 566 height 39
click at [125, 291] on span "Запустить GPEMT с глоссариями" at bounding box center [157, 296] width 105 height 10
click at [105, 288] on input "Запустить GPEMT с глоссариями" at bounding box center [93, 295] width 21 height 21
checkbox input "true"
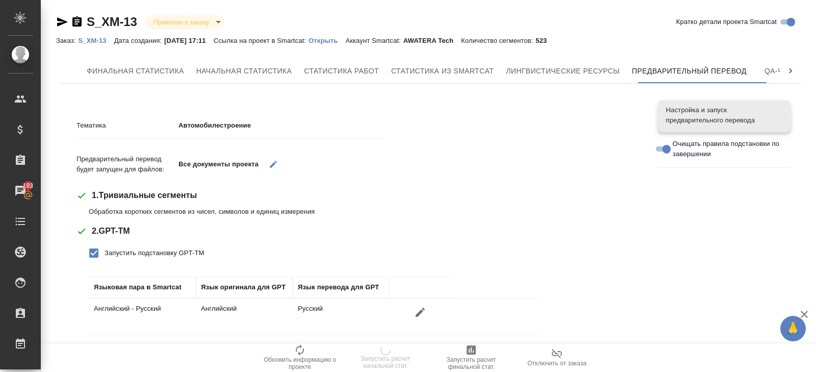
scroll to position [462, 0]
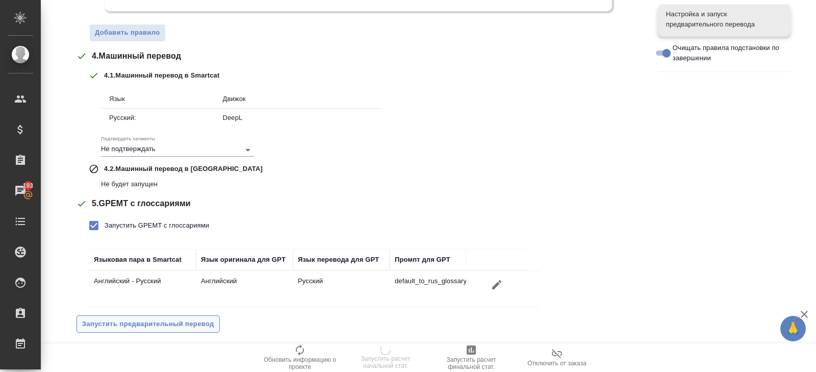
click at [123, 320] on span "Запустить предварительный перевод" at bounding box center [148, 324] width 132 height 12
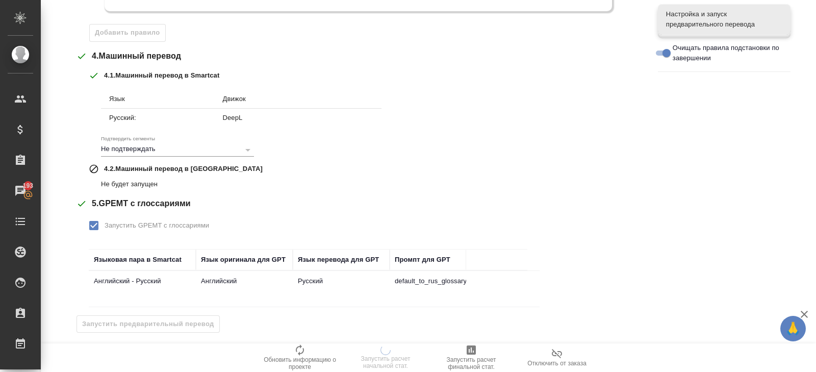
scroll to position [0, 0]
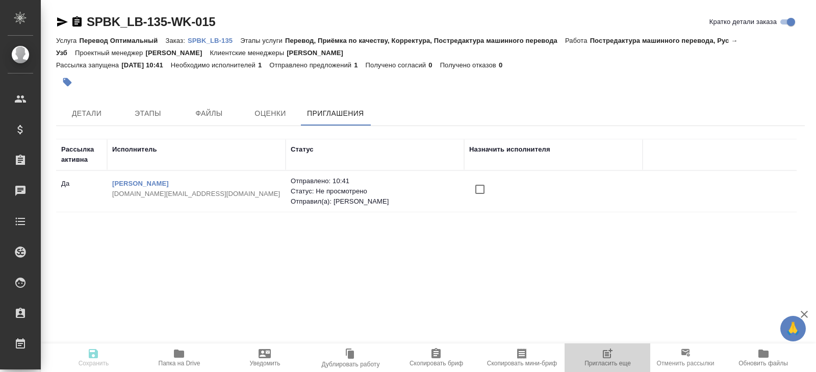
click at [606, 347] on icon "button" at bounding box center [607, 353] width 12 height 12
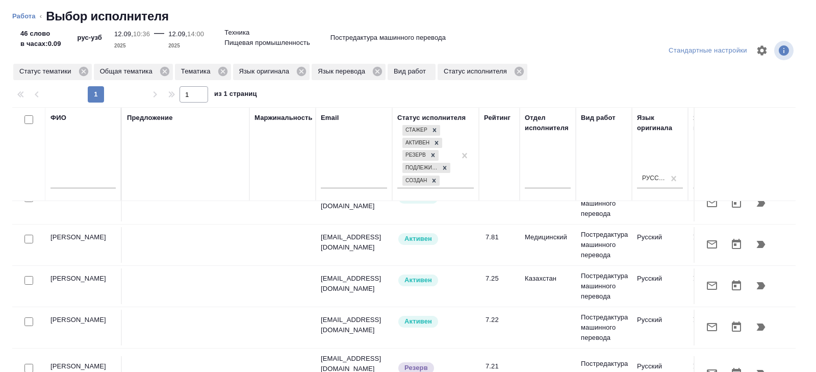
scroll to position [60, 0]
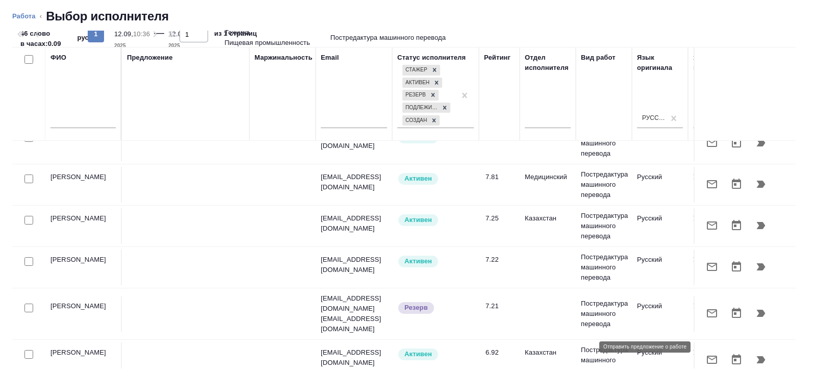
click at [707, 356] on icon "button" at bounding box center [712, 360] width 10 height 8
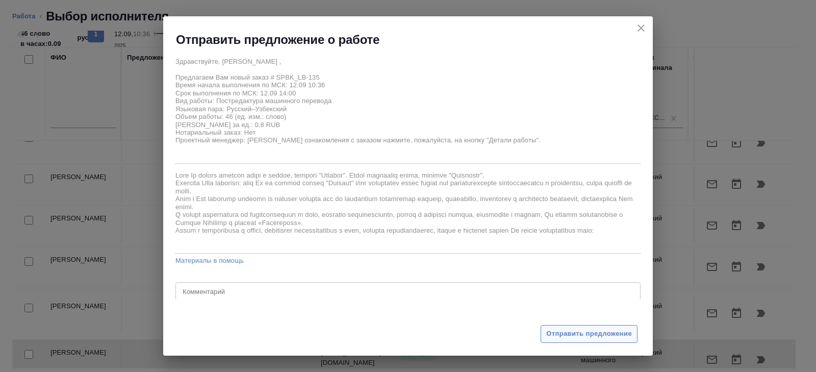
click at [570, 333] on span "Отправить предложение" at bounding box center [589, 334] width 86 height 12
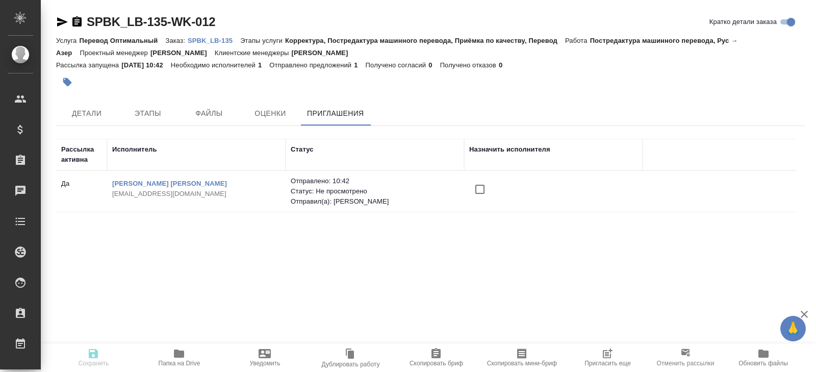
click at [614, 357] on span "Пригласить еще" at bounding box center [607, 356] width 73 height 19
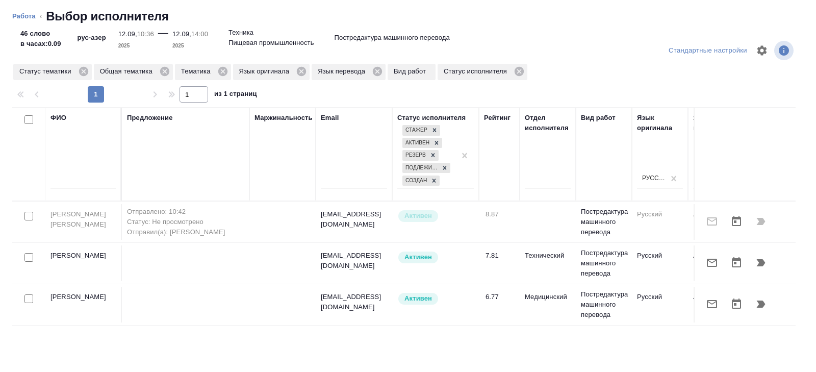
scroll to position [60, 0]
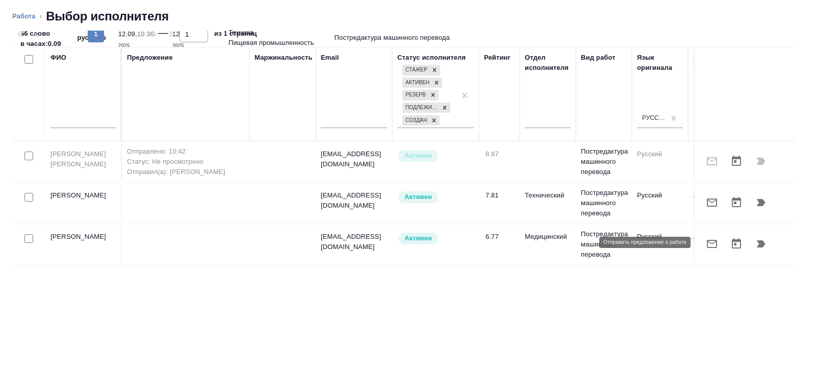
click at [715, 241] on icon "button" at bounding box center [712, 244] width 12 height 12
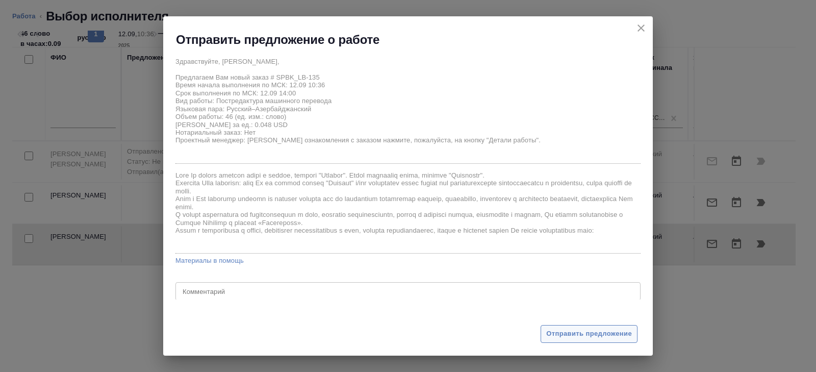
click at [561, 332] on span "Отправить предложение" at bounding box center [589, 334] width 86 height 12
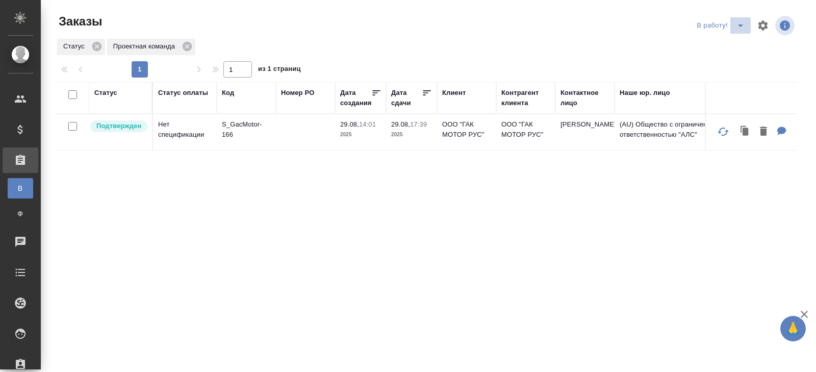
click at [740, 29] on icon "split button" at bounding box center [741, 25] width 12 height 12
click at [729, 64] on li "начислить" at bounding box center [722, 62] width 57 height 16
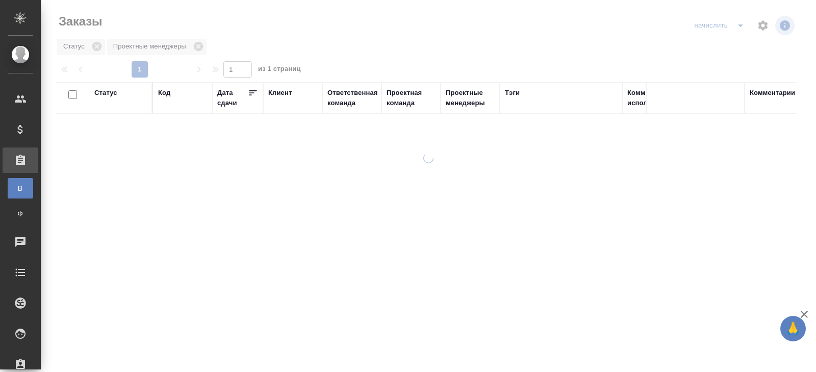
click at [739, 28] on div at bounding box center [428, 186] width 775 height 372
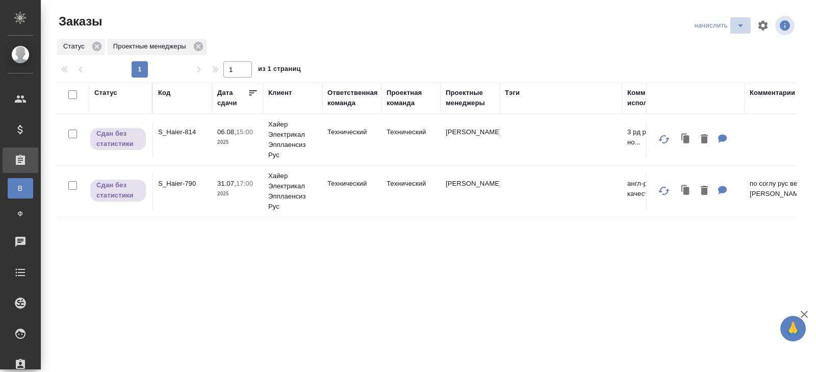
click at [740, 27] on icon "split button" at bounding box center [741, 25] width 12 height 12
click at [723, 59] on li "ПМ" at bounding box center [721, 62] width 60 height 16
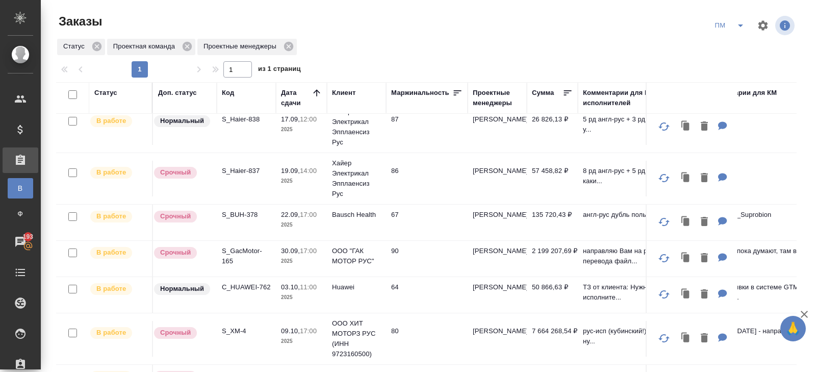
scroll to position [83, 0]
